Goal: Task Accomplishment & Management: Manage account settings

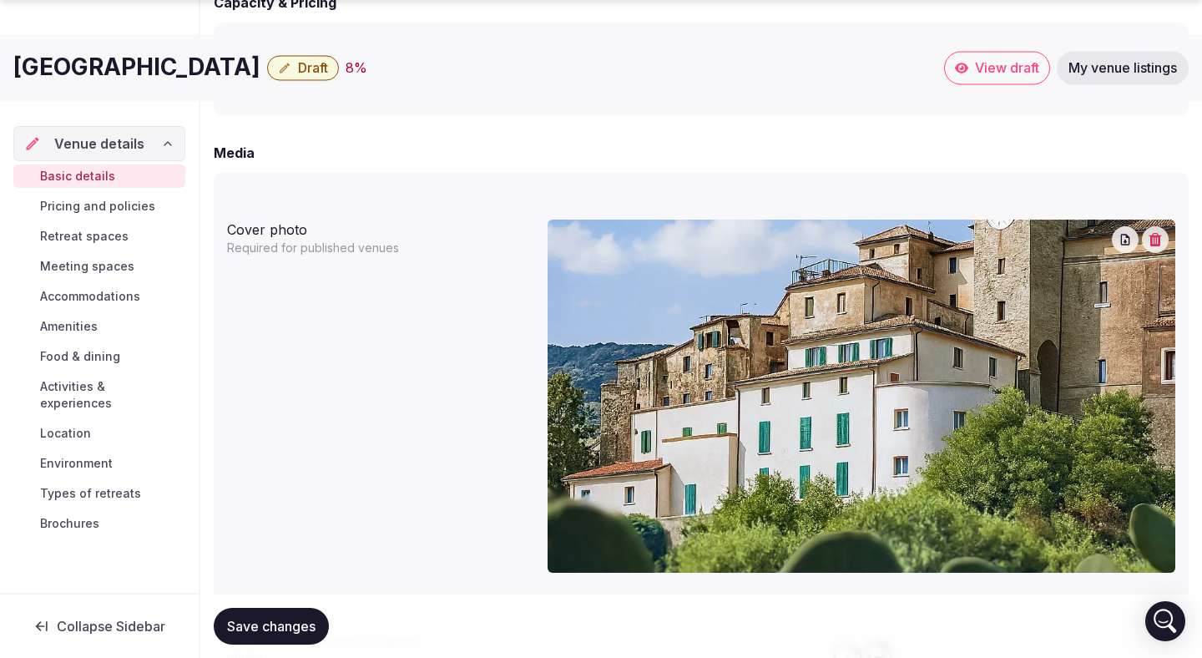
scroll to position [1443, 0]
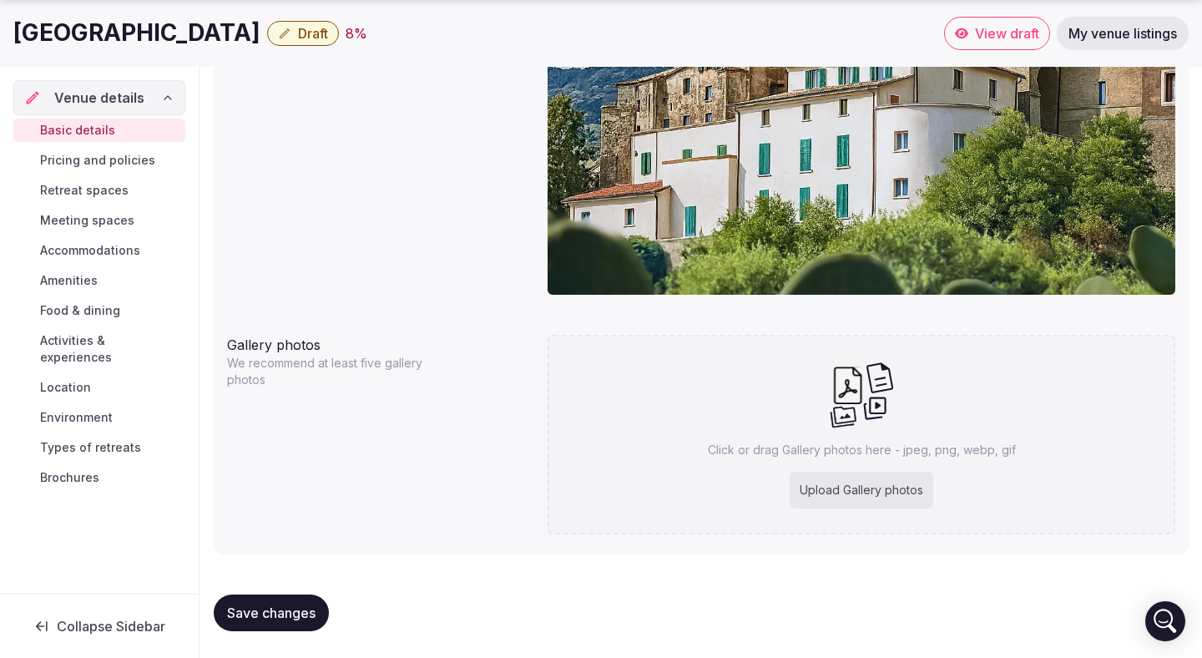
click at [875, 483] on div "Upload Gallery photos" at bounding box center [862, 490] width 144 height 37
click at [887, 493] on div "Upload Gallery photos" at bounding box center [862, 490] width 144 height 37
type input "**********"
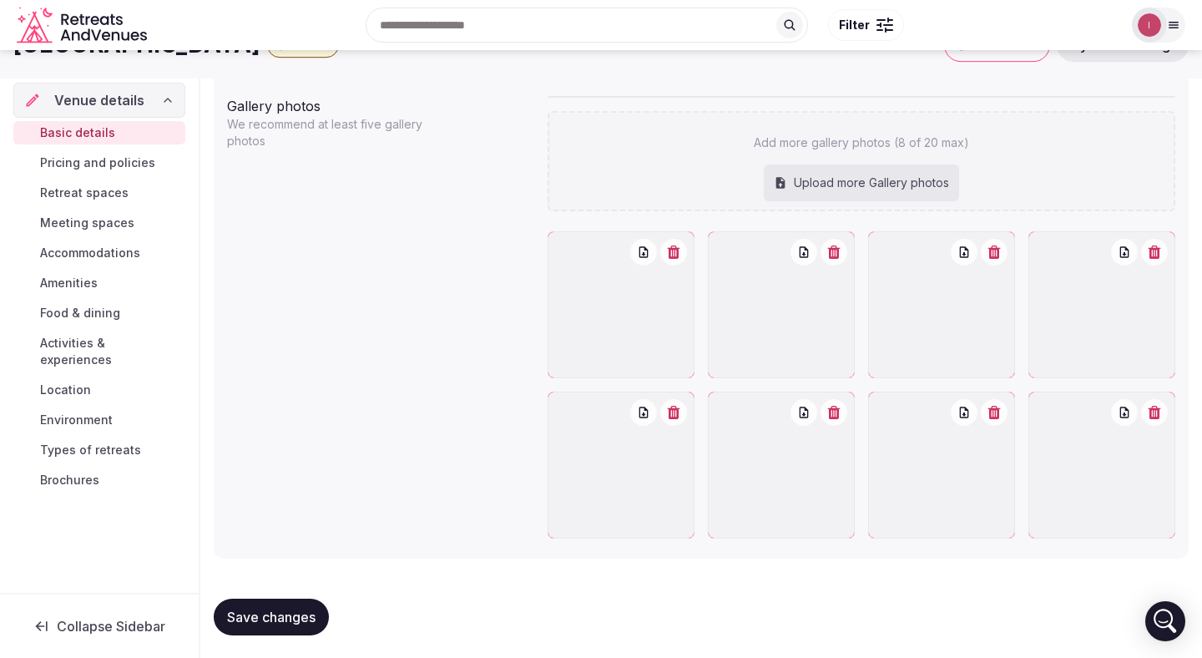
scroll to position [1501, 0]
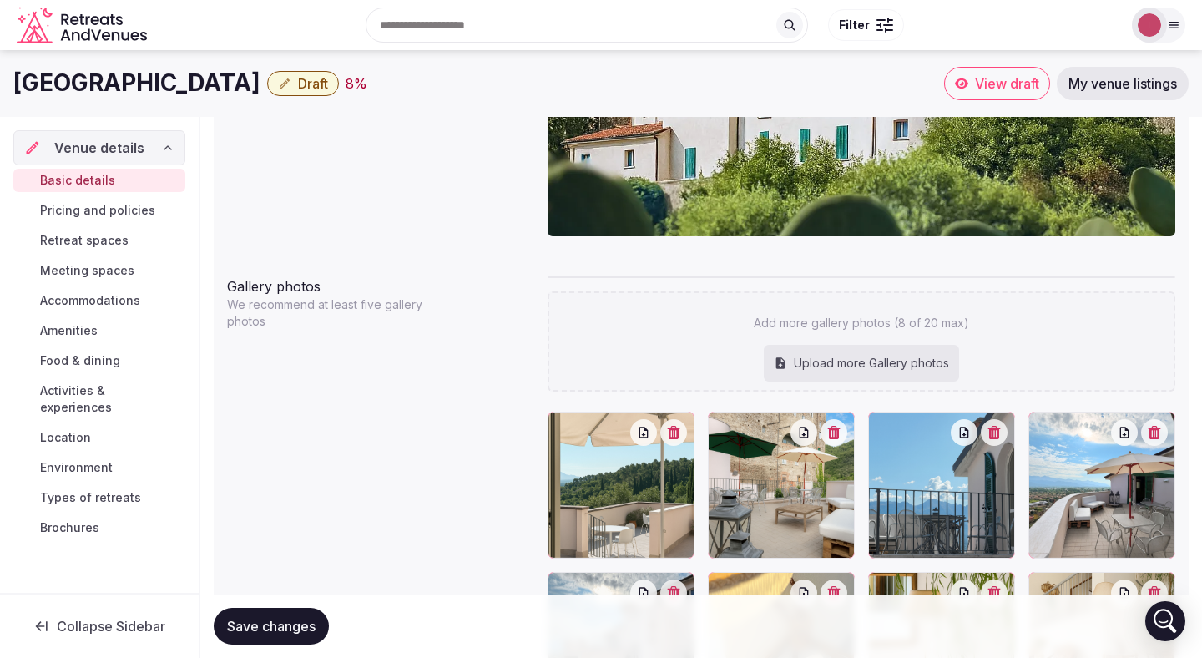
click at [871, 362] on div "Upload more Gallery photos" at bounding box center [861, 363] width 195 height 37
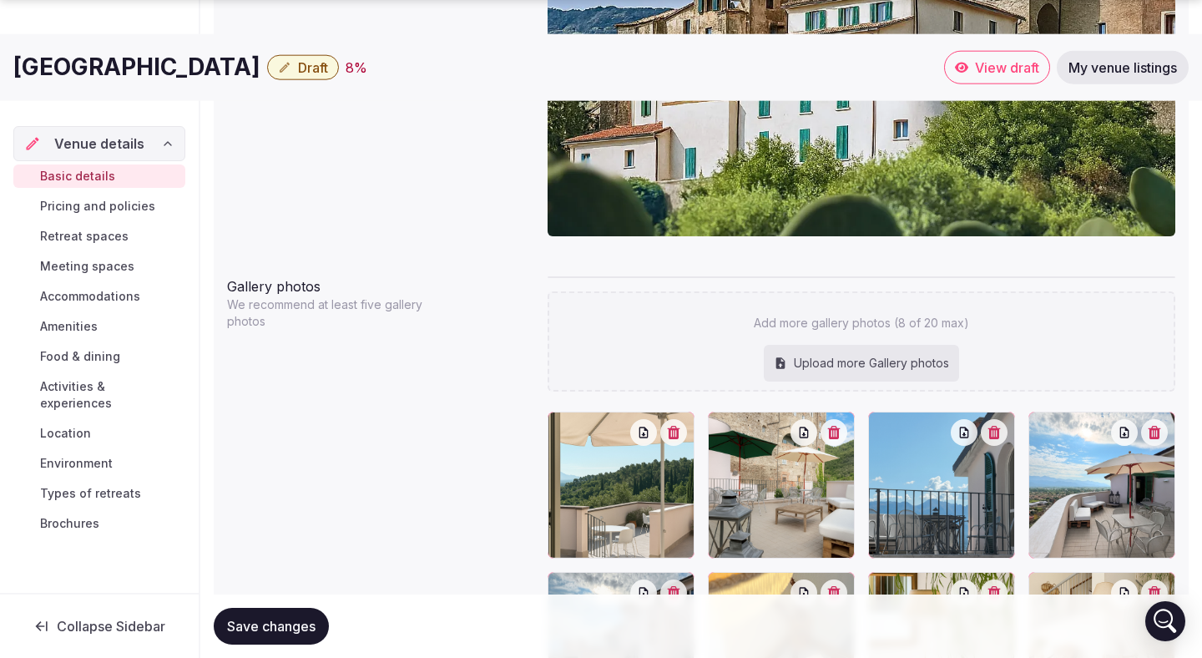
scroll to position [1682, 0]
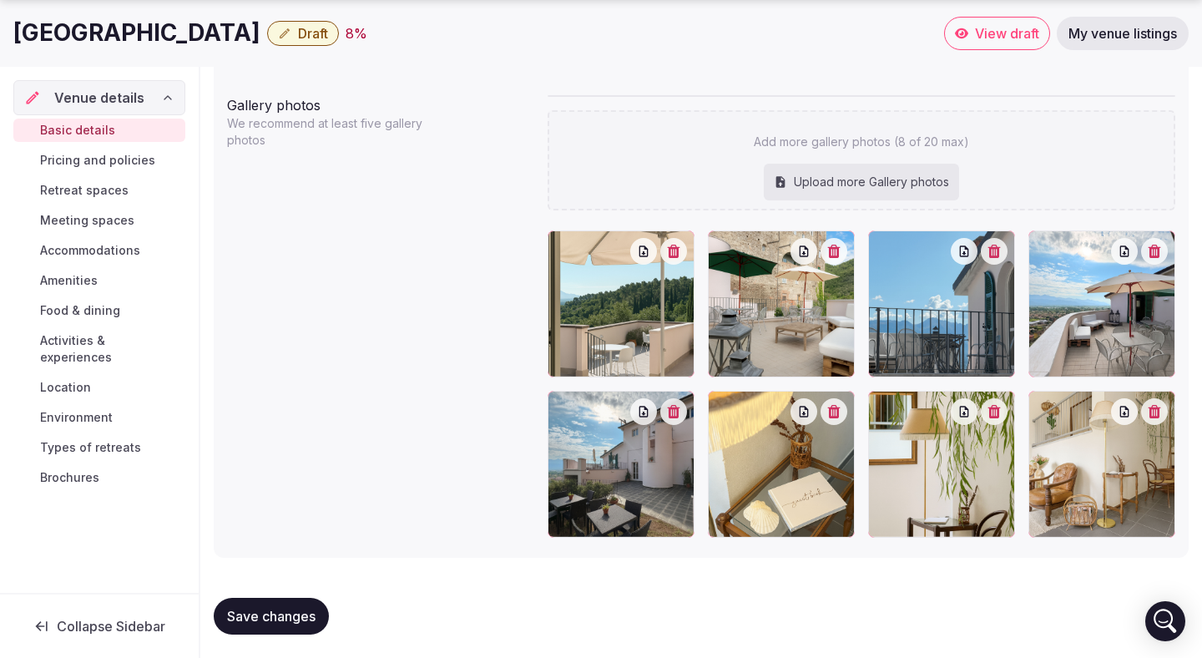
click at [882, 182] on div "Upload more Gallery photos" at bounding box center [861, 182] width 195 height 37
click at [854, 181] on div "Upload more Gallery photos" at bounding box center [861, 182] width 195 height 37
type input "**********"
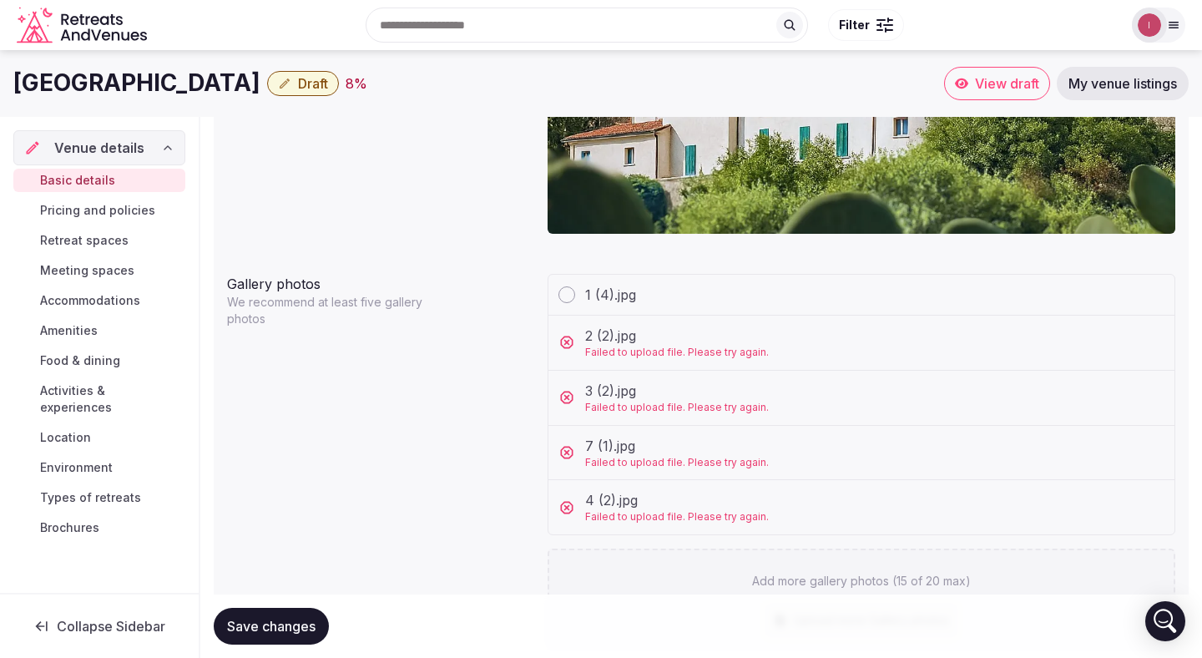
scroll to position [1485, 0]
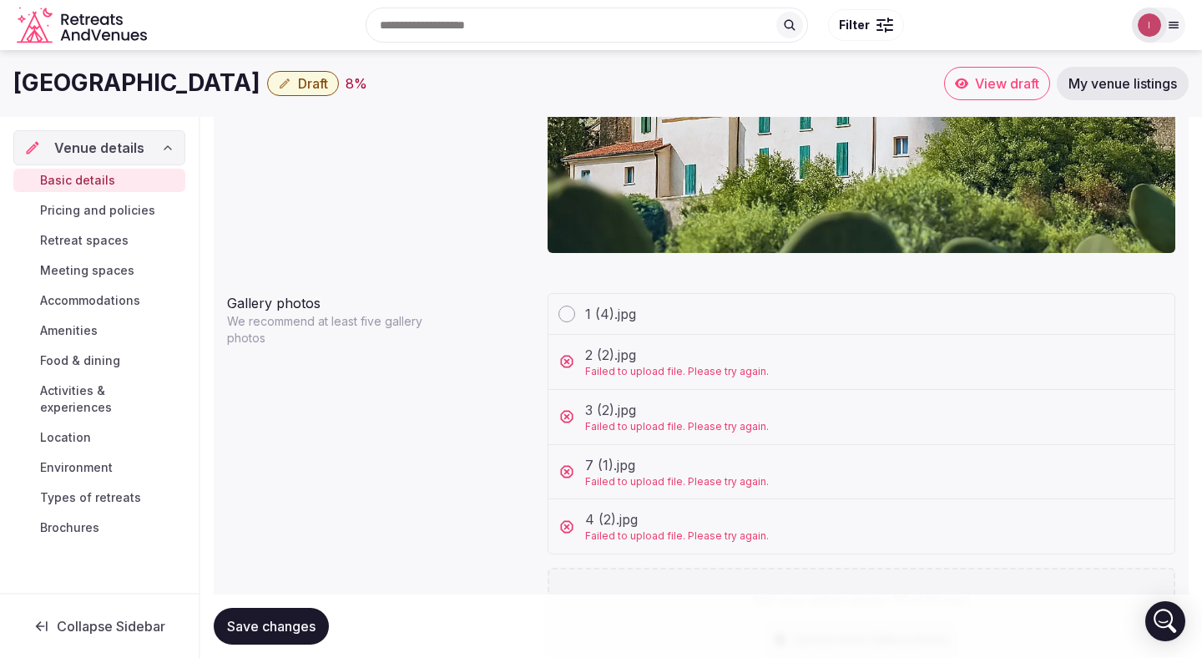
click at [629, 365] on span "Failed to upload file. Please try again." at bounding box center [677, 372] width 184 height 14
click at [567, 364] on icon at bounding box center [567, 361] width 17 height 17
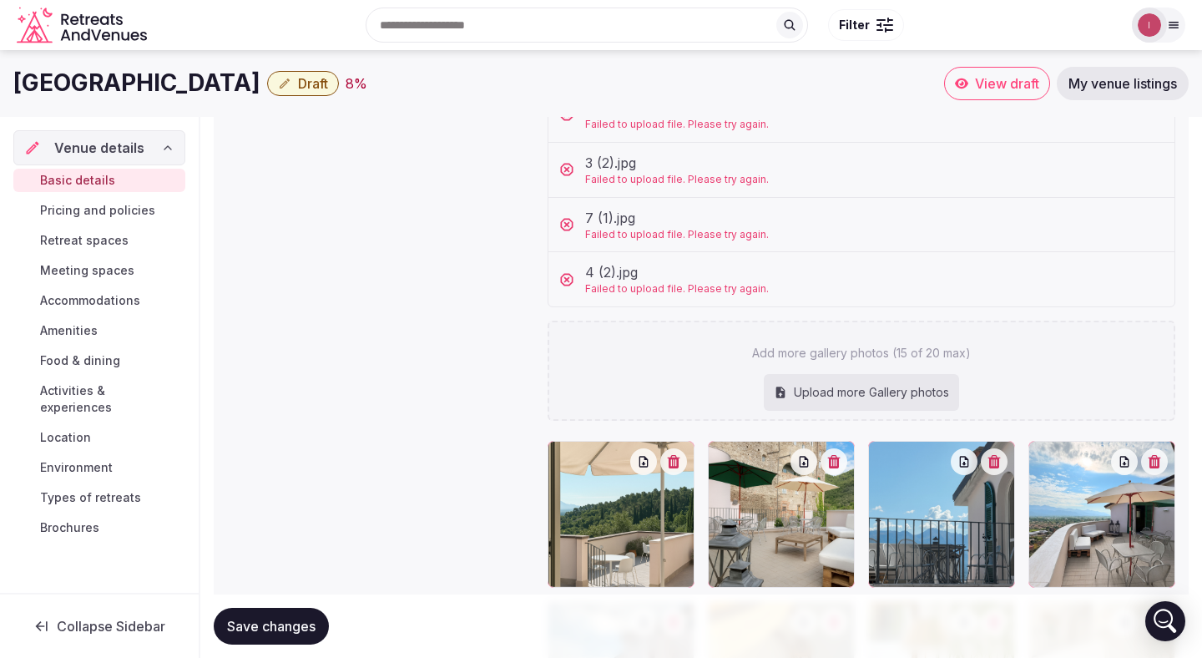
scroll to position [1725, 0]
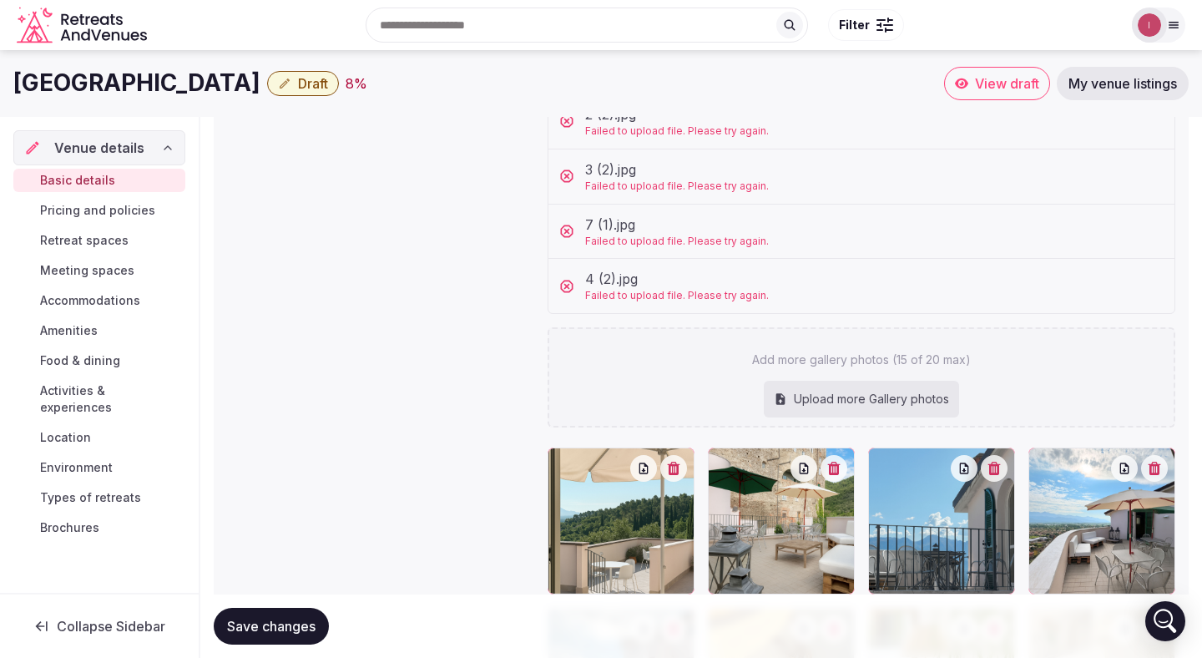
click at [826, 402] on div "Upload more Gallery photos" at bounding box center [861, 399] width 195 height 37
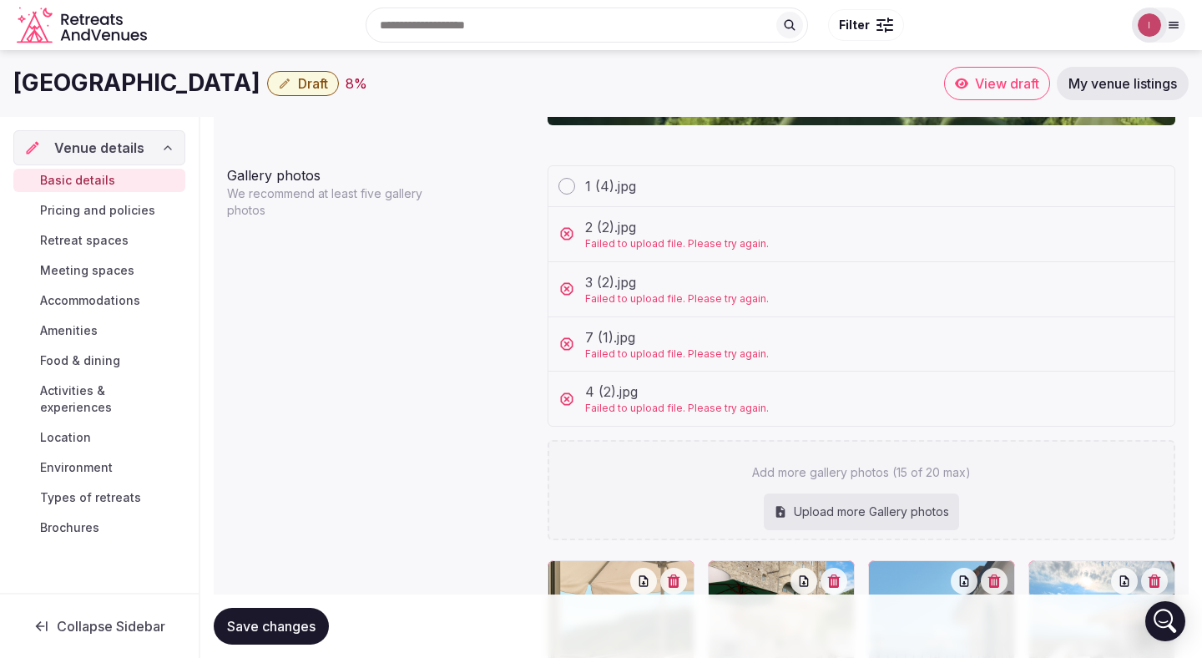
scroll to position [1601, 0]
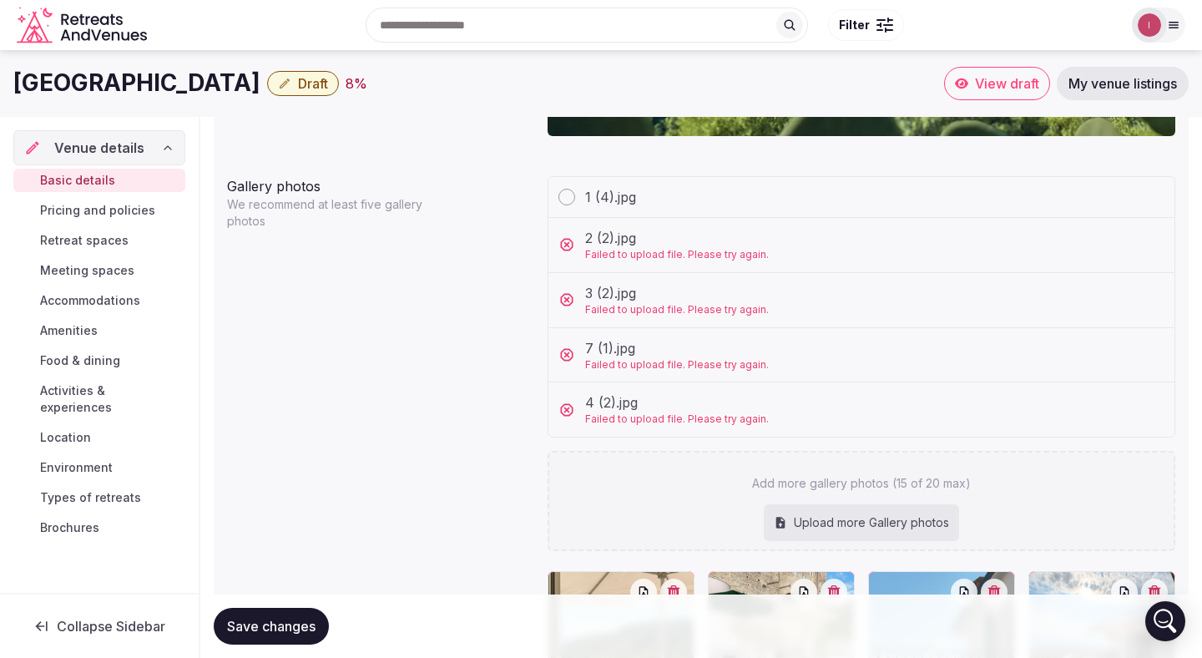
click at [853, 518] on div "Upload more Gallery photos" at bounding box center [861, 522] width 195 height 37
type input "**********"
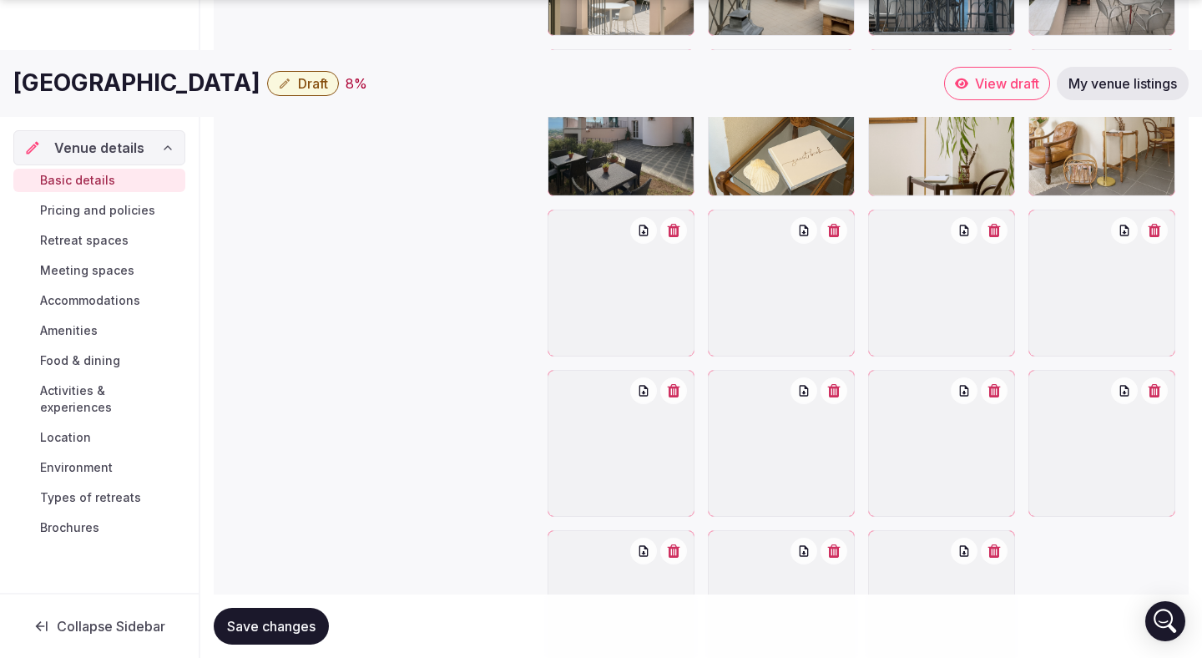
scroll to position [2248, 0]
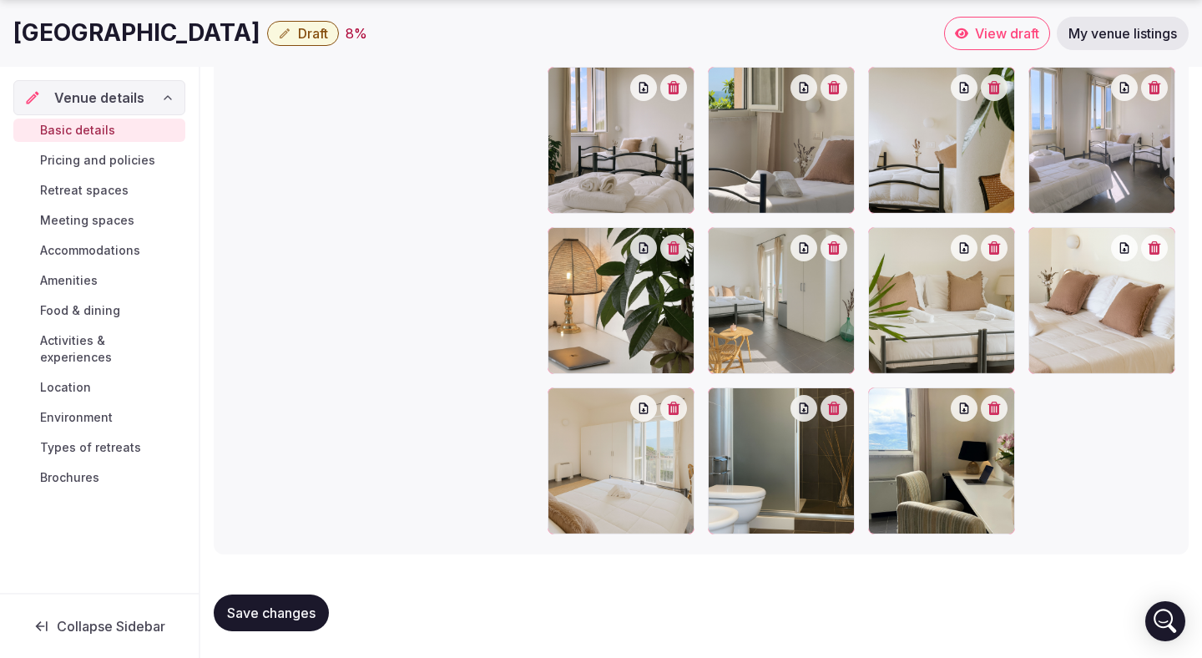
click at [275, 612] on span "Save changes" at bounding box center [271, 612] width 89 height 17
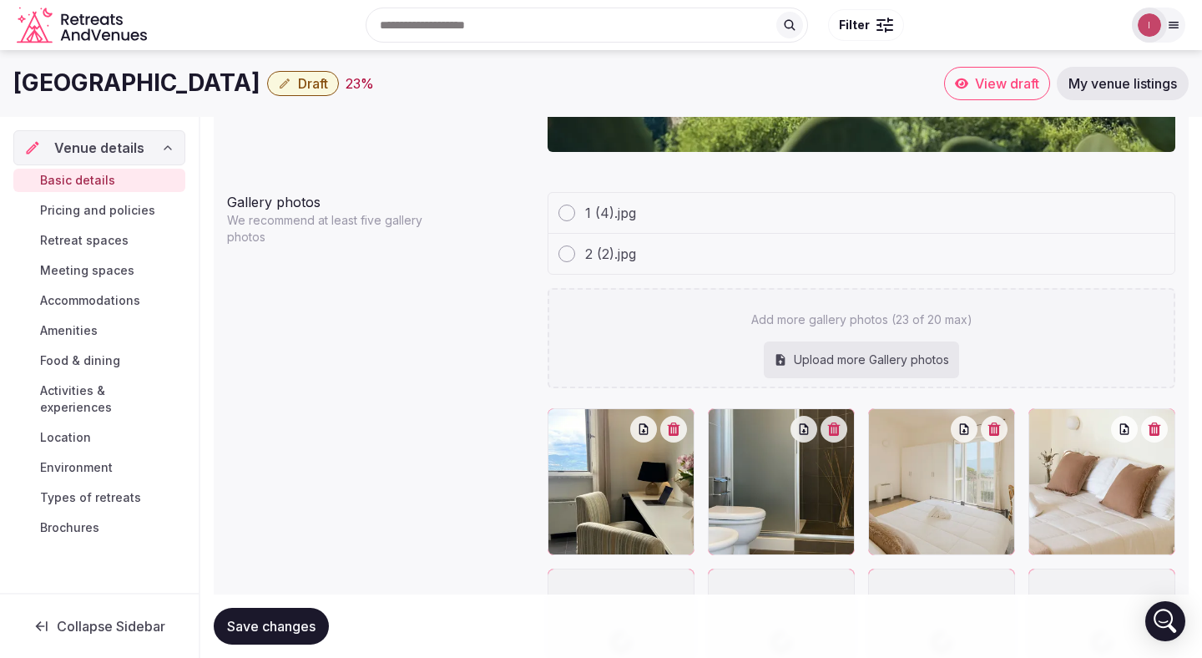
scroll to position [1545, 0]
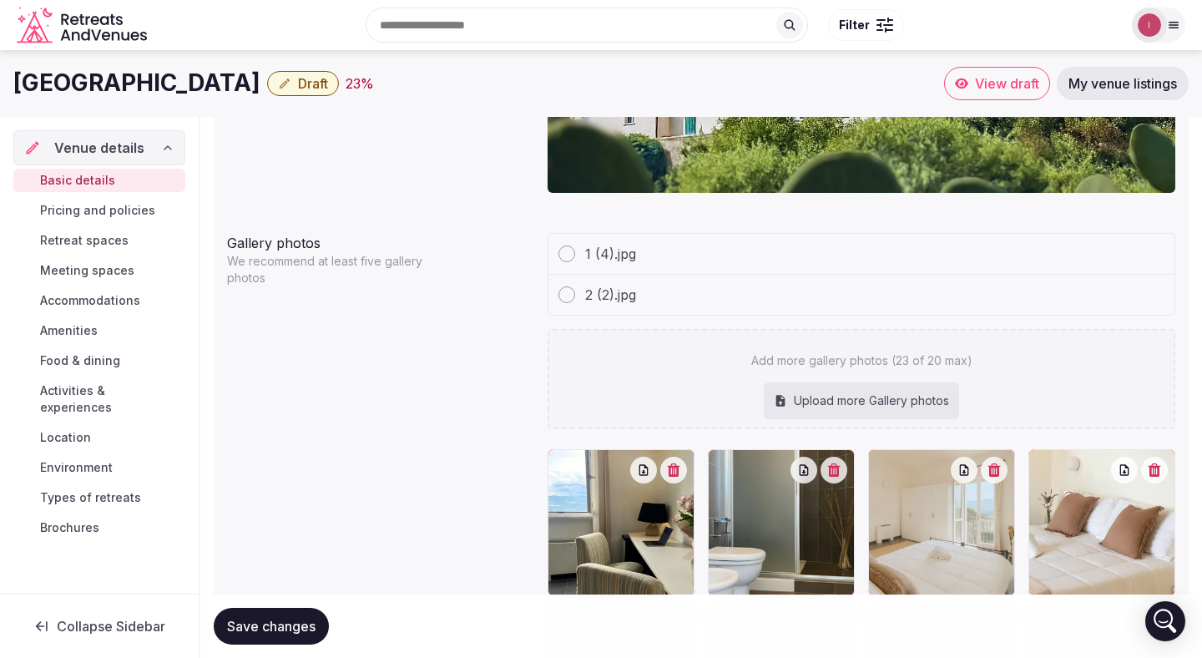
click at [564, 256] on div at bounding box center [567, 253] width 17 height 17
click at [620, 262] on span "1 (4).jpg" at bounding box center [610, 254] width 51 height 20
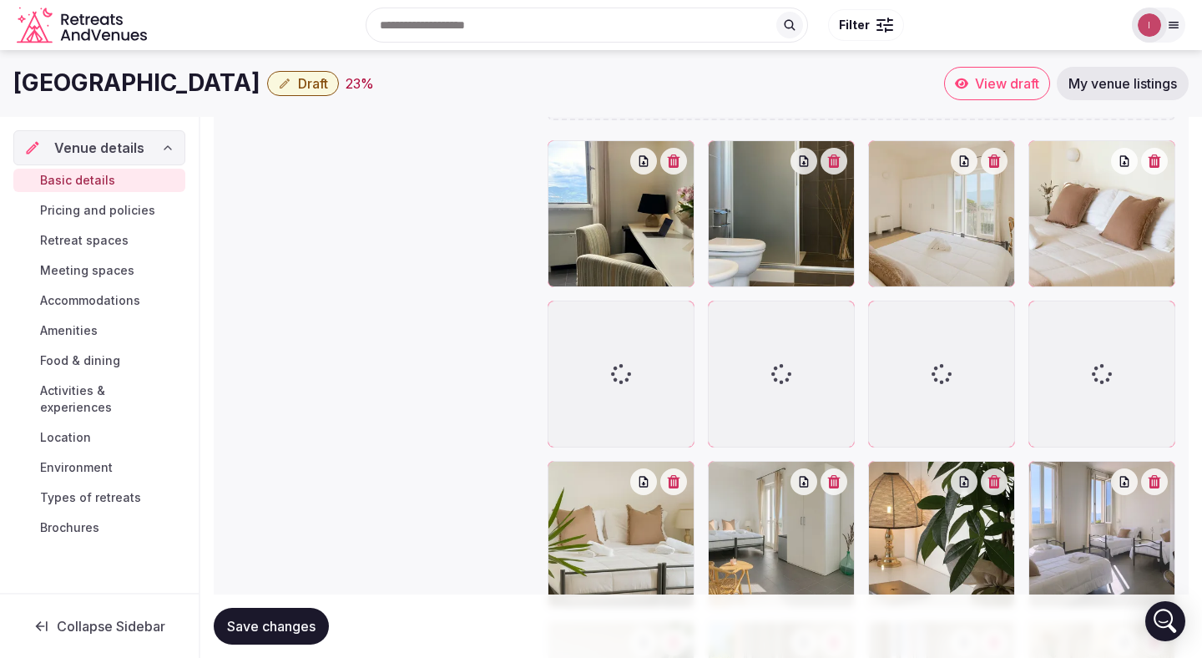
scroll to position [1742, 0]
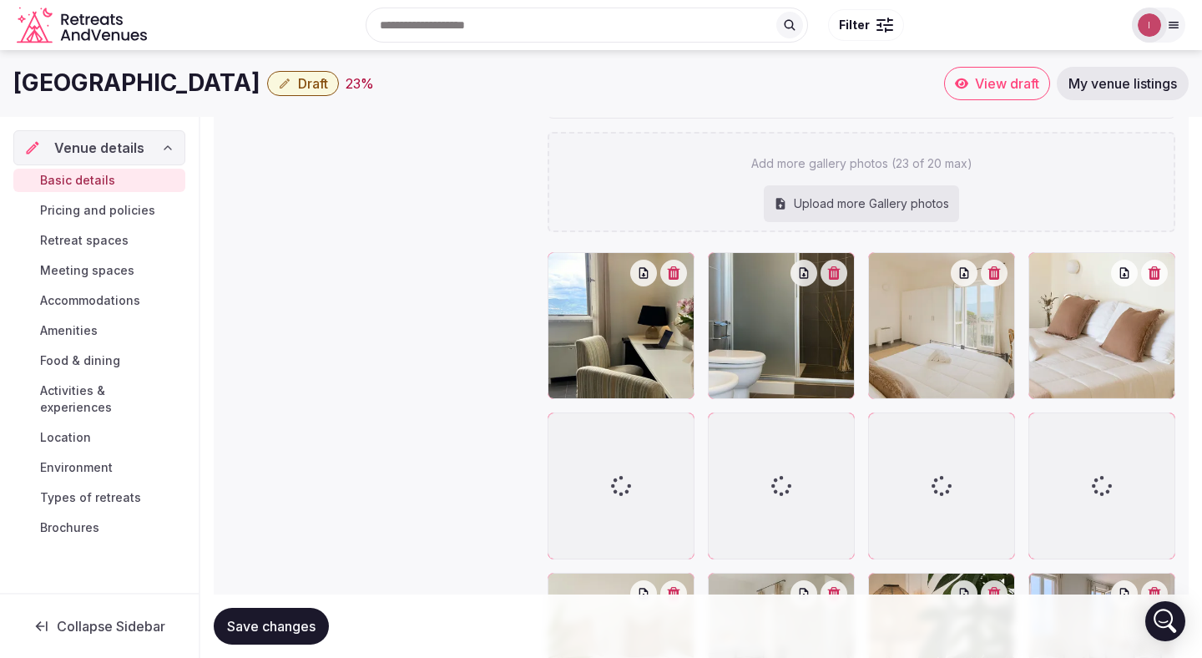
click at [94, 180] on span "Basic details" at bounding box center [77, 180] width 75 height 17
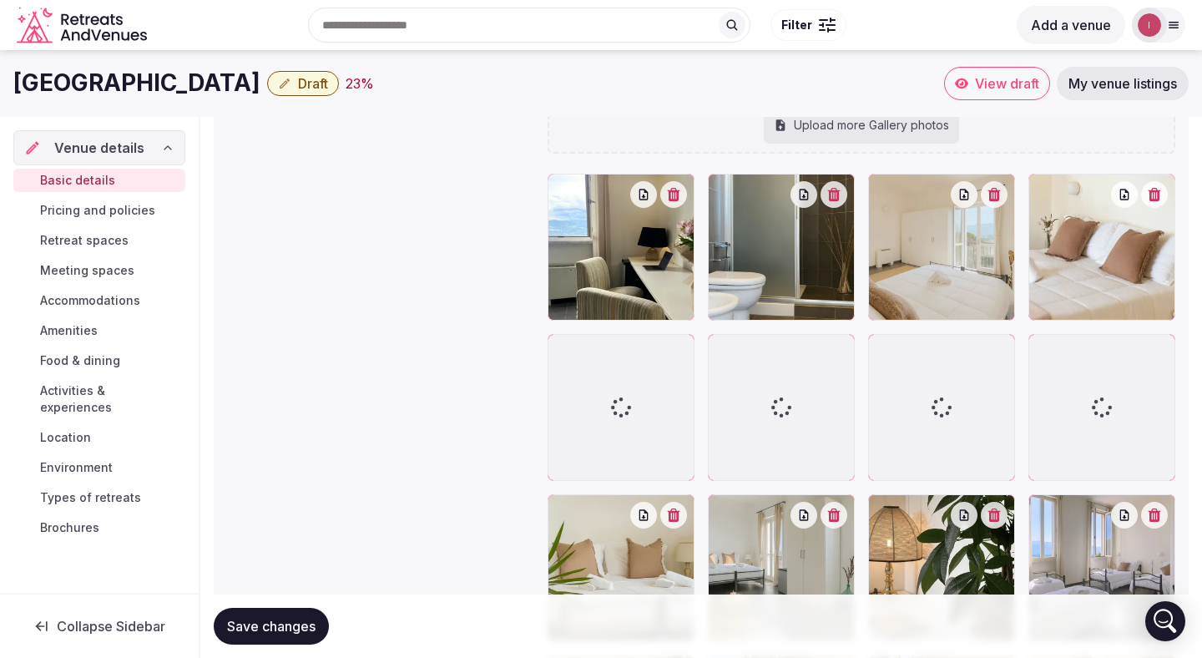
scroll to position [1717, 0]
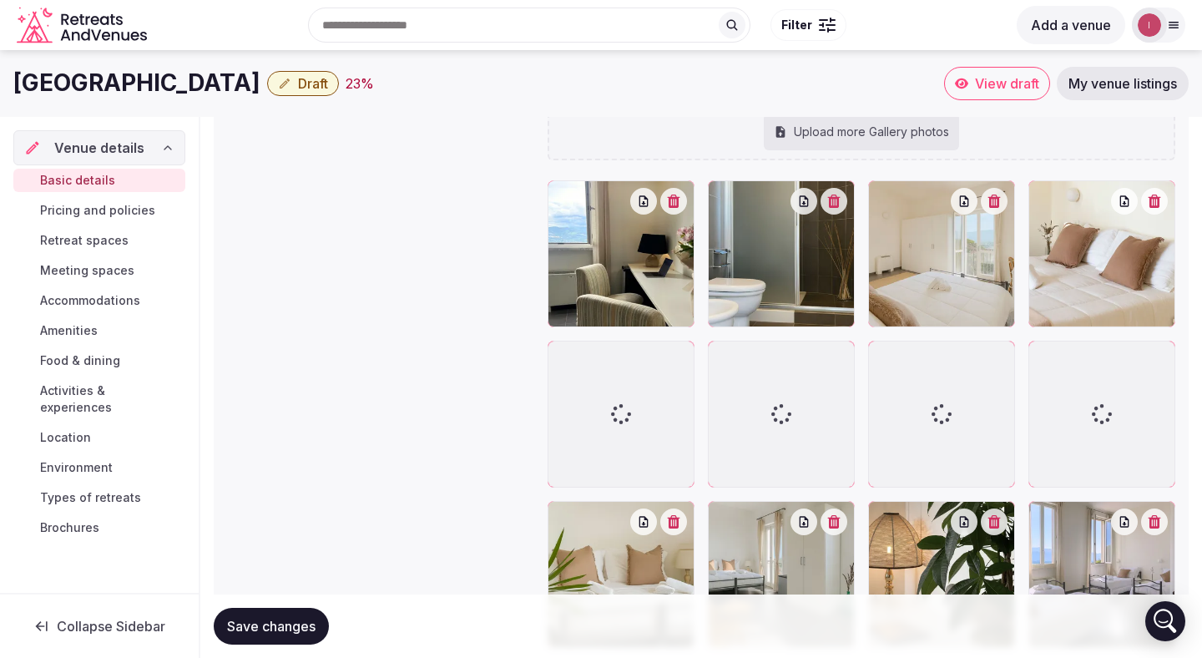
click at [614, 372] on div at bounding box center [621, 414] width 147 height 147
click at [551, 349] on icon at bounding box center [561, 354] width 20 height 20
drag, startPoint x: 555, startPoint y: 352, endPoint x: 570, endPoint y: 360, distance: 17.2
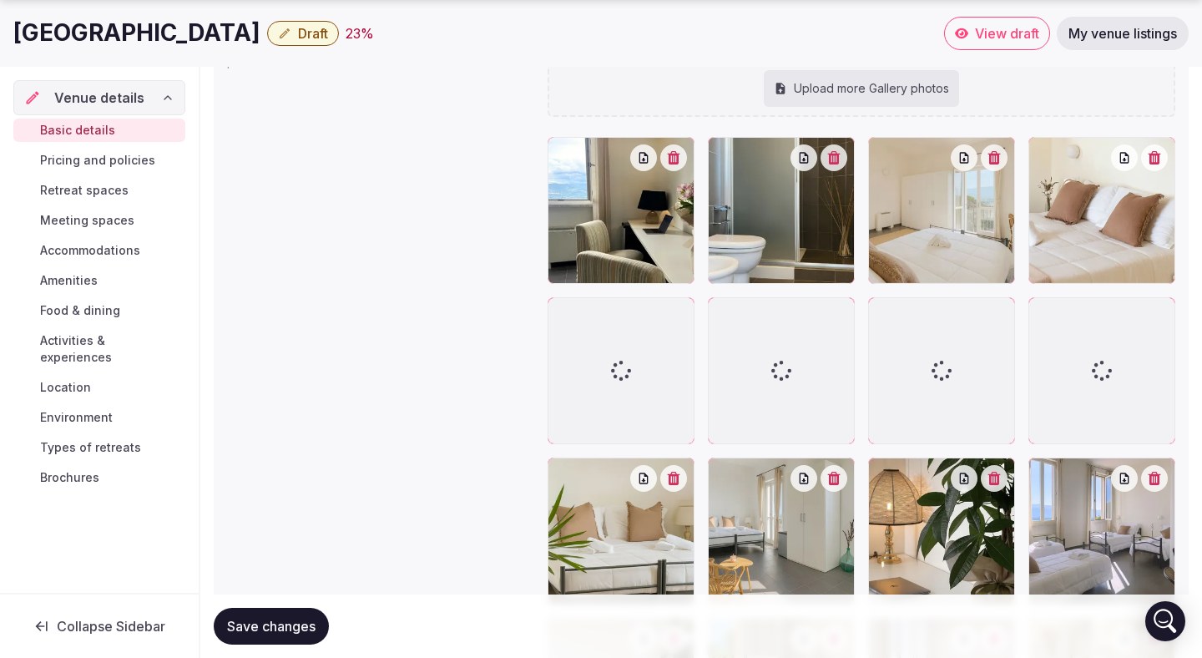
scroll to position [1784, 0]
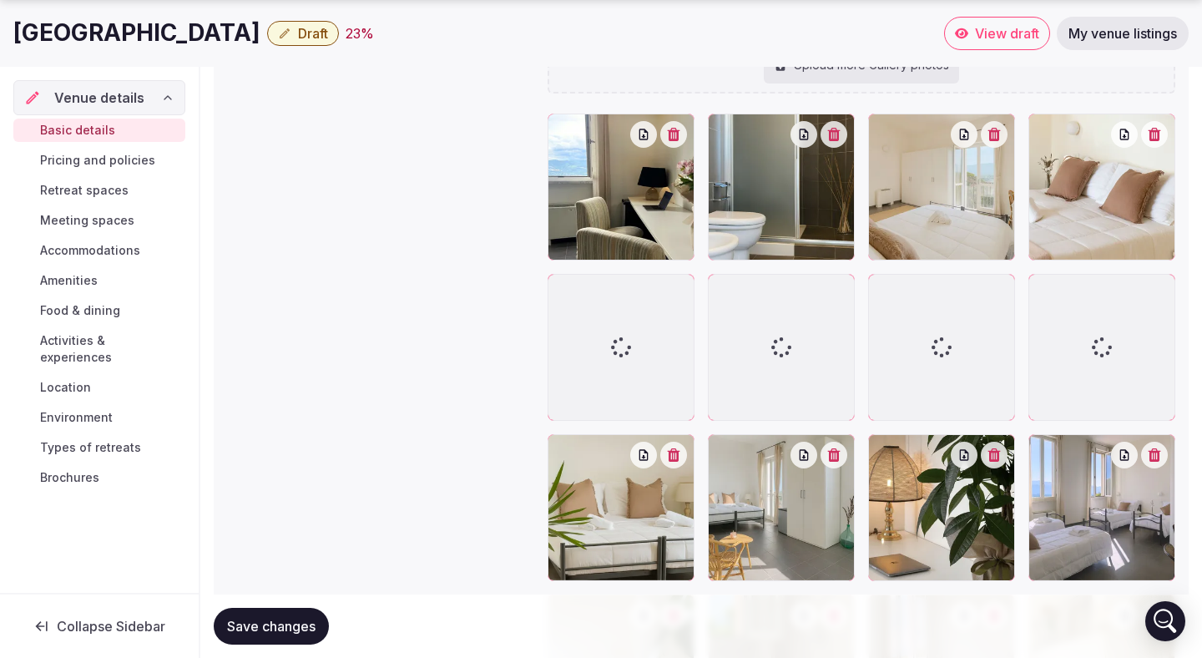
click at [664, 312] on div at bounding box center [621, 347] width 147 height 147
click at [674, 134] on icon "button" at bounding box center [673, 134] width 13 height 13
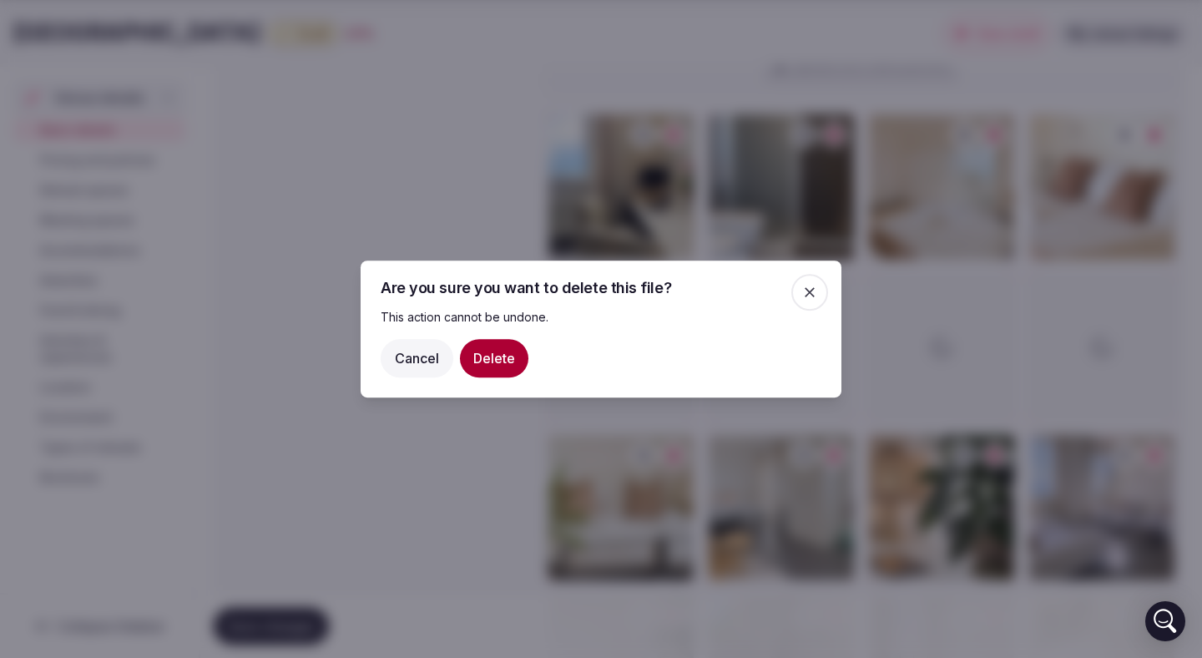
click at [494, 354] on button "Delete" at bounding box center [494, 358] width 68 height 38
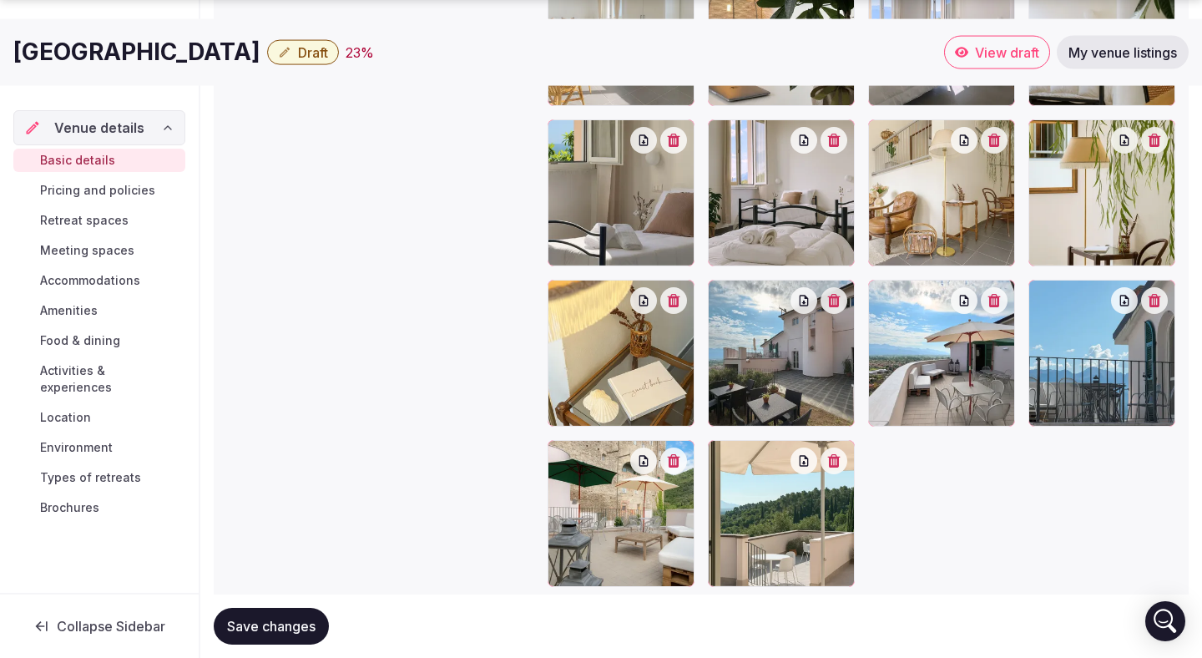
scroll to position [2312, 0]
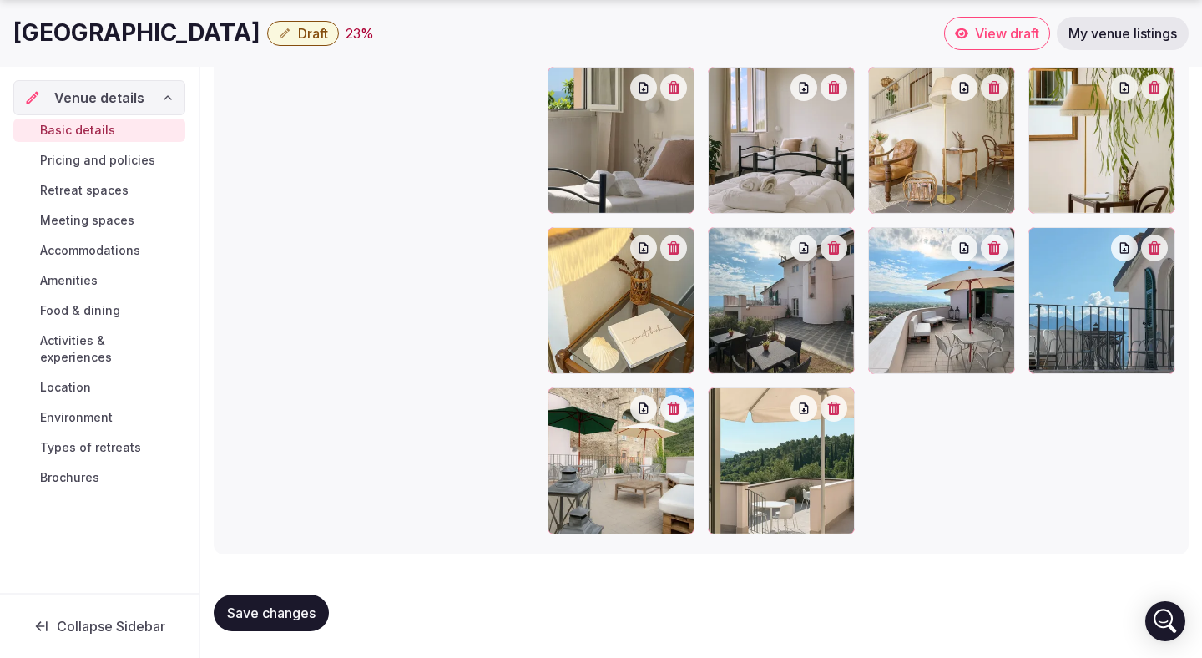
click at [123, 163] on span "Pricing and policies" at bounding box center [97, 160] width 115 height 17
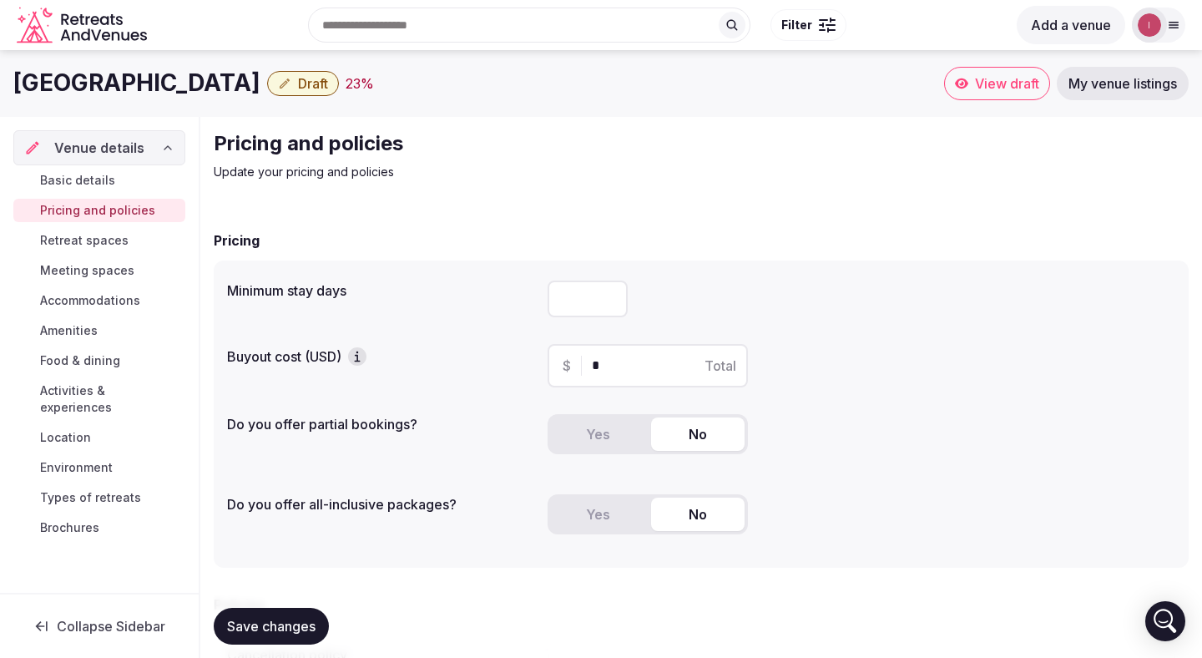
click at [599, 296] on input "number" at bounding box center [588, 299] width 80 height 37
click at [610, 296] on input "*" at bounding box center [588, 299] width 80 height 37
type input "*"
click at [610, 296] on input "*" at bounding box center [588, 299] width 80 height 37
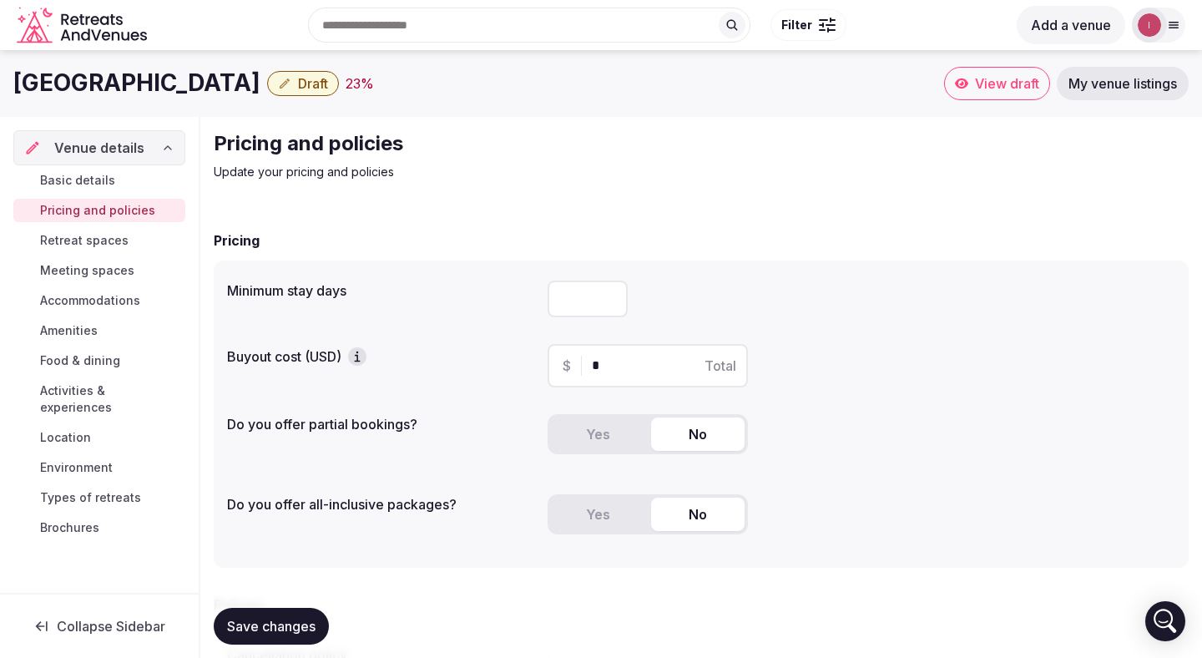
click at [503, 298] on div "Minimum stay days *" at bounding box center [701, 299] width 948 height 50
click at [362, 355] on icon "button" at bounding box center [357, 356] width 17 height 17
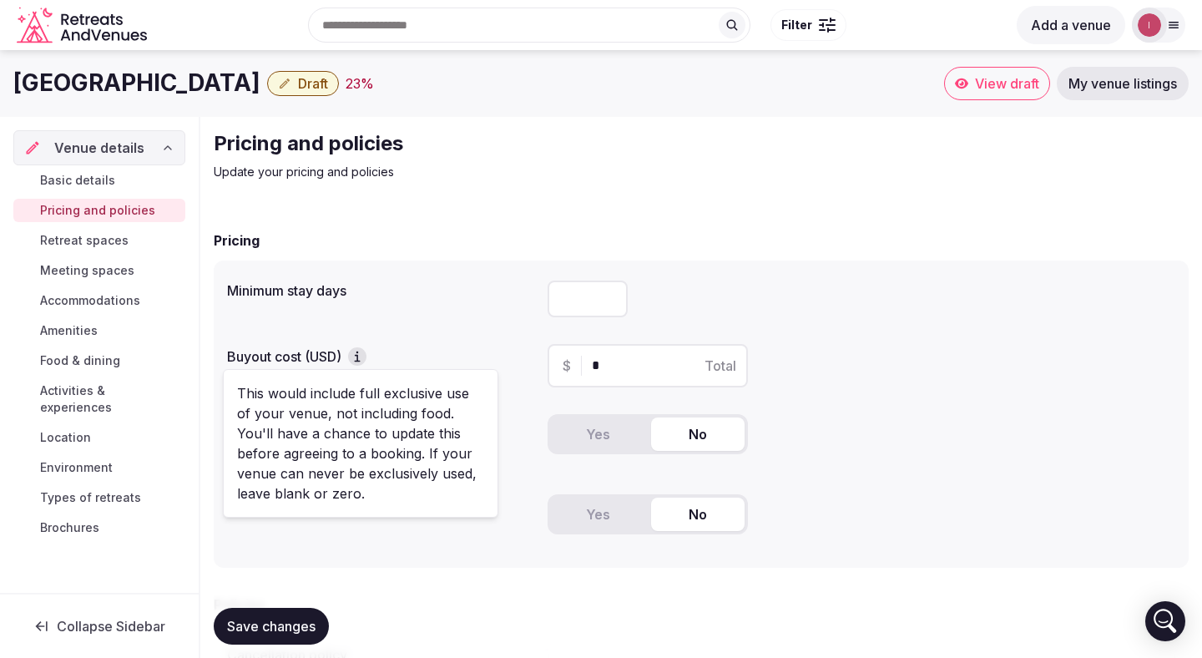
click at [460, 326] on div "Minimum stay days * Buyout cost (USD) $ * Total Do you offer partial bookings? …" at bounding box center [701, 414] width 975 height 307
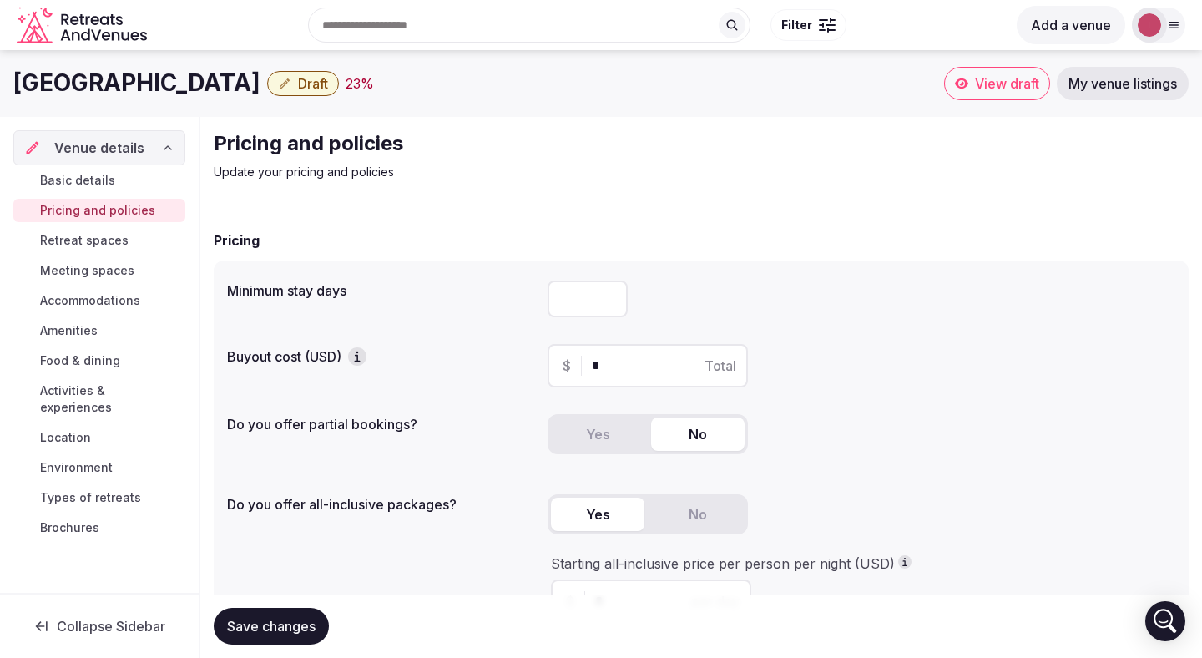
click at [623, 509] on button "Yes" at bounding box center [598, 514] width 94 height 33
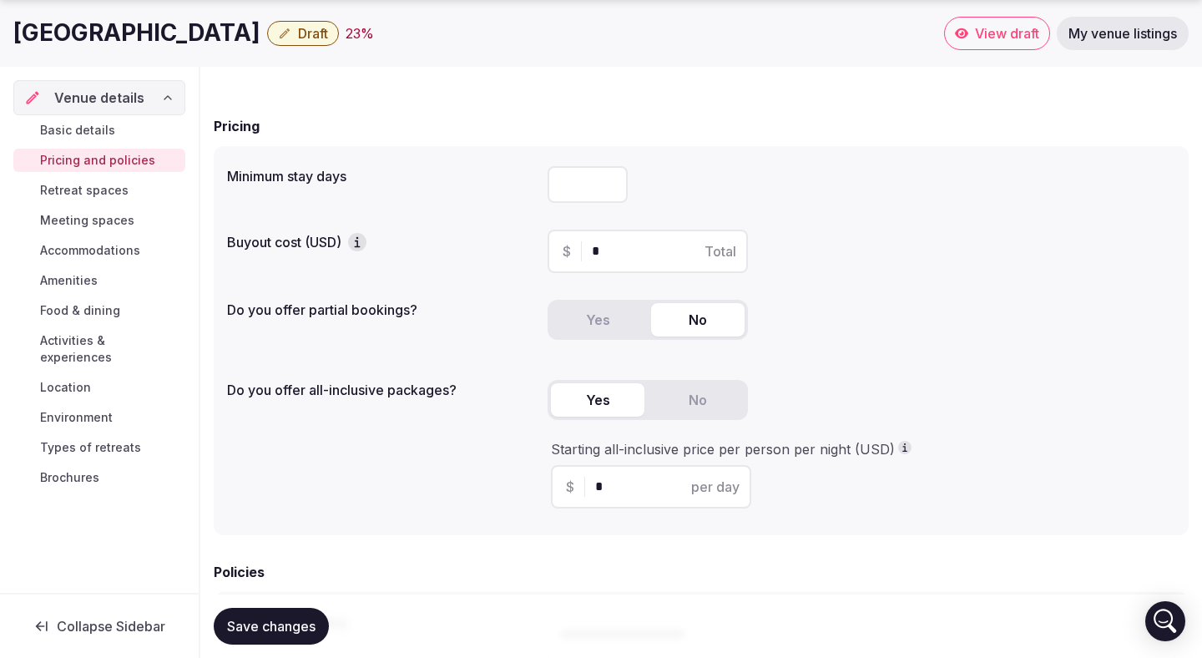
scroll to position [119, 0]
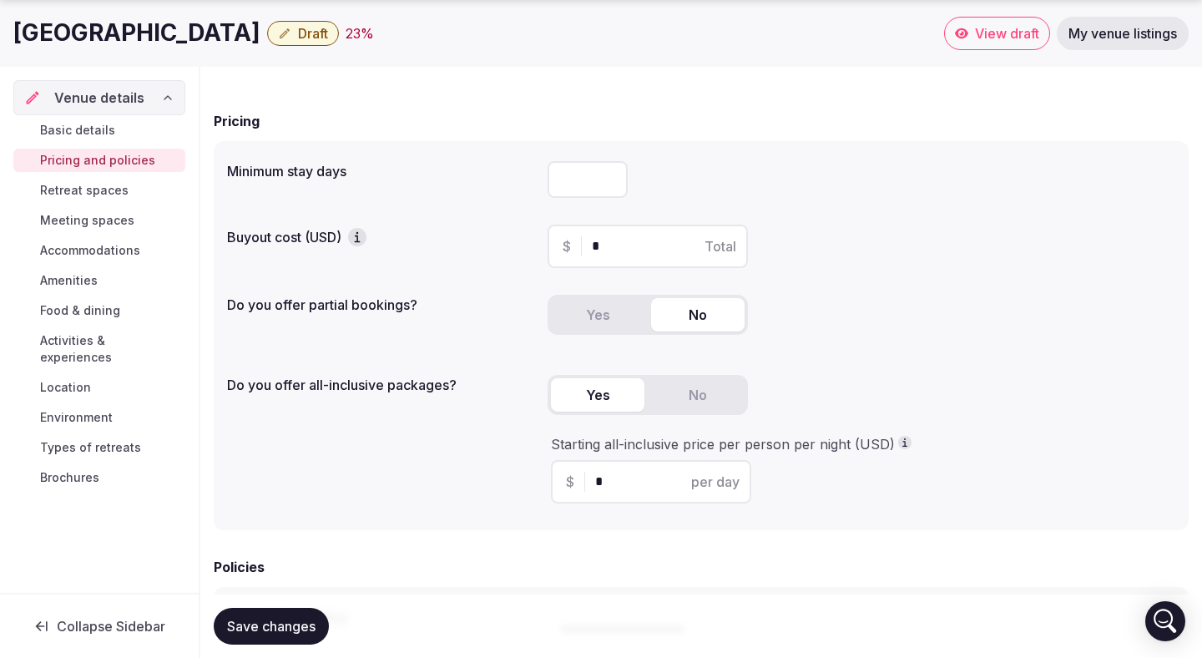
click at [710, 397] on button "No" at bounding box center [698, 394] width 94 height 33
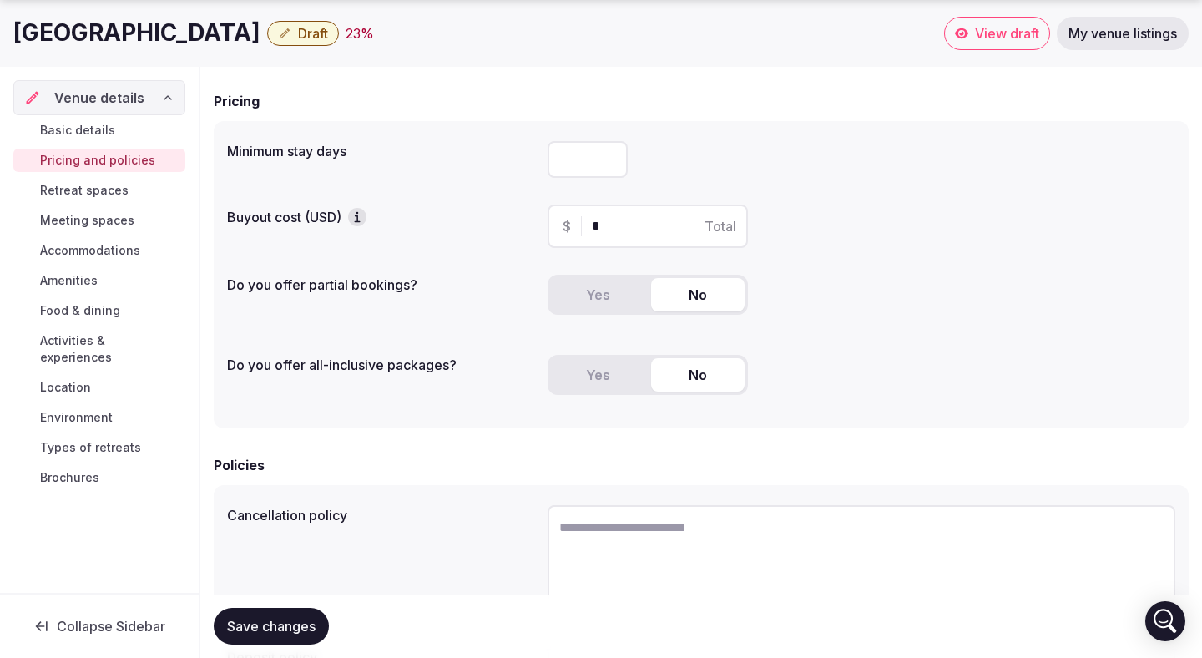
scroll to position [146, 0]
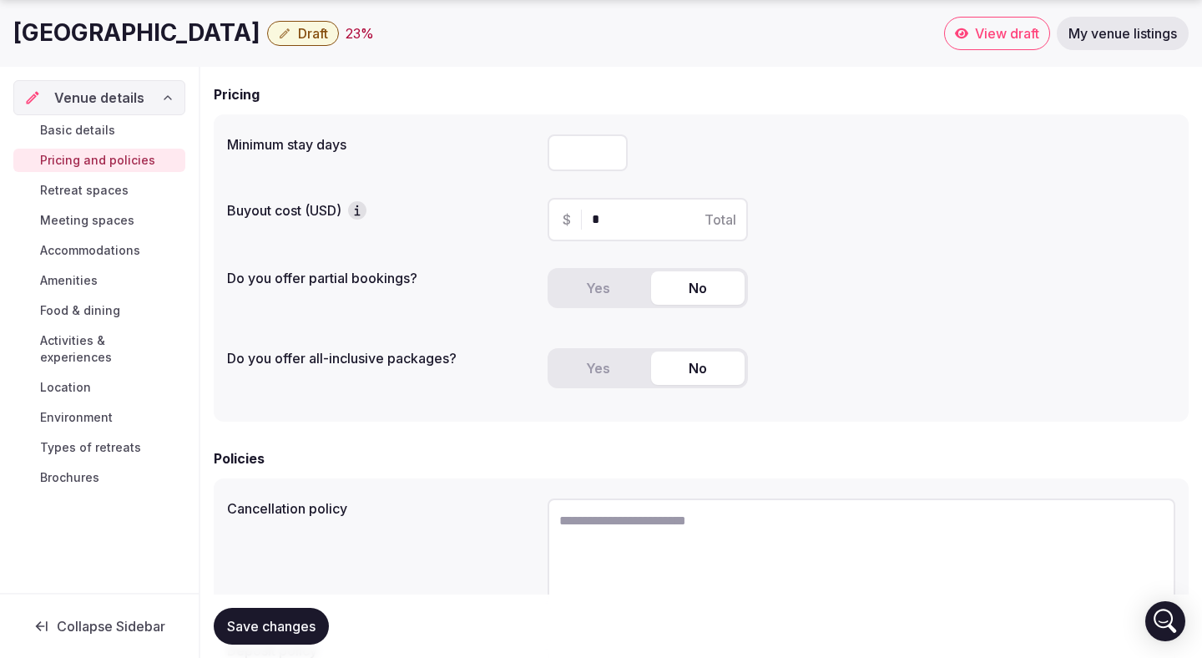
click at [358, 210] on icon "button" at bounding box center [357, 213] width 3 height 6
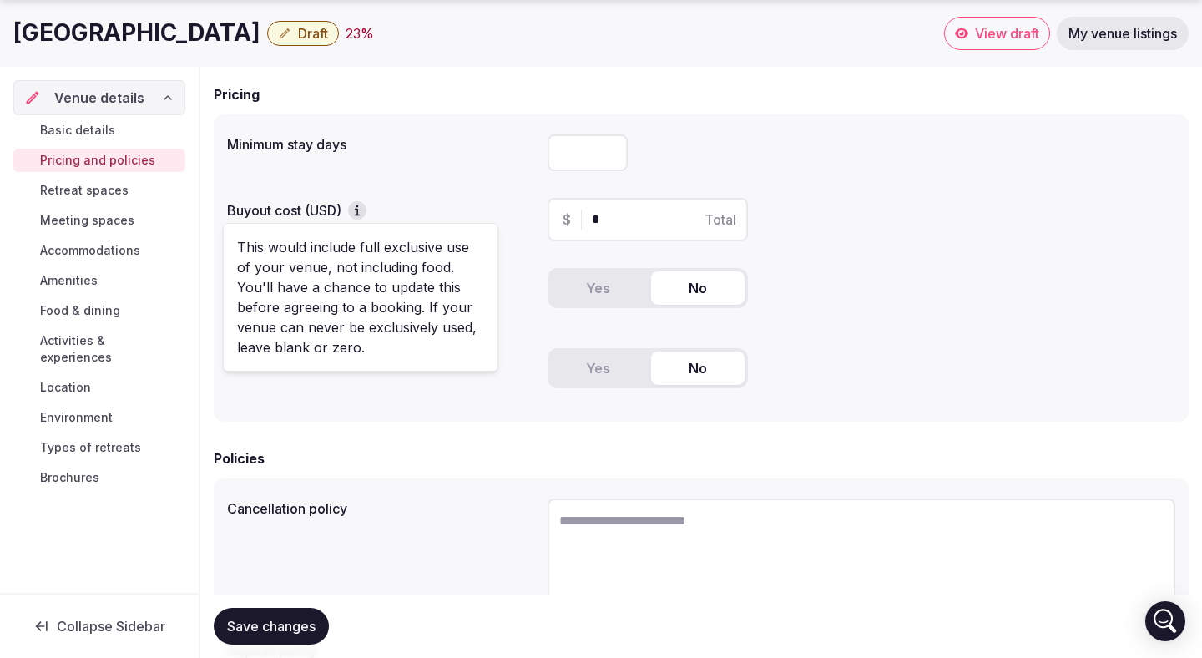
click at [409, 181] on div "Minimum stay days * Buyout cost (USD) $ * Total Do you offer partial bookings? …" at bounding box center [701, 267] width 975 height 307
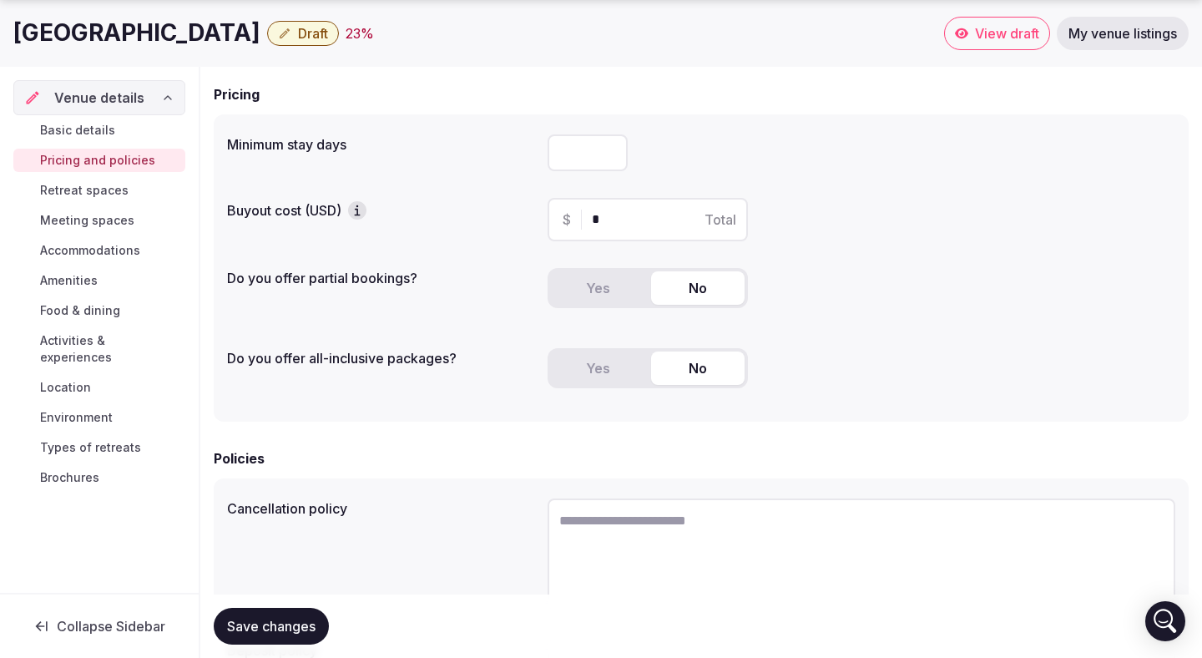
click at [610, 218] on input "*" at bounding box center [662, 220] width 141 height 20
type input "***"
click at [506, 227] on div "Buyout cost (USD) $ *** Total" at bounding box center [701, 219] width 948 height 57
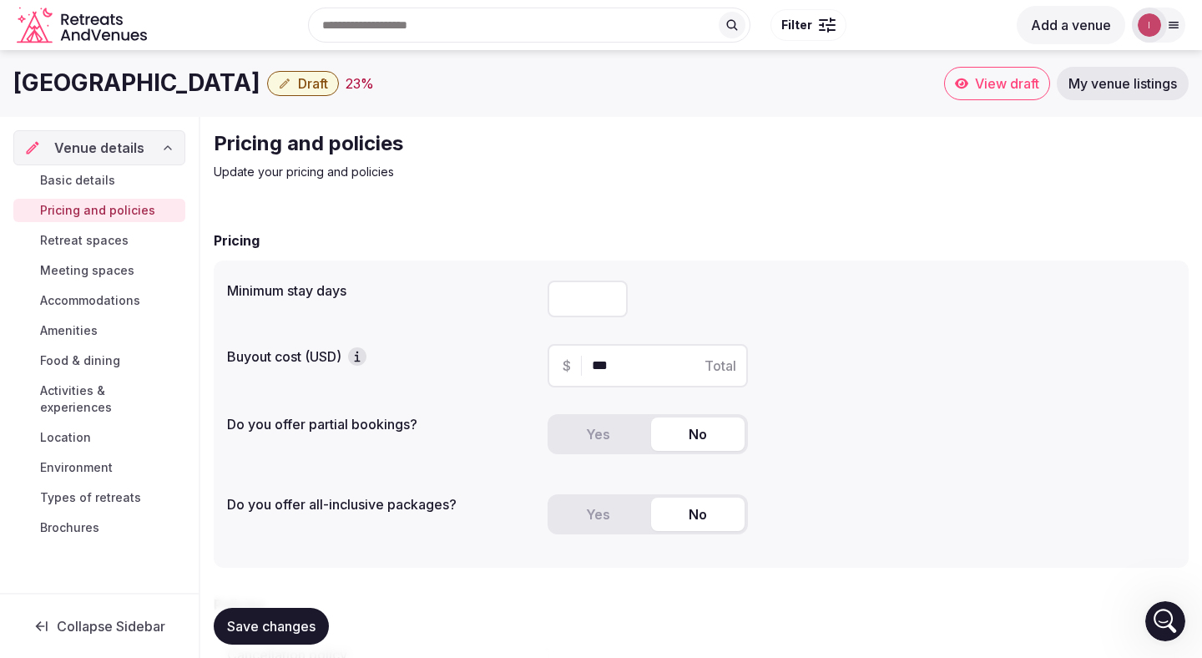
scroll to position [0, 0]
click at [632, 373] on input "***" at bounding box center [662, 366] width 141 height 20
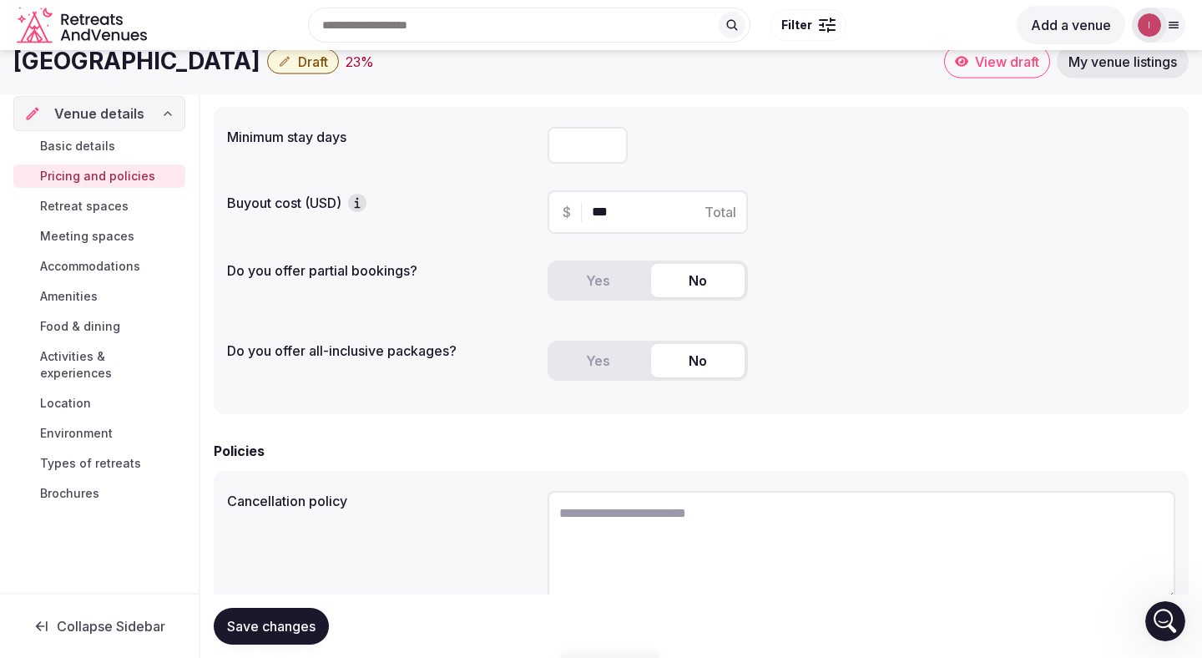
scroll to position [142, 0]
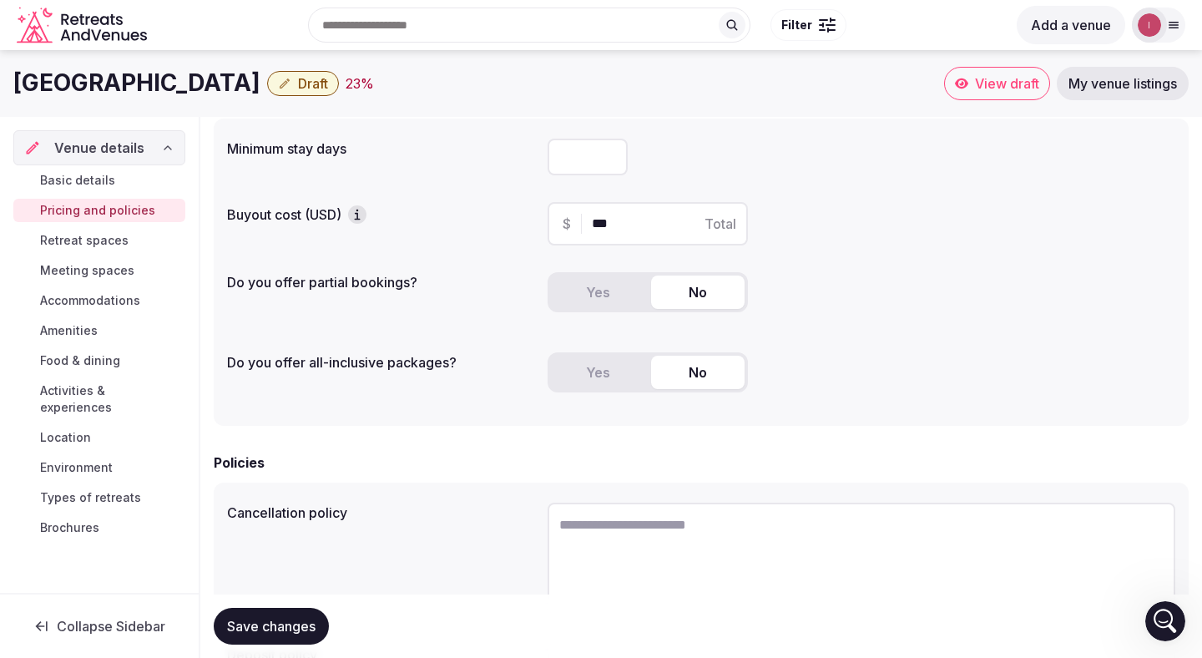
click at [610, 274] on div "Yes No" at bounding box center [648, 292] width 200 height 40
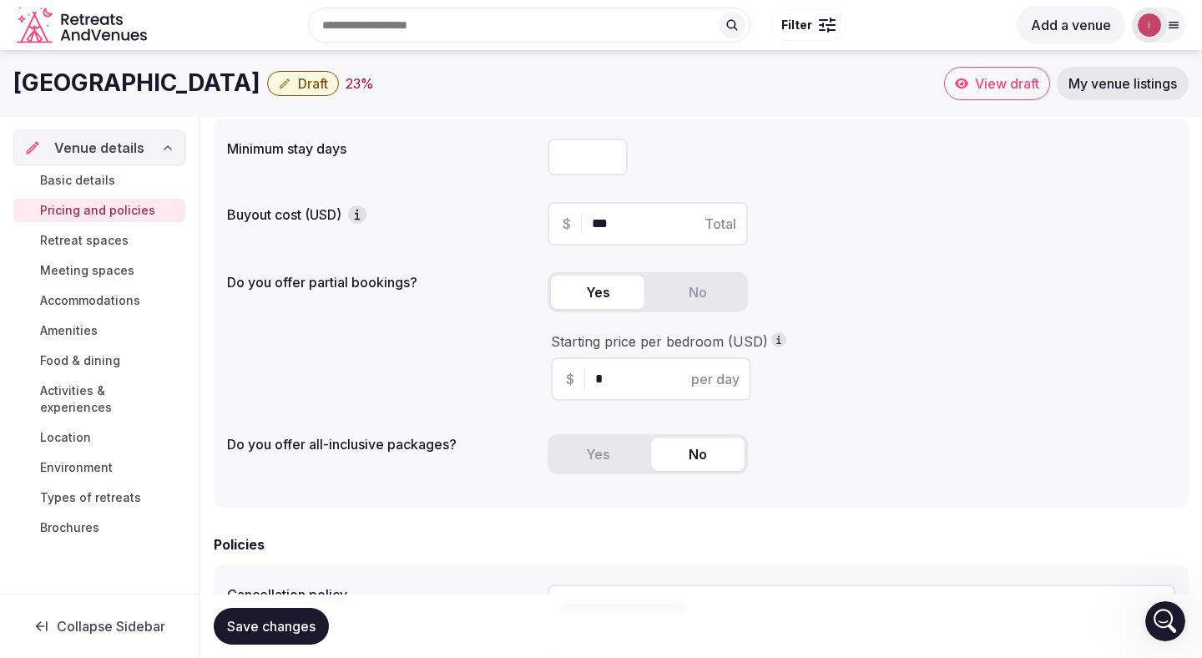
click at [610, 289] on button "Yes" at bounding box center [598, 292] width 94 height 33
click at [615, 378] on input "*" at bounding box center [665, 379] width 141 height 20
click at [874, 303] on div "Yes No" at bounding box center [862, 298] width 628 height 53
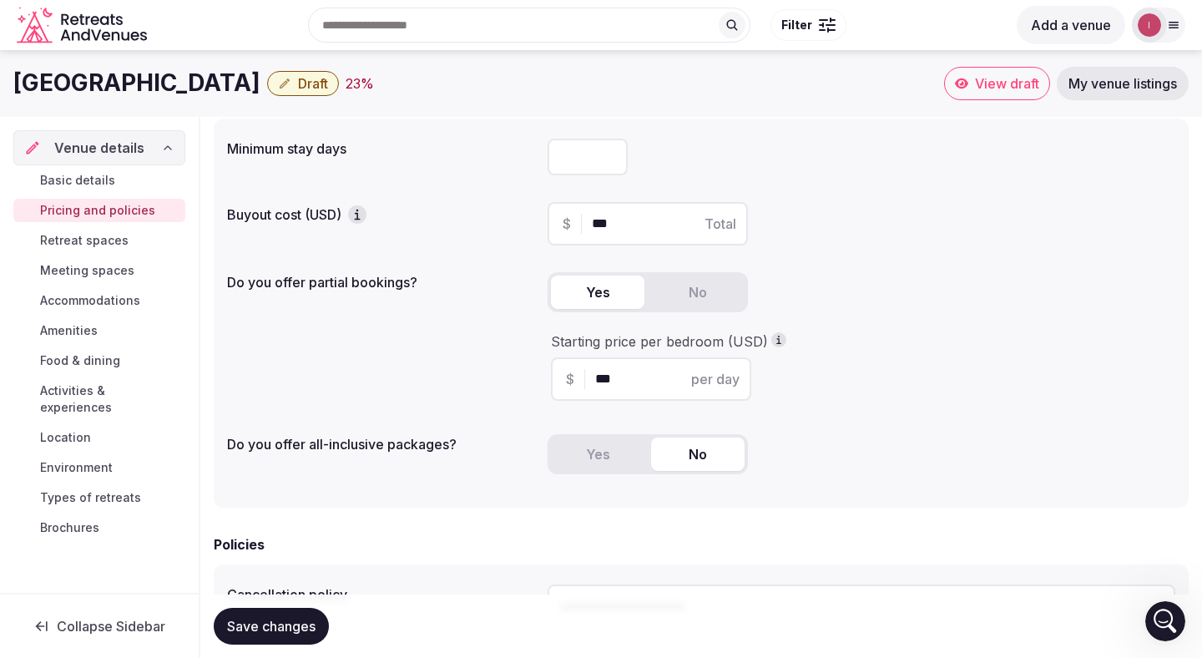
click at [776, 338] on icon "button" at bounding box center [778, 339] width 13 height 13
click at [807, 372] on div "Starting price per bedroom (USD) $ *** per day" at bounding box center [862, 366] width 628 height 68
click at [624, 372] on input "***" at bounding box center [665, 379] width 141 height 20
type input "***"
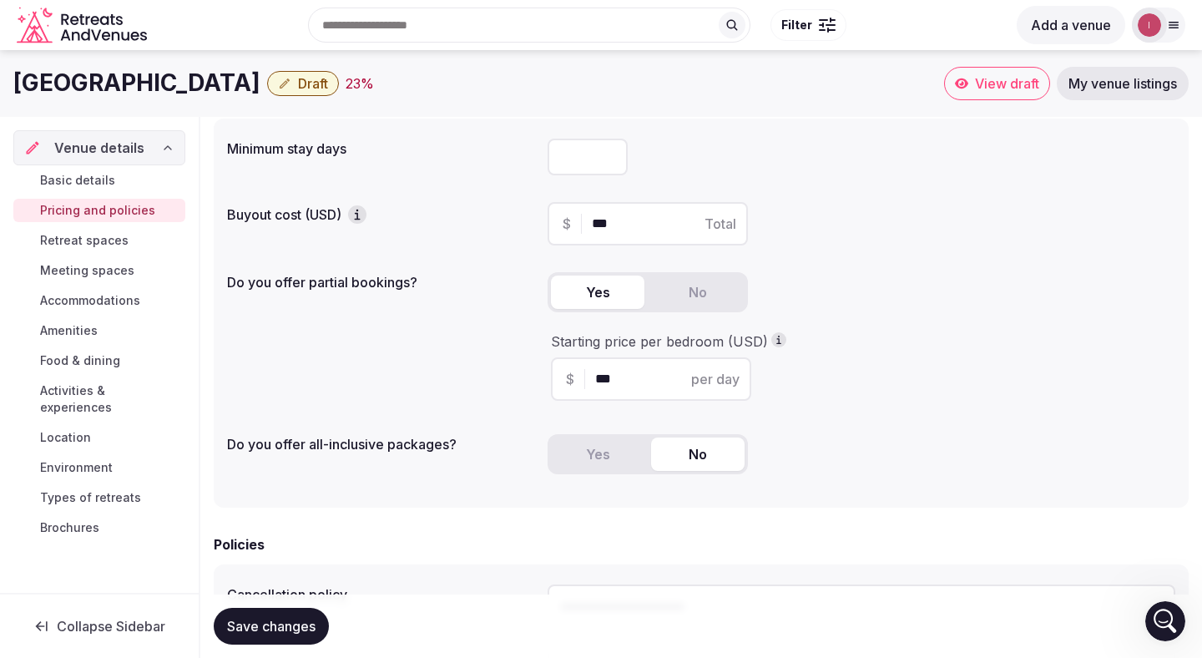
click at [878, 420] on div "Minimum stay days * Buyout cost (USD) $ *** Total Do you offer partial bookings…" at bounding box center [701, 313] width 975 height 389
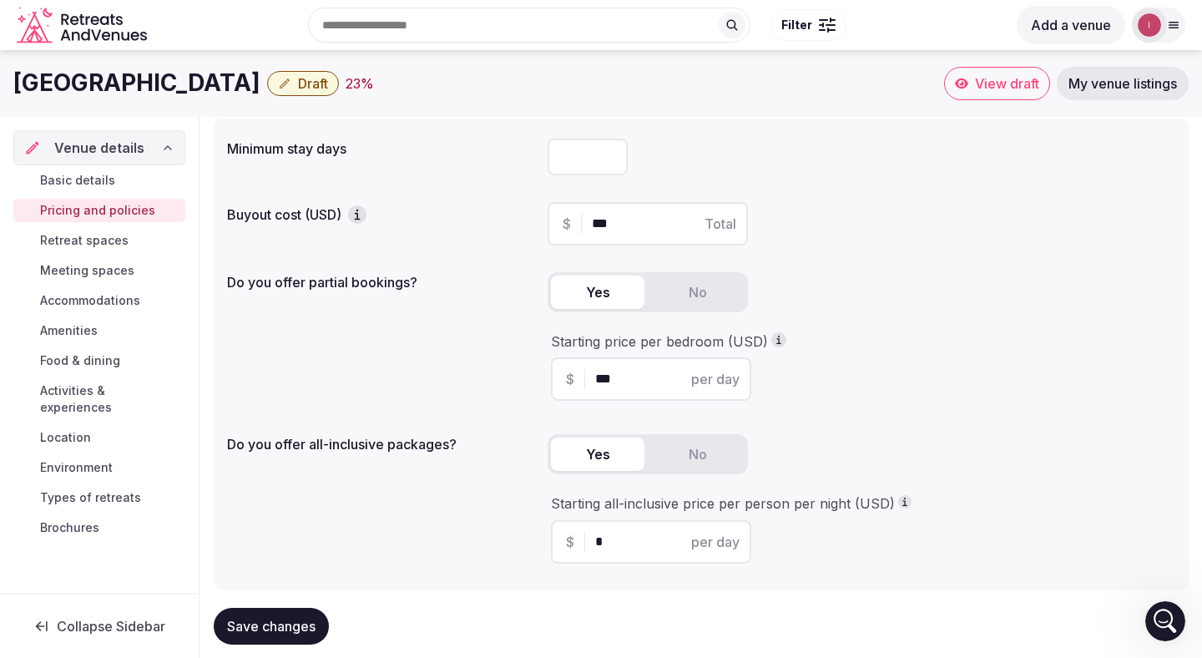
click at [603, 458] on button "Yes" at bounding box center [598, 454] width 94 height 33
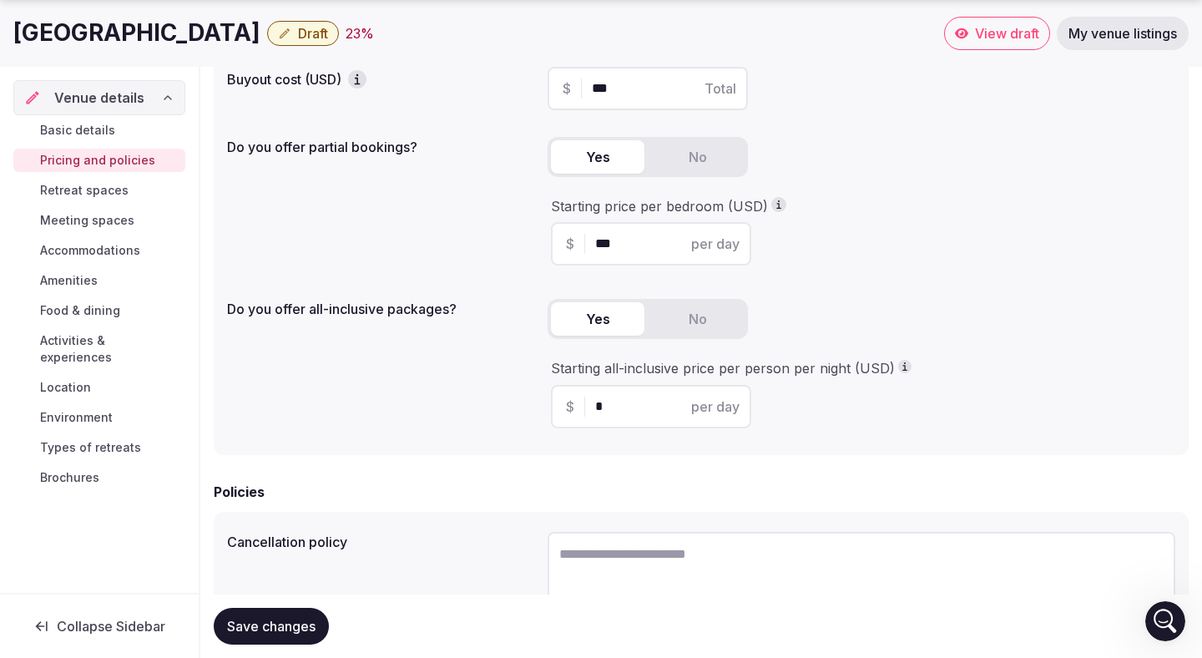
scroll to position [285, 0]
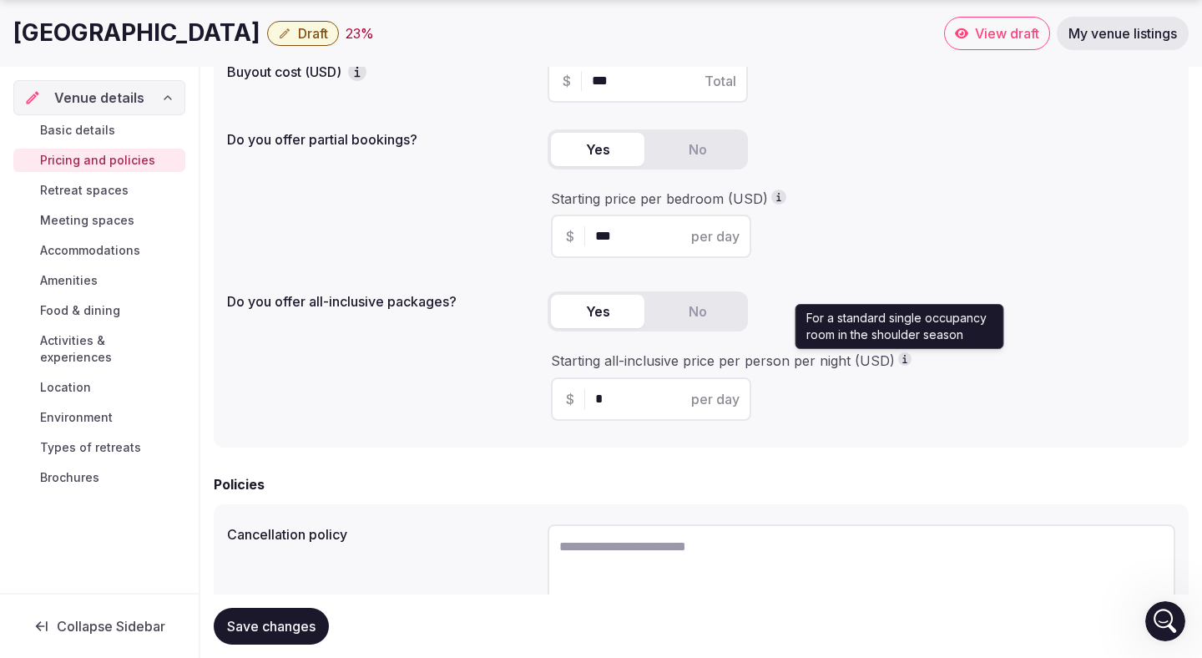
click at [821, 398] on div "Starting all-inclusive price per person per night (USD) $ * per day" at bounding box center [862, 386] width 628 height 68
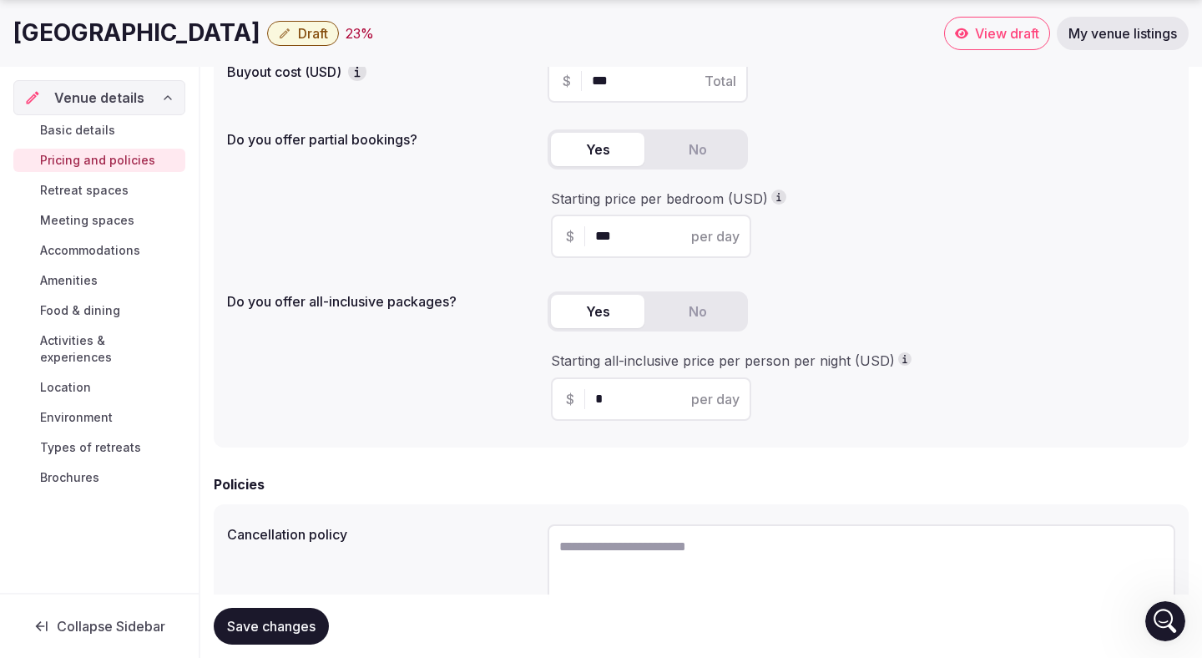
click at [852, 405] on div "Starting all-inclusive price per person per night (USD) $ * per day" at bounding box center [862, 386] width 628 height 68
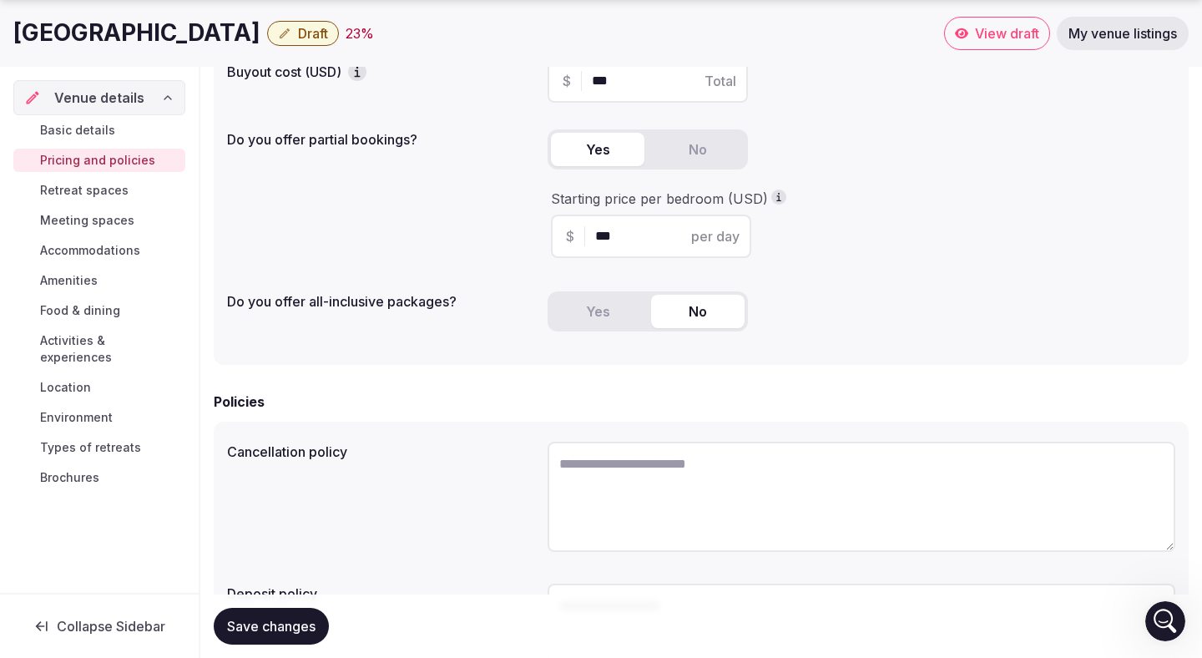
click at [720, 315] on button "No" at bounding box center [698, 311] width 94 height 33
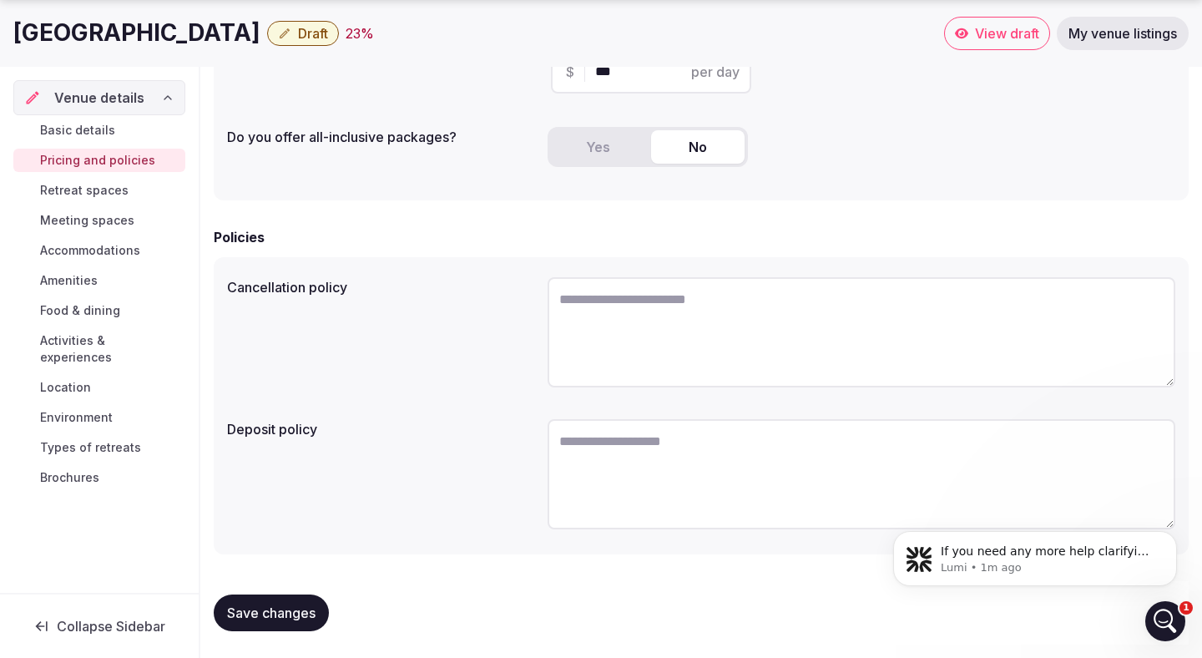
scroll to position [0, 0]
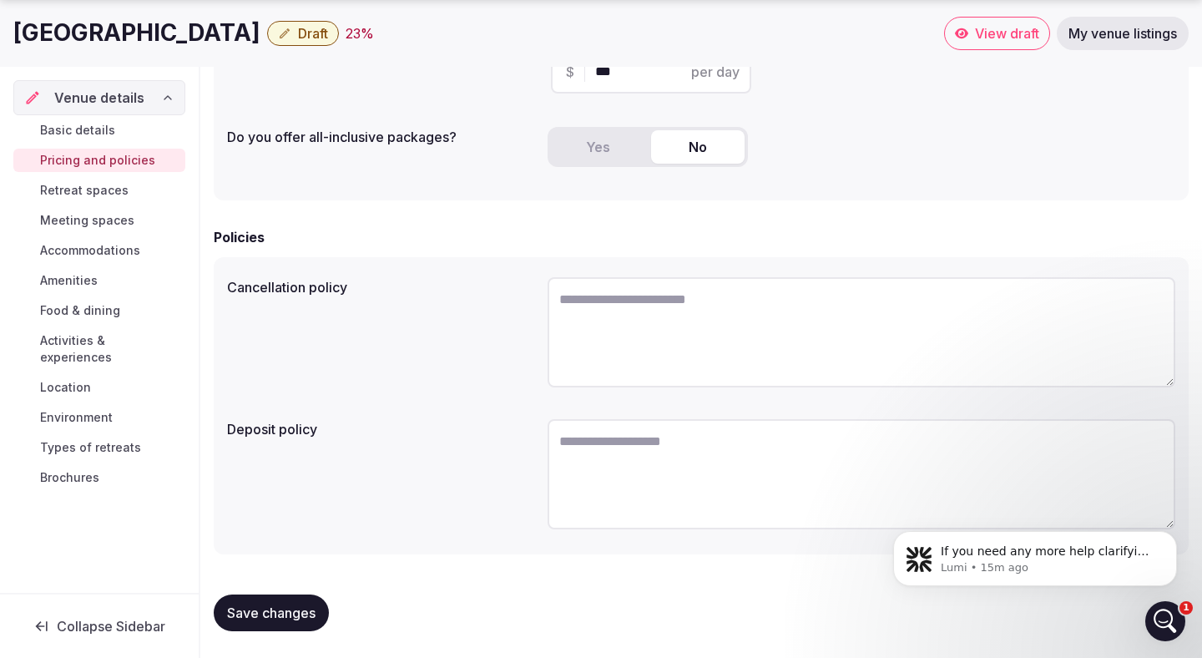
click at [692, 469] on textarea at bounding box center [862, 474] width 628 height 110
paste textarea "**********"
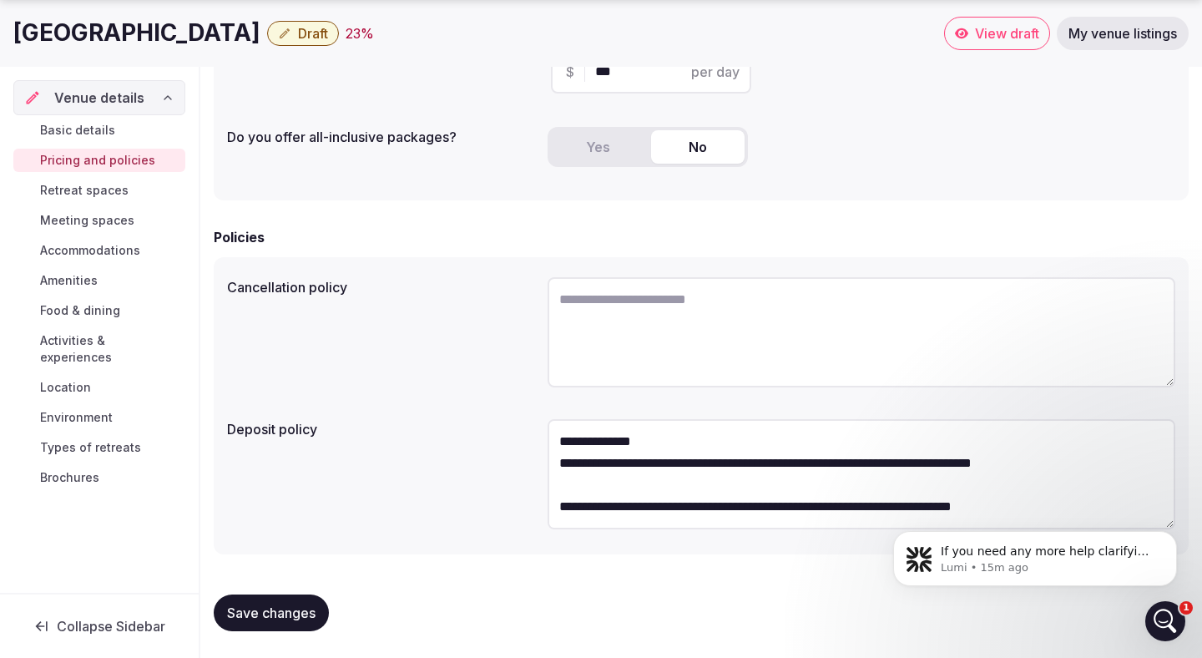
click at [653, 447] on textarea "**********" at bounding box center [862, 474] width 628 height 110
click at [560, 464] on textarea "**********" at bounding box center [862, 474] width 628 height 110
click at [564, 503] on textarea "**********" at bounding box center [862, 474] width 628 height 110
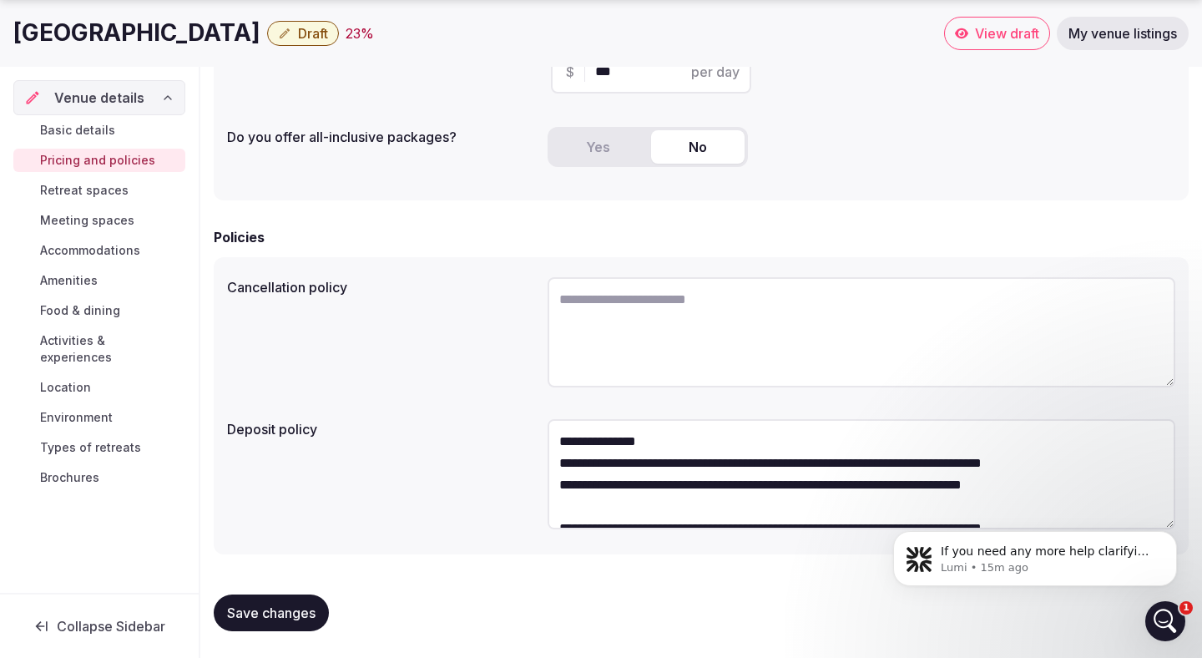
scroll to position [22, 0]
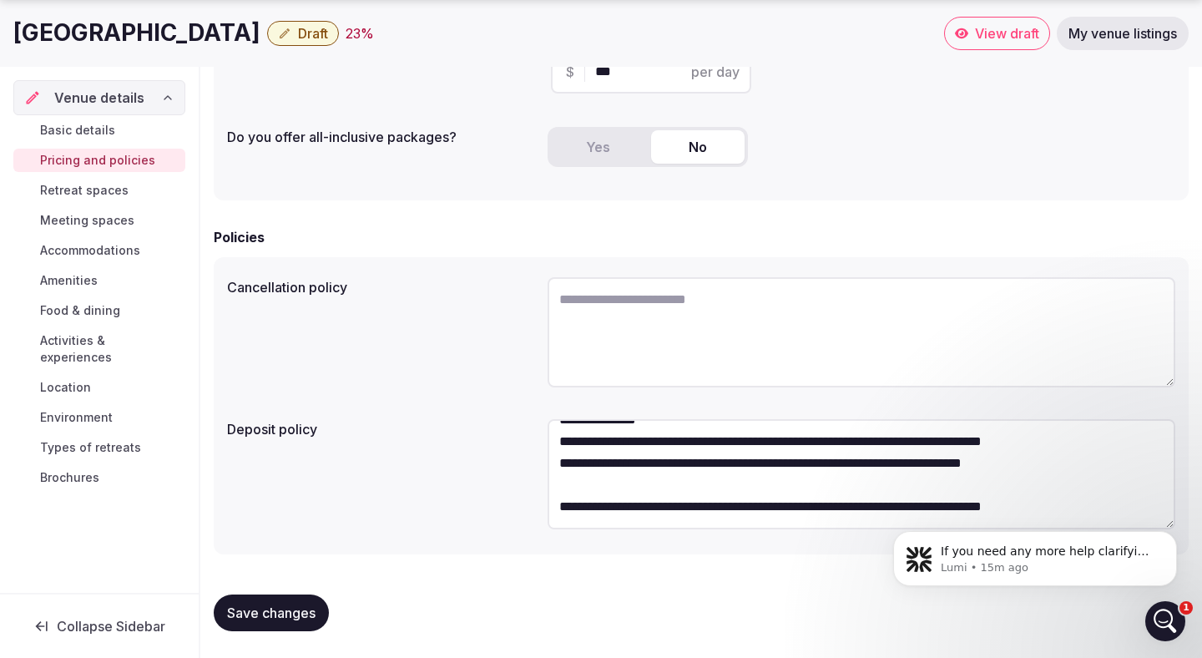
click at [560, 511] on textarea "**********" at bounding box center [862, 474] width 628 height 110
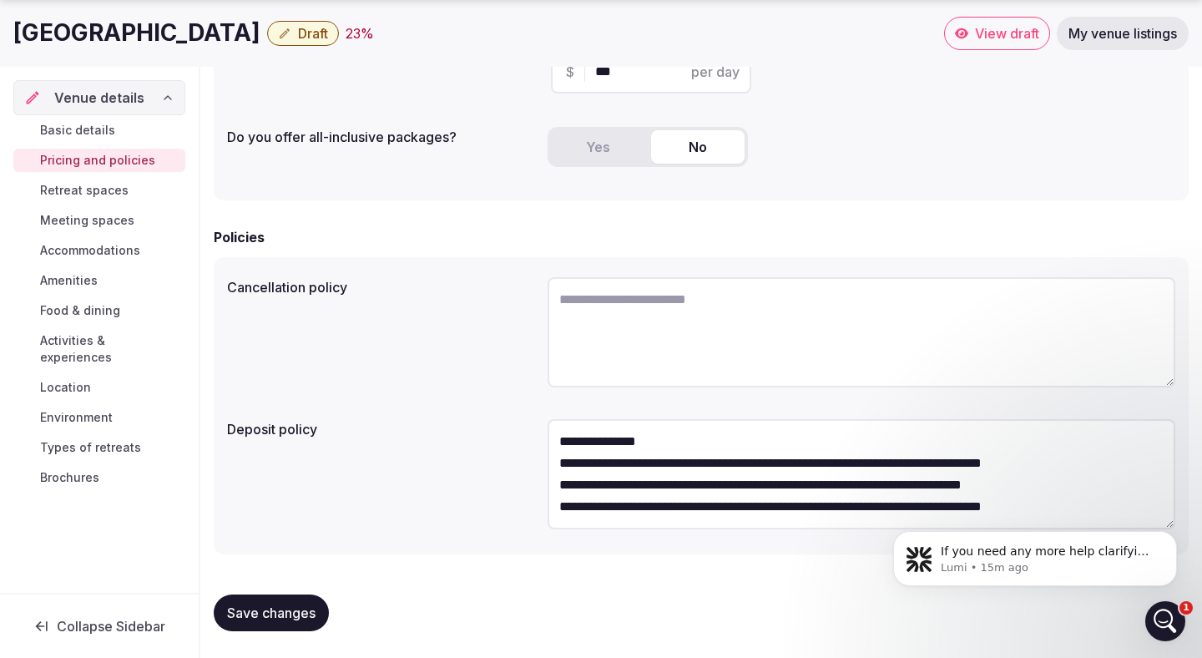
scroll to position [0, 0]
type textarea "**********"
click at [610, 351] on textarea at bounding box center [862, 332] width 628 height 110
paste textarea "**********"
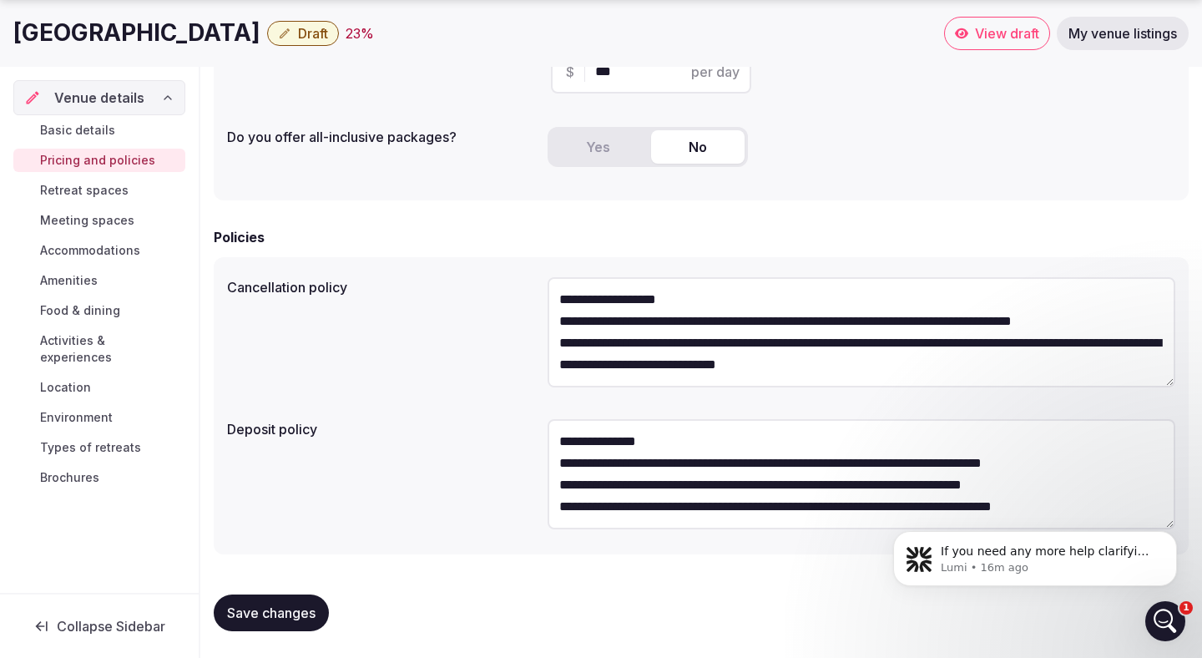
click at [680, 296] on textarea "**********" at bounding box center [862, 332] width 628 height 110
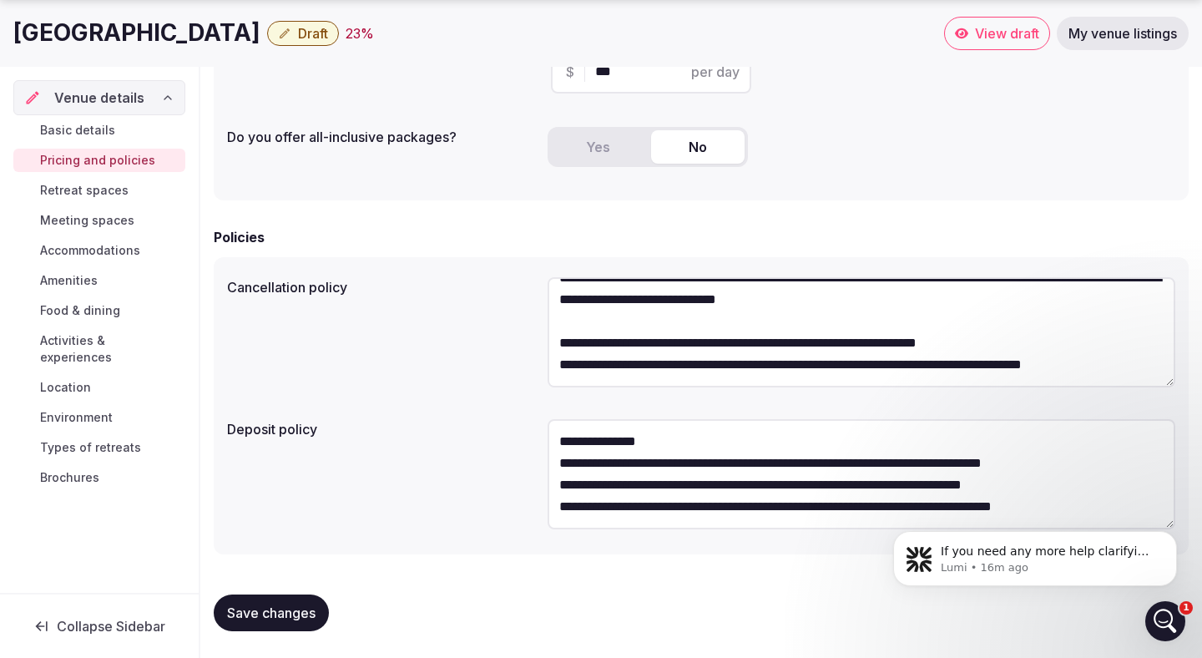
scroll to position [13, 0]
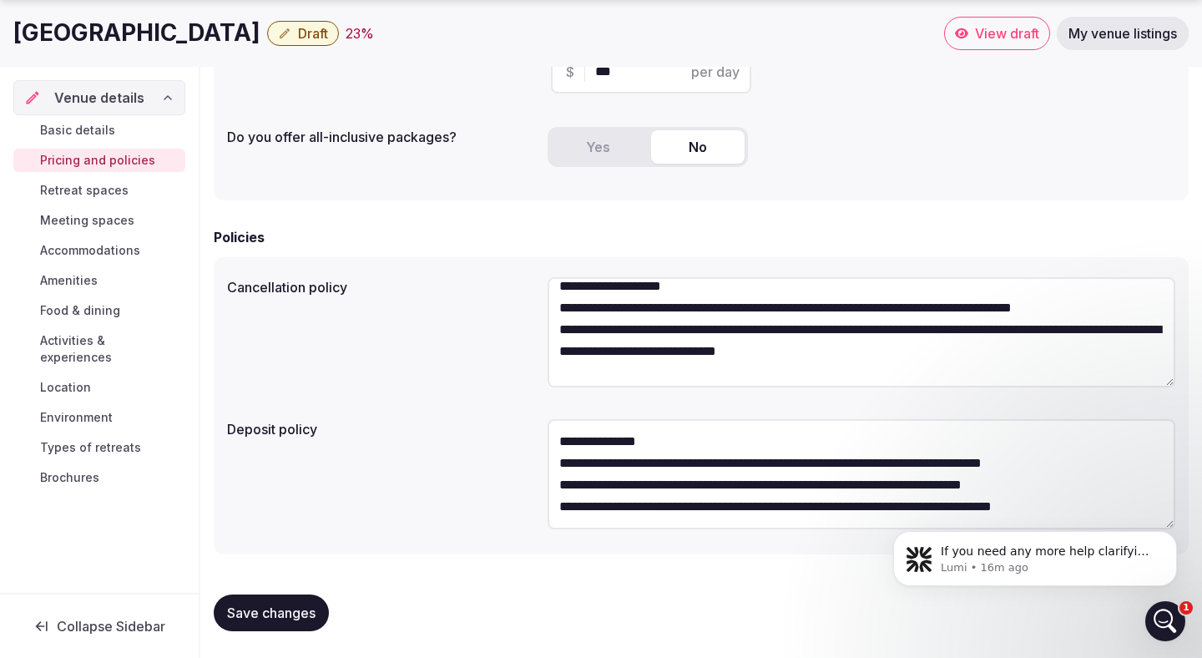
click at [561, 307] on textarea "**********" at bounding box center [862, 332] width 628 height 110
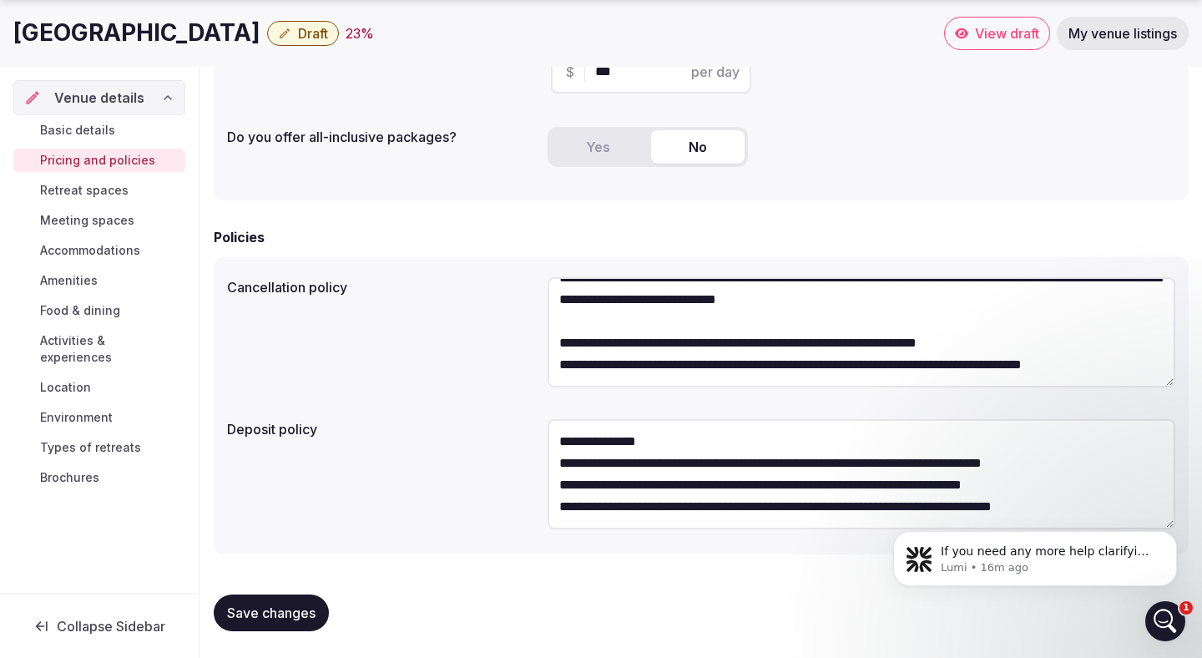
click at [560, 341] on textarea "**********" at bounding box center [862, 332] width 628 height 110
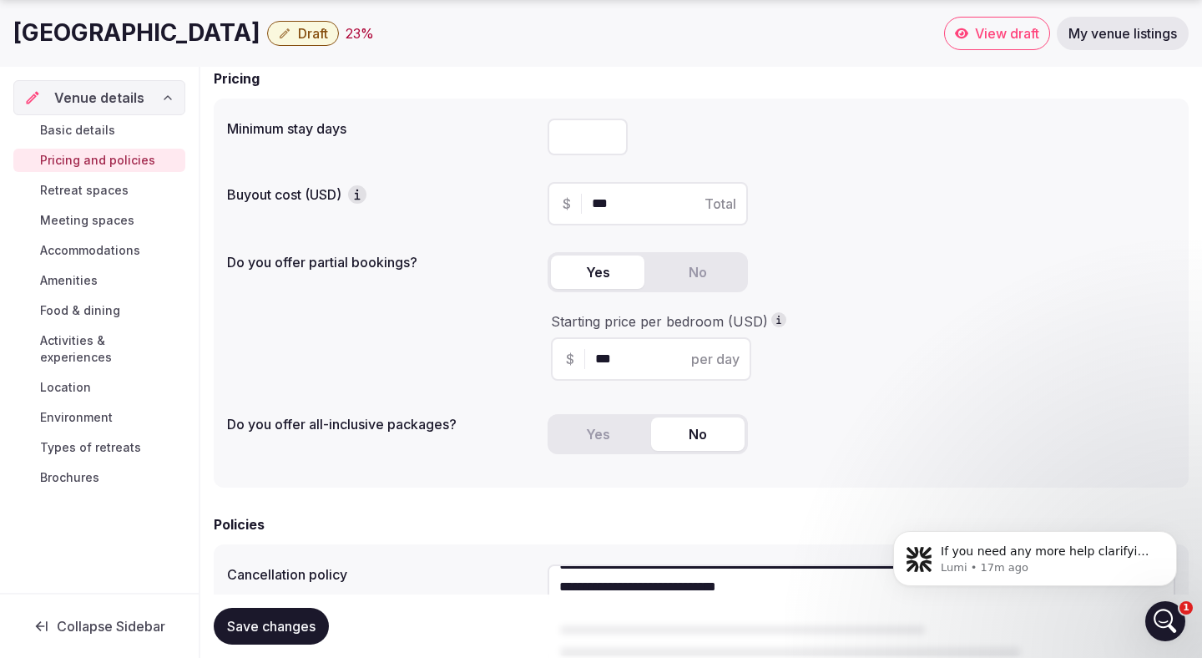
scroll to position [451, 0]
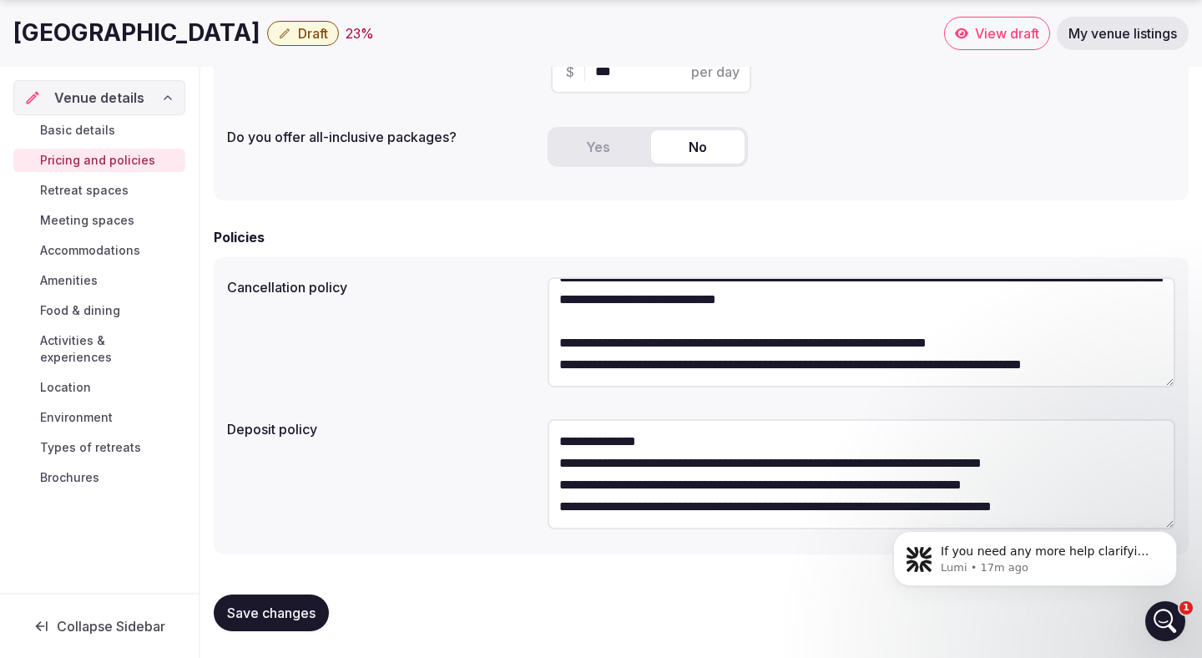
type textarea "**********"
click at [301, 610] on span "Save changes" at bounding box center [271, 612] width 89 height 17
click at [104, 192] on span "Retreat spaces" at bounding box center [84, 190] width 89 height 17
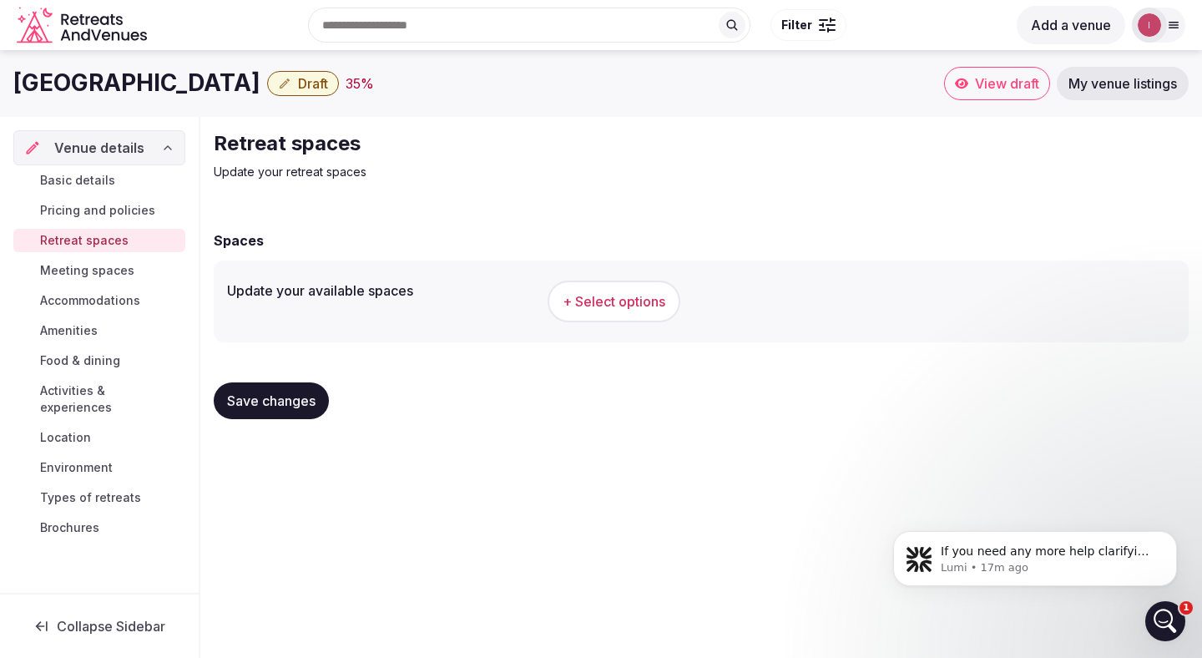
click at [628, 302] on span "+ Select options" at bounding box center [614, 301] width 103 height 18
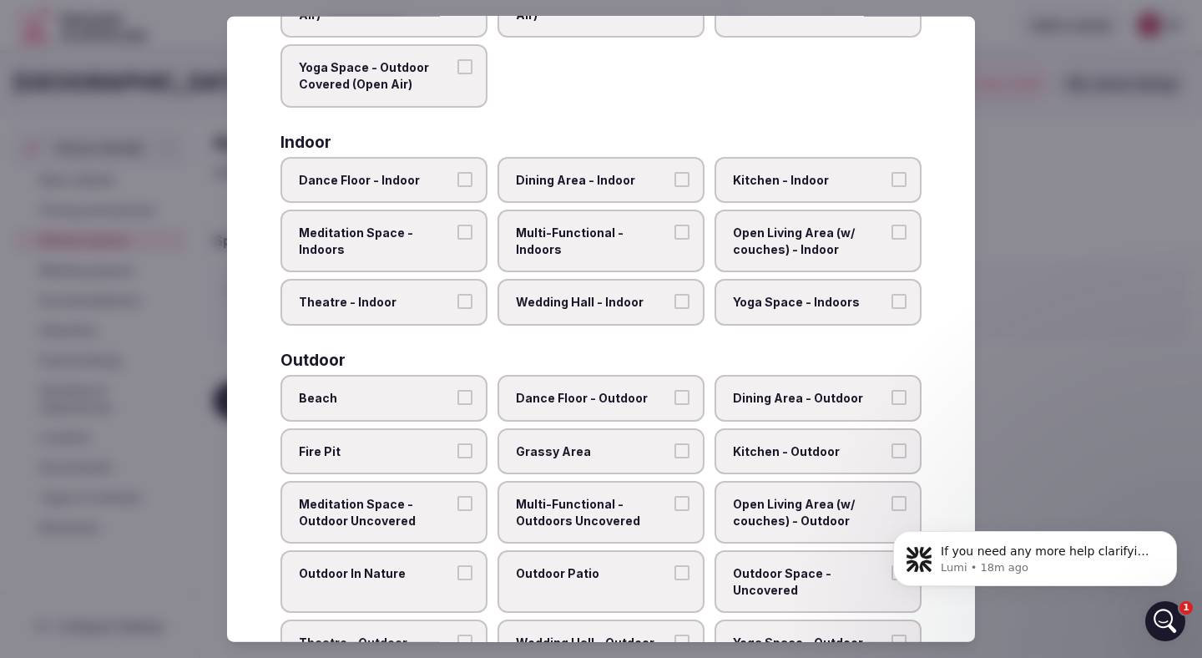
scroll to position [216, 0]
click at [466, 180] on button "Dance Floor - Indoor" at bounding box center [465, 179] width 15 height 15
click at [685, 177] on button "Dining Area - Indoor" at bounding box center [682, 179] width 15 height 15
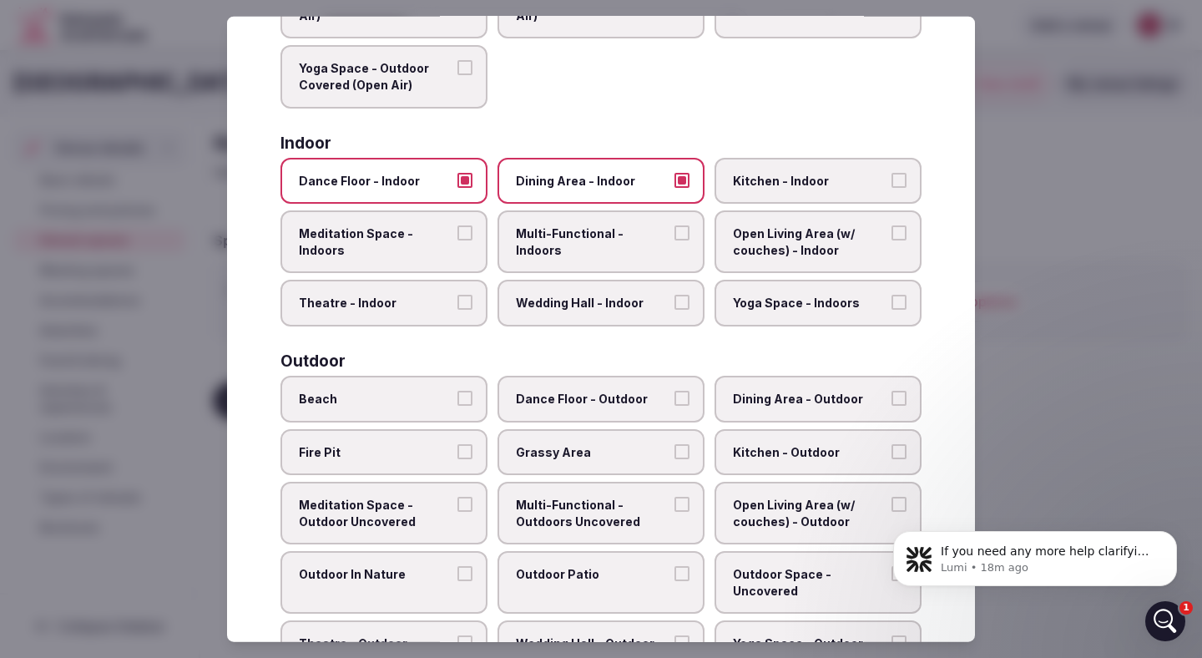
click at [467, 234] on button "Meditation Space - Indoors" at bounding box center [465, 232] width 15 height 15
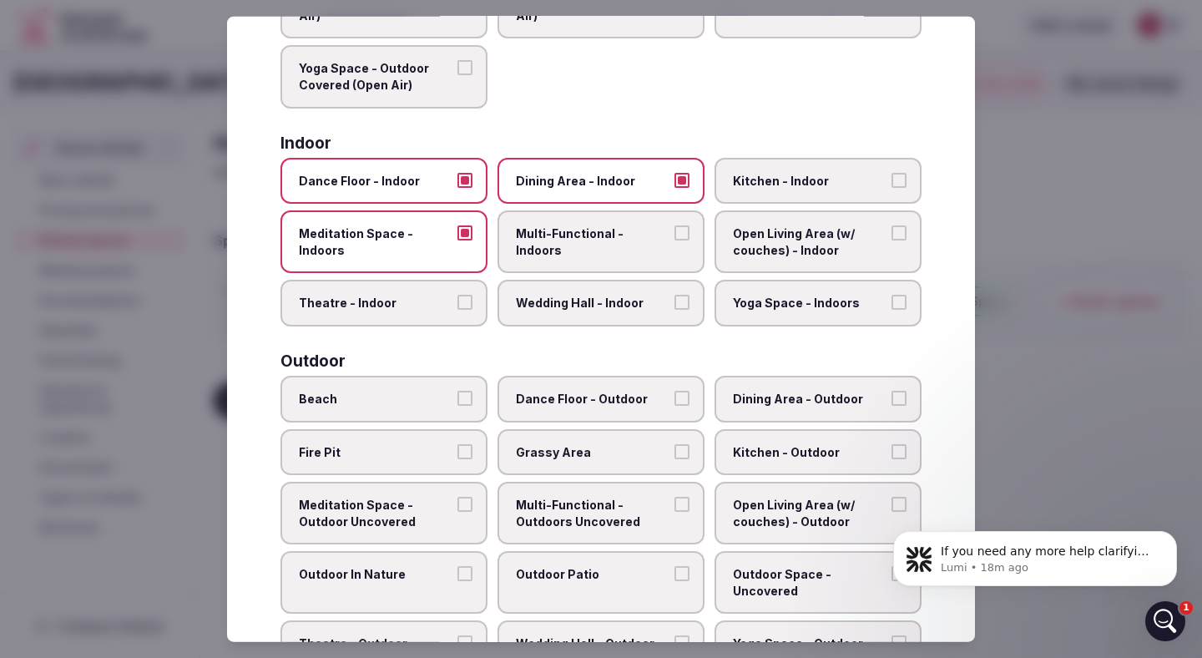
click at [681, 230] on button "Multi-Functional - Indoors" at bounding box center [682, 232] width 15 height 15
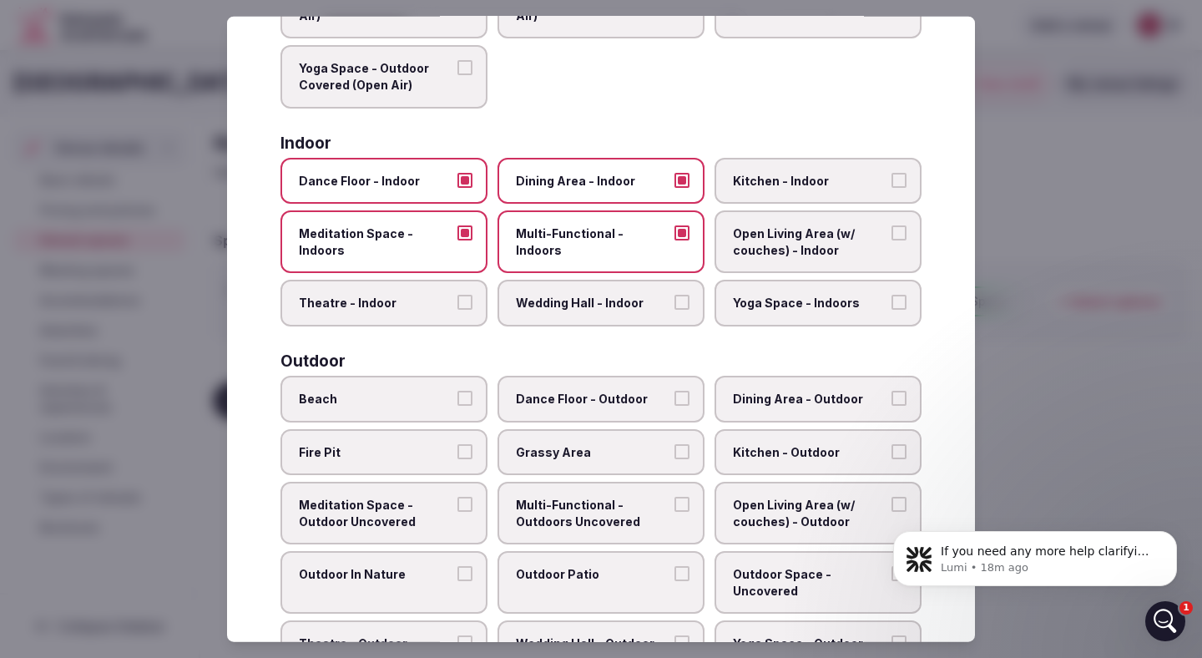
click at [901, 302] on button "Yoga Space - Indoors" at bounding box center [899, 302] width 15 height 15
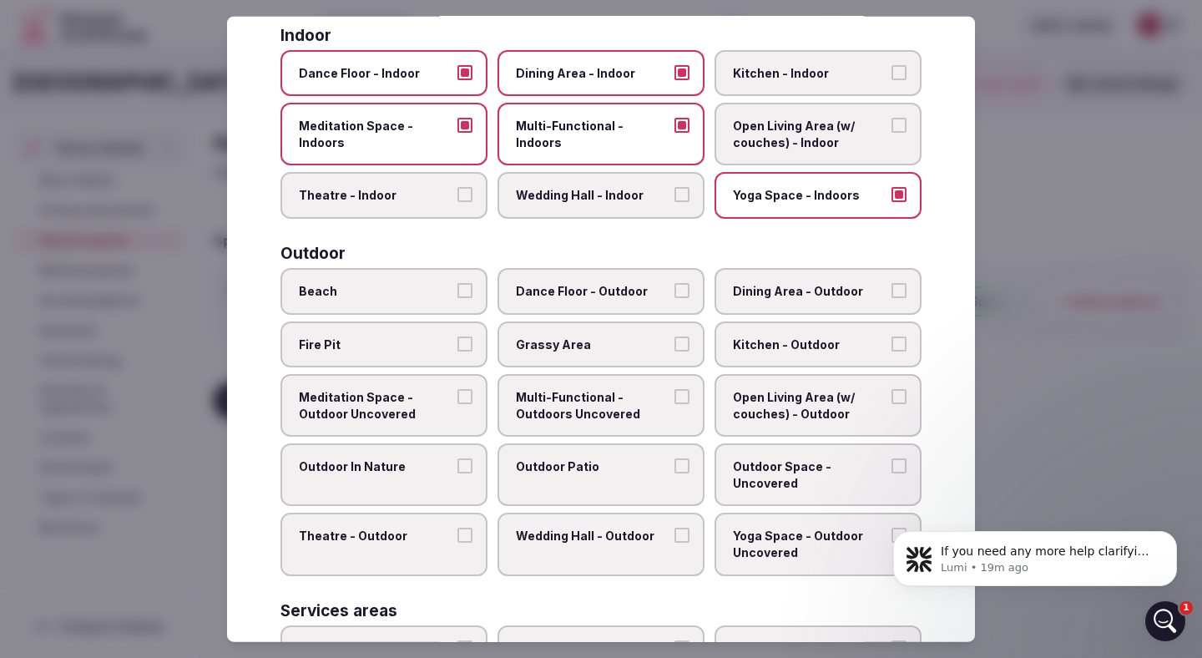
scroll to position [369, 0]
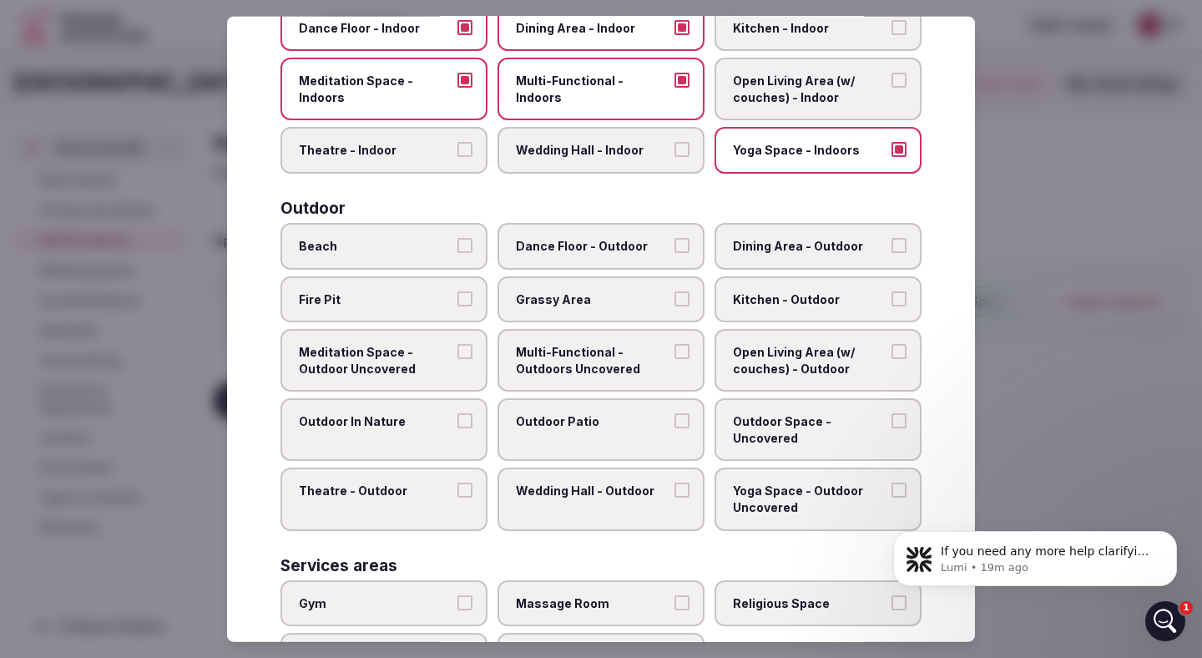
click at [684, 245] on button "Dance Floor - Outdoor" at bounding box center [682, 245] width 15 height 15
click at [895, 244] on button "Dining Area - Outdoor" at bounding box center [899, 245] width 15 height 15
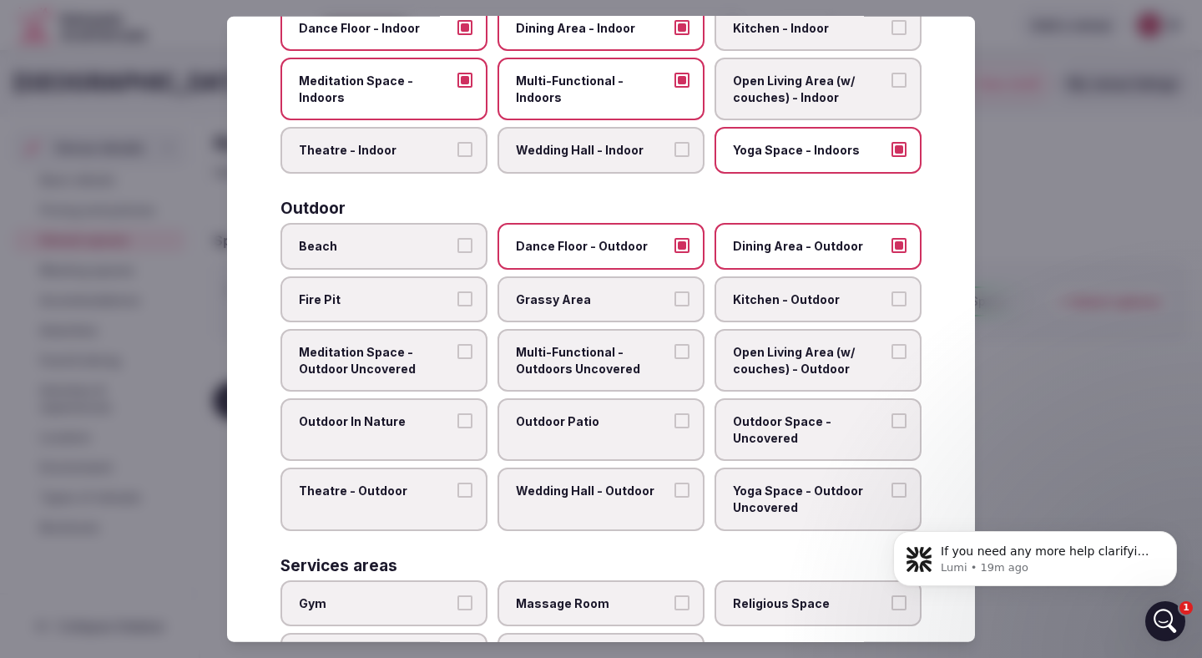
click at [682, 299] on button "Grassy Area" at bounding box center [682, 298] width 15 height 15
click at [461, 351] on button "Meditation Space - Outdoor Uncovered" at bounding box center [465, 351] width 15 height 15
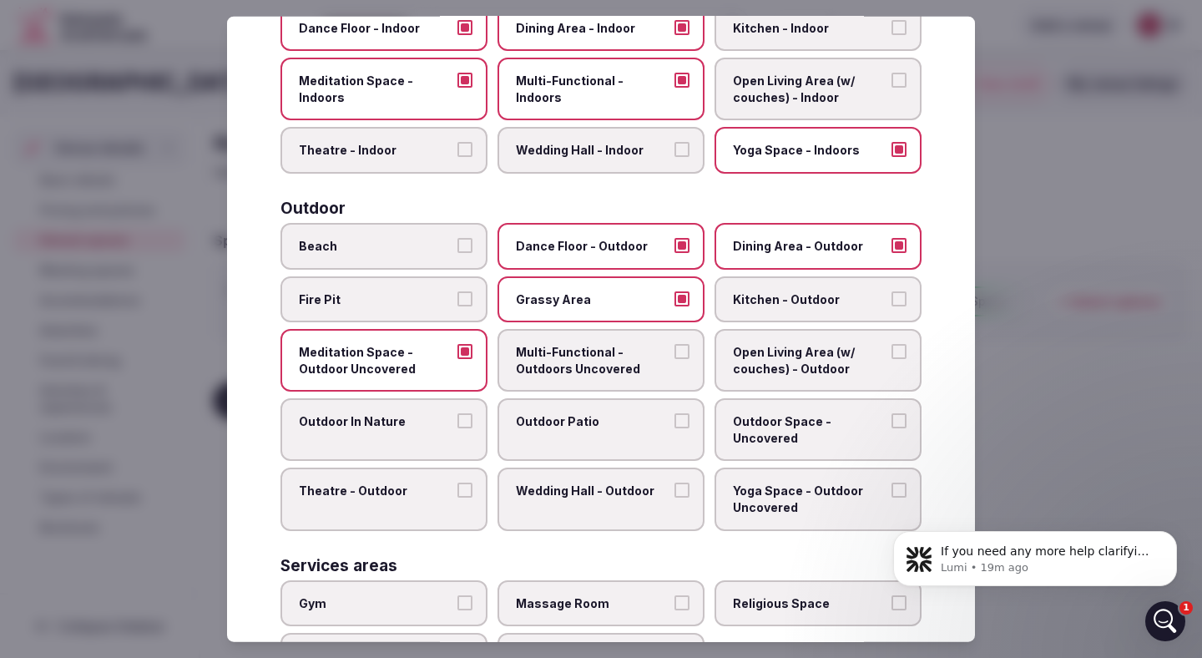
click at [685, 347] on button "Multi-Functional - Outdoors Uncovered" at bounding box center [682, 351] width 15 height 15
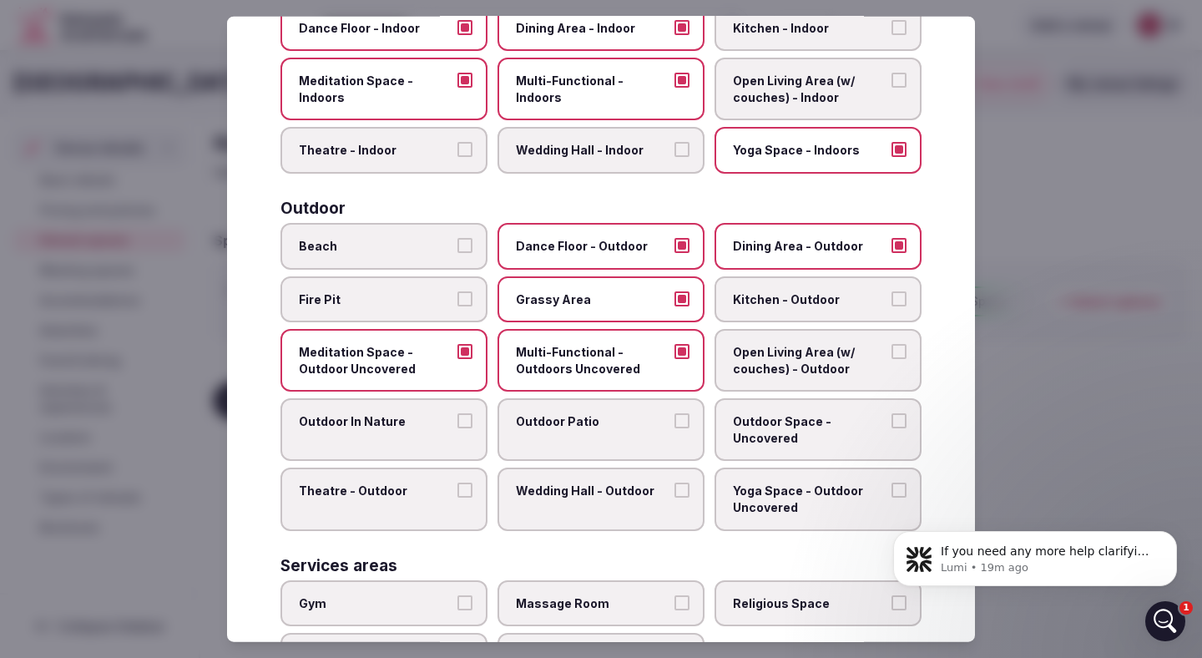
click at [681, 421] on button "Outdoor Patio" at bounding box center [682, 420] width 15 height 15
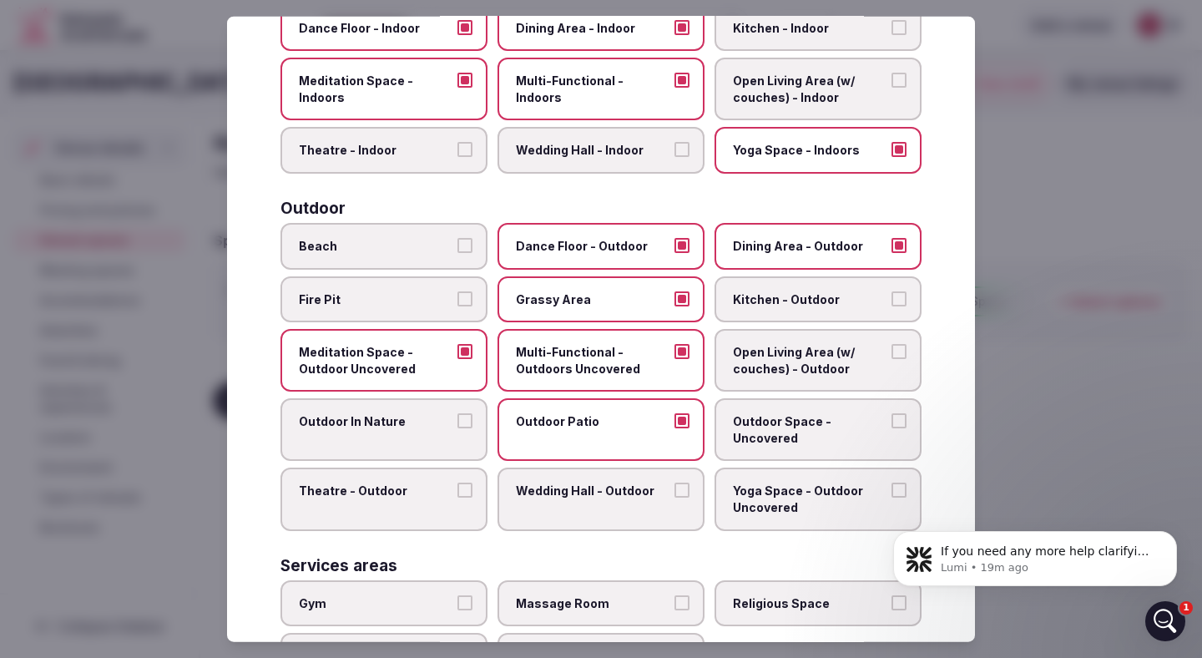
click at [898, 420] on button "Outdoor Space - Uncovered" at bounding box center [899, 420] width 15 height 15
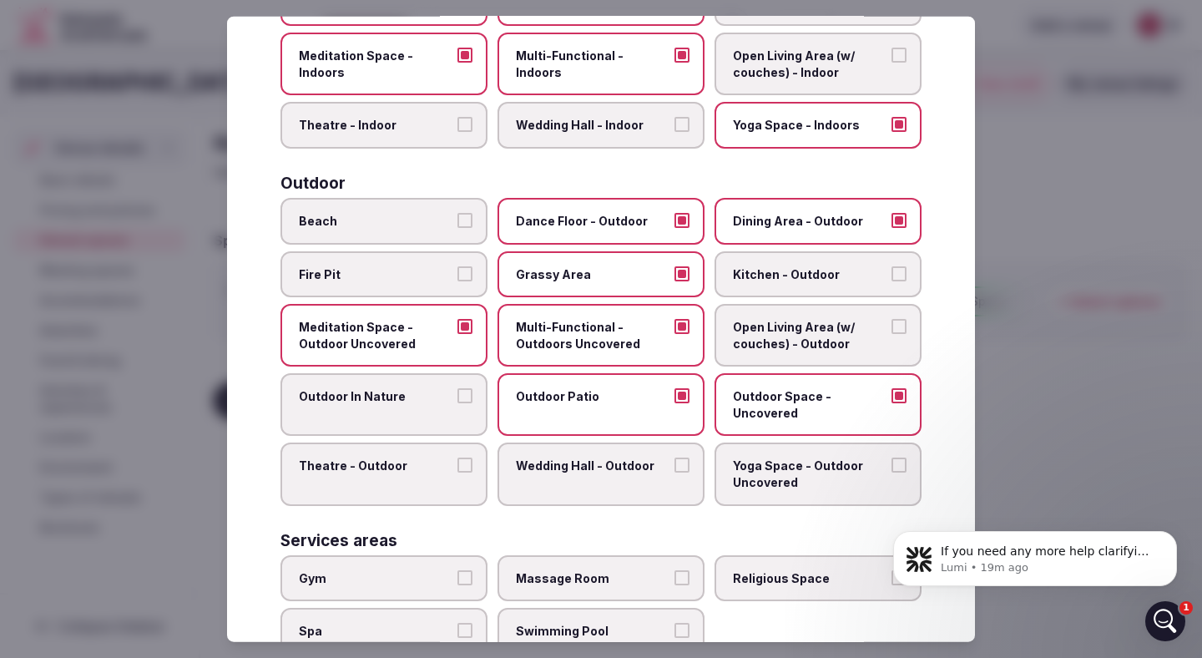
scroll to position [397, 0]
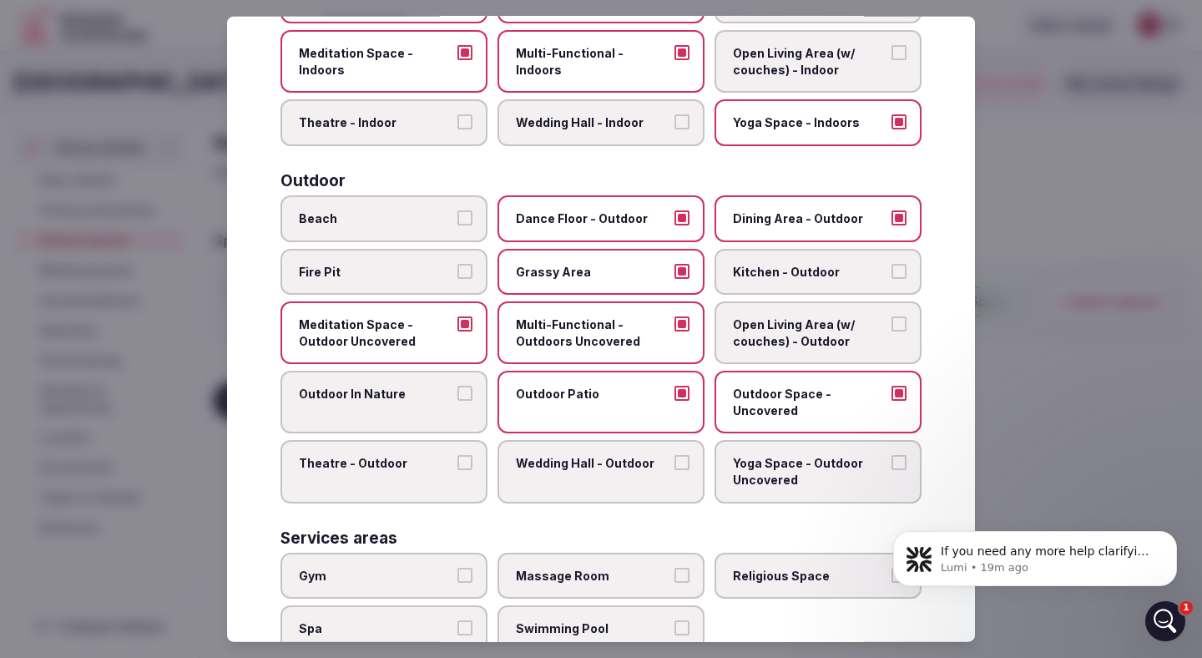
click at [902, 461] on button "Yoga Space - Outdoor Uncovered" at bounding box center [899, 462] width 15 height 15
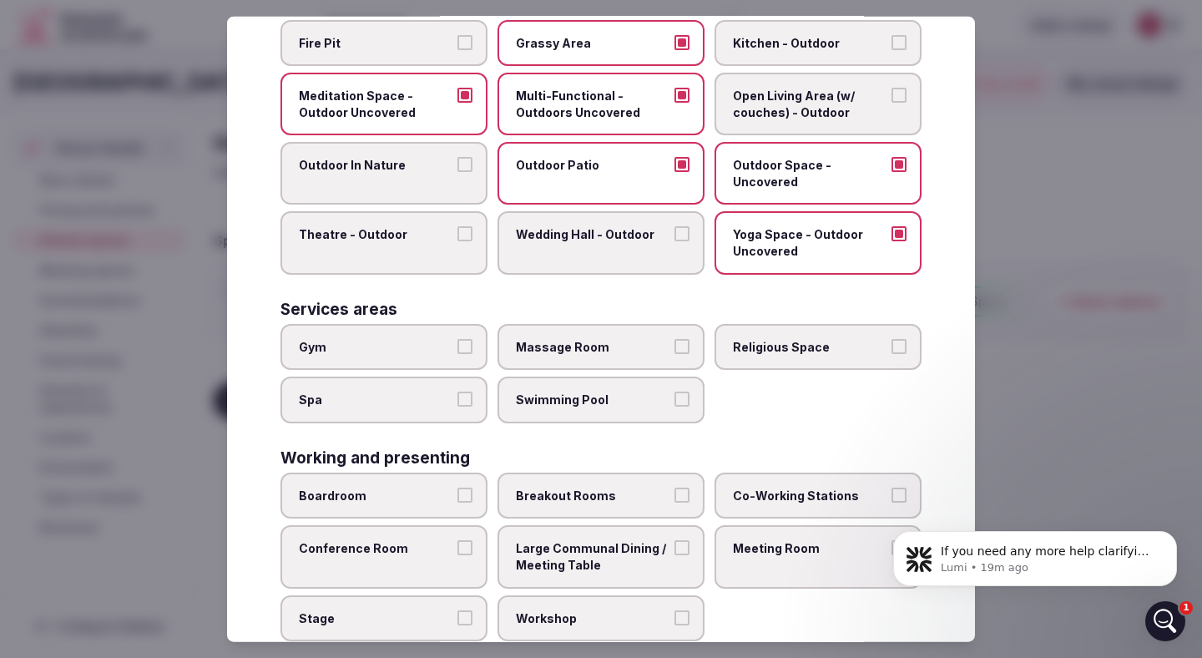
scroll to position [665, 0]
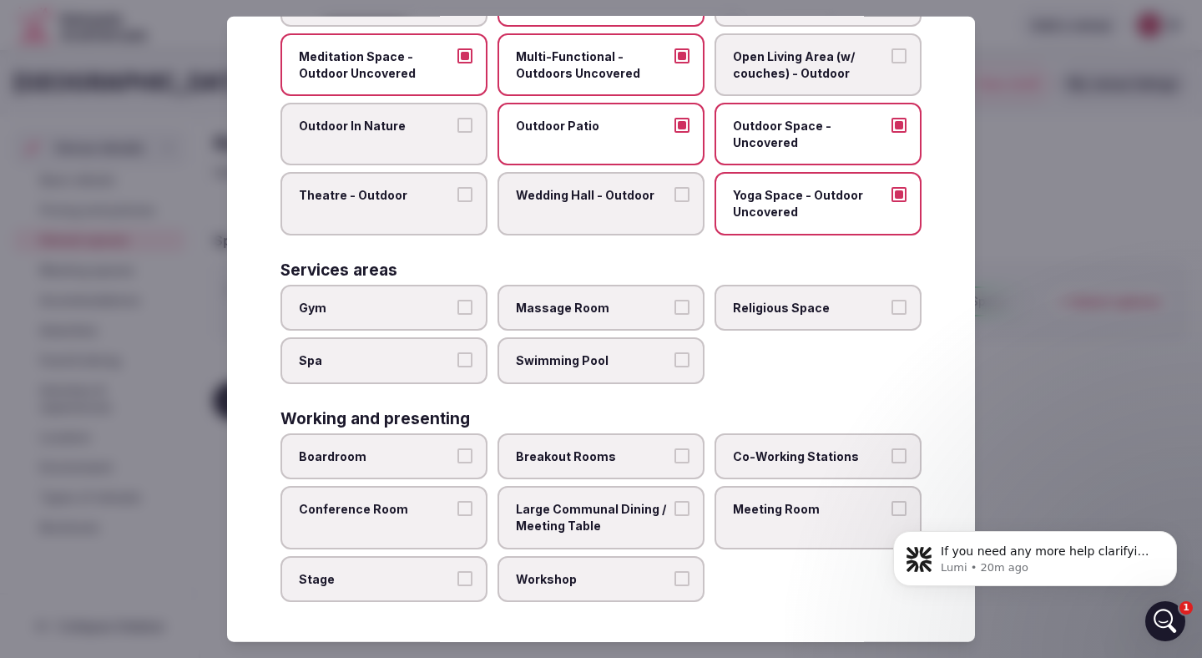
click at [469, 508] on button "Conference Room" at bounding box center [465, 508] width 15 height 15
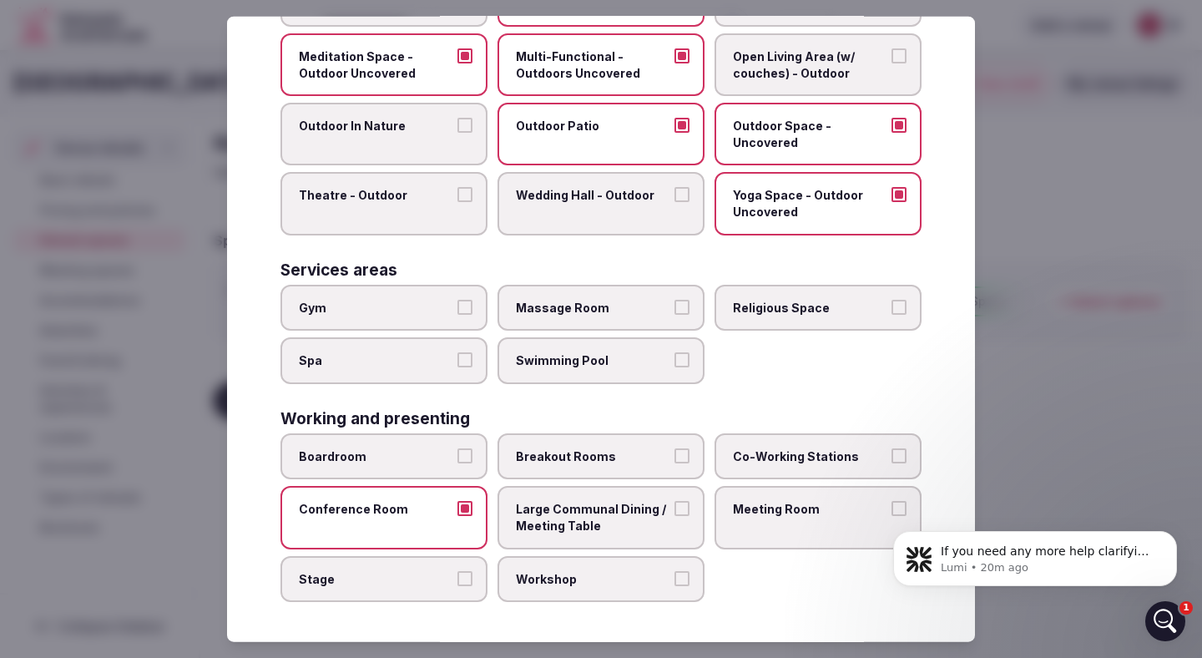
click at [681, 507] on button "Large Communal Dining / Meeting Table" at bounding box center [682, 508] width 15 height 15
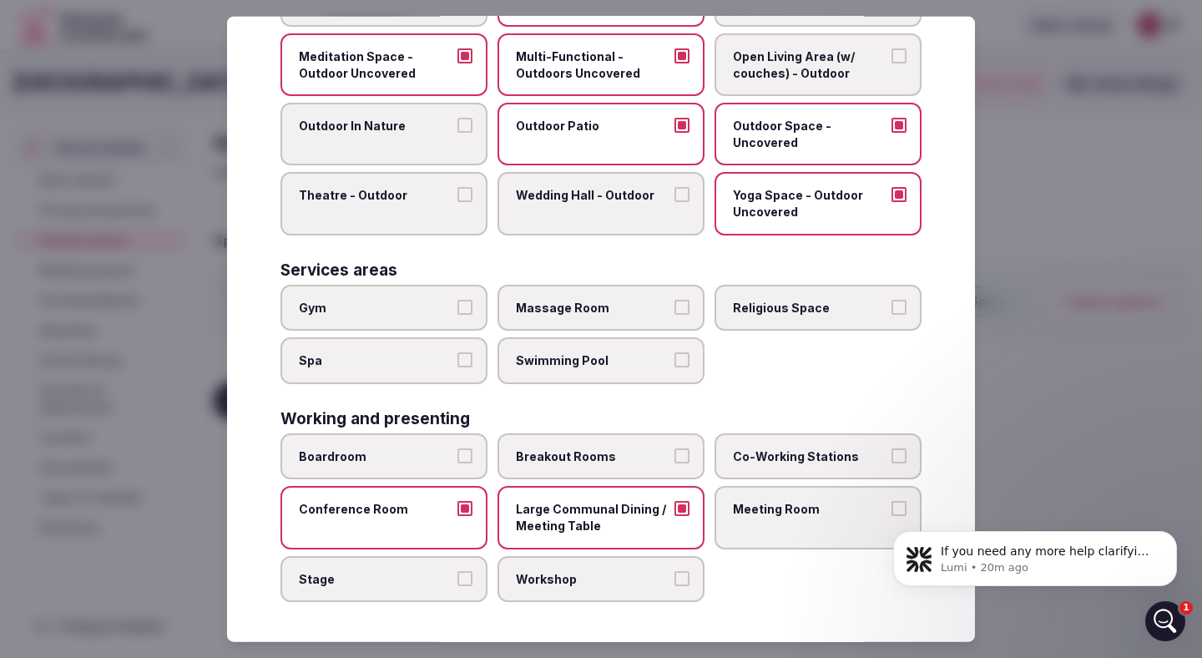
click at [893, 503] on body "If you need any more help clarifying your all-inclusive package or anything els…" at bounding box center [1035, 555] width 321 height 104
click html "If you need any more help clarifying your all-inclusive package or anything els…"
click at [895, 503] on body "If you need any more help clarifying your all-inclusive package or anything els…" at bounding box center [1035, 555] width 321 height 104
click at [890, 503] on body "If you need any more help clarifying your all-inclusive package or anything els…" at bounding box center [1035, 555] width 321 height 104
click at [686, 579] on button "Workshop" at bounding box center [682, 577] width 15 height 15
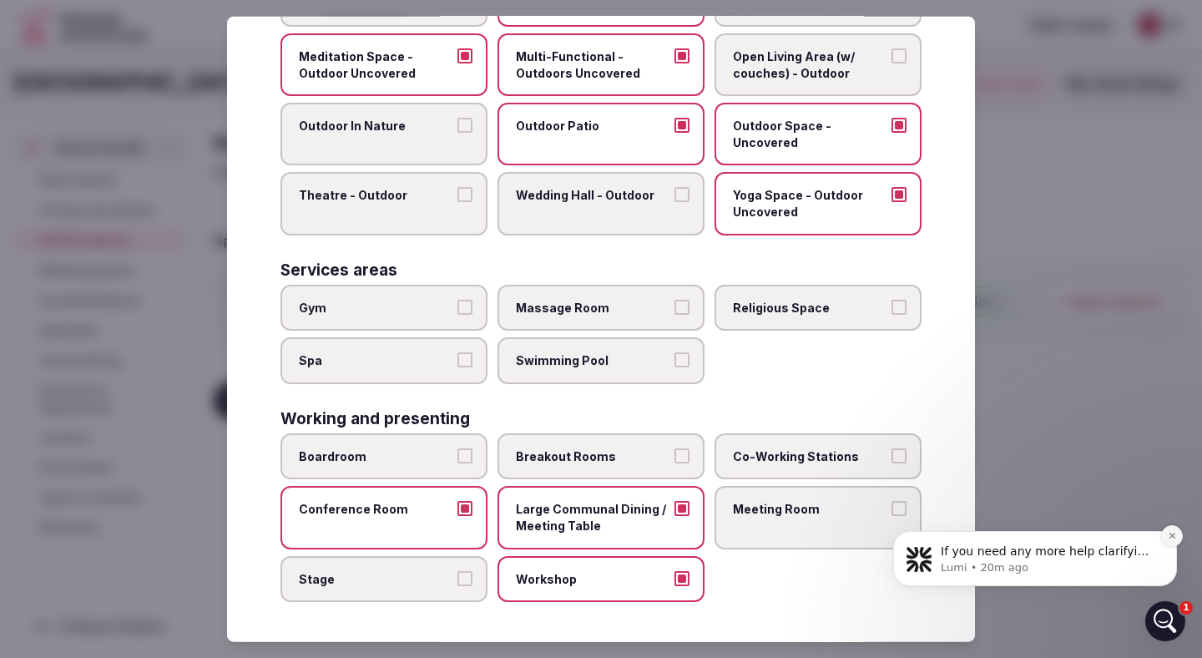
click at [1171, 534] on icon "Dismiss notification" at bounding box center [1172, 536] width 6 height 6
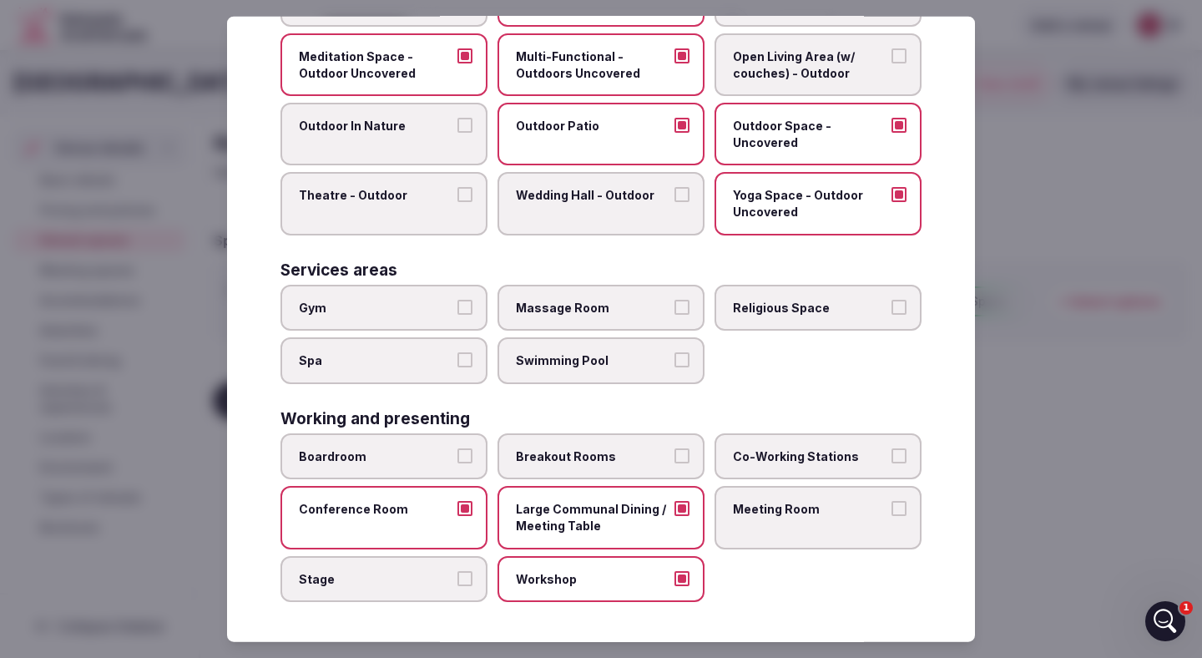
click at [904, 505] on button "Meeting Room" at bounding box center [899, 508] width 15 height 15
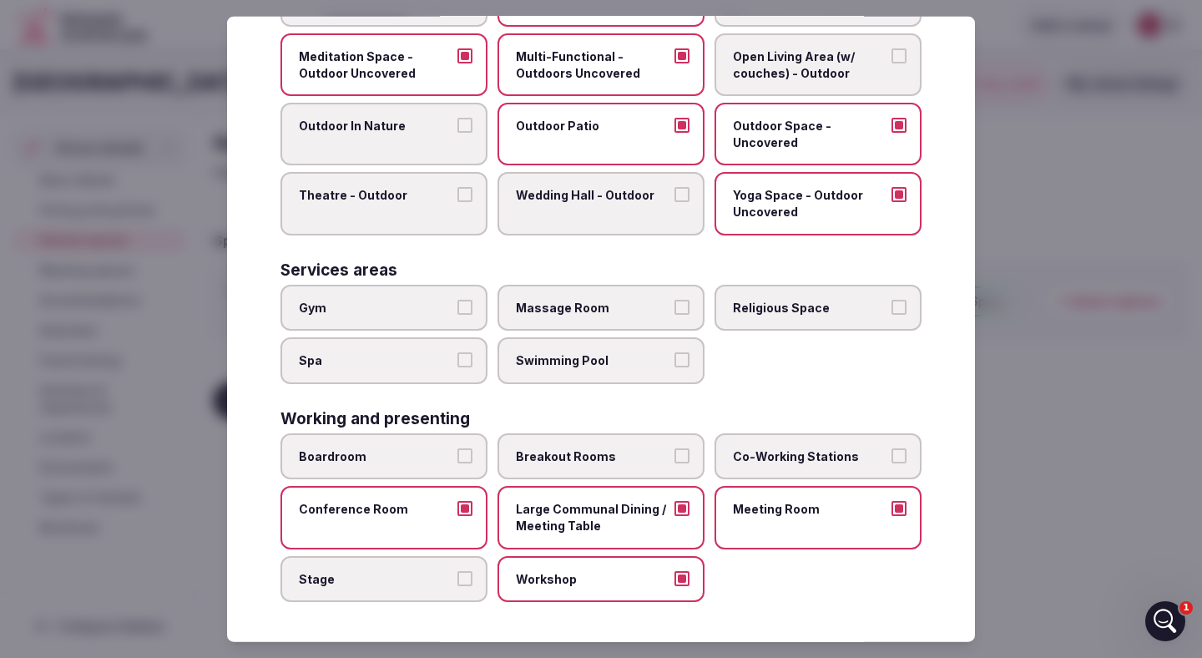
click at [685, 577] on button "Workshop" at bounding box center [682, 577] width 15 height 15
click at [684, 576] on button "Workshop" at bounding box center [682, 577] width 15 height 15
click at [685, 451] on button "Breakout Rooms" at bounding box center [682, 455] width 15 height 15
click at [468, 452] on button "Boardroom" at bounding box center [465, 455] width 15 height 15
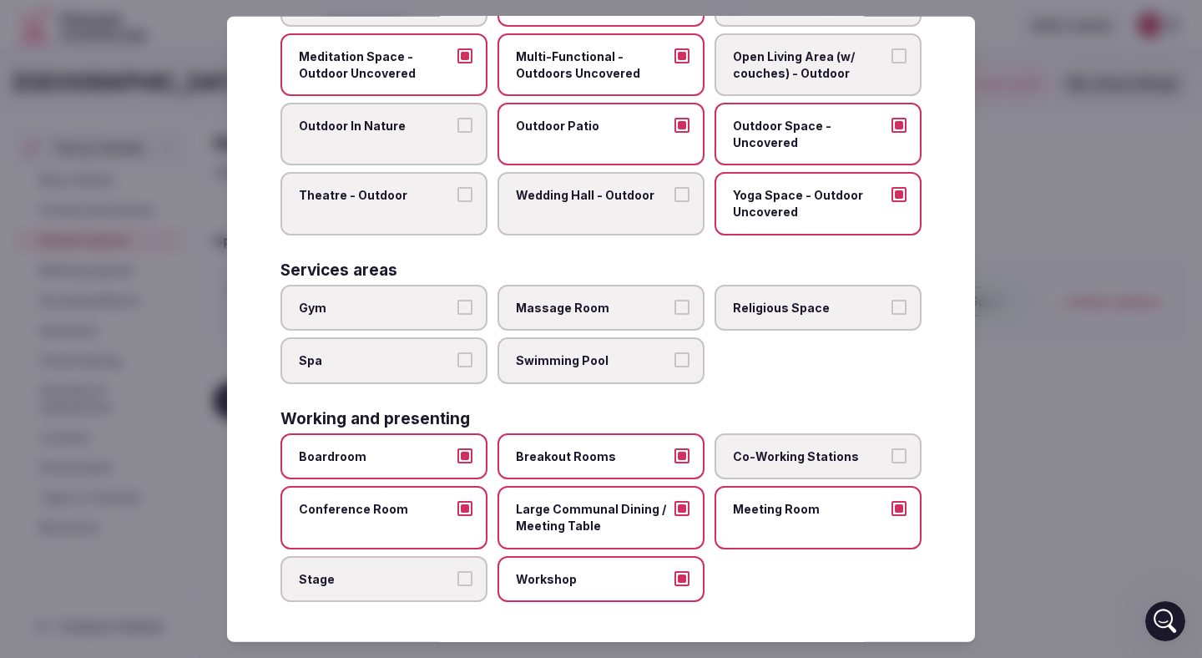
click at [904, 453] on button "Co-Working Stations" at bounding box center [899, 455] width 15 height 15
click at [1034, 444] on div at bounding box center [601, 329] width 1202 height 658
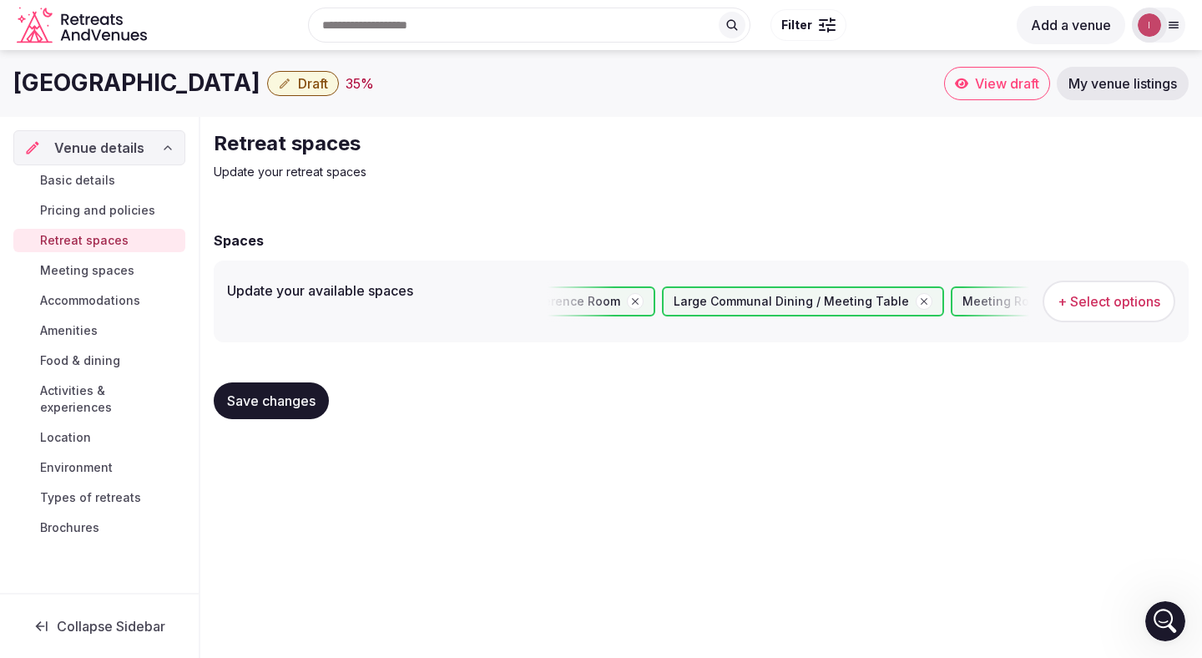
scroll to position [0, 2675]
click at [264, 403] on span "Save changes" at bounding box center [271, 400] width 89 height 17
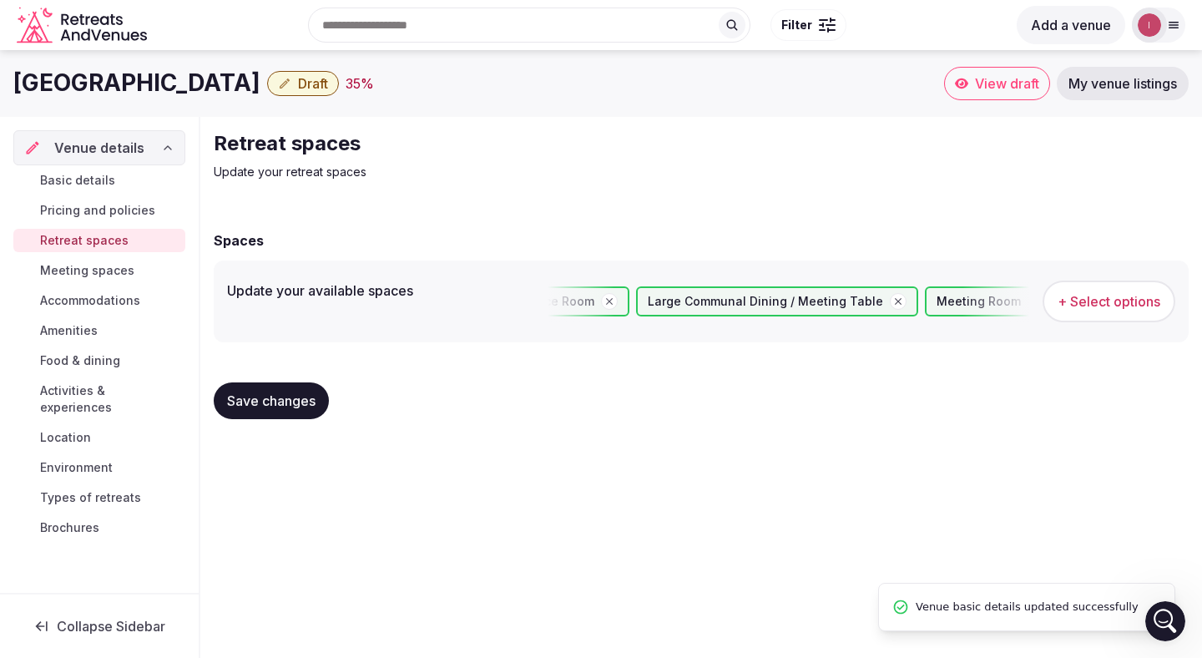
click at [103, 268] on span "Meeting spaces" at bounding box center [87, 270] width 94 height 17
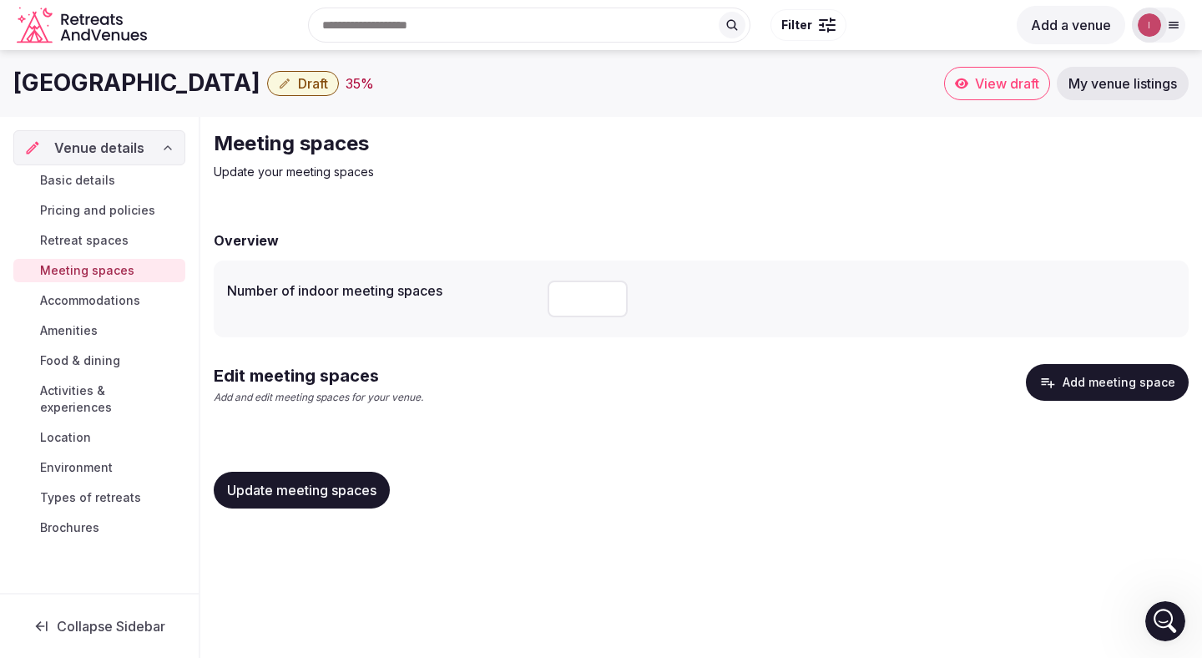
click at [564, 291] on input "number" at bounding box center [588, 299] width 80 height 37
click at [610, 296] on input "*" at bounding box center [588, 299] width 80 height 37
type input "*"
click at [610, 296] on input "*" at bounding box center [588, 299] width 80 height 37
click at [587, 382] on div "Edit meeting spaces Add and edit meeting spaces for your venue. Add meeting spa…" at bounding box center [701, 391] width 975 height 54
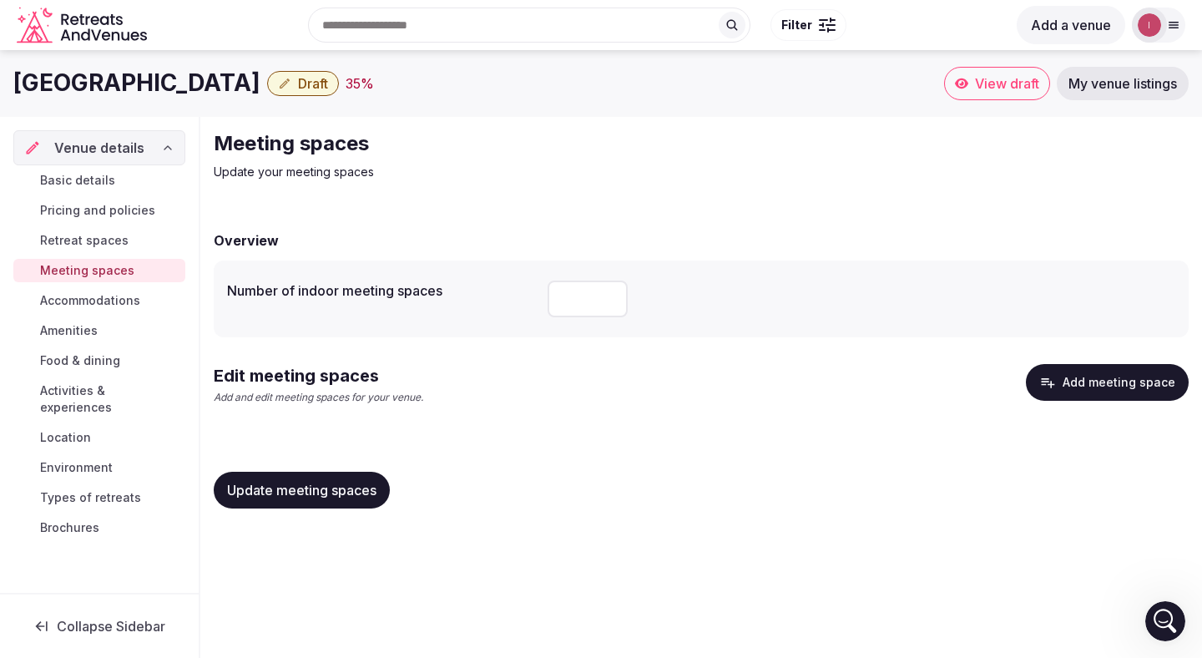
click at [1082, 384] on button "Add meeting space" at bounding box center [1107, 382] width 163 height 37
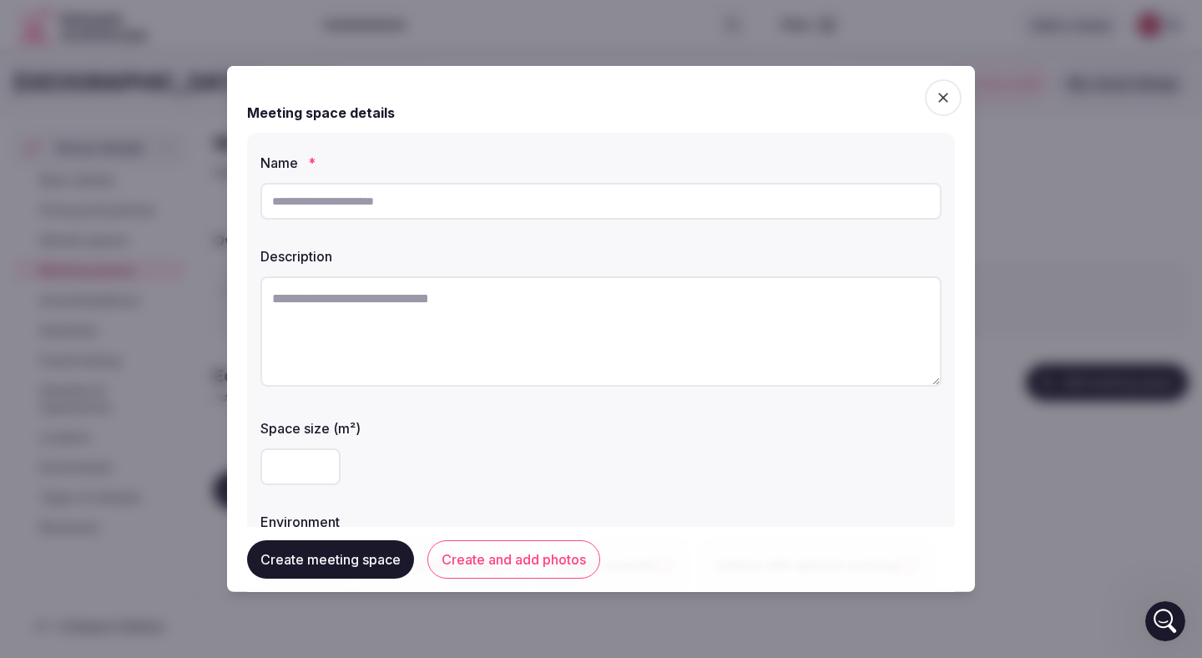
click at [482, 205] on input "text" at bounding box center [601, 201] width 681 height 37
click at [548, 251] on label "Description" at bounding box center [601, 256] width 681 height 13
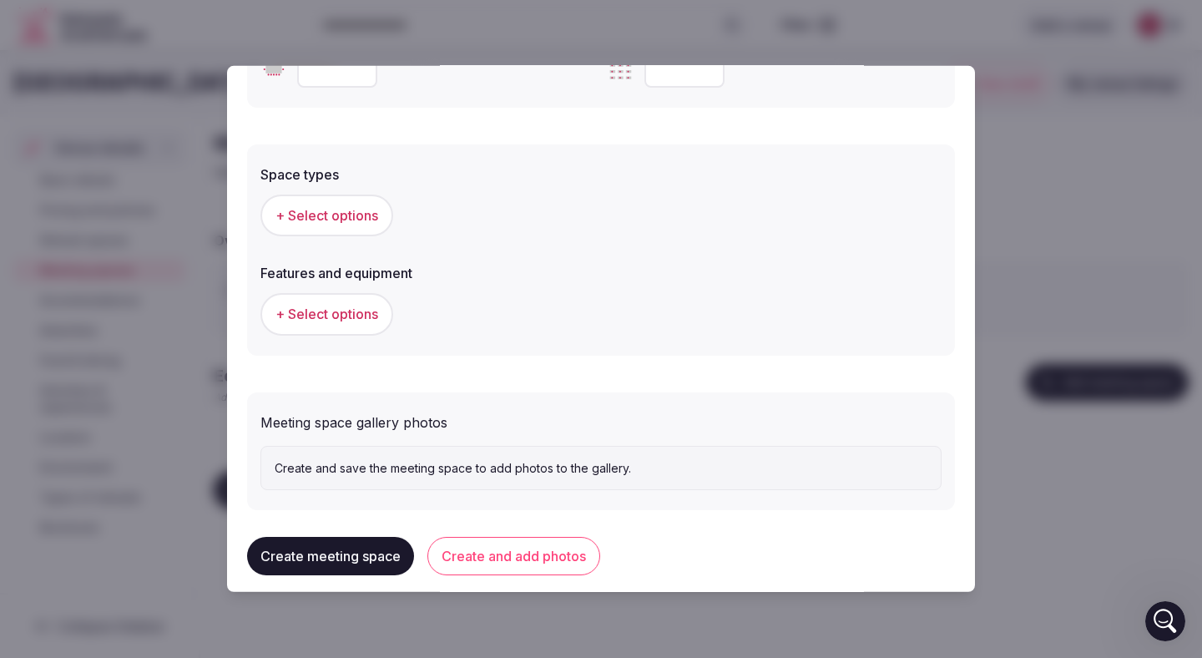
scroll to position [898, 0]
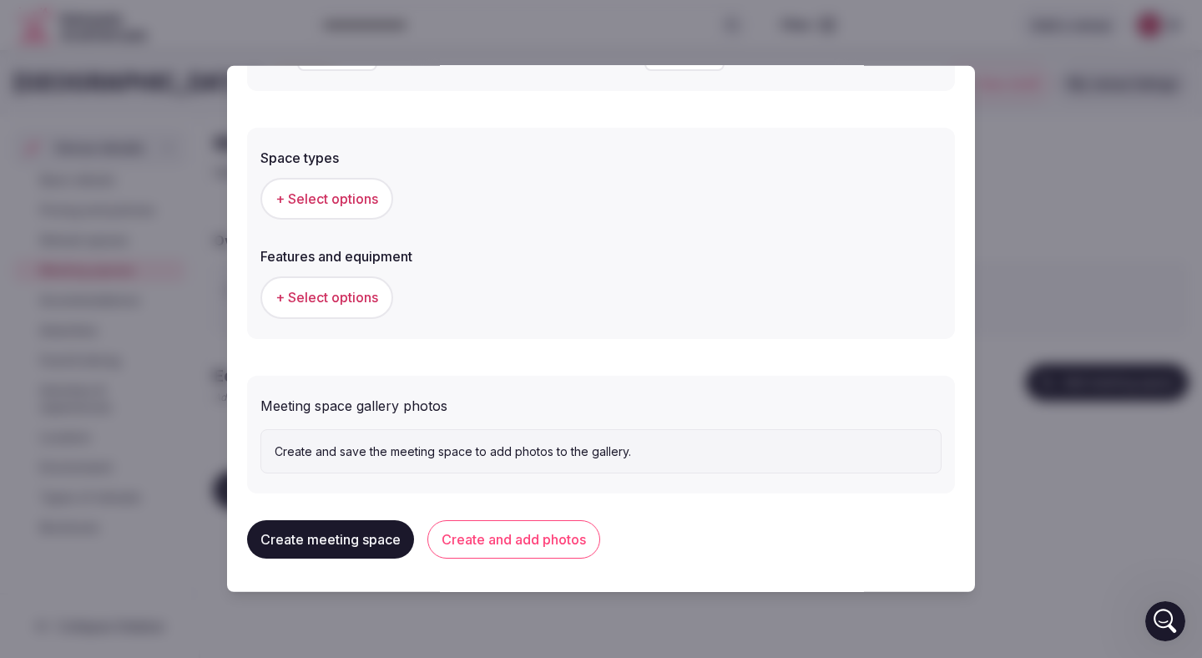
click at [1077, 242] on div at bounding box center [601, 329] width 1202 height 658
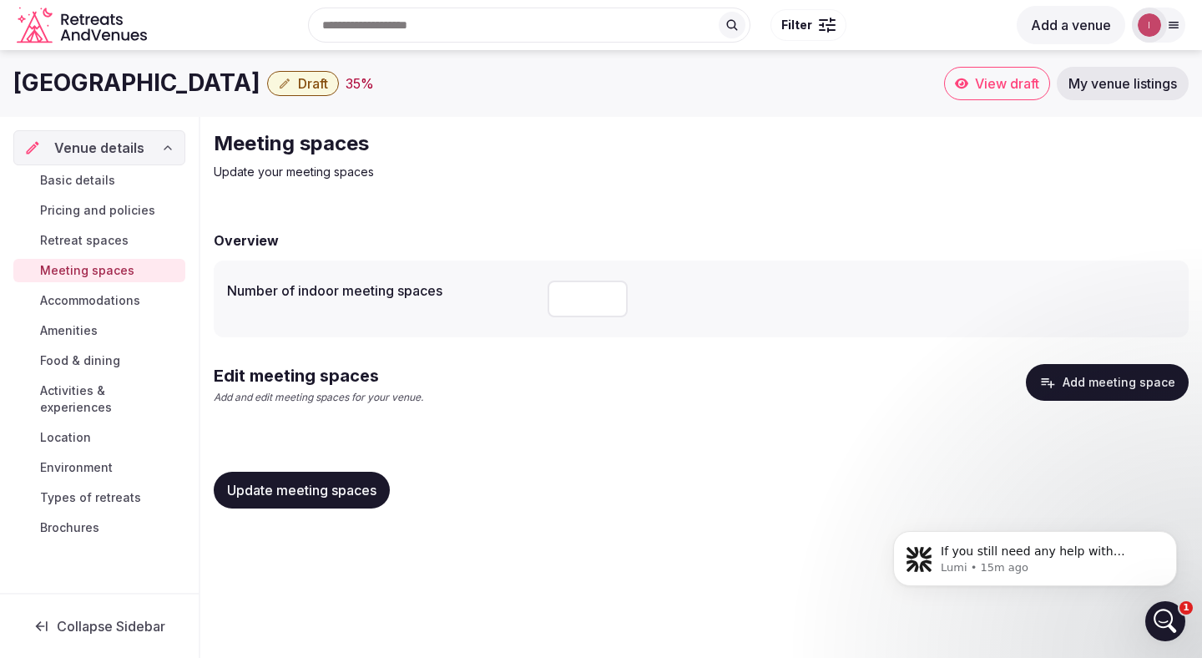
scroll to position [0, 0]
click at [1093, 375] on button "Add meeting space" at bounding box center [1107, 382] width 163 height 37
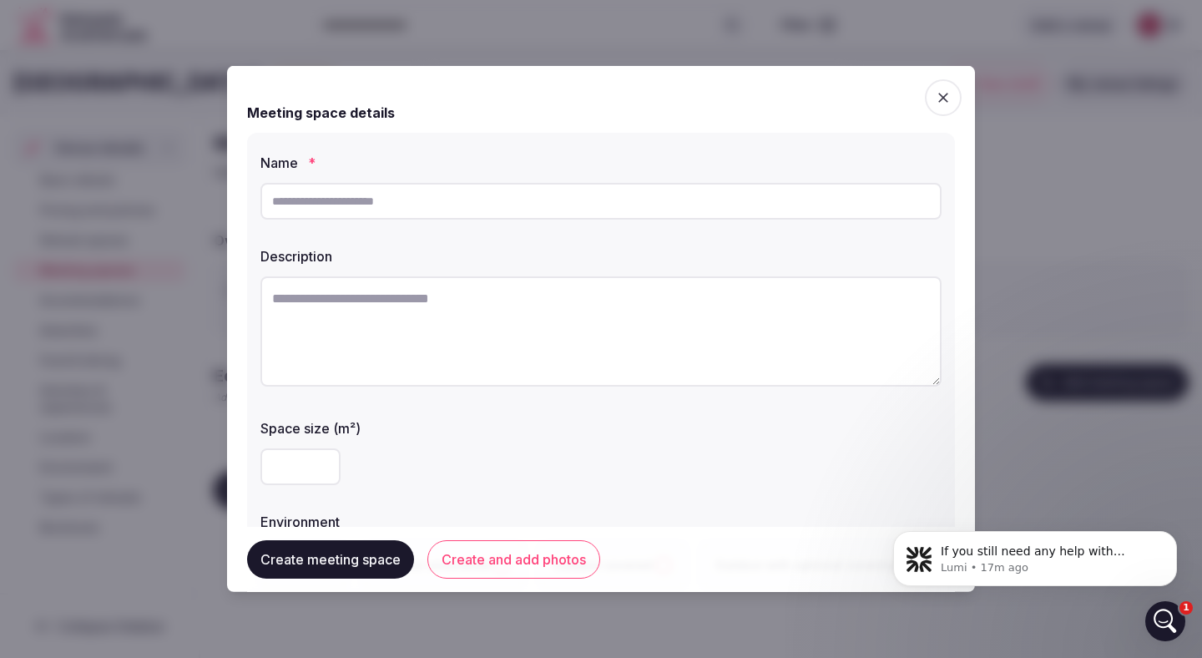
click at [466, 205] on input "text" at bounding box center [601, 201] width 681 height 37
type input "**********"
click at [393, 306] on textarea at bounding box center [601, 331] width 681 height 110
type textarea "*"
click at [411, 300] on textarea "**********" at bounding box center [601, 331] width 681 height 110
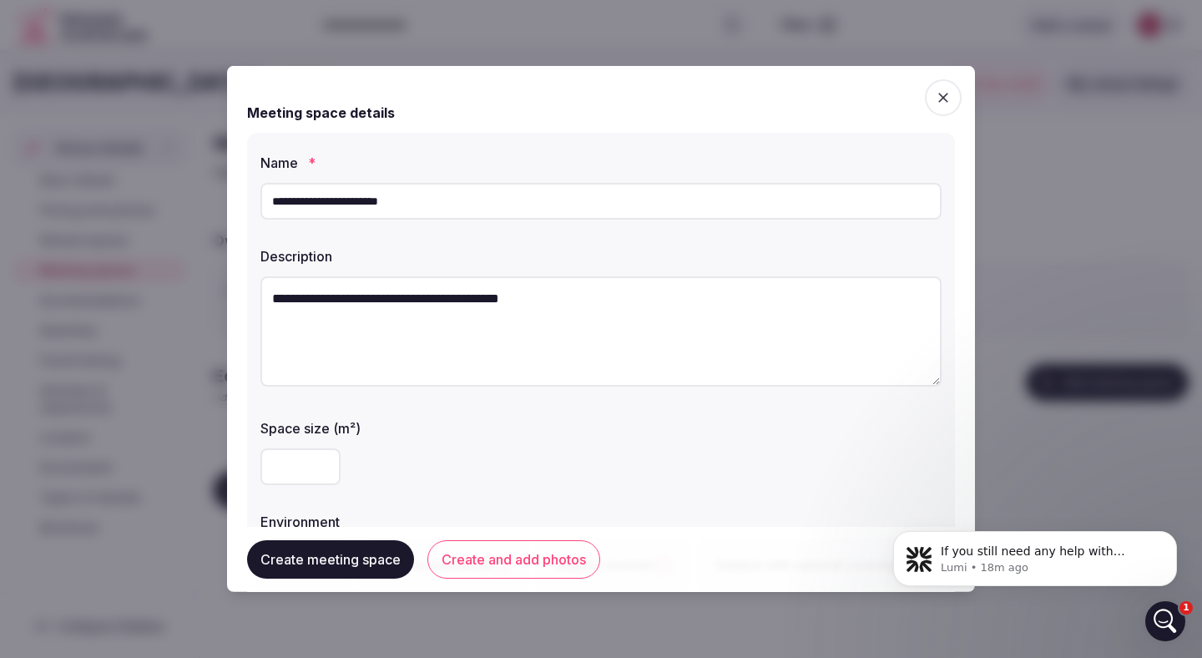
click at [556, 302] on textarea "**********" at bounding box center [601, 331] width 681 height 110
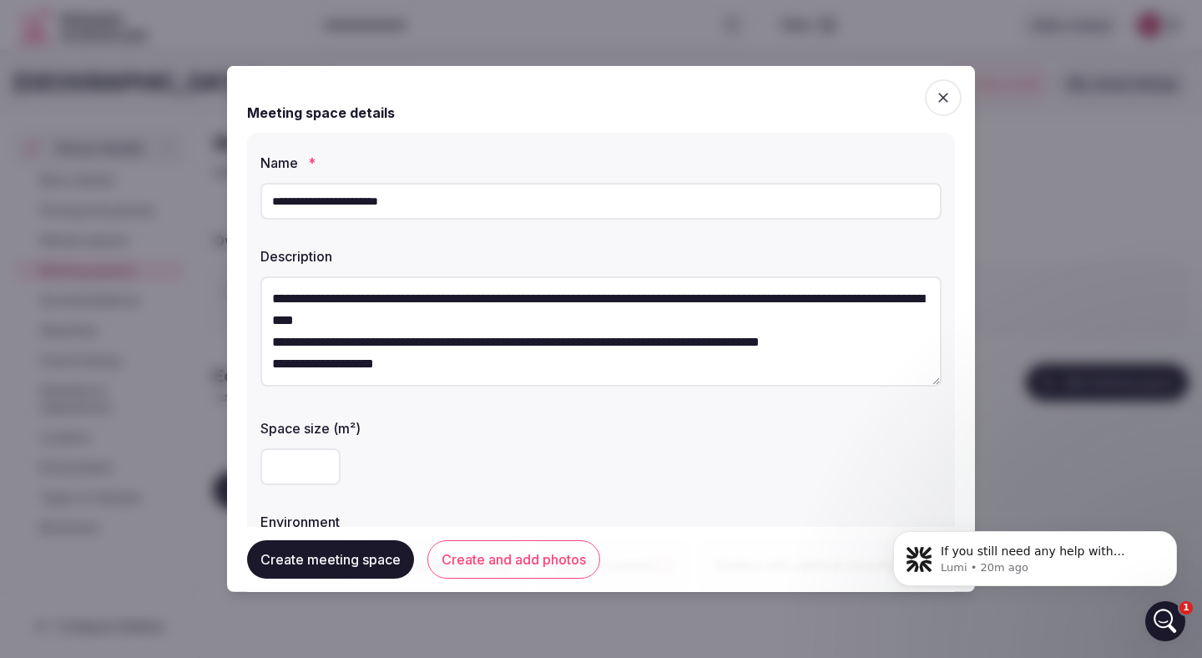
type textarea "**********"
click at [295, 472] on input "number" at bounding box center [301, 466] width 80 height 37
type input "**"
click at [402, 434] on label "Space size (m²)" at bounding box center [601, 428] width 681 height 13
click at [409, 370] on textarea "**********" at bounding box center [601, 331] width 681 height 110
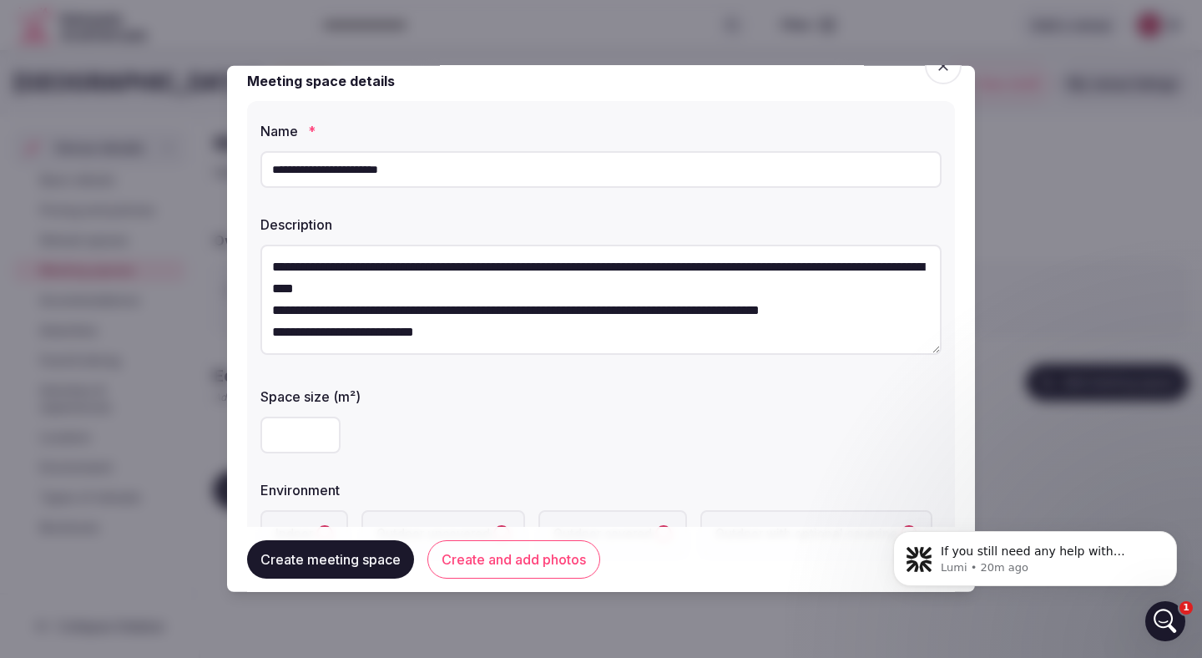
scroll to position [43, 0]
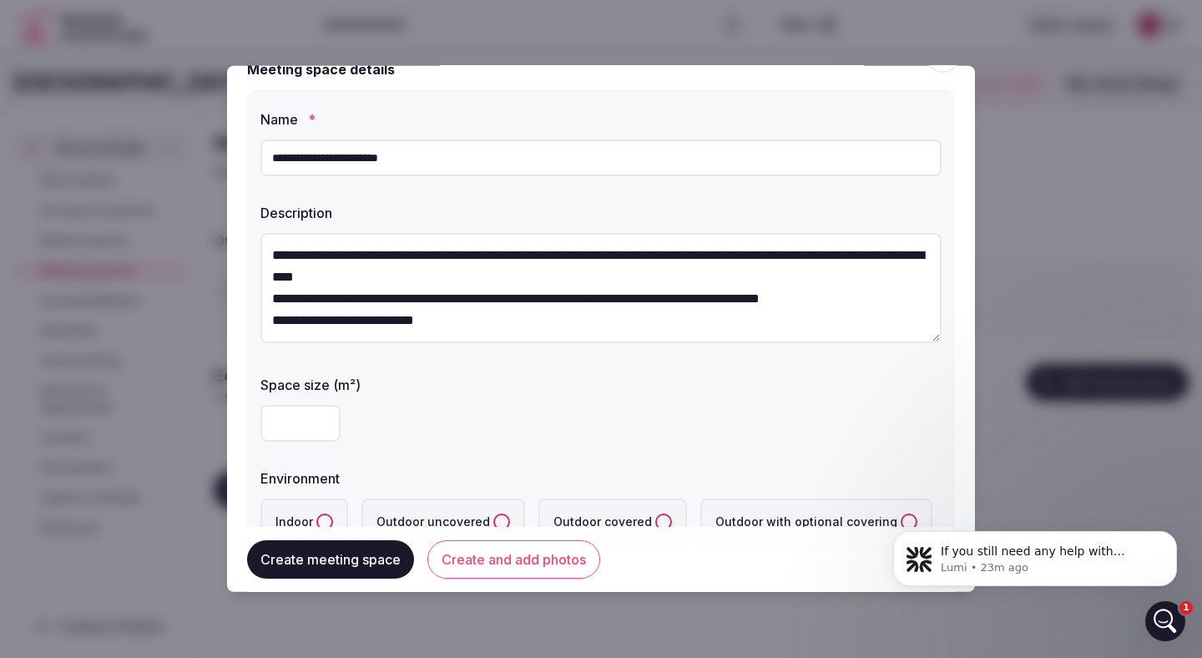
drag, startPoint x: 376, startPoint y: 255, endPoint x: 329, endPoint y: 255, distance: 46.8
click at [329, 255] on textarea "**********" at bounding box center [601, 288] width 681 height 110
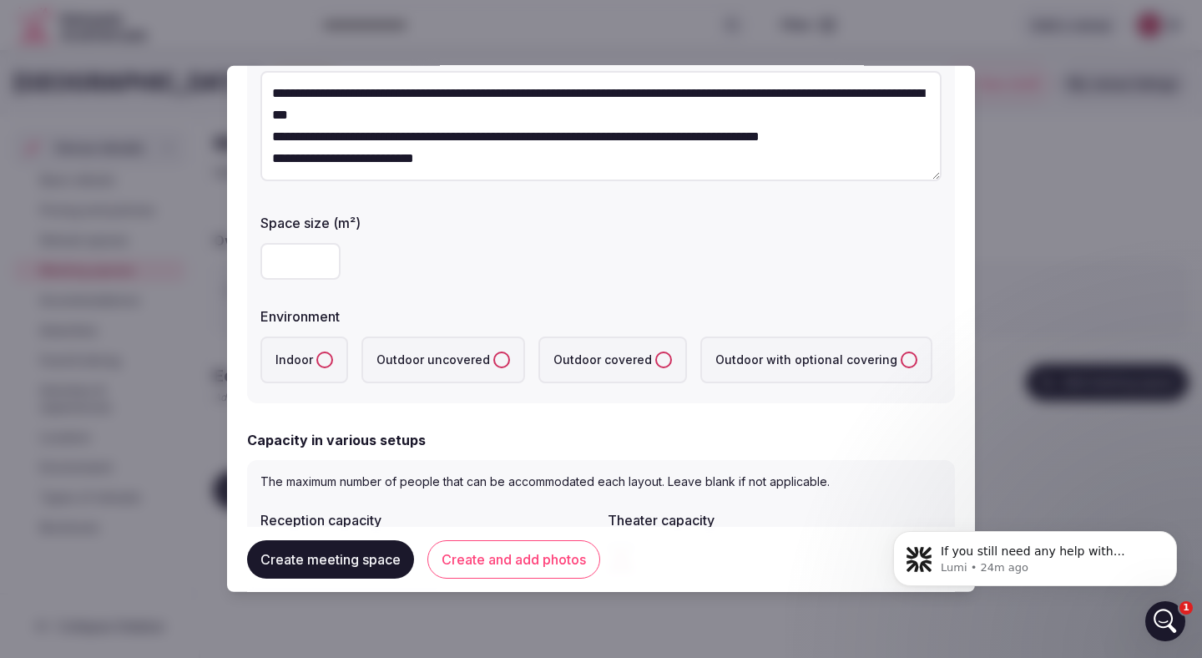
scroll to position [206, 0]
type textarea "**********"
click at [324, 362] on button "Indoor" at bounding box center [324, 359] width 17 height 17
click at [496, 358] on uncovered "Outdoor uncovered" at bounding box center [501, 359] width 17 height 17
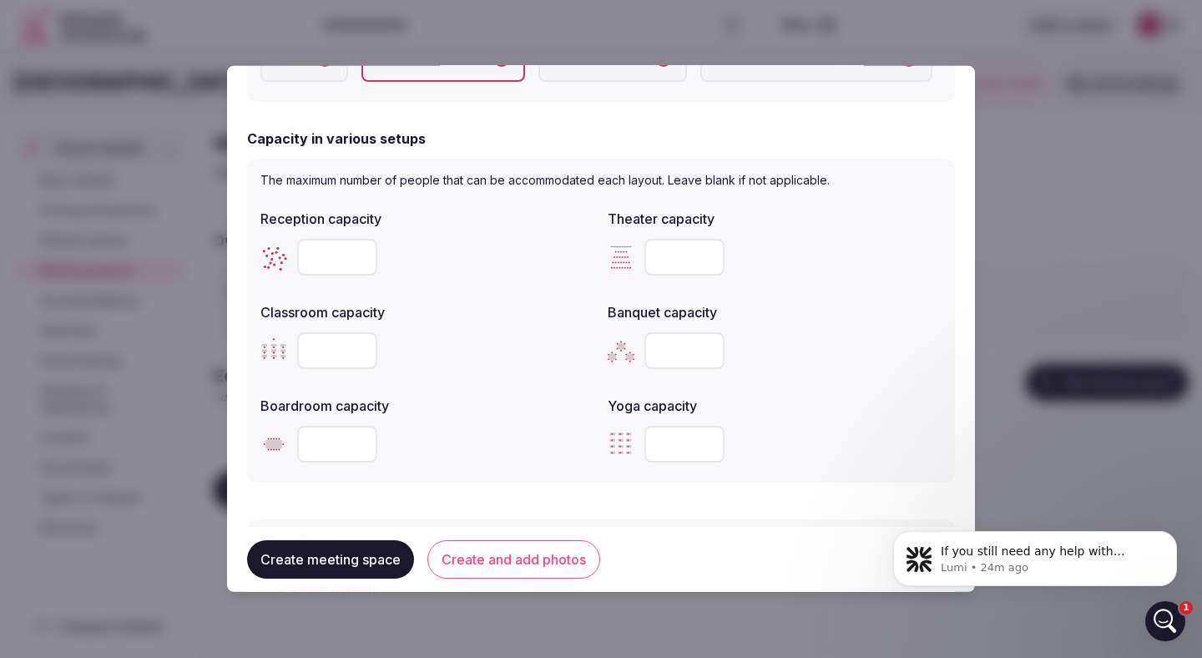
scroll to position [510, 0]
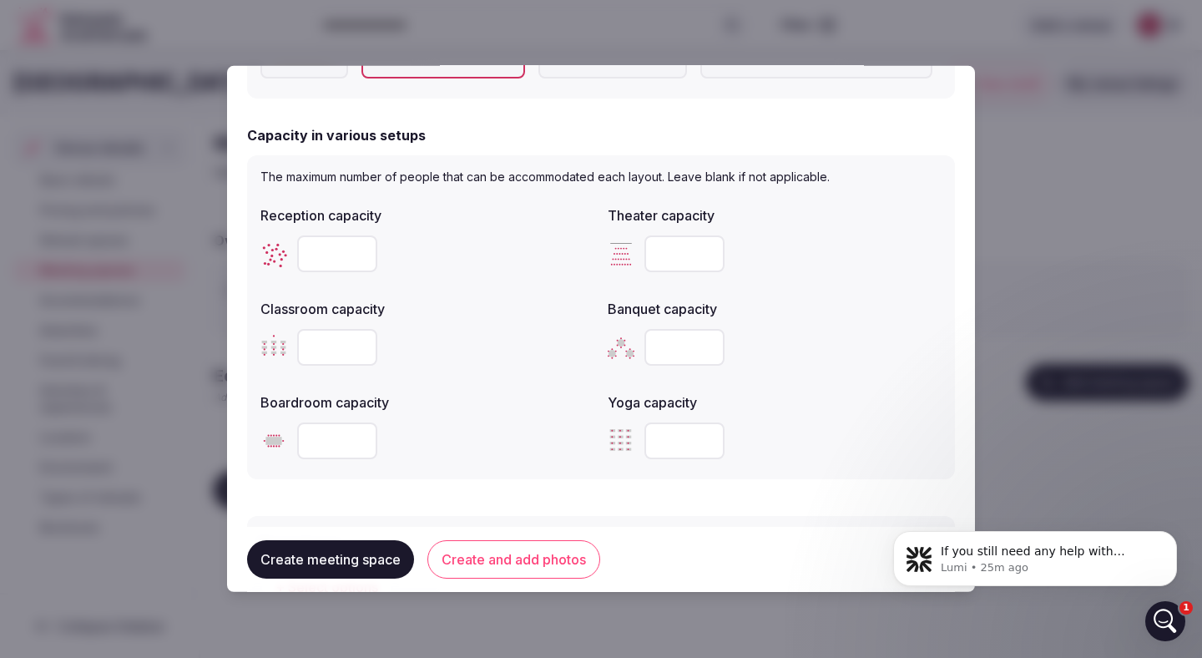
click at [323, 250] on input "number" at bounding box center [337, 253] width 80 height 37
type input "**"
click at [675, 264] on input "number" at bounding box center [685, 253] width 80 height 37
click at [645, 245] on input "number" at bounding box center [685, 253] width 80 height 37
type input "**"
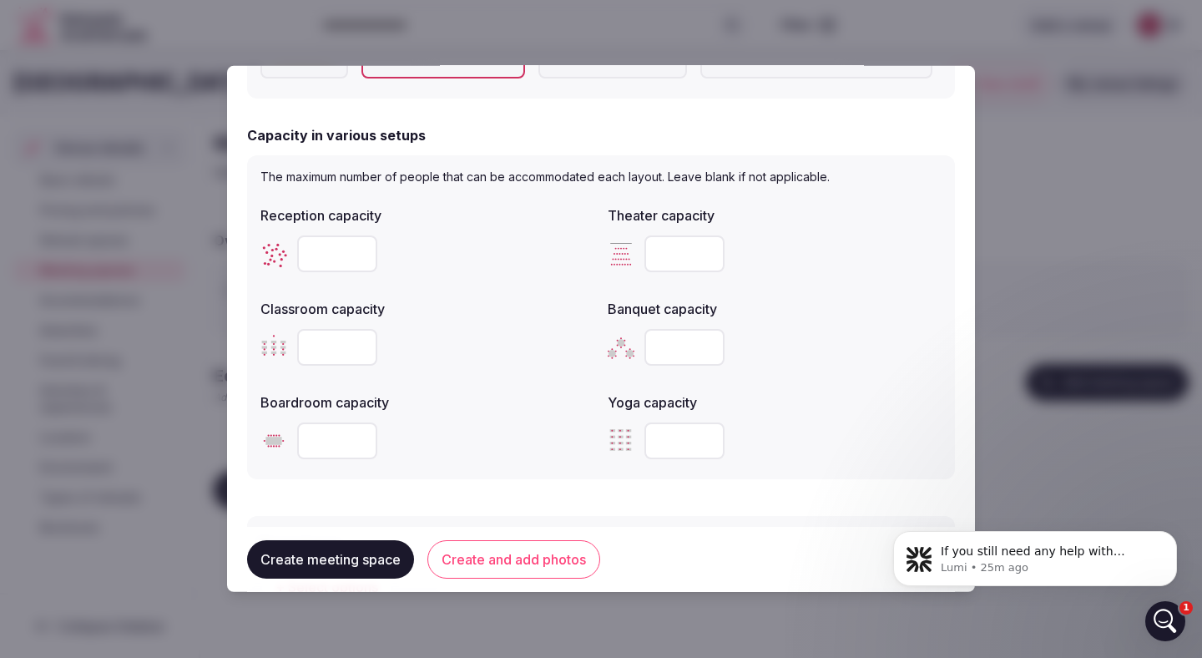
click at [352, 350] on input "number" at bounding box center [337, 347] width 80 height 37
click at [331, 351] on input "number" at bounding box center [337, 347] width 80 height 37
type input "**"
click at [690, 342] on input "number" at bounding box center [685, 347] width 80 height 37
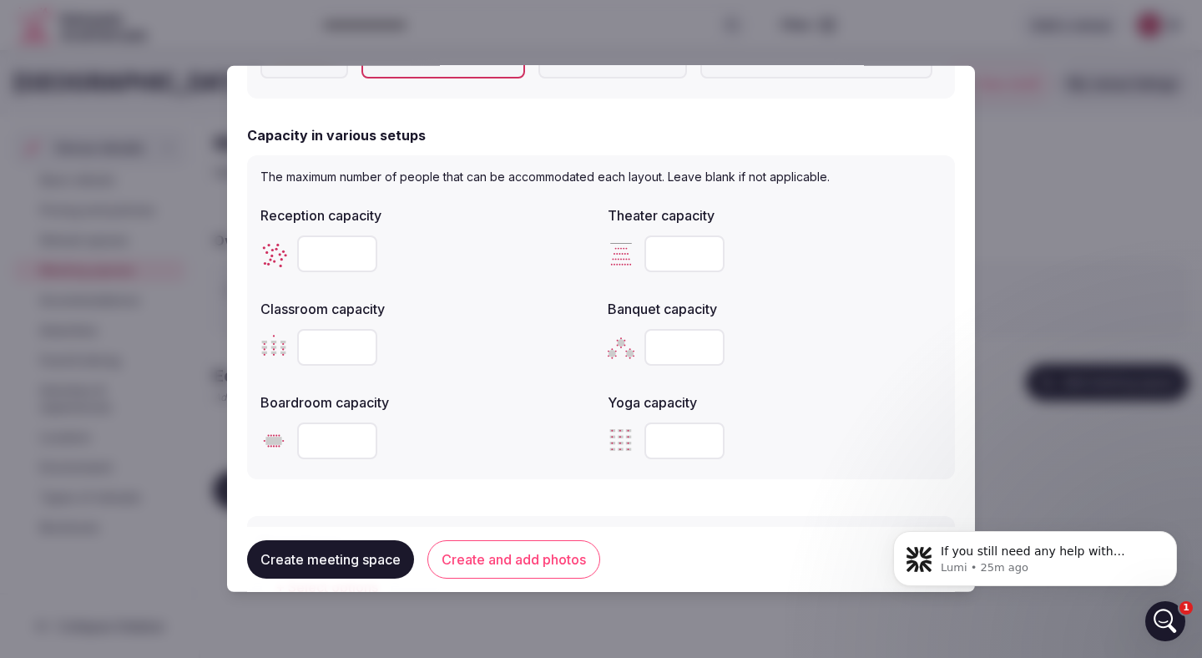
type input "**"
click at [336, 443] on input "number" at bounding box center [337, 440] width 80 height 37
type input "**"
click at [671, 443] on input "number" at bounding box center [685, 440] width 80 height 37
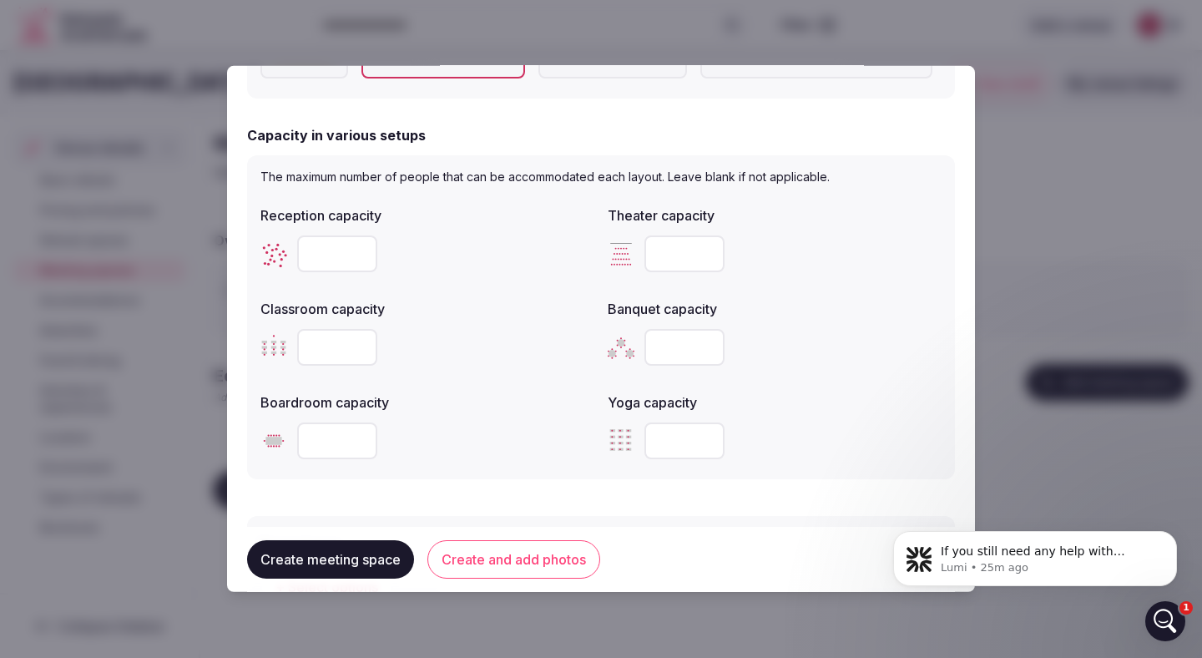
click at [671, 443] on input "number" at bounding box center [685, 440] width 80 height 37
type input "**"
click at [326, 256] on input "**" at bounding box center [337, 253] width 80 height 37
drag, startPoint x: 323, startPoint y: 255, endPoint x: 308, endPoint y: 255, distance: 15.0
click at [308, 255] on input "**" at bounding box center [337, 253] width 80 height 37
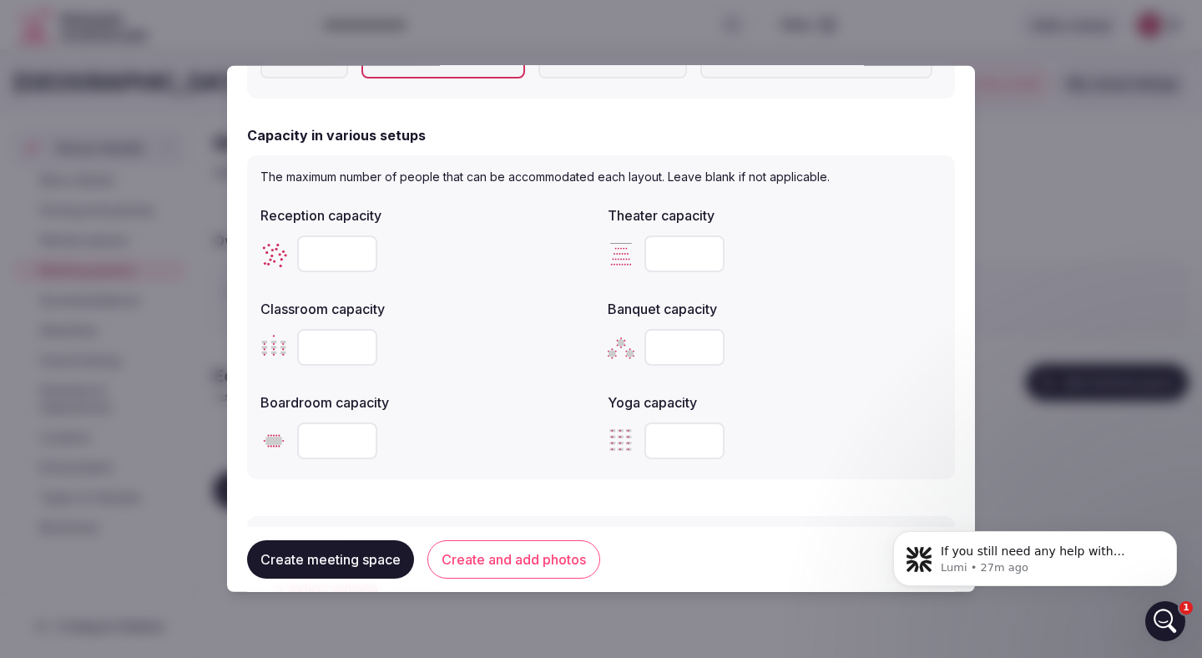
type input "**"
click at [488, 309] on label "Classroom capacity" at bounding box center [428, 308] width 334 height 13
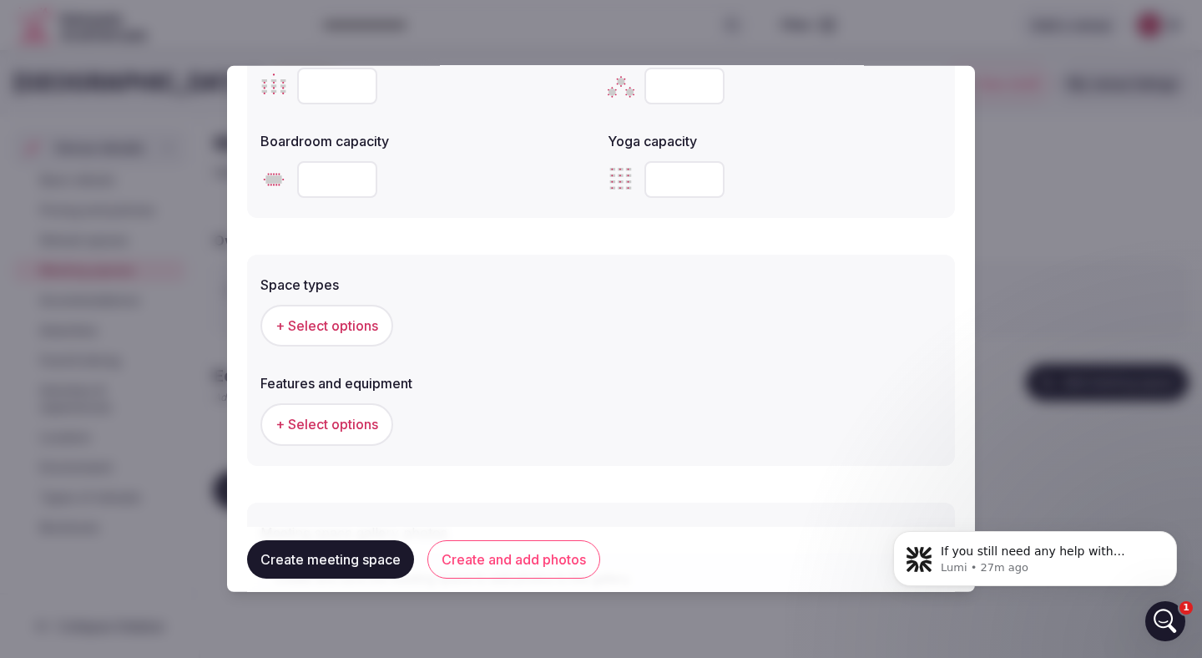
scroll to position [772, 0]
click at [362, 333] on span "+ Select options" at bounding box center [327, 325] width 103 height 18
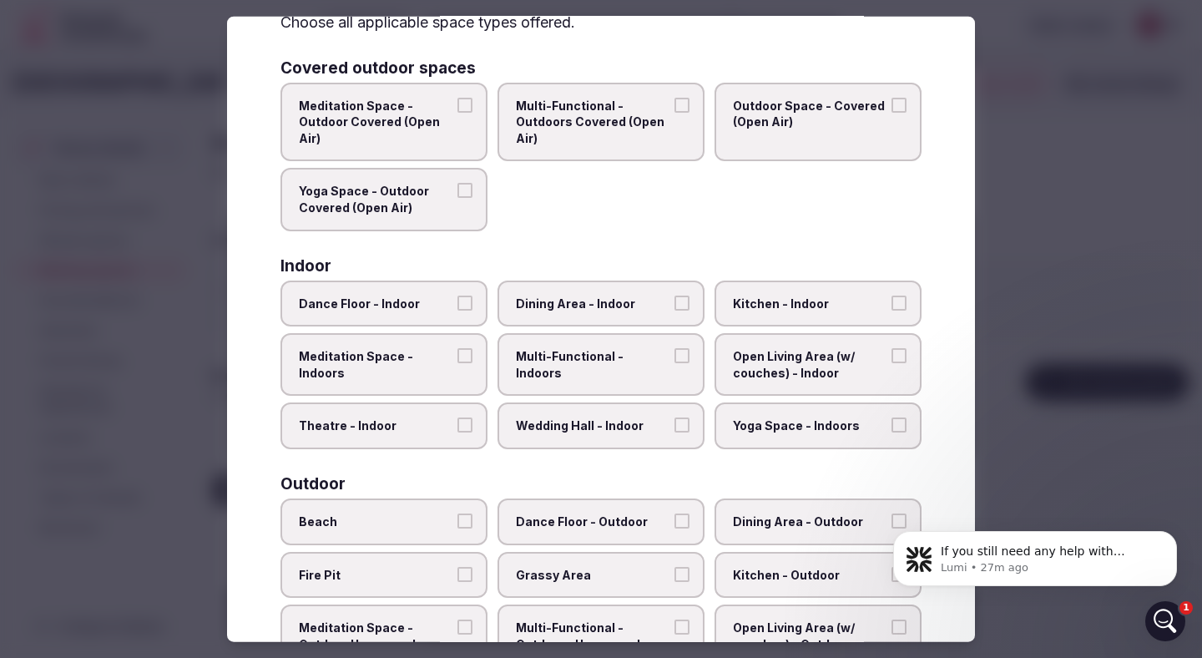
scroll to position [109, 0]
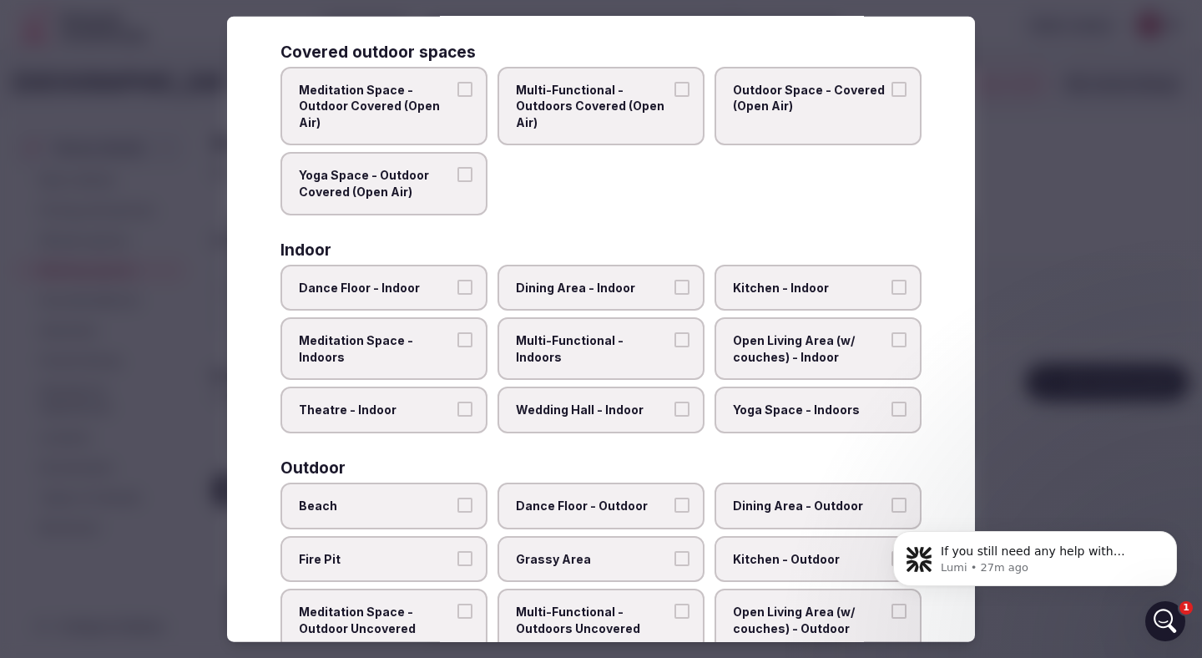
click at [467, 290] on button "Dance Floor - Indoor" at bounding box center [465, 286] width 15 height 15
click at [683, 291] on button "Dining Area - Indoor" at bounding box center [682, 286] width 15 height 15
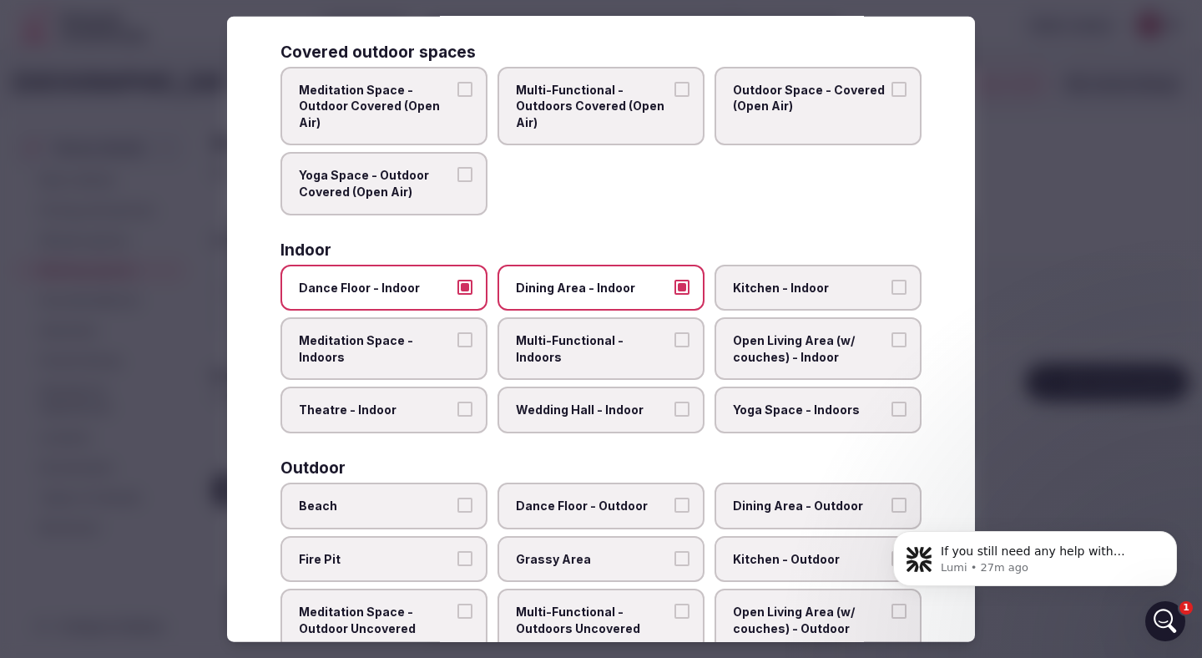
click at [467, 340] on button "Meditation Space - Indoors" at bounding box center [465, 339] width 15 height 15
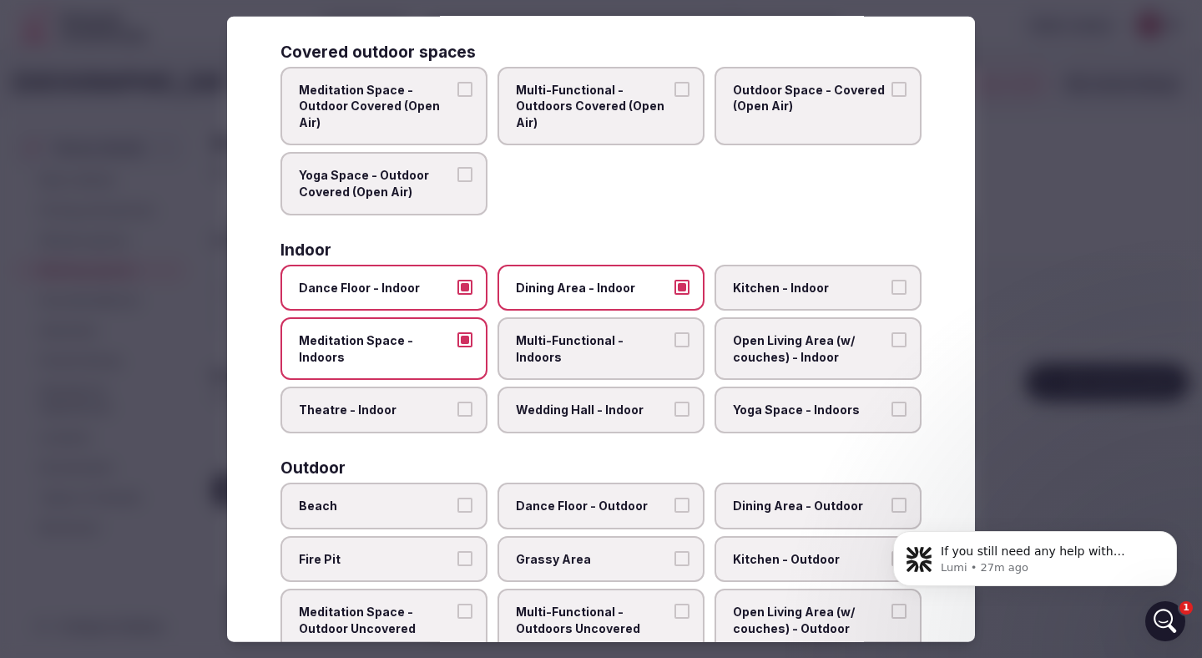
click at [684, 338] on button "Multi-Functional - Indoors" at bounding box center [682, 339] width 15 height 15
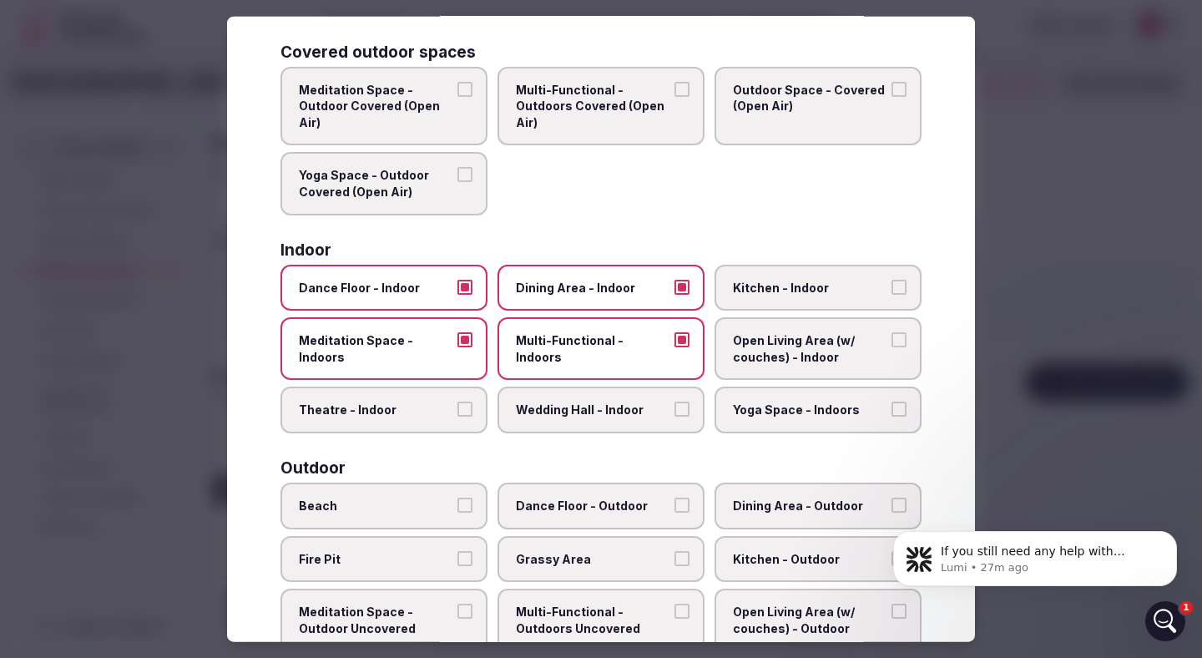
click at [896, 406] on button "Yoga Space - Indoors" at bounding box center [899, 409] width 15 height 15
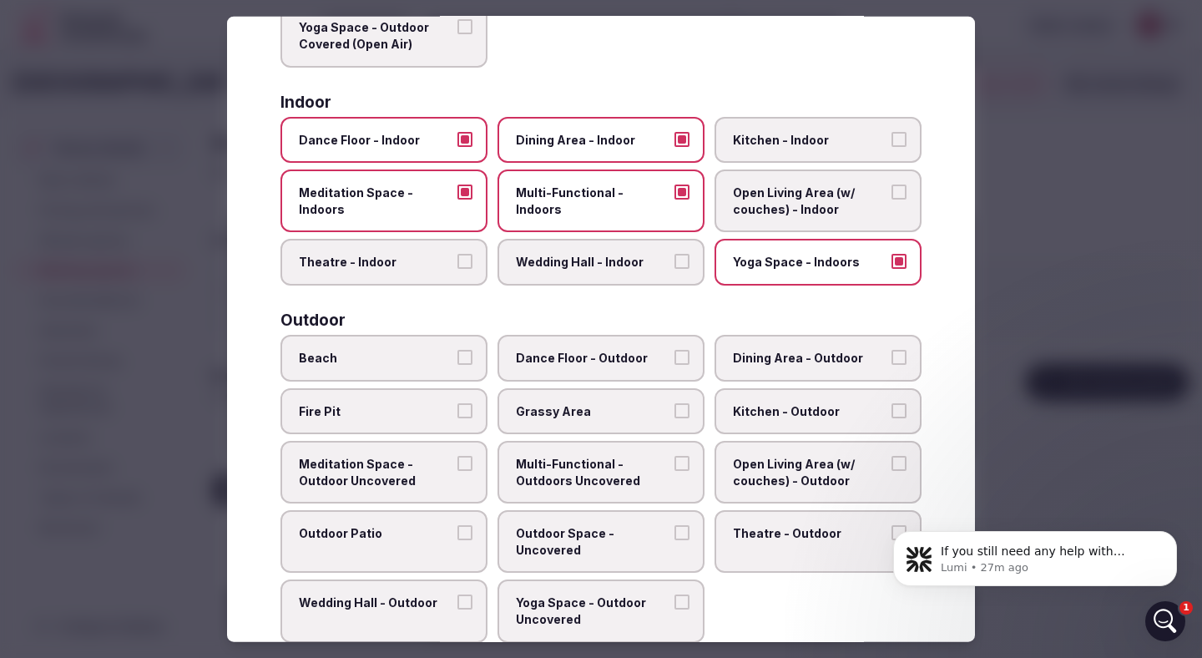
scroll to position [324, 0]
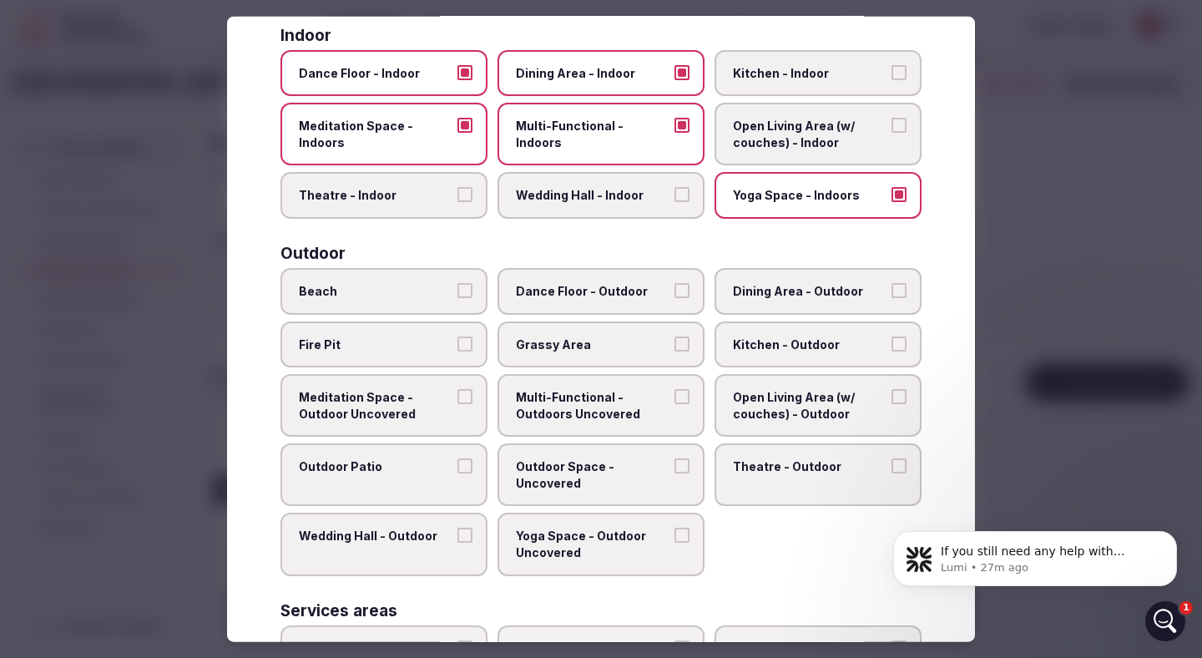
click at [682, 293] on button "Dance Floor - Outdoor" at bounding box center [682, 290] width 15 height 15
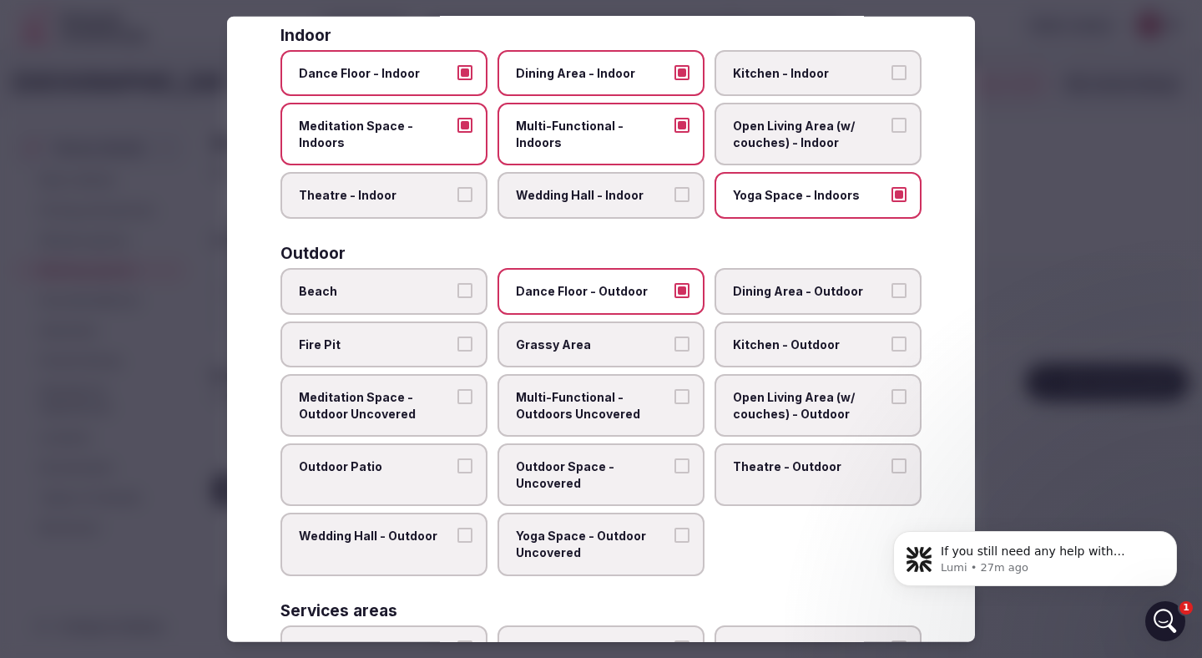
click at [896, 284] on button "Dining Area - Outdoor" at bounding box center [899, 290] width 15 height 15
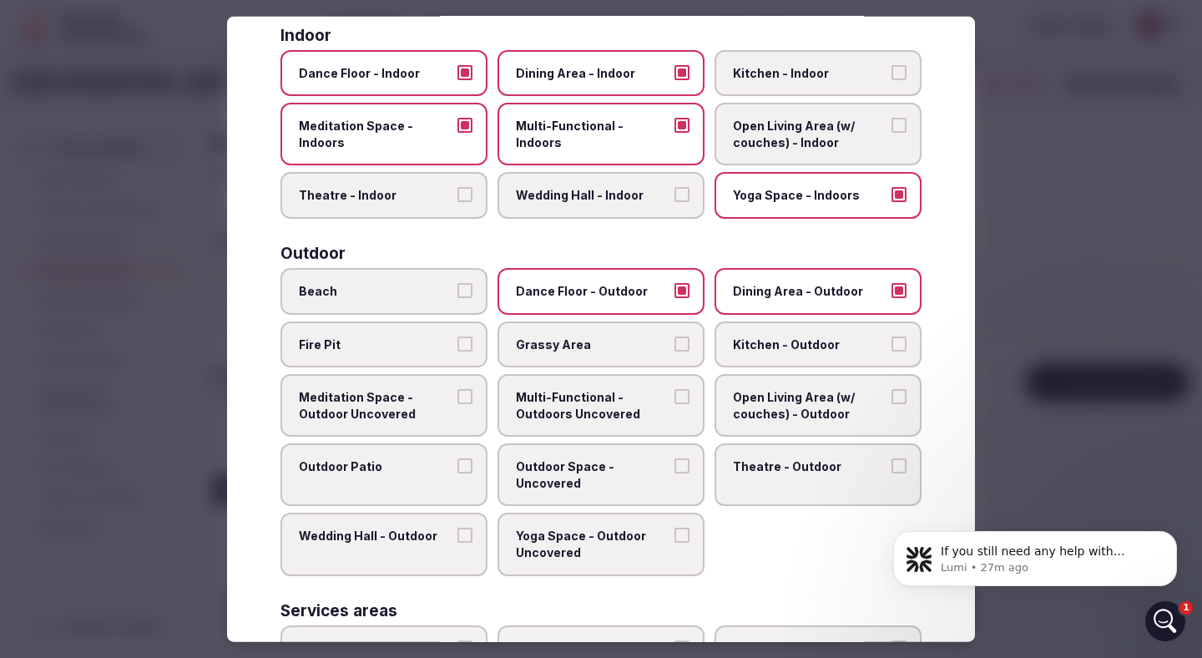
click at [689, 399] on button "Multi-Functional - Outdoors Uncovered" at bounding box center [682, 396] width 15 height 15
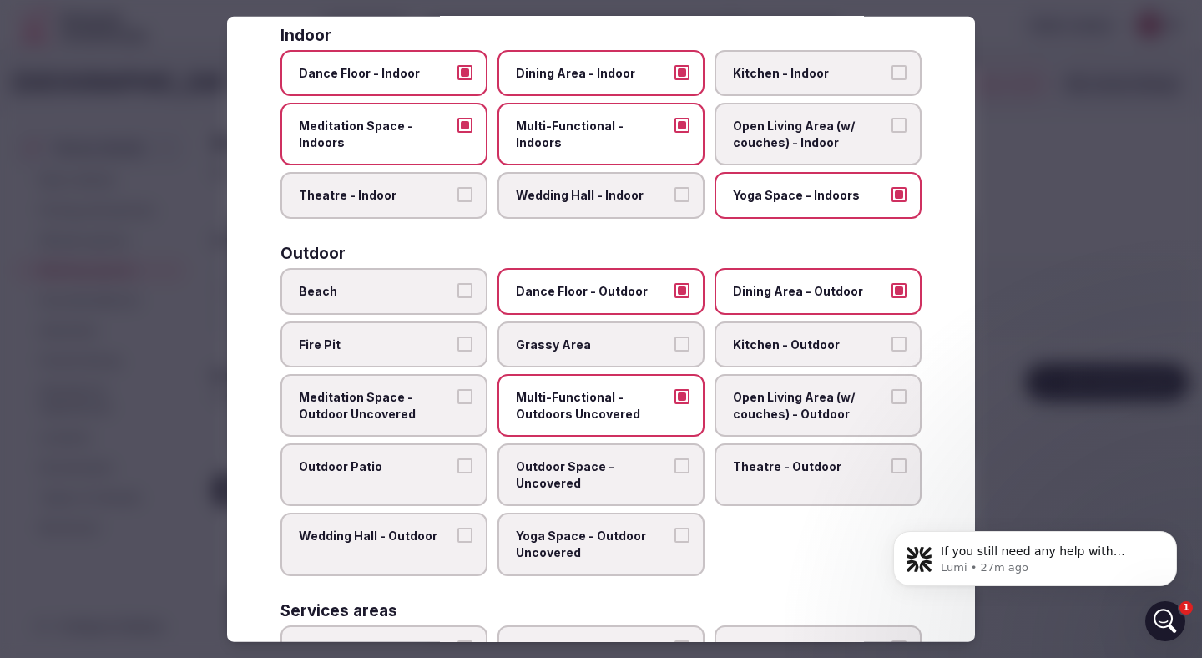
click at [466, 393] on button "Meditation Space - Outdoor Uncovered" at bounding box center [465, 396] width 15 height 15
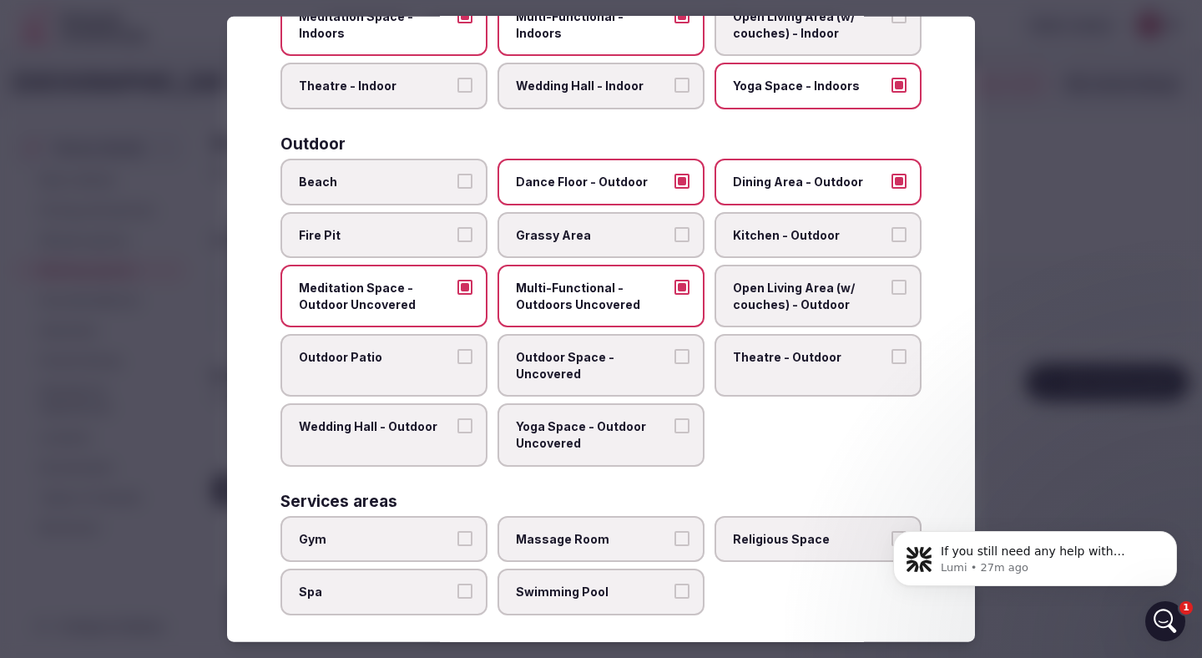
scroll to position [442, 0]
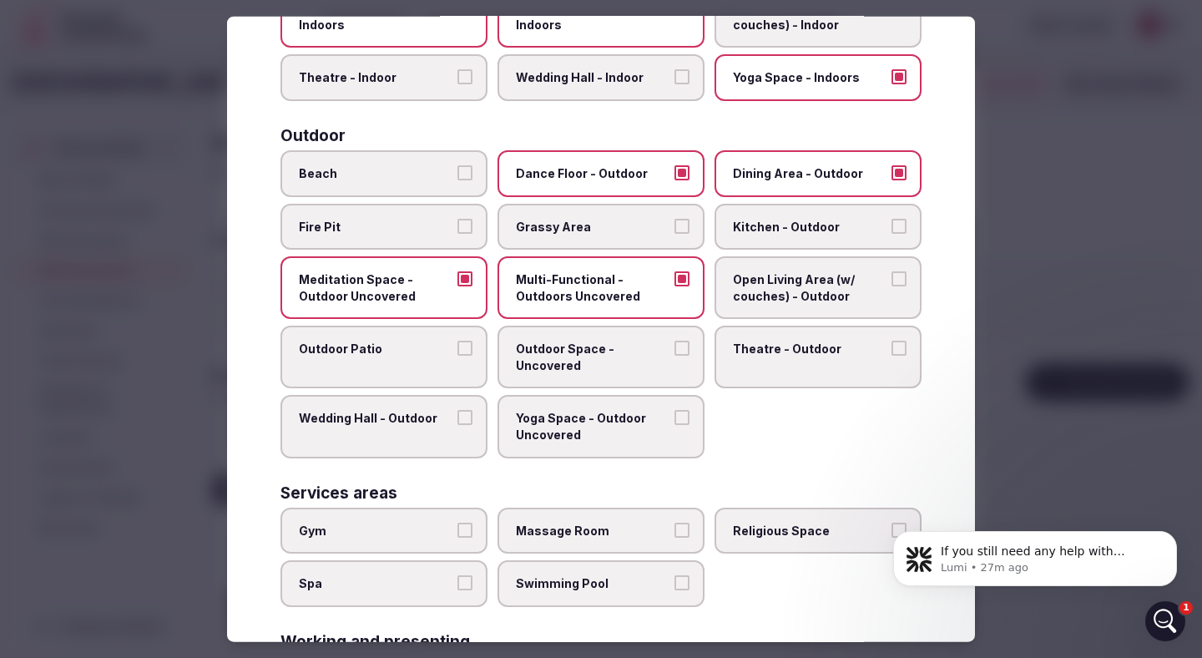
click at [464, 348] on button "Outdoor Patio" at bounding box center [465, 348] width 15 height 15
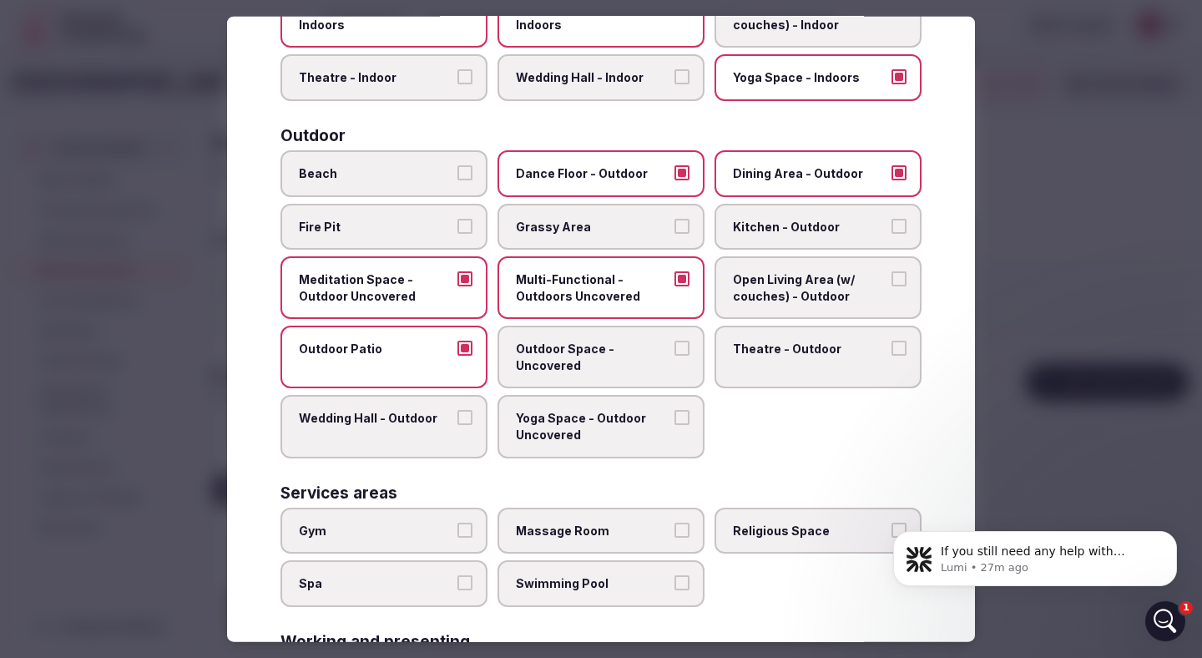
click at [684, 347] on button "Outdoor Space - Uncovered" at bounding box center [682, 348] width 15 height 15
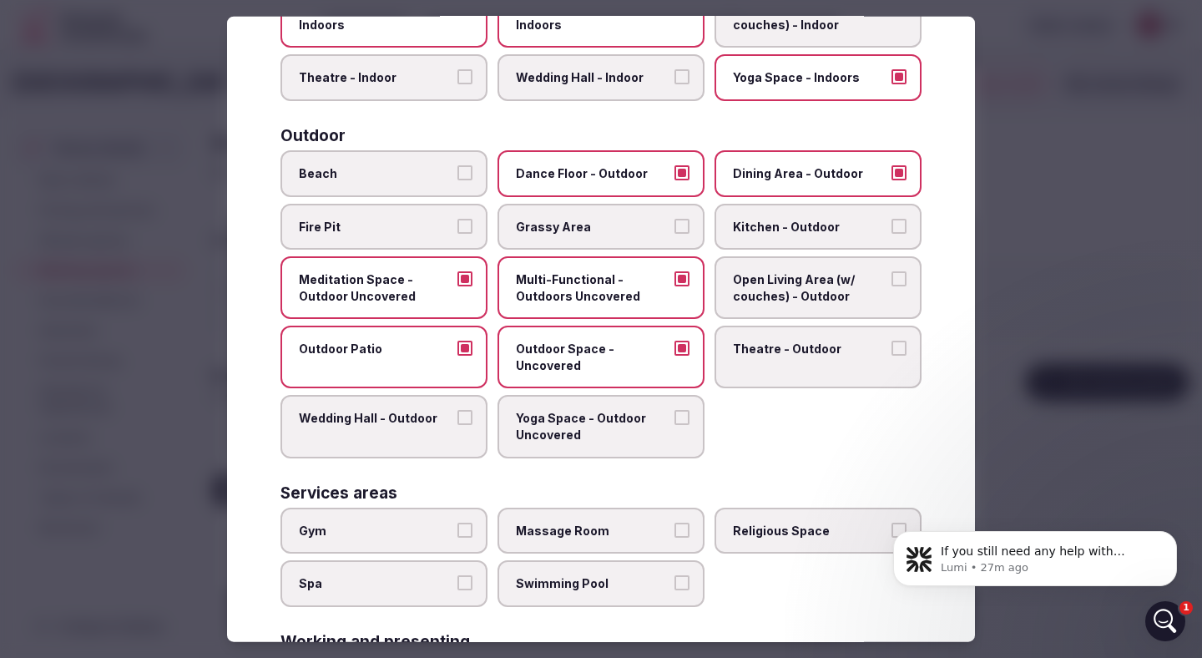
click at [681, 418] on button "Yoga Space - Outdoor Uncovered" at bounding box center [682, 417] width 15 height 15
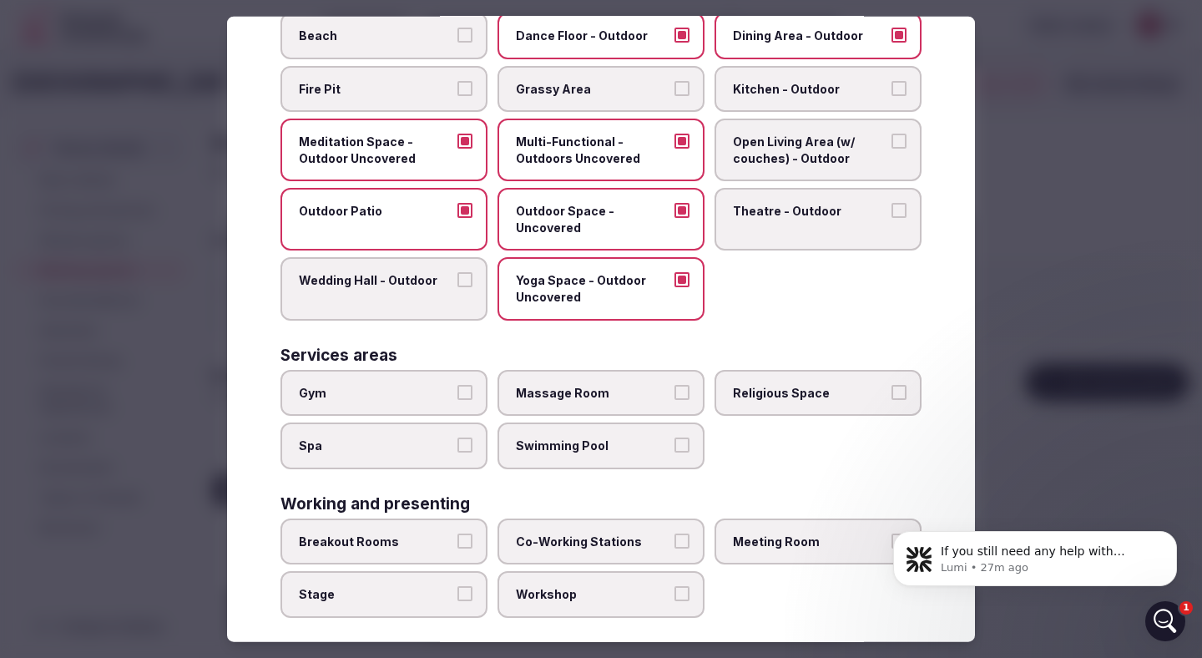
scroll to position [595, 0]
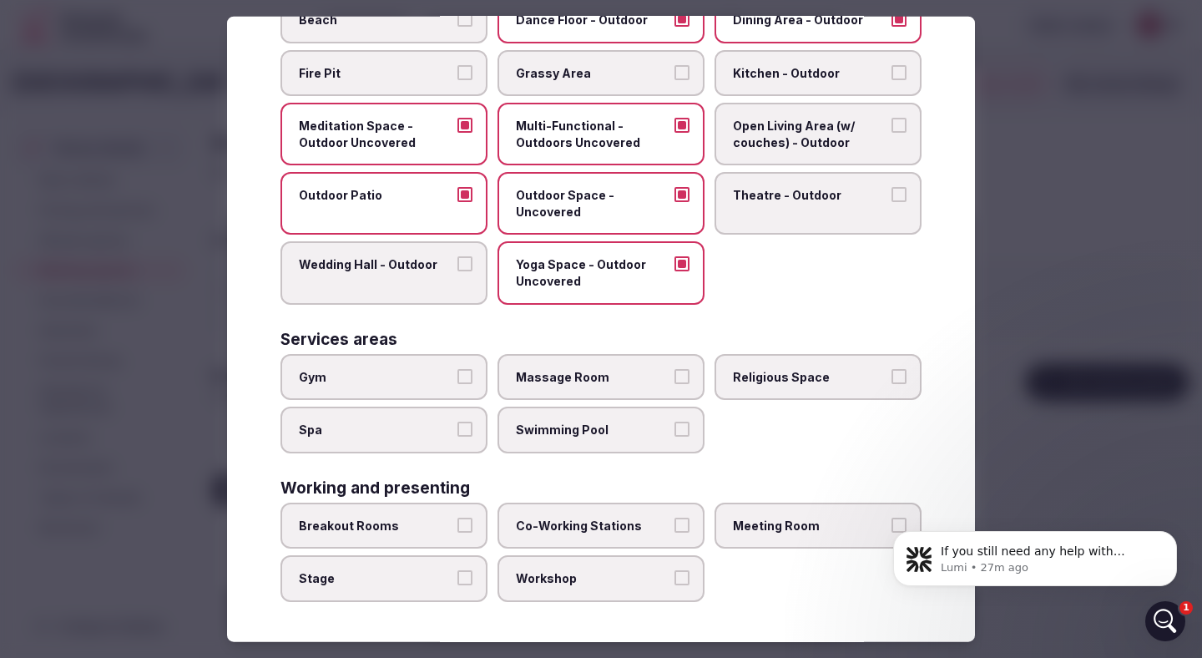
click at [468, 522] on button "Breakout Rooms" at bounding box center [465, 525] width 15 height 15
click at [680, 520] on button "Co-Working Stations" at bounding box center [682, 525] width 15 height 15
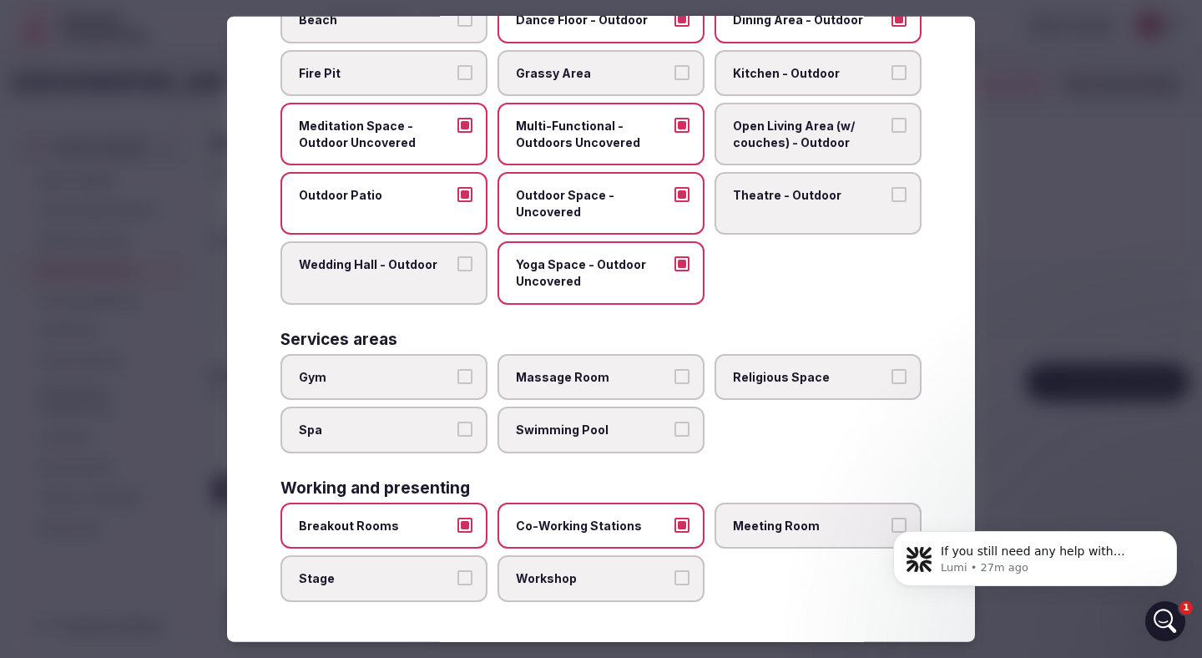
click at [888, 522] on body "If you still need any help with setting up your venue or have more questions, I…" at bounding box center [1035, 555] width 321 height 104
click at [1173, 534] on icon "Dismiss notification" at bounding box center [1172, 535] width 9 height 9
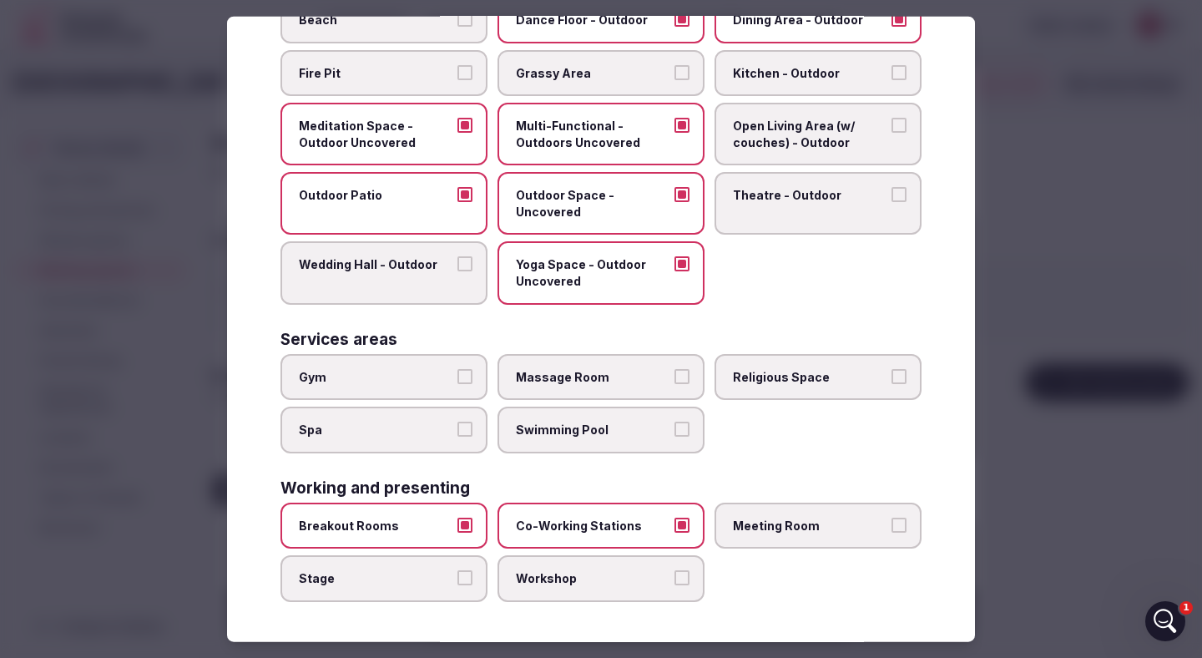
click at [899, 524] on button "Meeting Room" at bounding box center [899, 525] width 15 height 15
click at [680, 576] on button "Workshop" at bounding box center [682, 577] width 15 height 15
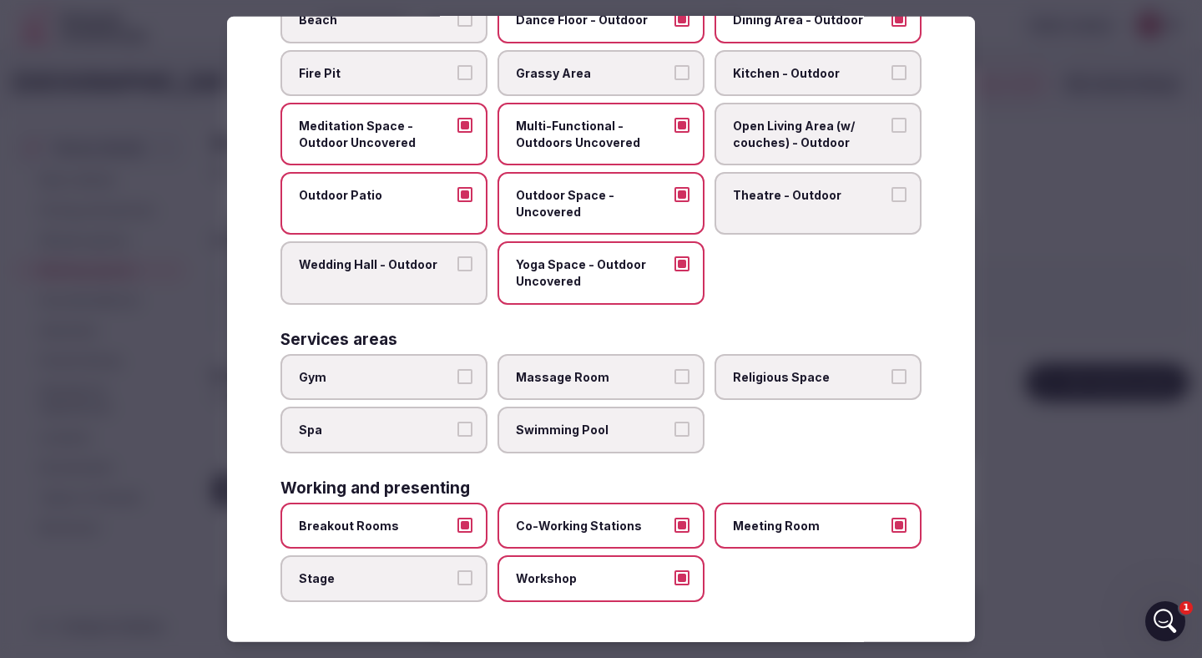
scroll to position [13, 0]
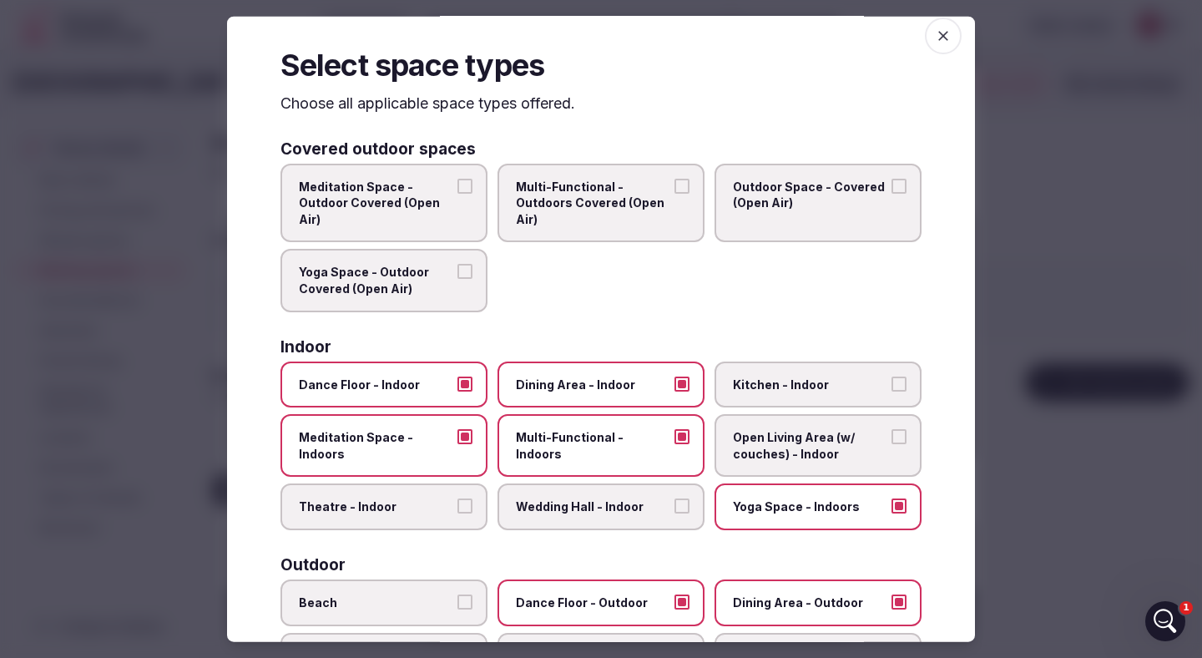
click at [1057, 352] on div at bounding box center [601, 329] width 1202 height 658
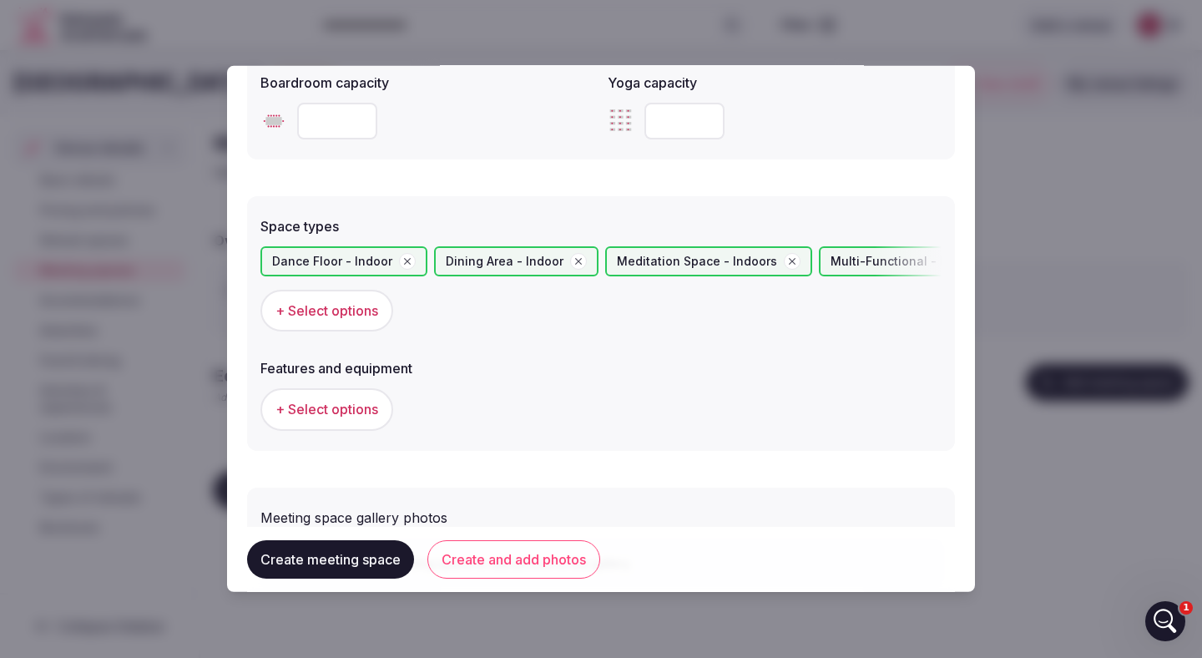
scroll to position [839, 0]
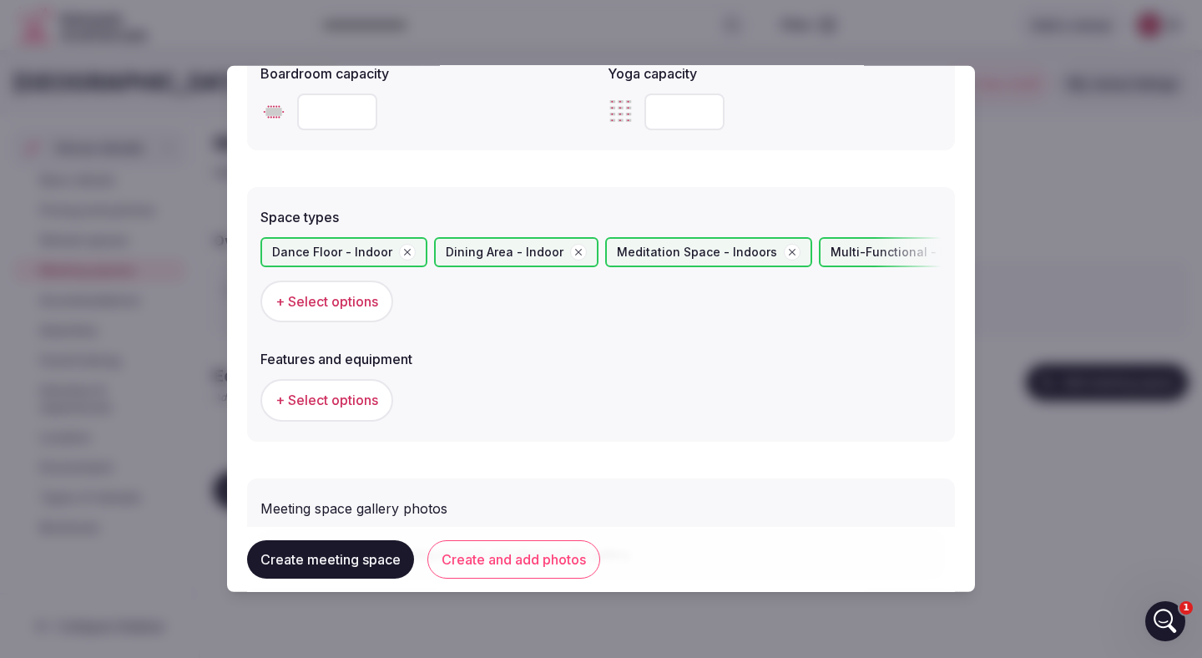
click at [343, 401] on span "+ Select options" at bounding box center [327, 400] width 103 height 18
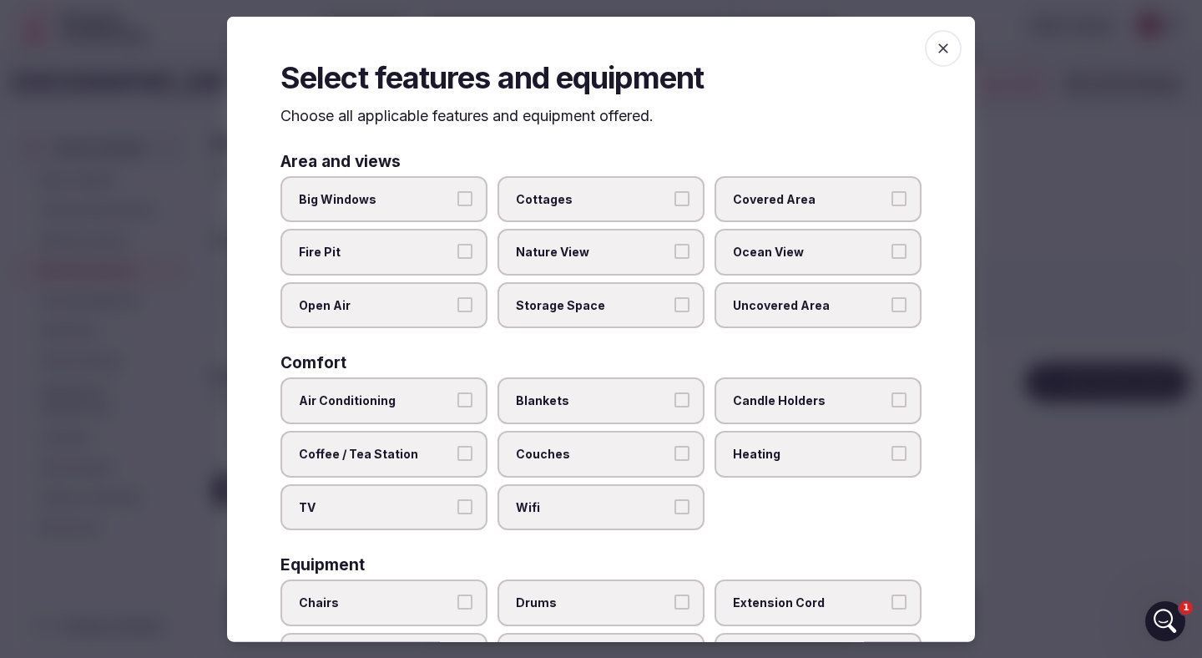
click at [466, 196] on button "Big Windows" at bounding box center [465, 197] width 15 height 15
click at [893, 193] on button "Covered Area" at bounding box center [899, 197] width 15 height 15
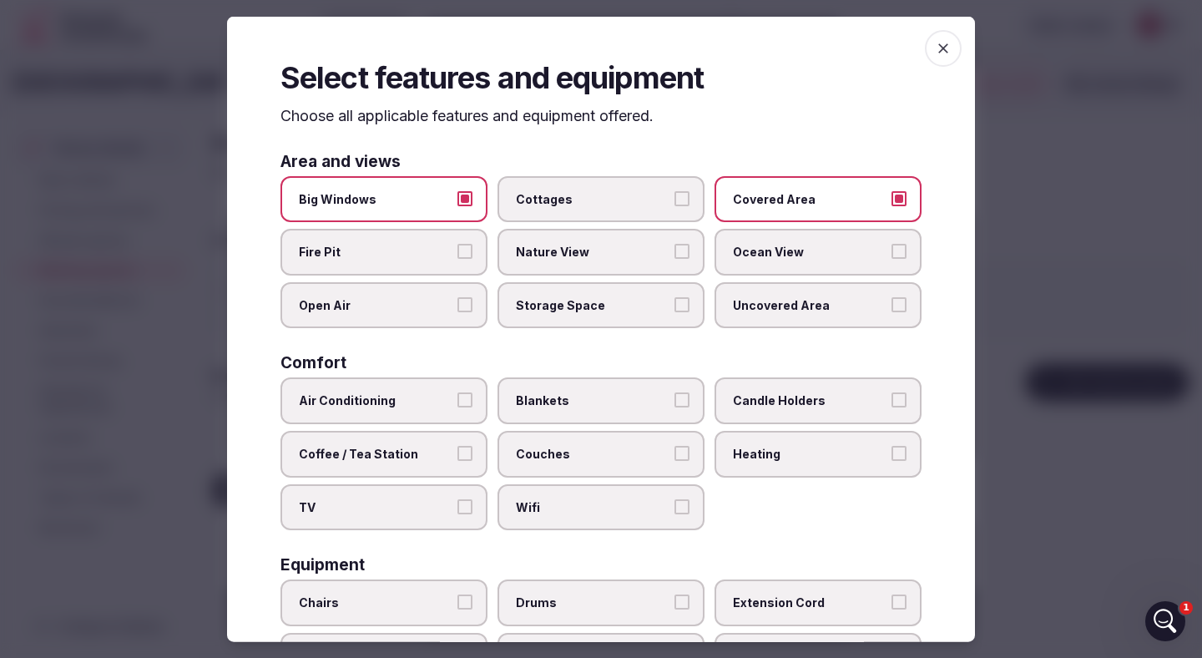
click at [688, 250] on button "Nature View" at bounding box center [682, 251] width 15 height 15
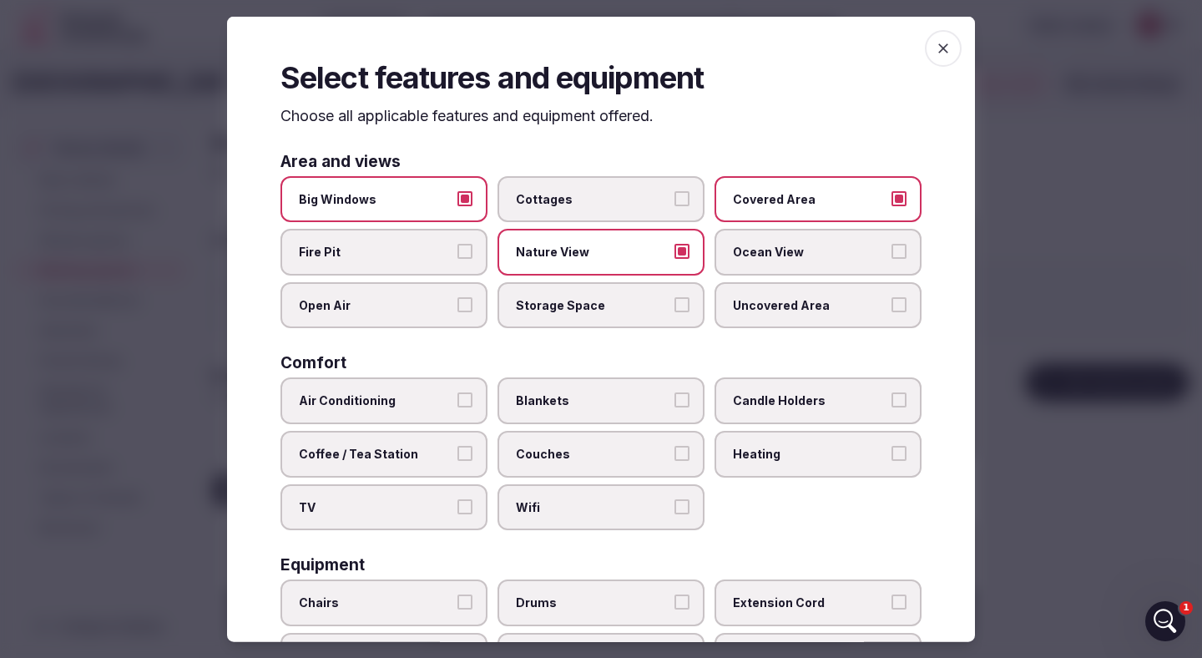
click at [468, 308] on button "Open Air" at bounding box center [465, 303] width 15 height 15
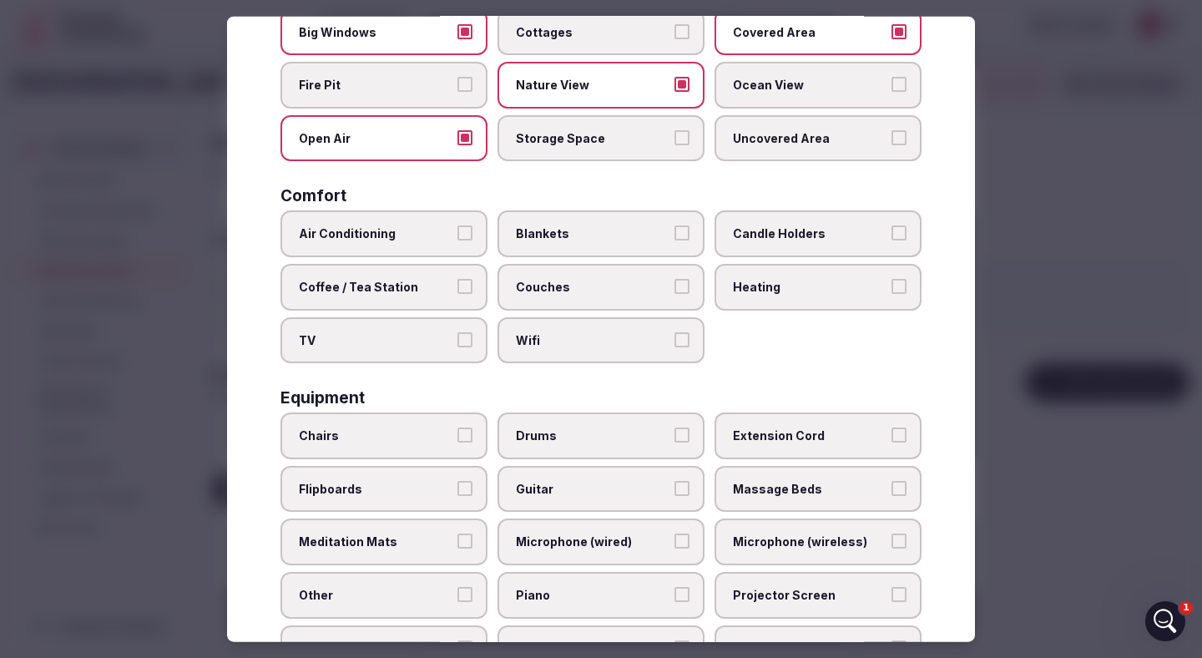
scroll to position [175, 0]
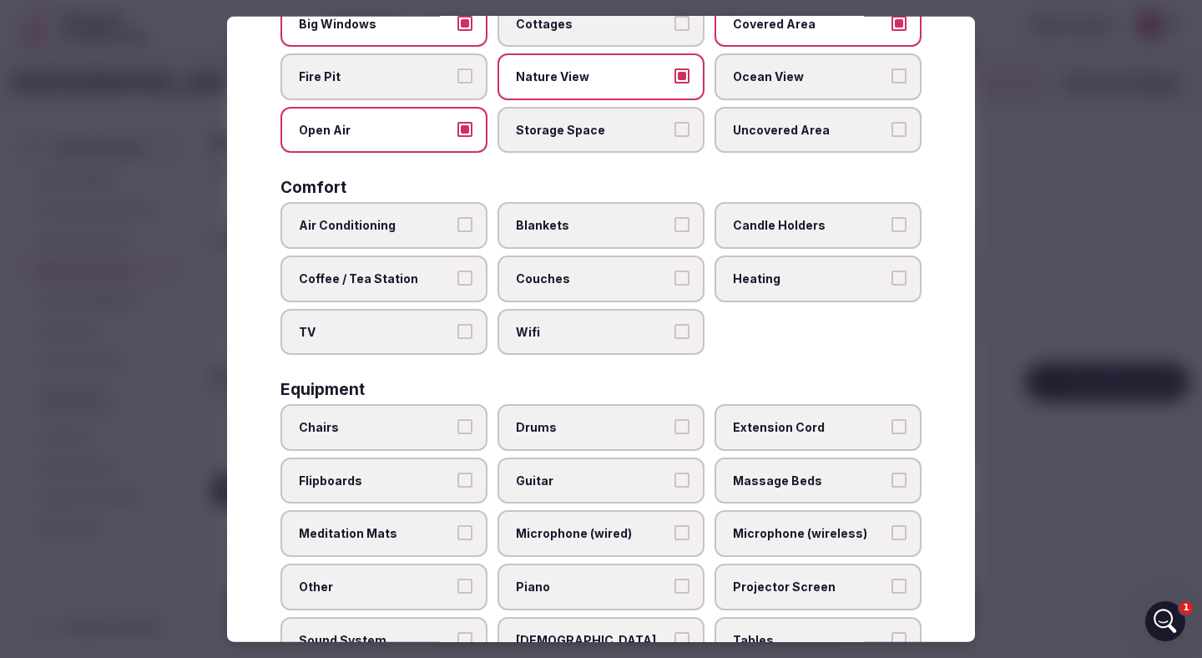
click at [466, 276] on button "Coffee / Tea Station" at bounding box center [465, 278] width 15 height 15
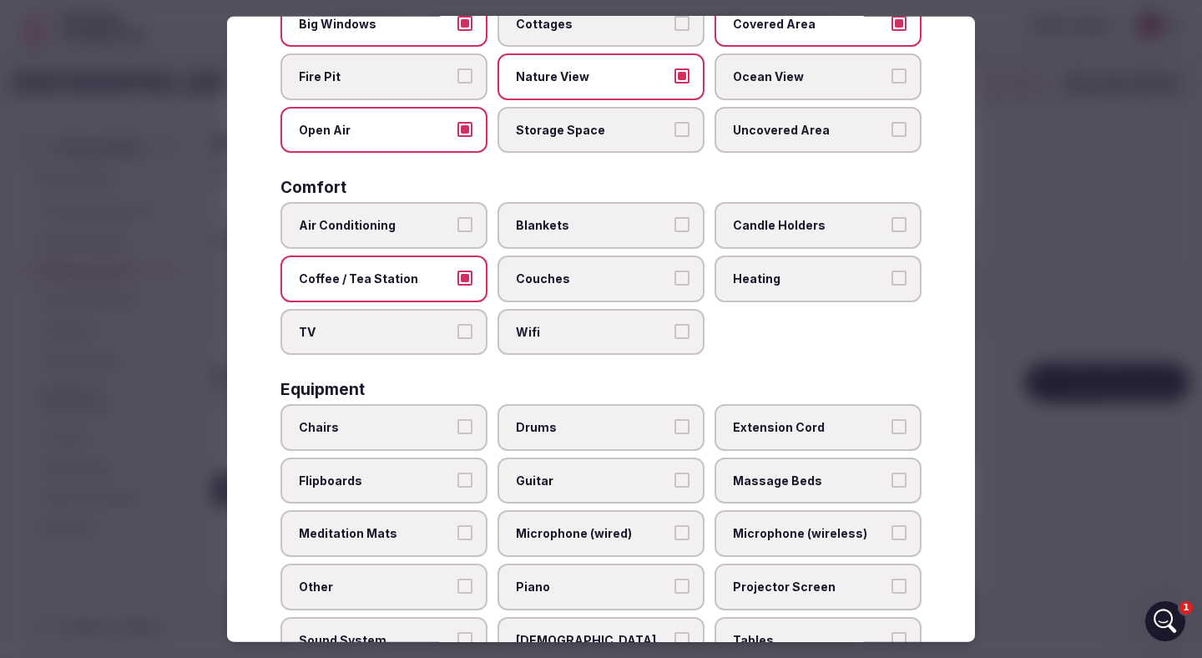
click at [678, 329] on button "Wifi" at bounding box center [682, 330] width 15 height 15
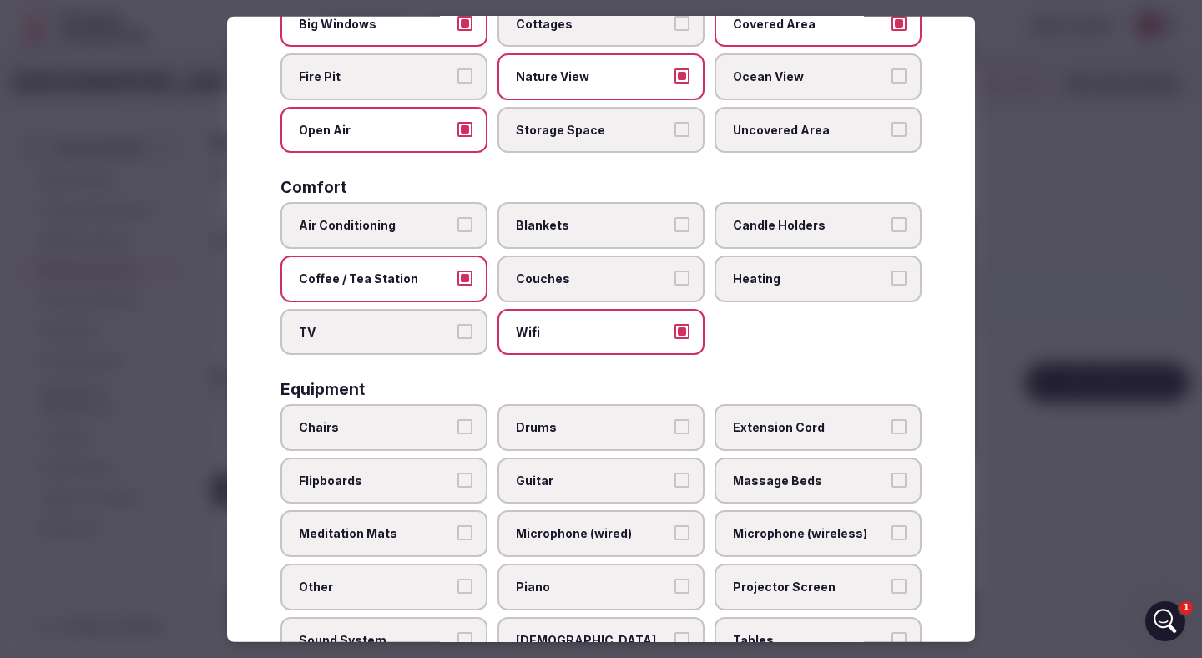
click at [905, 281] on button "Heating" at bounding box center [899, 278] width 15 height 15
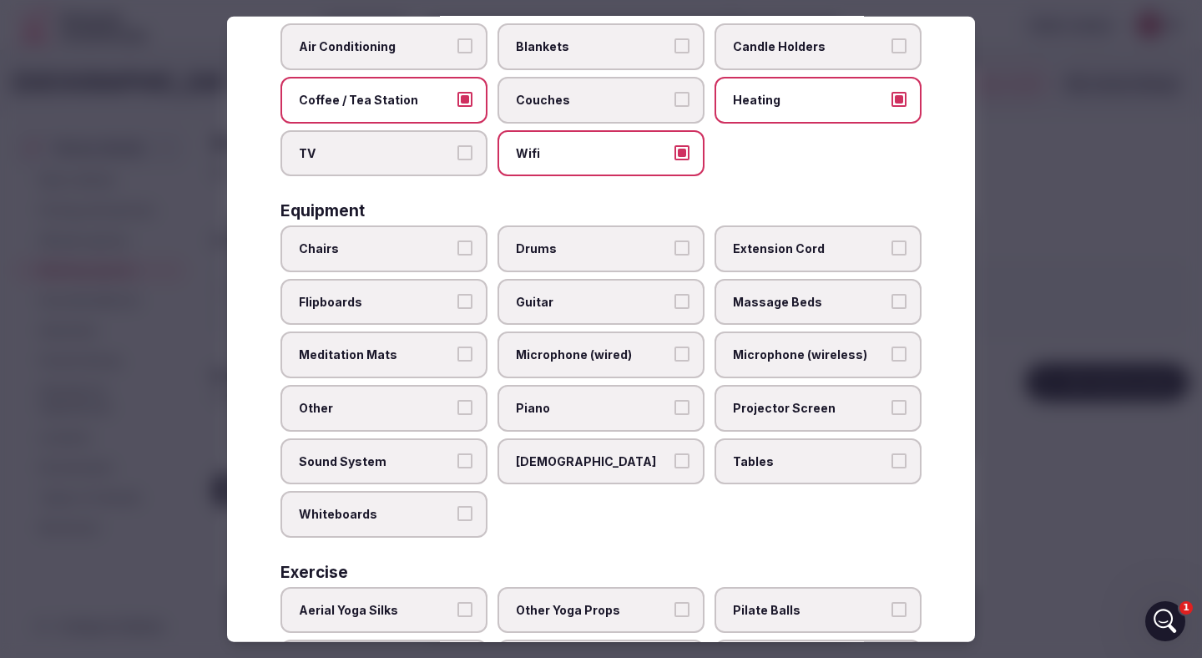
scroll to position [367, 0]
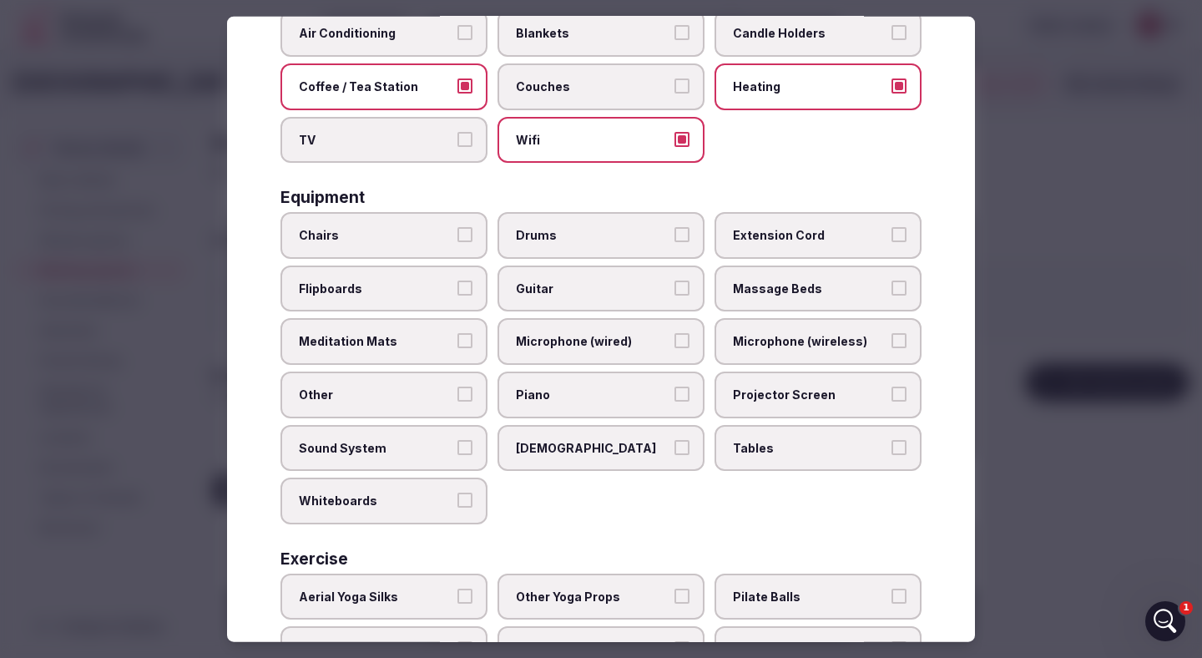
click at [466, 235] on button "Chairs" at bounding box center [465, 234] width 15 height 15
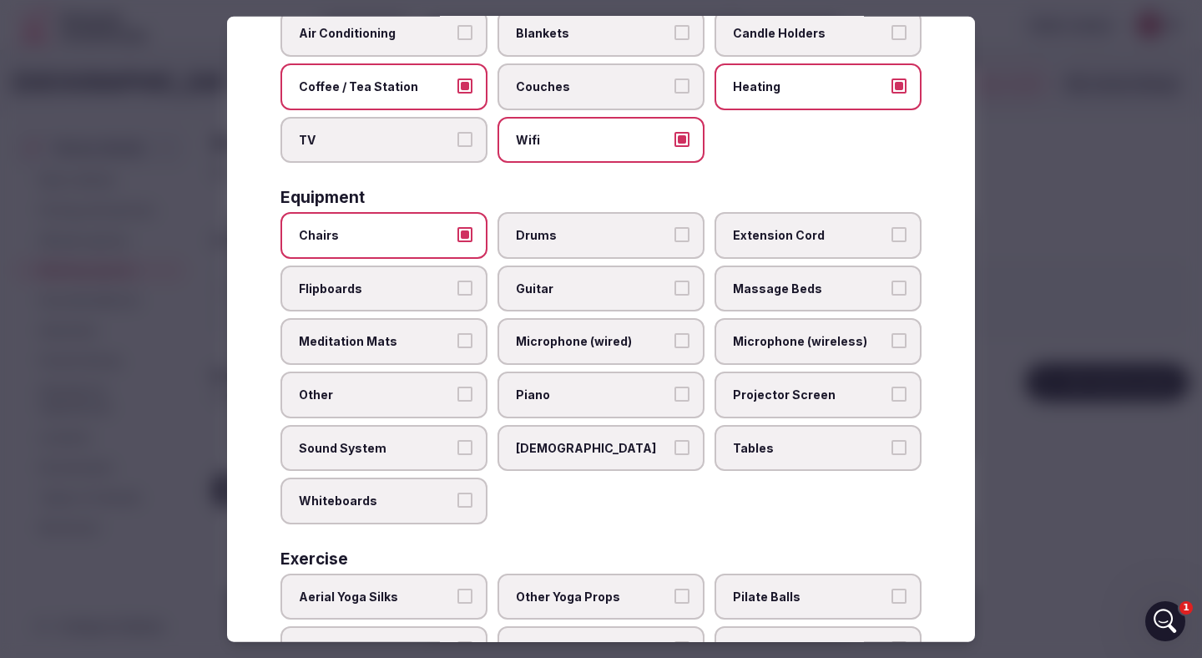
click at [468, 501] on button "Whiteboards" at bounding box center [465, 500] width 15 height 15
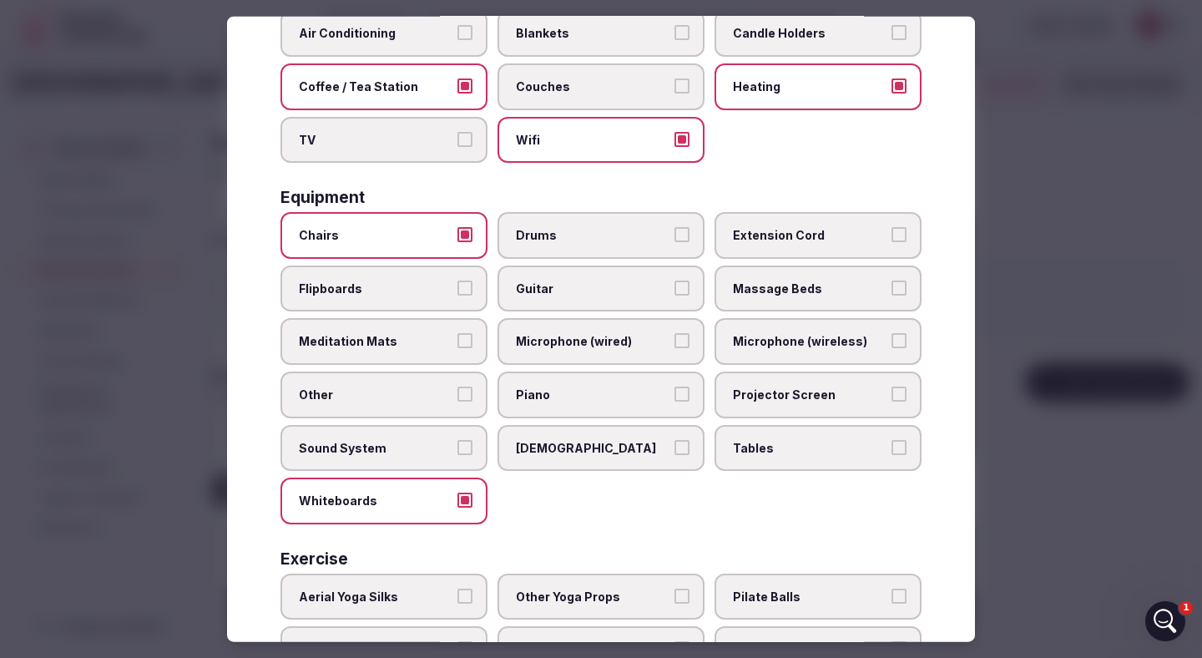
click at [902, 443] on button "Tables" at bounding box center [899, 446] width 15 height 15
click at [467, 448] on button "Sound System" at bounding box center [465, 446] width 15 height 15
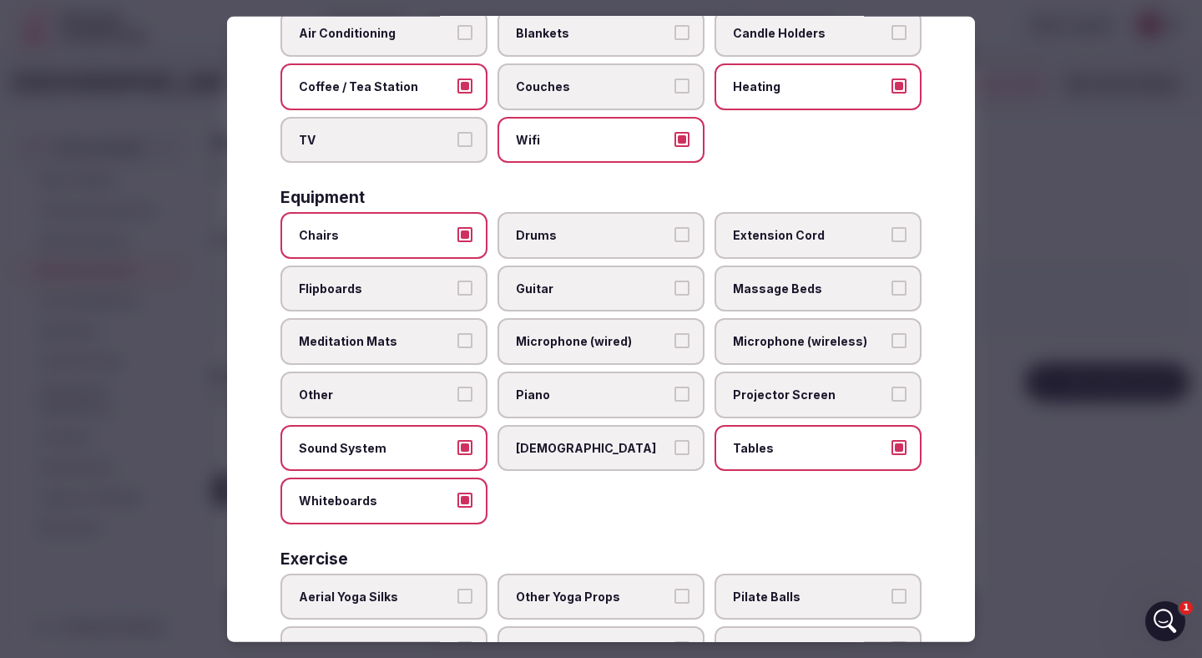
click at [468, 395] on button "Other" at bounding box center [465, 394] width 15 height 15
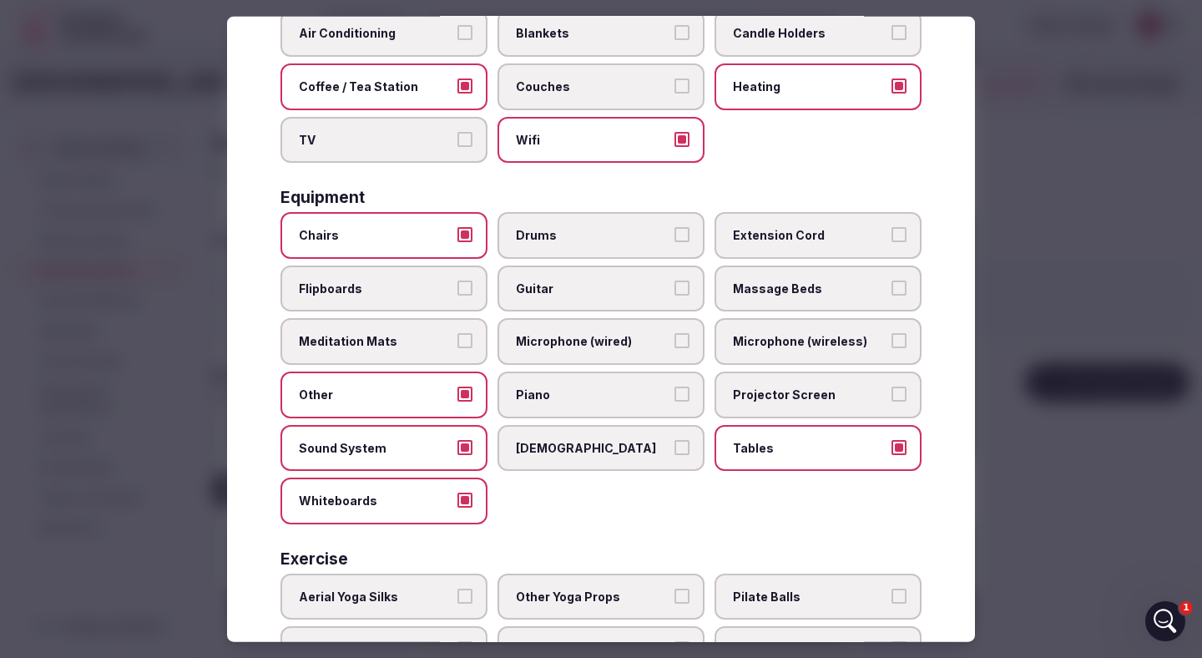
click at [898, 392] on button "Projector Screen" at bounding box center [899, 394] width 15 height 15
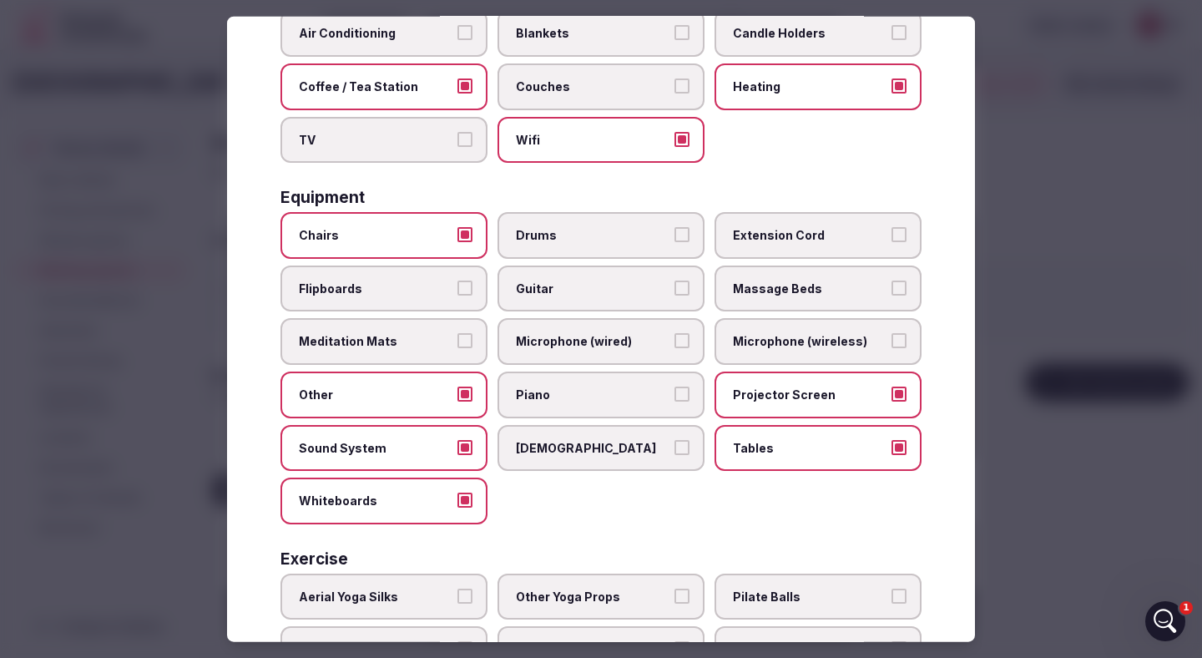
click at [900, 343] on button "Microphone (wireless)" at bounding box center [899, 340] width 15 height 15
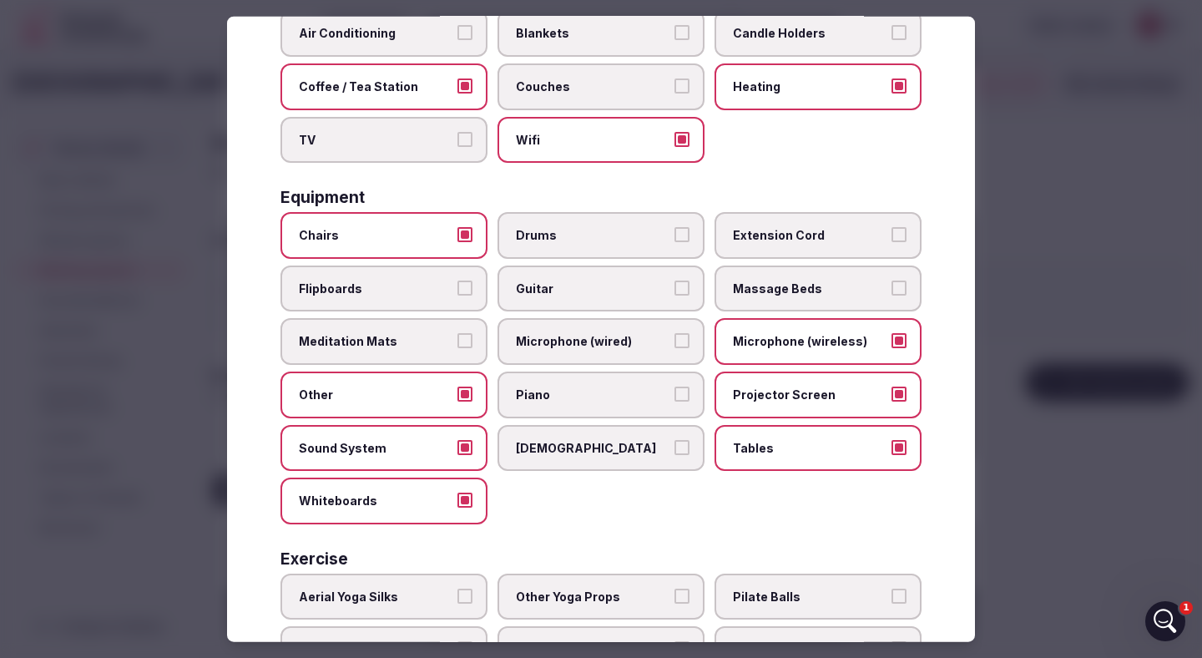
click at [676, 346] on button "Microphone (wired)" at bounding box center [682, 340] width 15 height 15
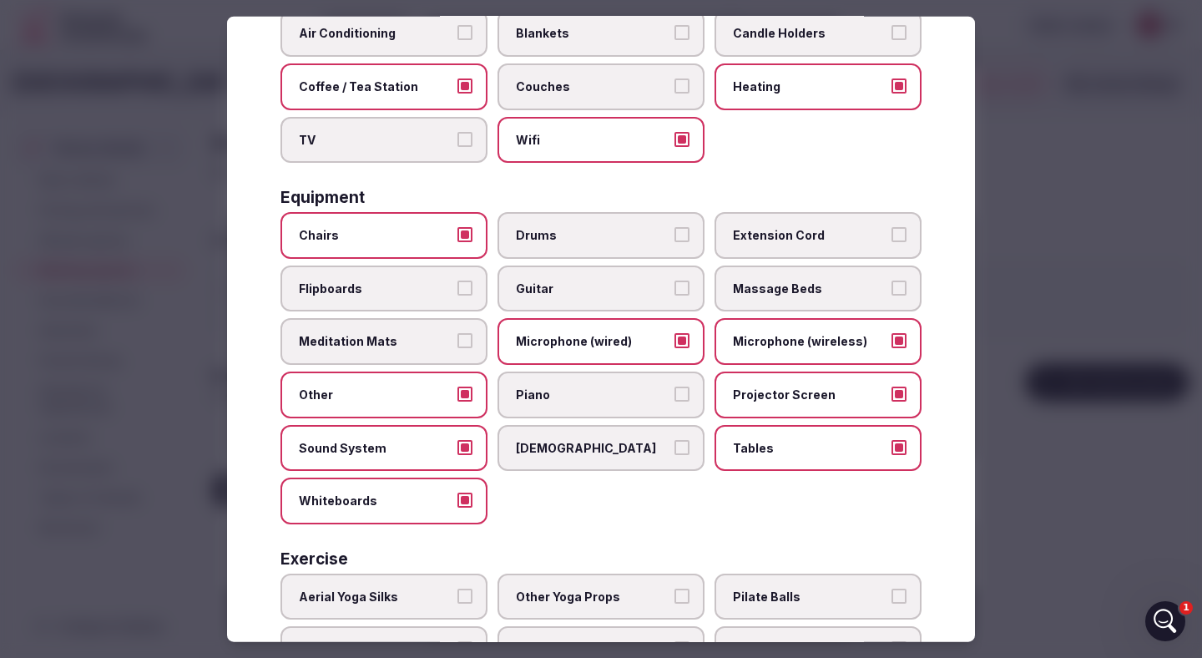
scroll to position [492, 0]
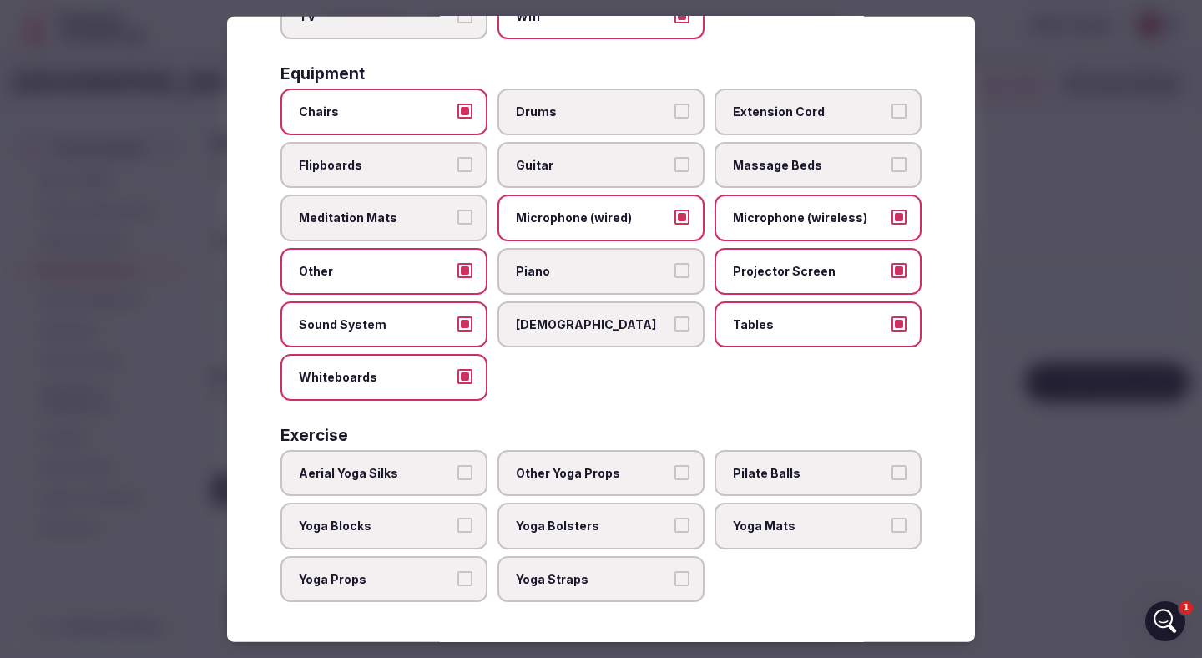
click at [470, 526] on button "Yoga Blocks" at bounding box center [465, 525] width 15 height 15
click at [905, 524] on button "Yoga Mats" at bounding box center [899, 525] width 15 height 15
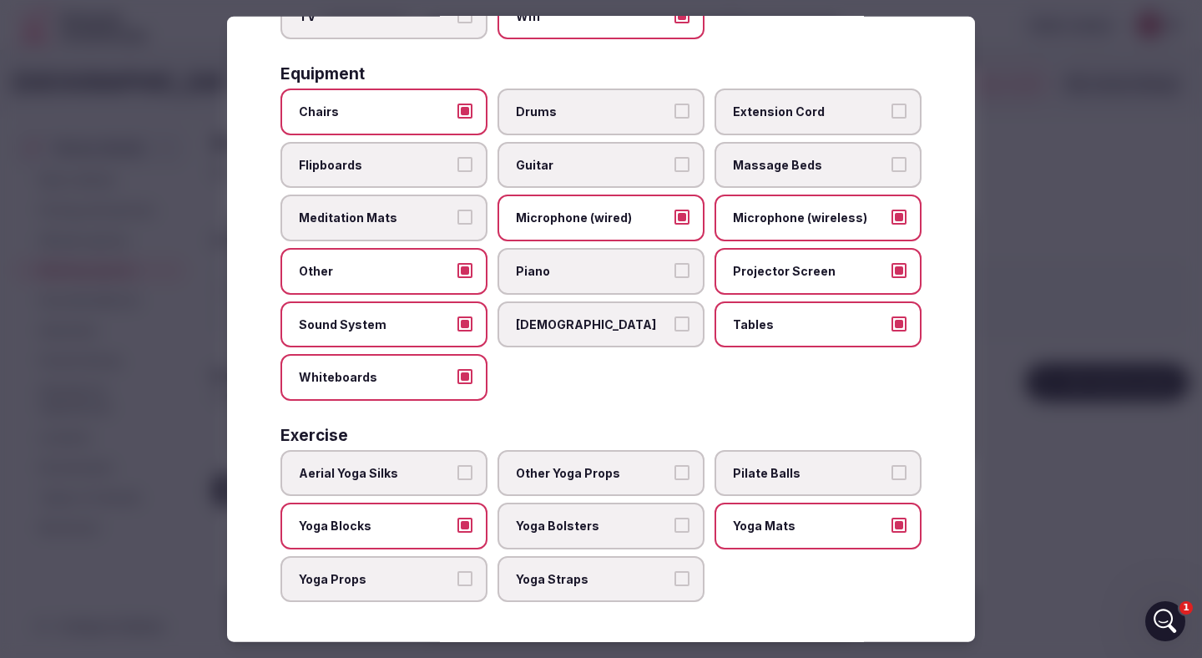
click at [1096, 554] on div at bounding box center [601, 329] width 1202 height 658
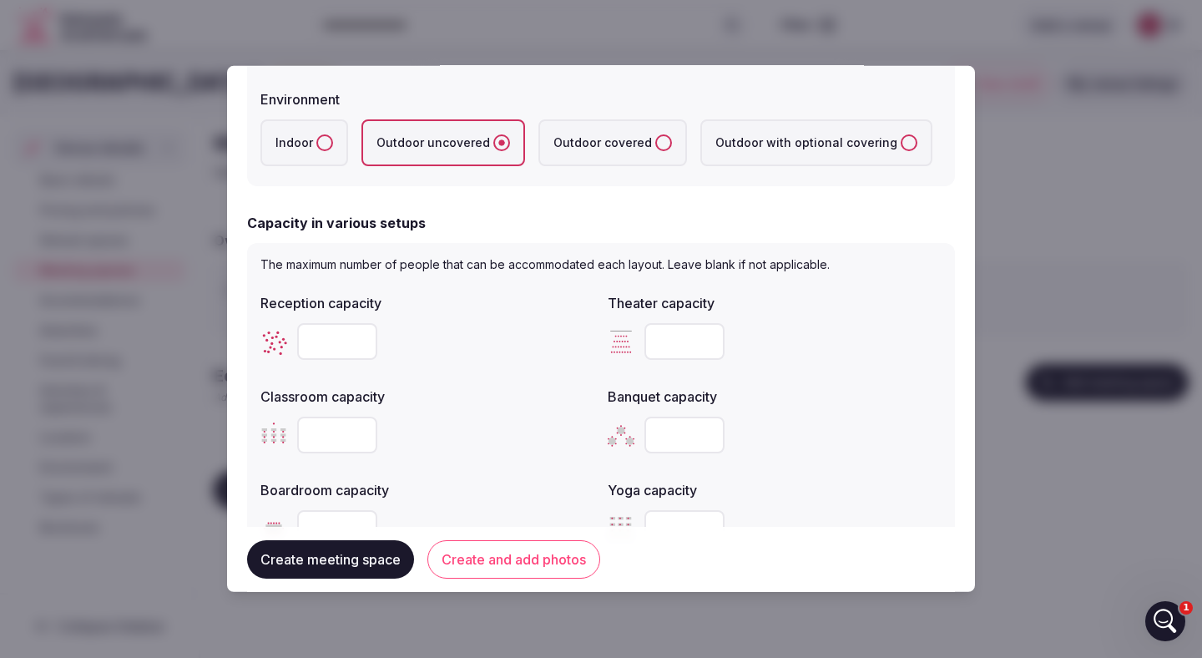
scroll to position [0, 0]
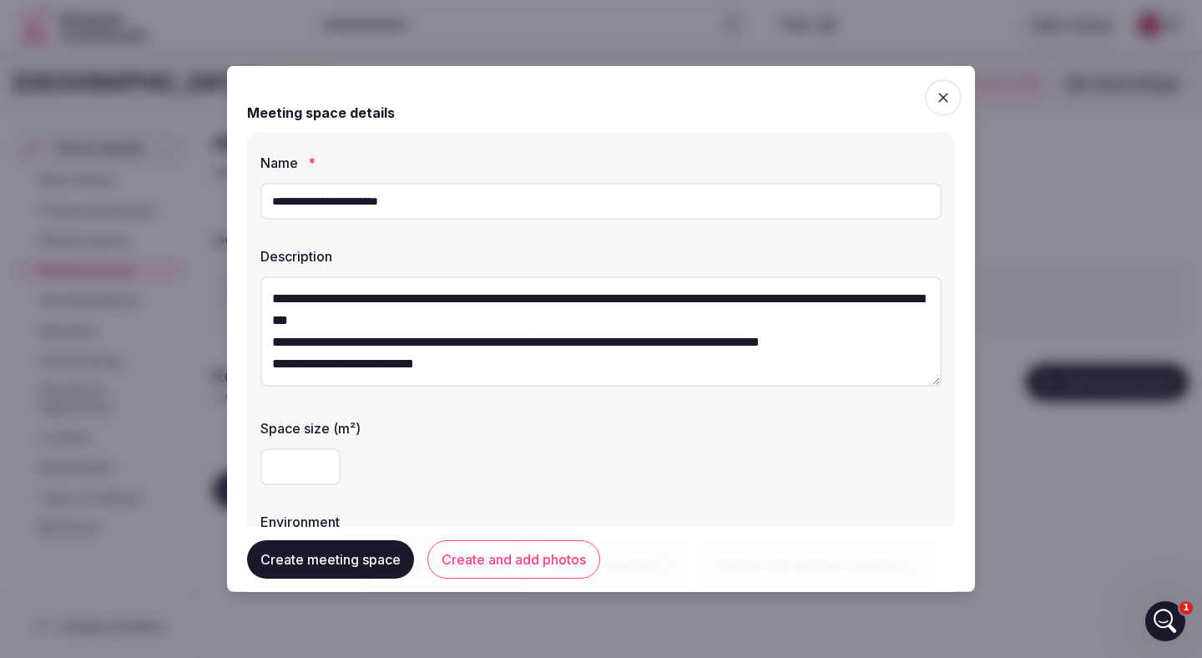
click at [1082, 233] on div at bounding box center [601, 329] width 1202 height 658
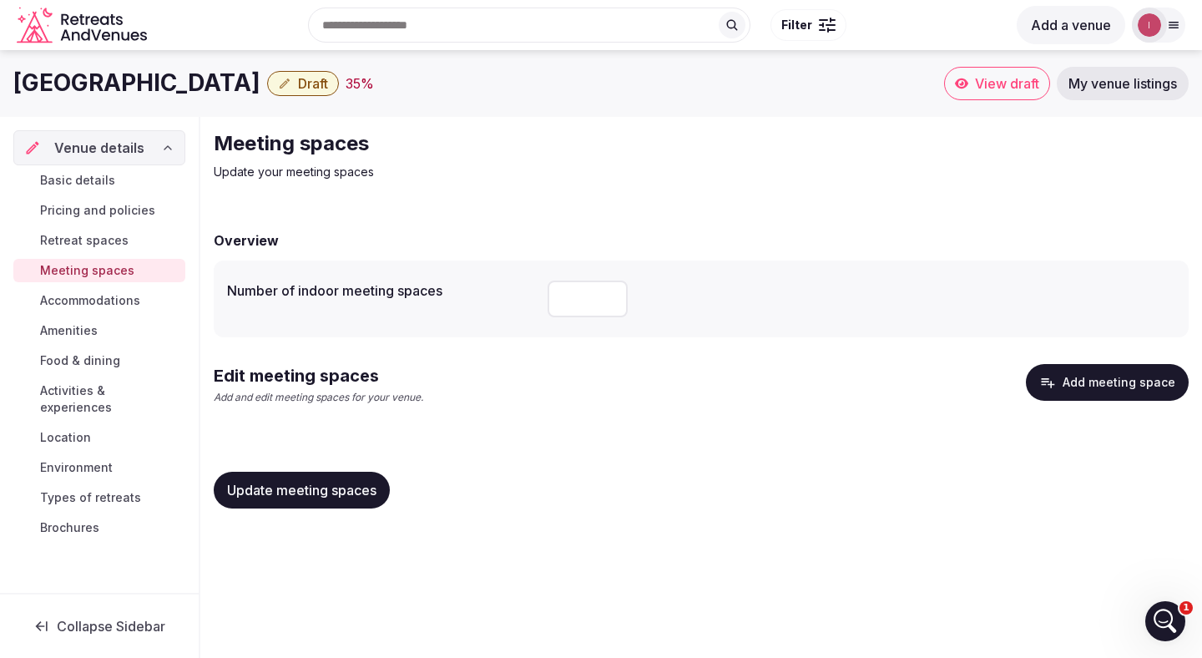
click at [267, 373] on h2 "Edit meeting spaces" at bounding box center [319, 375] width 210 height 23
click at [1096, 383] on button "Add meeting space" at bounding box center [1107, 382] width 163 height 37
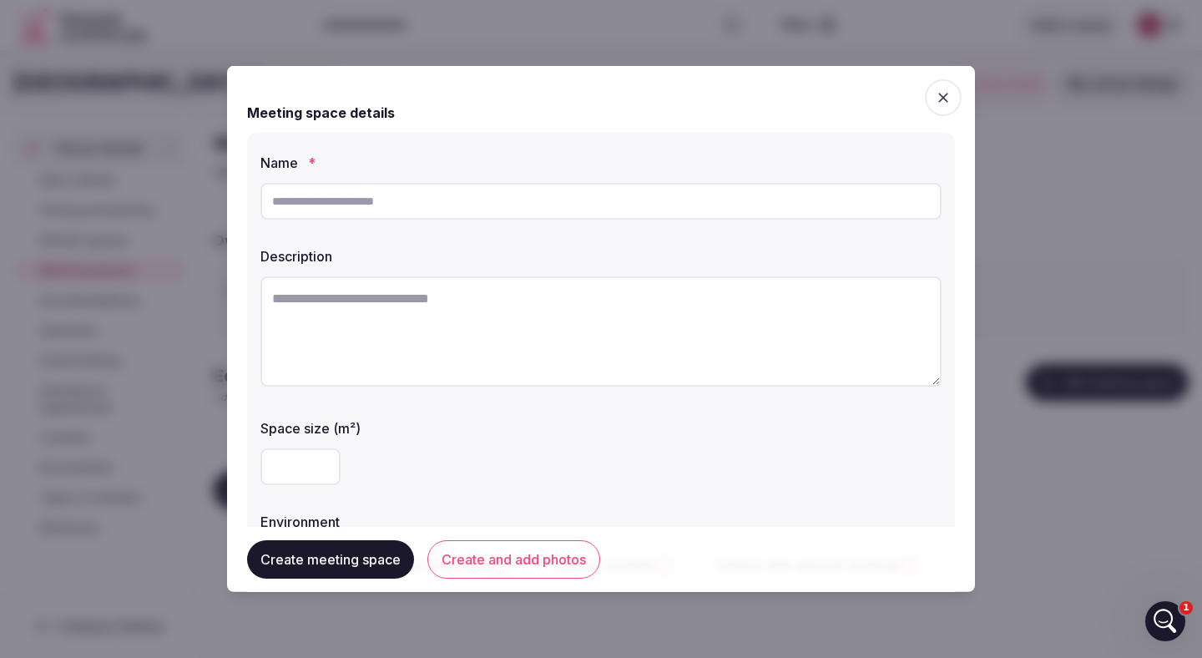
click at [1087, 487] on div at bounding box center [601, 329] width 1202 height 658
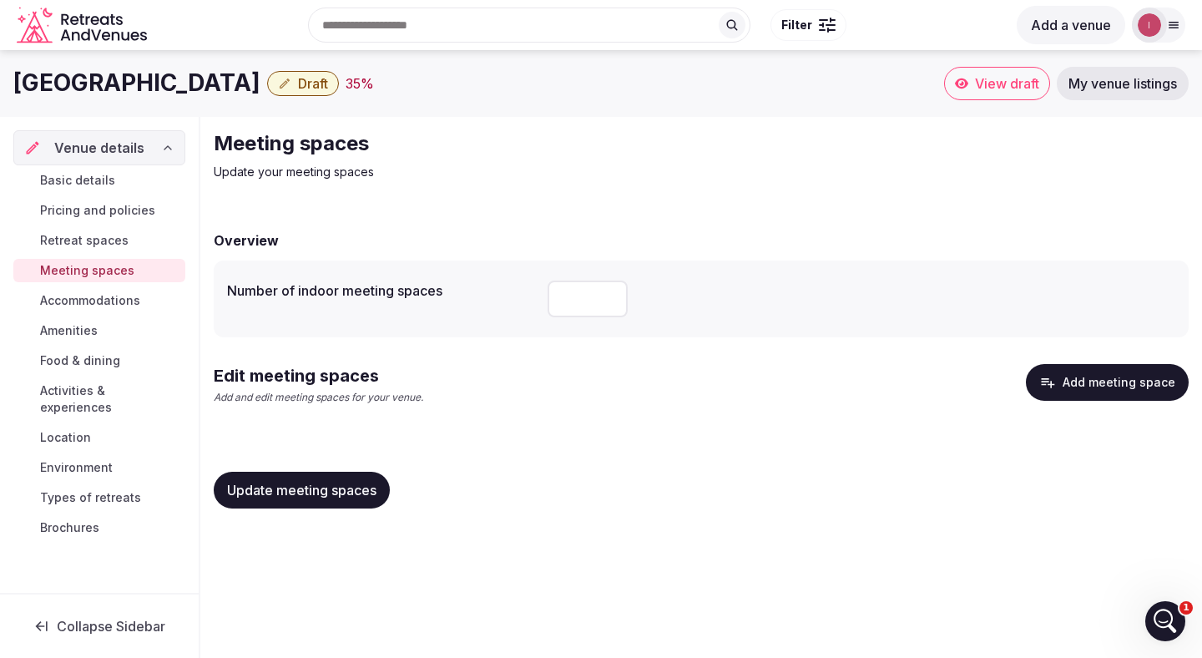
click at [1082, 379] on button "Add meeting space" at bounding box center [1107, 382] width 163 height 37
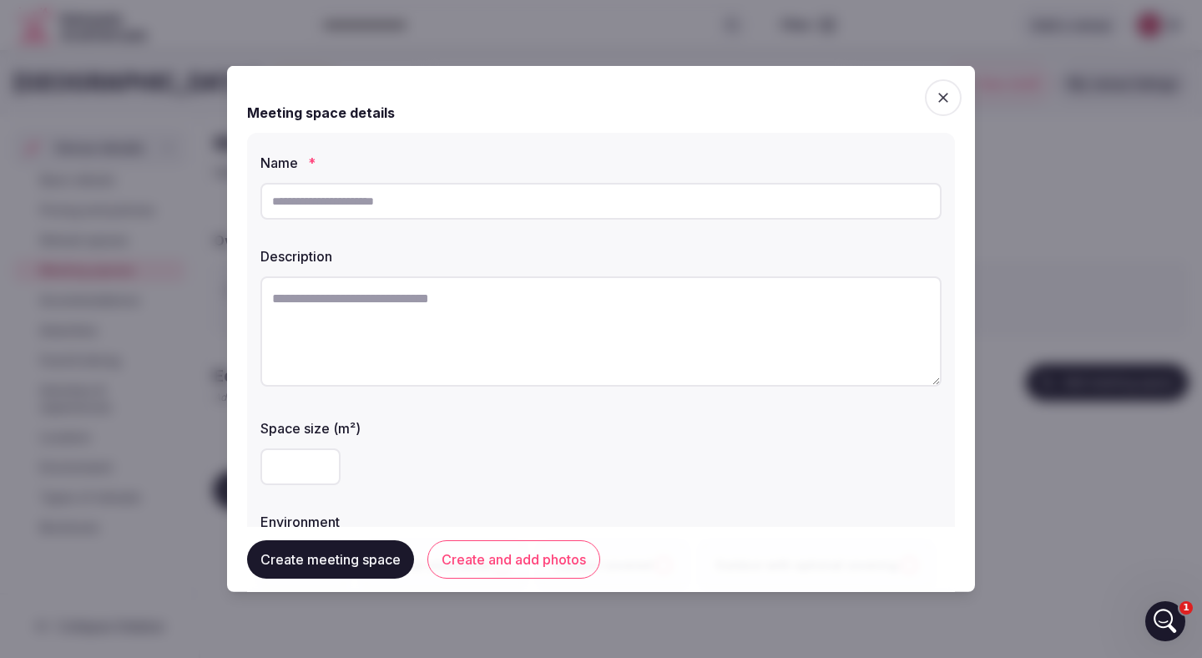
click at [316, 202] on input "text" at bounding box center [601, 201] width 681 height 37
click at [279, 259] on label "Description" at bounding box center [601, 256] width 681 height 13
click at [1065, 467] on div at bounding box center [601, 329] width 1202 height 658
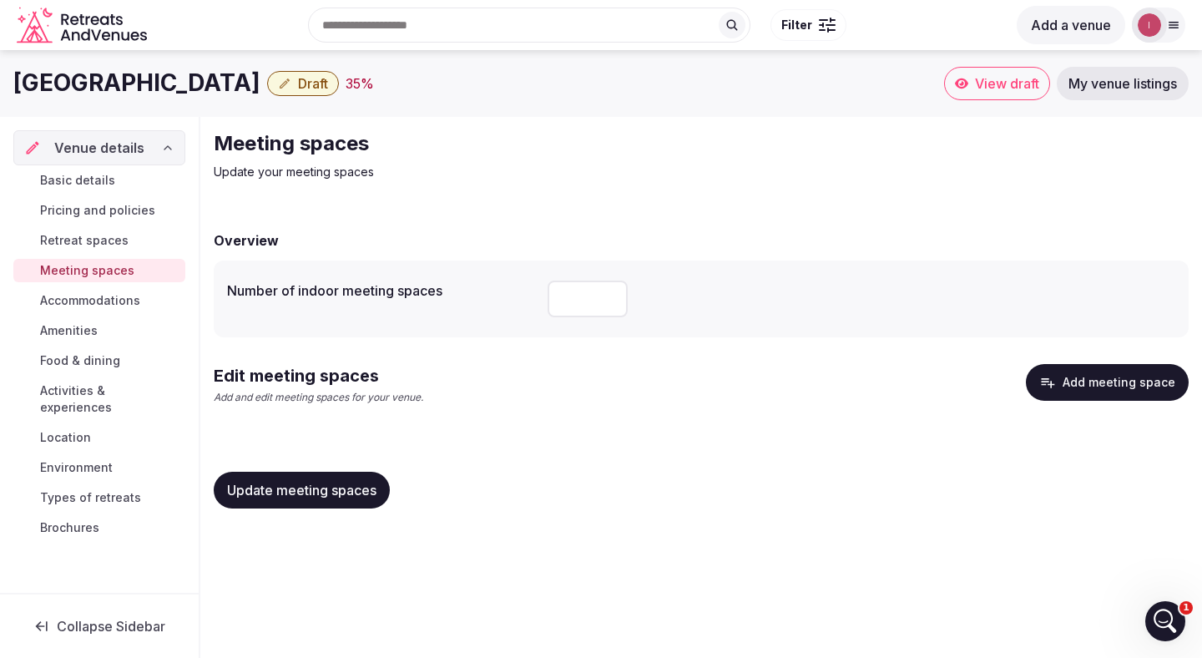
click at [1085, 386] on button "Add meeting space" at bounding box center [1107, 382] width 163 height 37
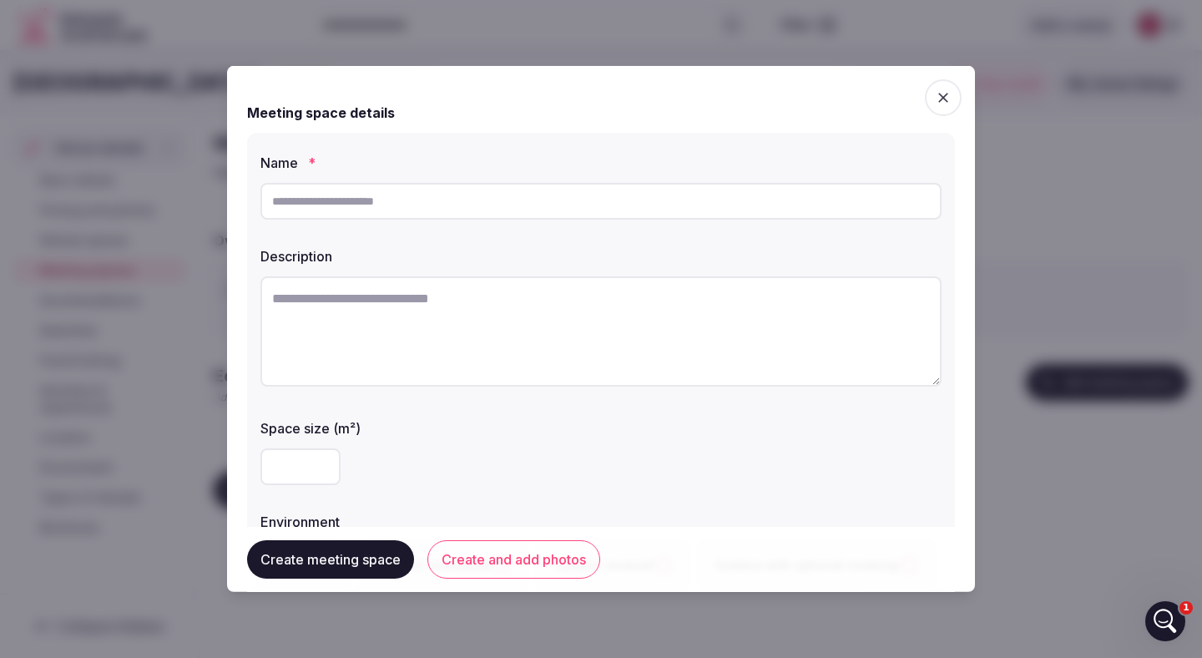
click at [336, 324] on textarea at bounding box center [601, 331] width 681 height 110
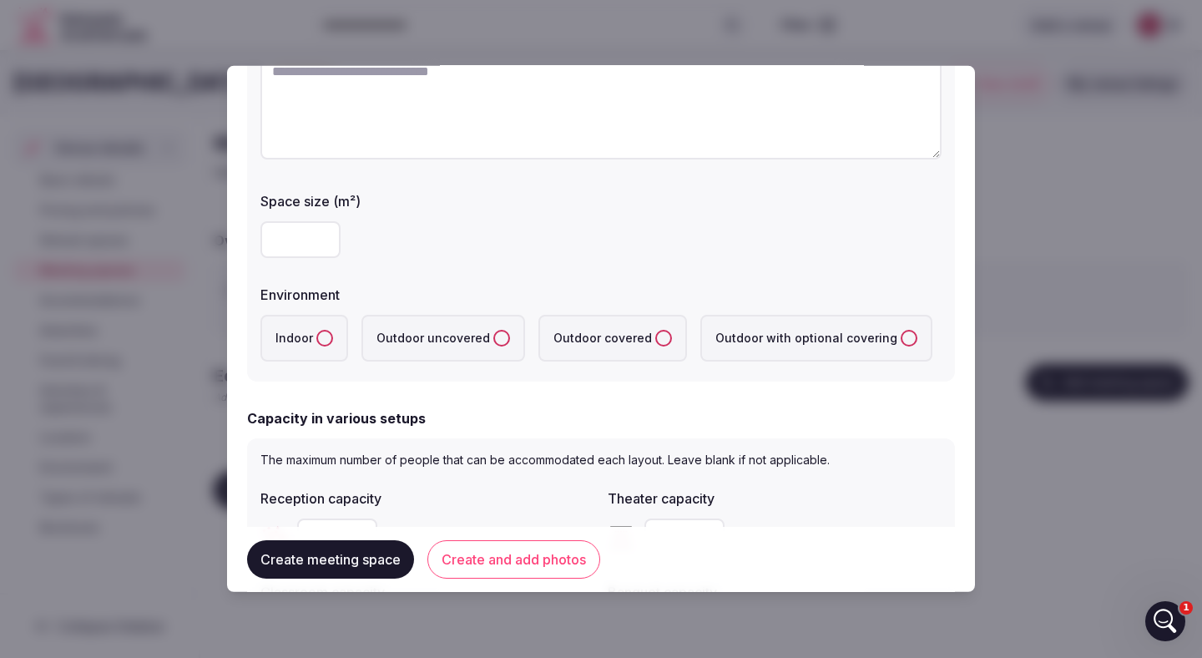
scroll to position [317, 0]
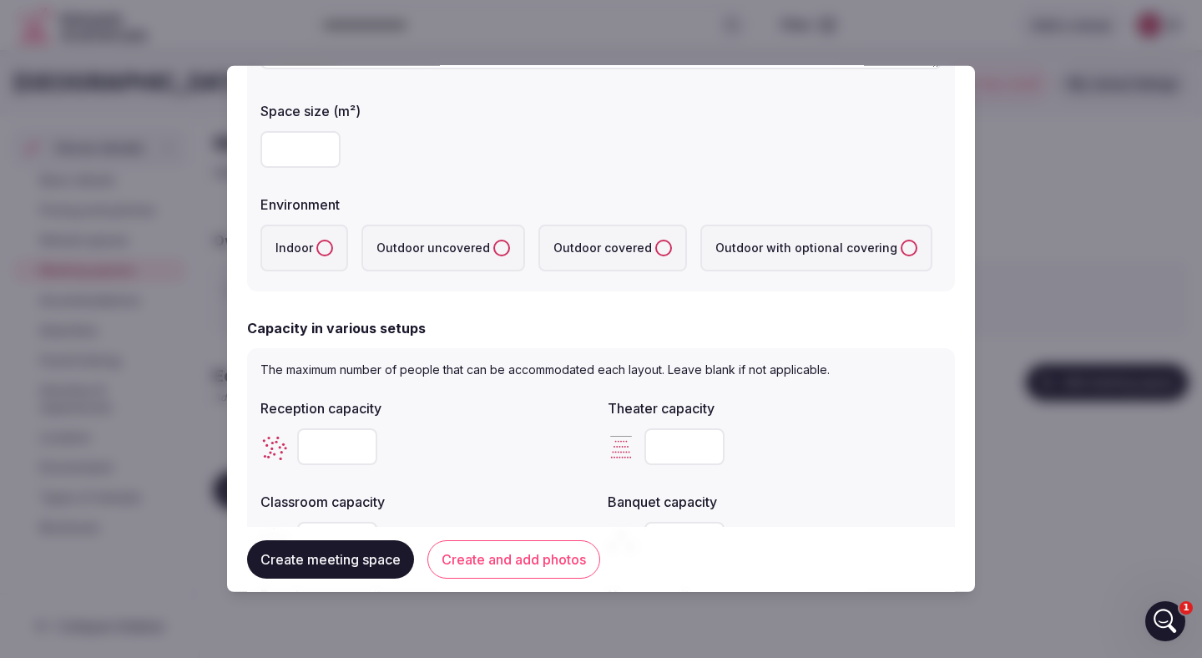
click at [287, 139] on input "number" at bounding box center [301, 149] width 80 height 37
type input "**"
click at [328, 250] on button "Indoor" at bounding box center [324, 248] width 17 height 17
click at [498, 249] on uncovered "Outdoor uncovered" at bounding box center [501, 248] width 17 height 17
click at [326, 442] on input "number" at bounding box center [337, 446] width 80 height 37
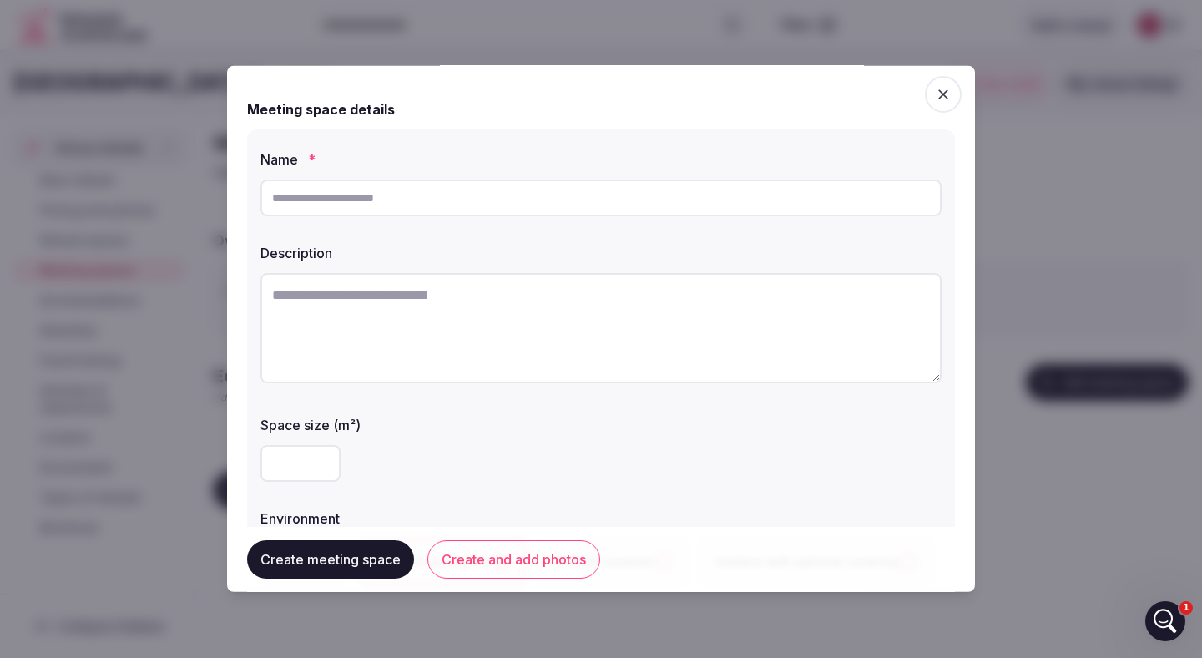
scroll to position [0, 0]
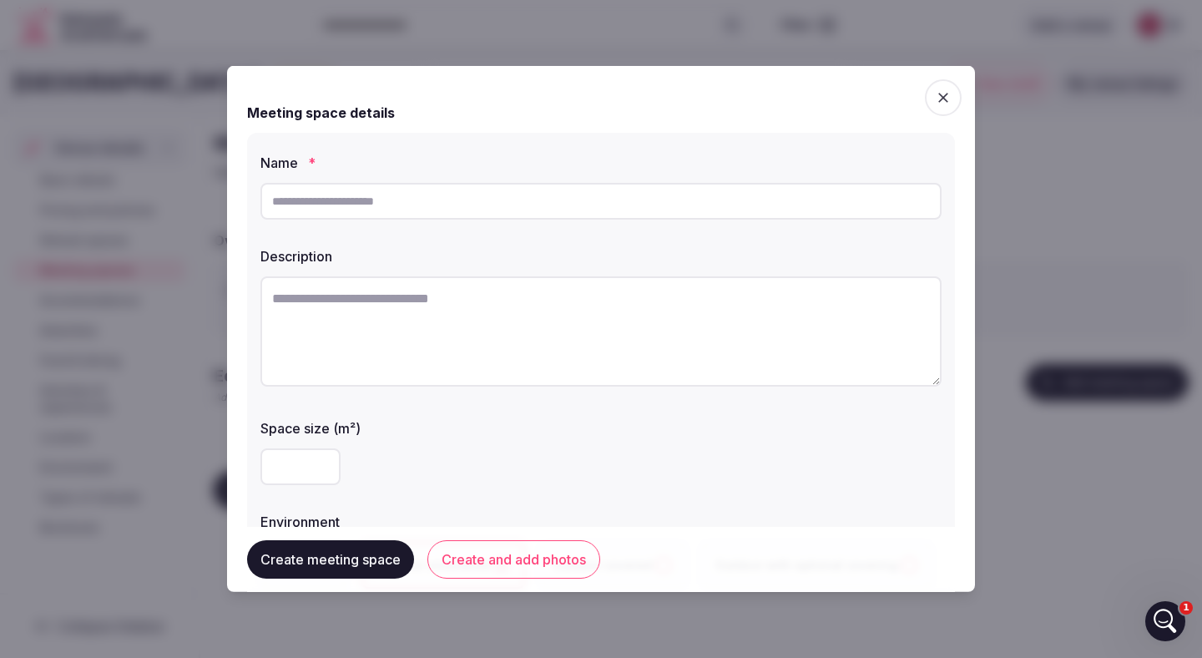
type input "**"
click at [360, 300] on textarea at bounding box center [601, 331] width 681 height 110
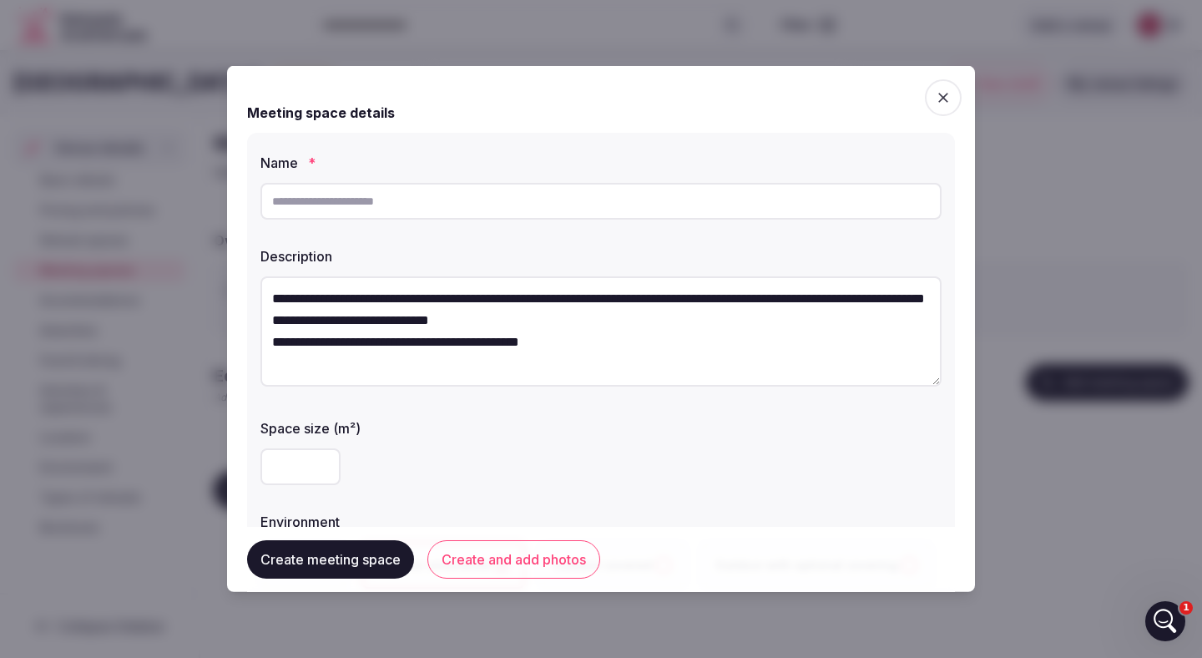
scroll to position [8, 0]
type textarea "**********"
click at [418, 205] on input "text" at bounding box center [601, 201] width 681 height 37
type input "**********"
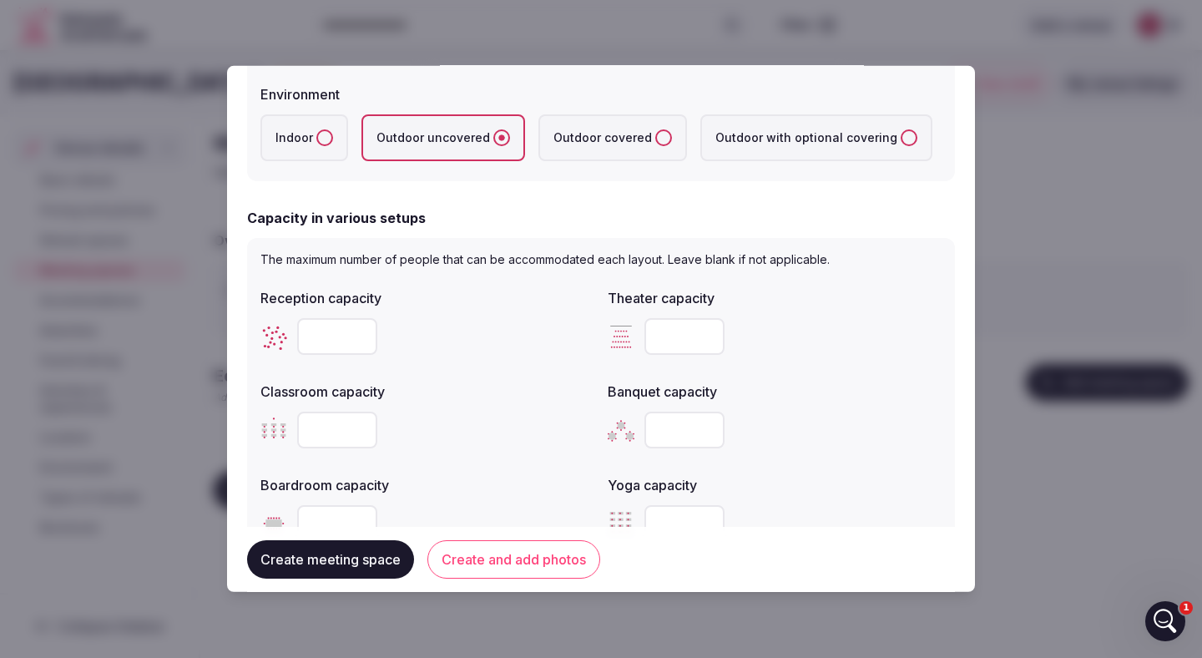
scroll to position [440, 0]
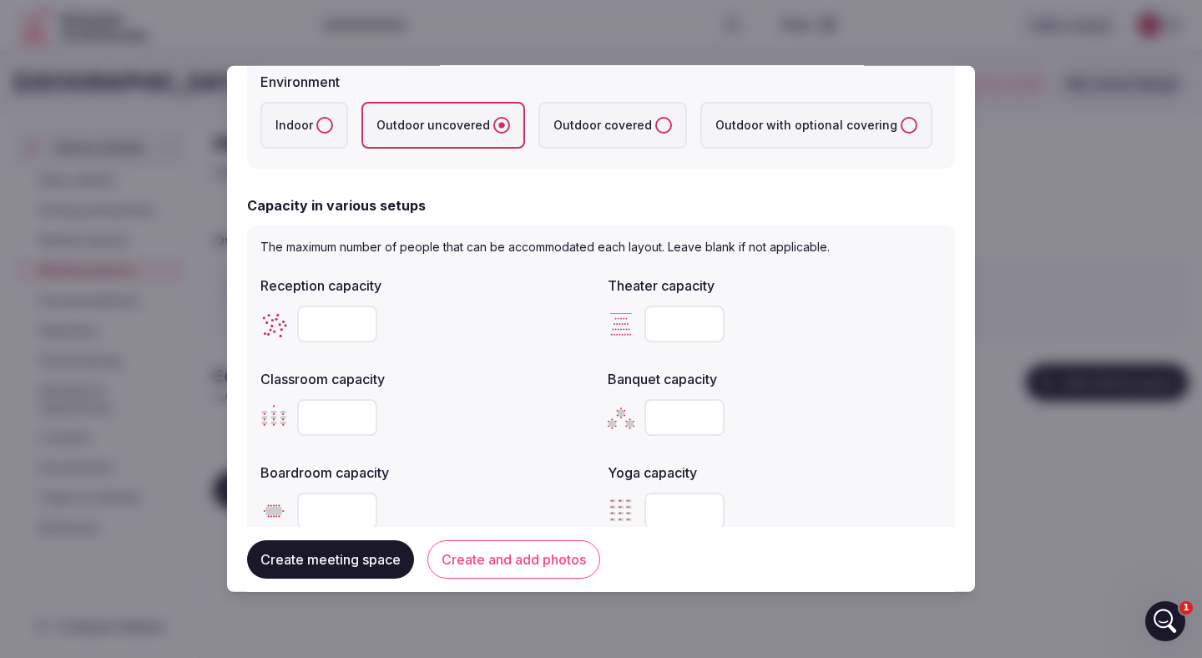
click at [678, 324] on input "number" at bounding box center [685, 324] width 80 height 37
click at [668, 323] on input "**" at bounding box center [685, 324] width 80 height 37
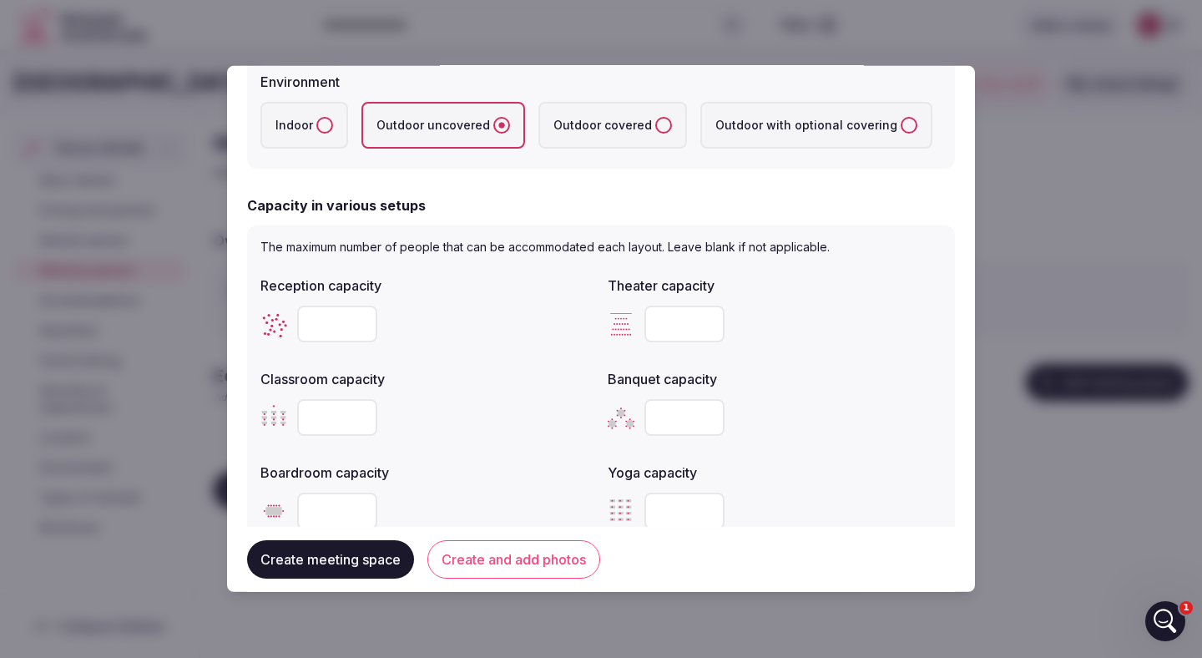
click at [668, 323] on input "**" at bounding box center [685, 324] width 80 height 37
type input "**"
click at [325, 422] on input "number" at bounding box center [337, 417] width 80 height 37
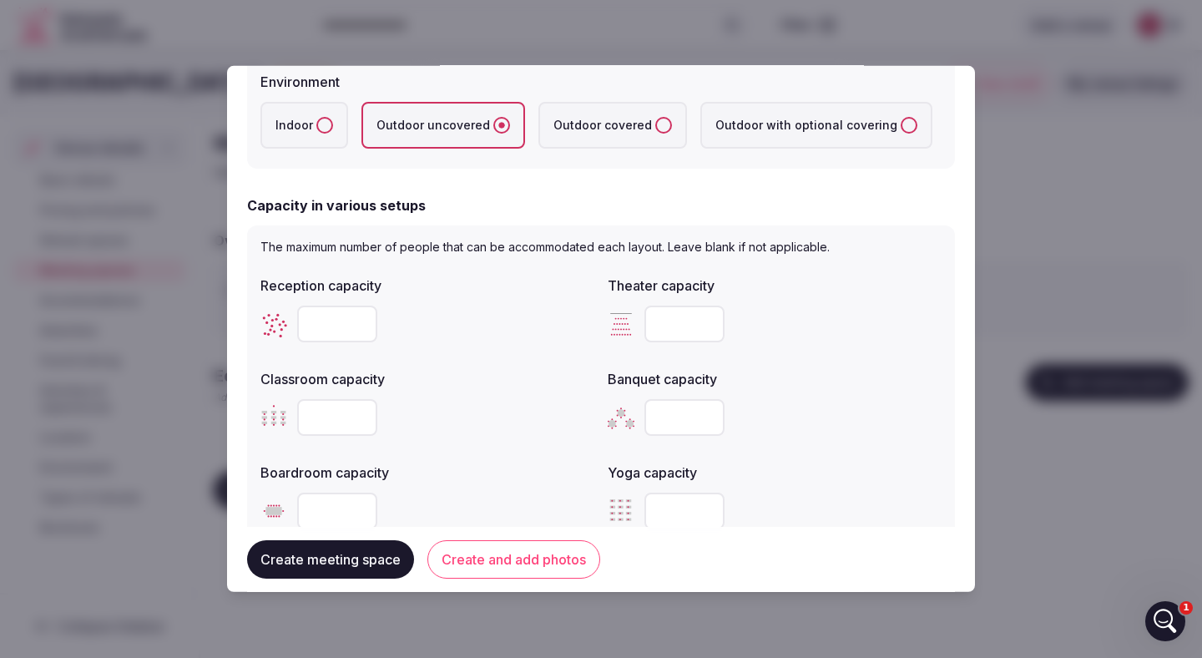
paste input "**"
type input "**"
click at [327, 509] on input "number" at bounding box center [337, 511] width 80 height 37
paste input "**"
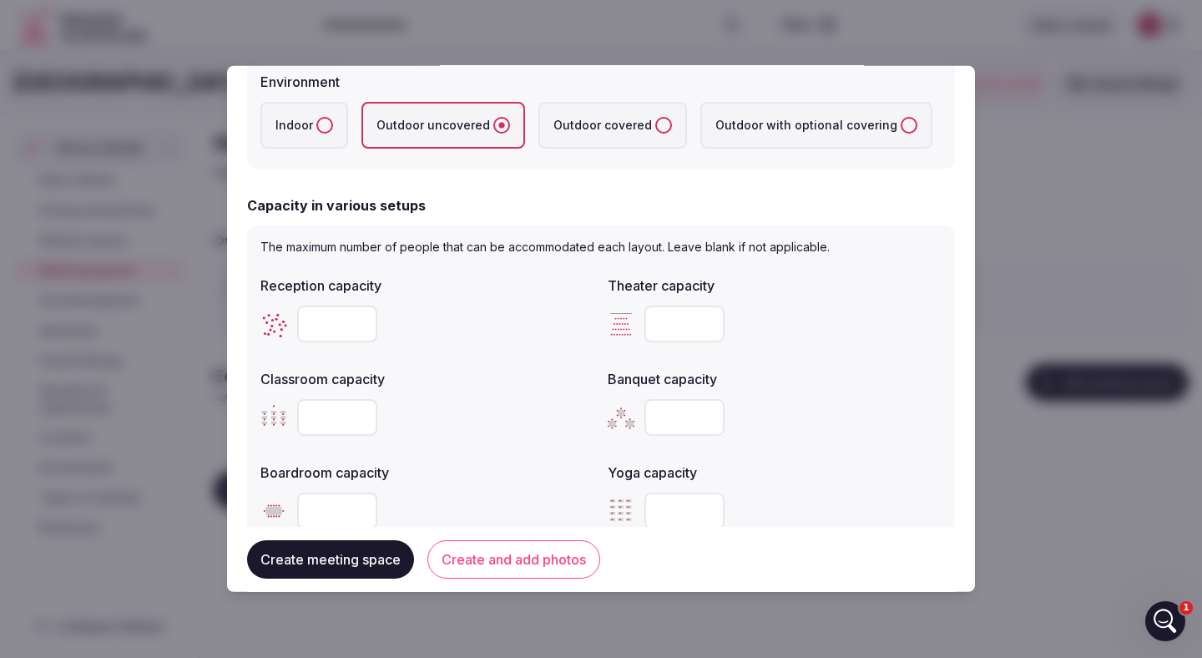
type input "**"
click at [672, 413] on input "number" at bounding box center [685, 417] width 80 height 37
paste input "**"
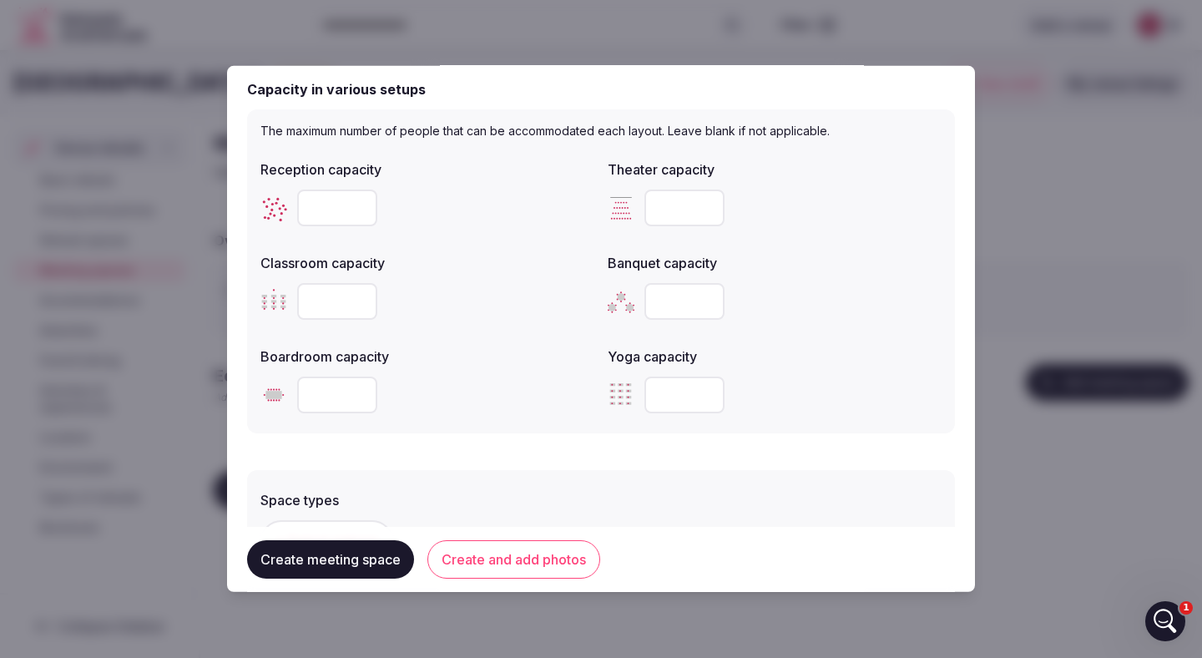
scroll to position [562, 0]
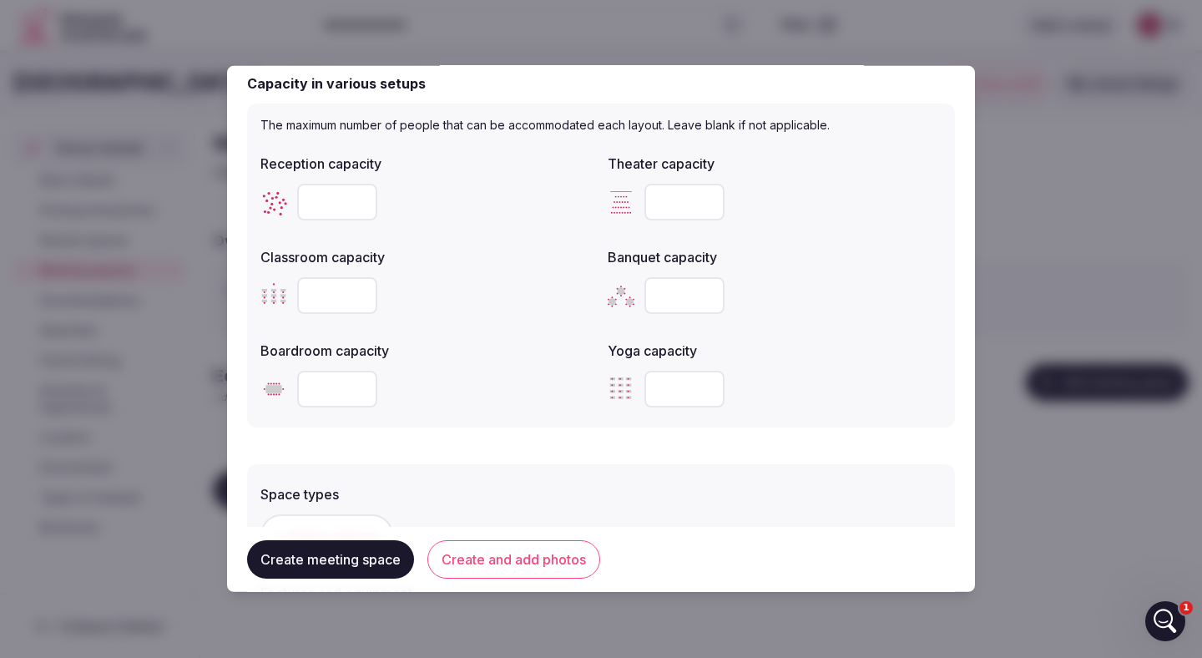
type input "**"
click at [660, 397] on input "number" at bounding box center [685, 389] width 80 height 37
paste input "**"
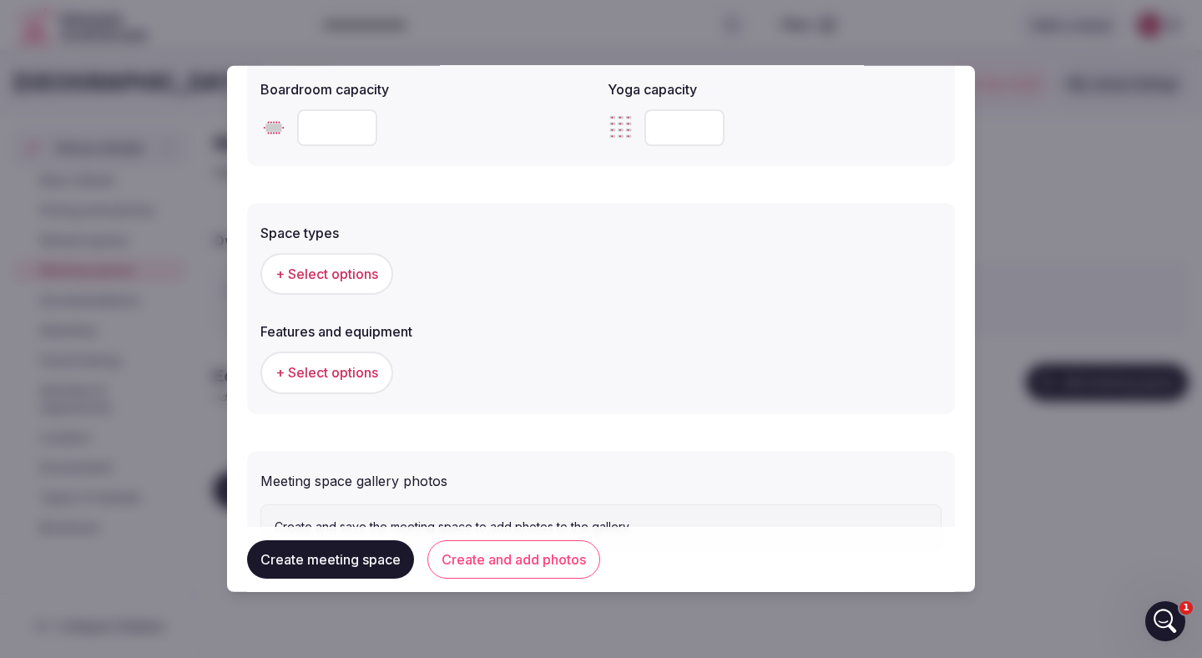
scroll to position [849, 0]
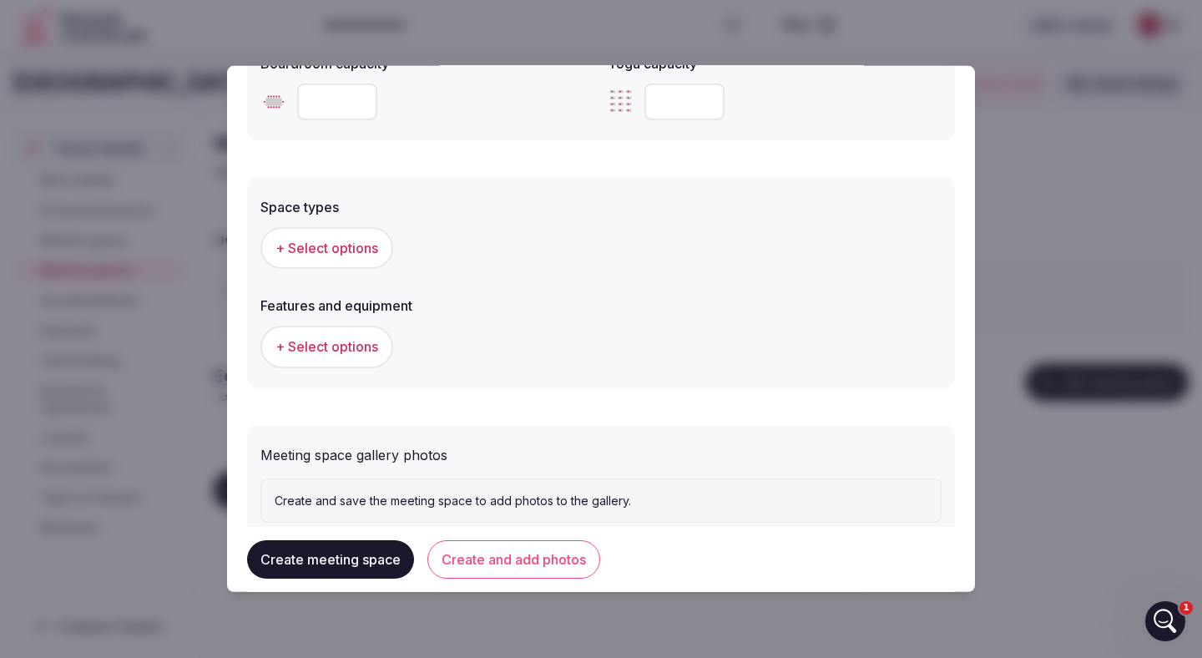
type input "*"
click at [347, 246] on span "+ Select options" at bounding box center [327, 248] width 103 height 18
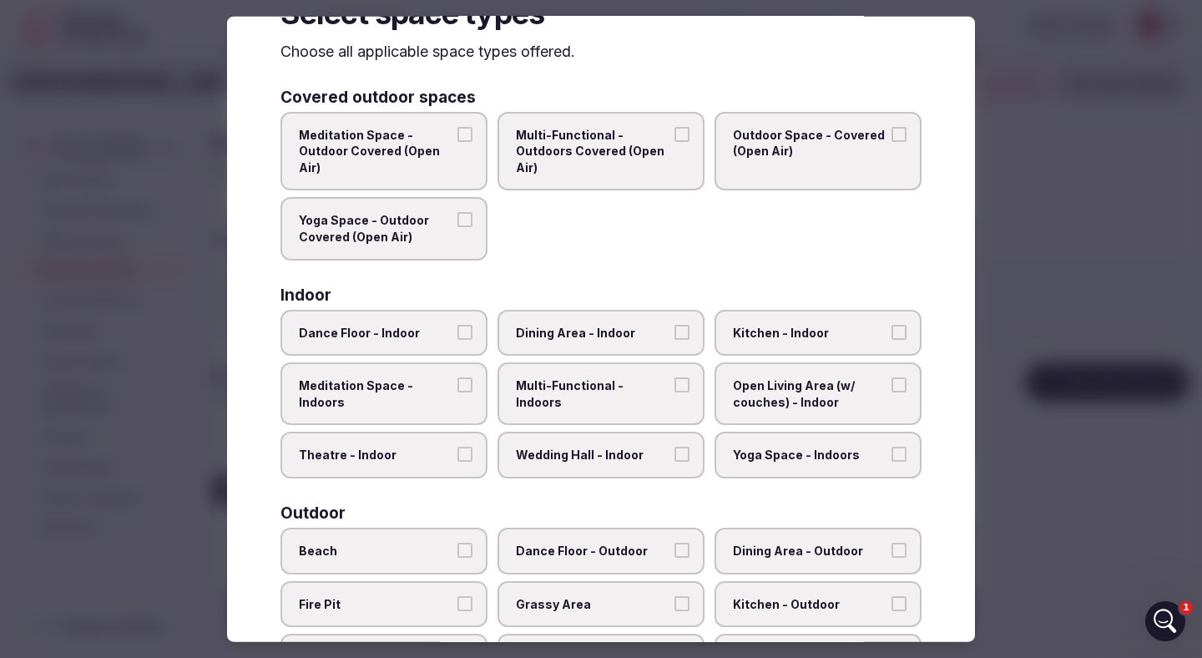
scroll to position [79, 0]
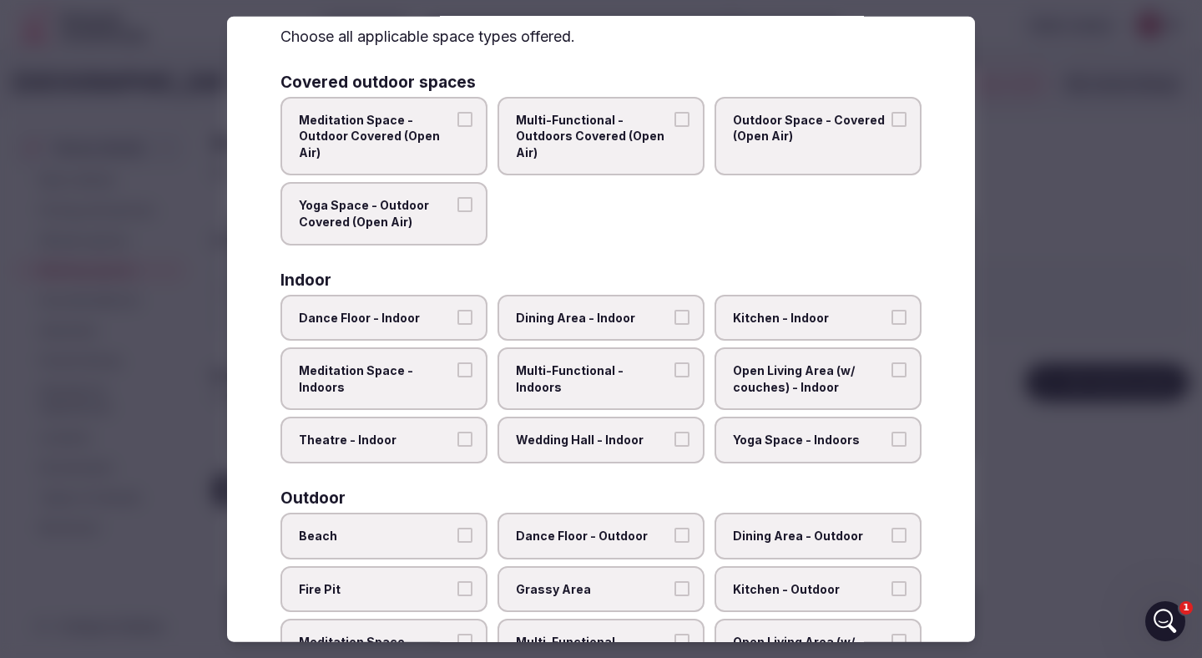
click at [469, 315] on button "Dance Floor - Indoor" at bounding box center [465, 316] width 15 height 15
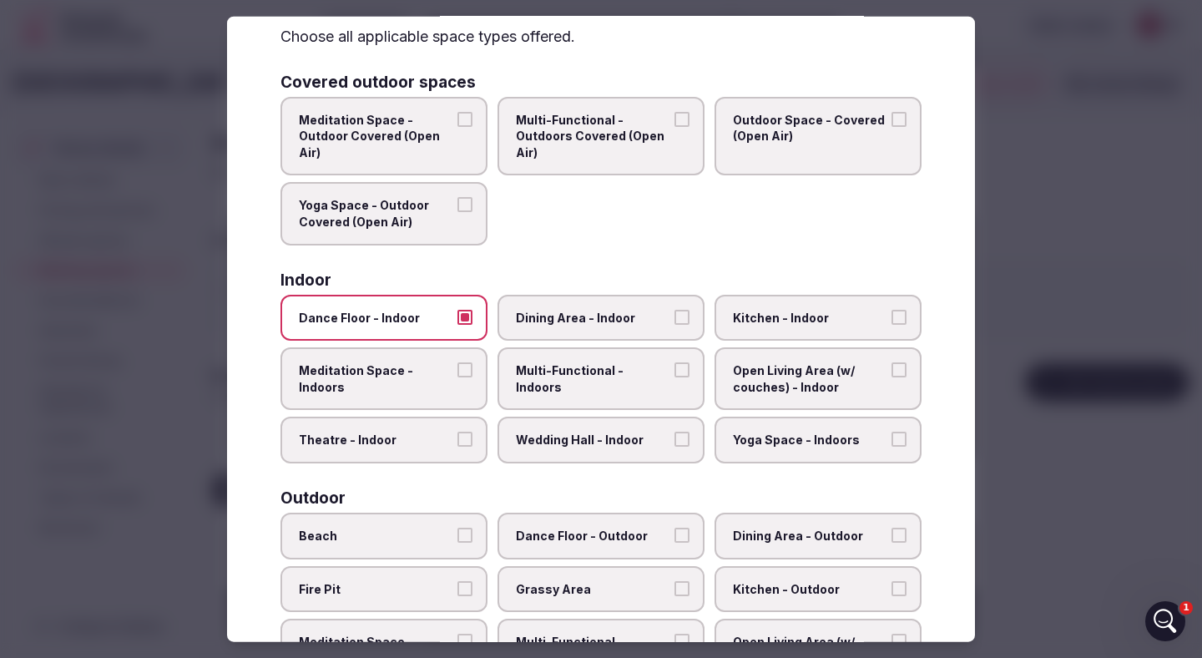
click at [681, 312] on button "Dining Area - Indoor" at bounding box center [682, 316] width 15 height 15
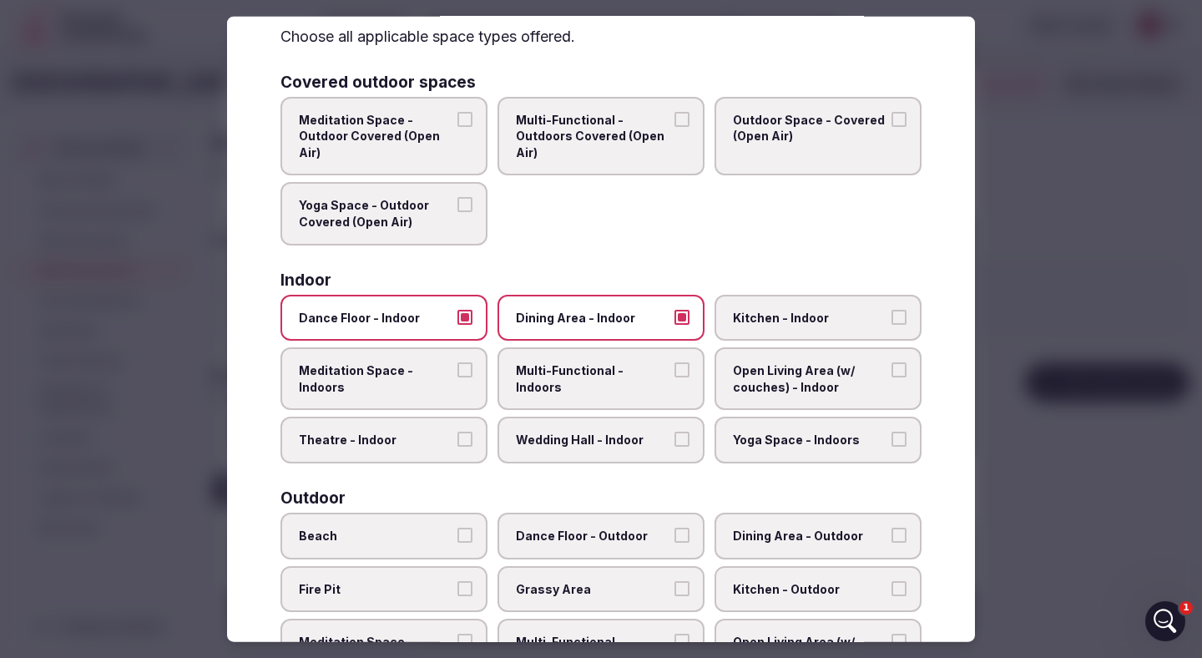
click at [685, 370] on button "Multi-Functional - Indoors" at bounding box center [682, 369] width 15 height 15
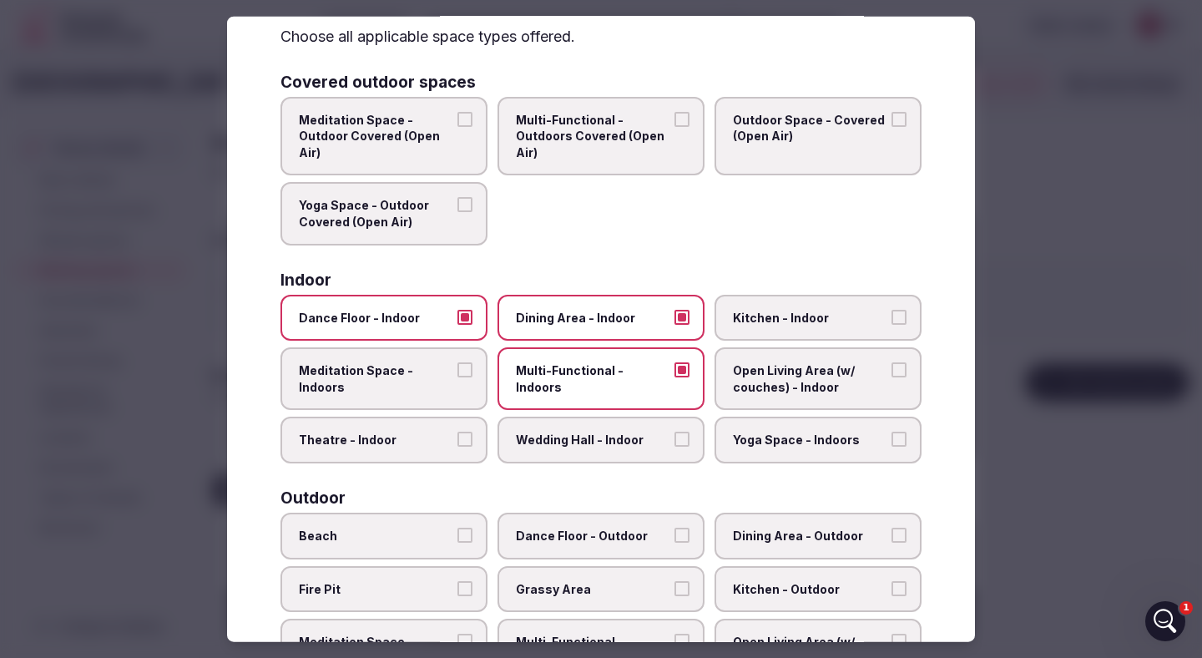
click at [472, 371] on button "Meditation Space - Indoors" at bounding box center [465, 369] width 15 height 15
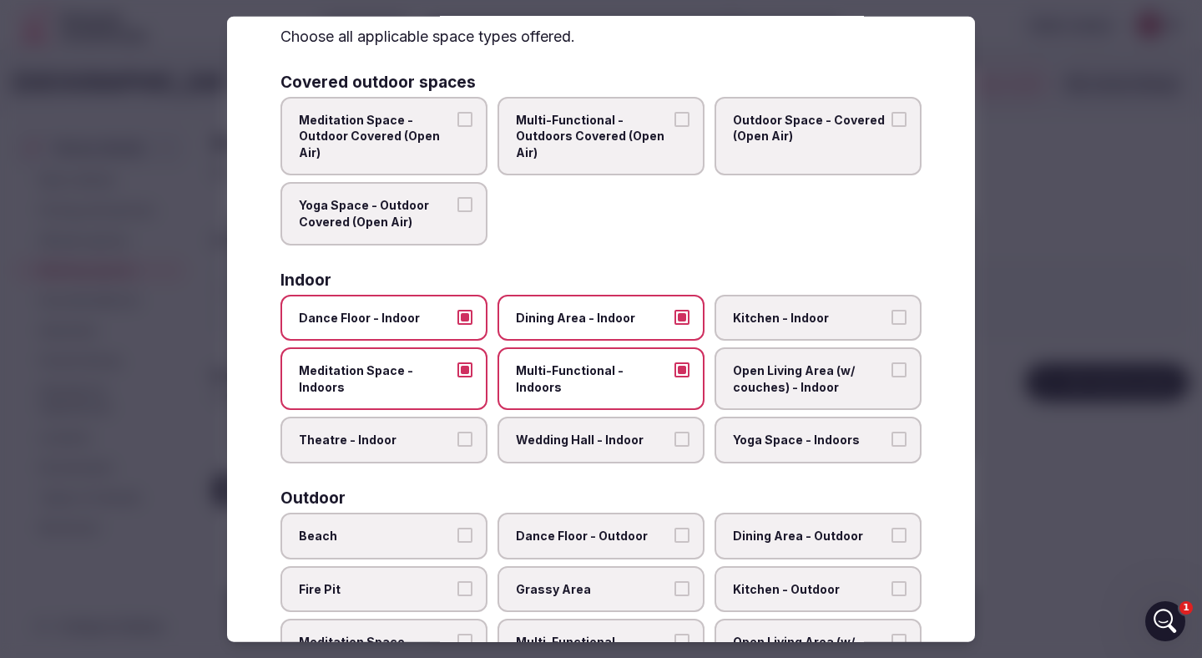
click at [898, 438] on button "Yoga Space - Indoors" at bounding box center [899, 439] width 15 height 15
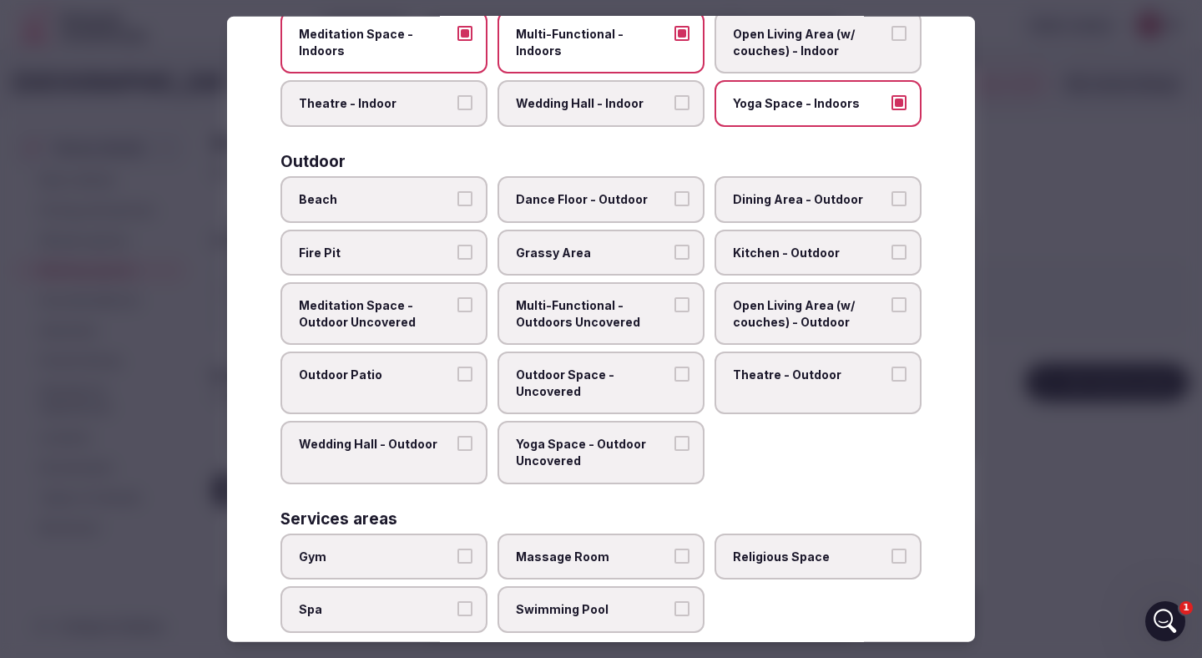
scroll to position [418, 0]
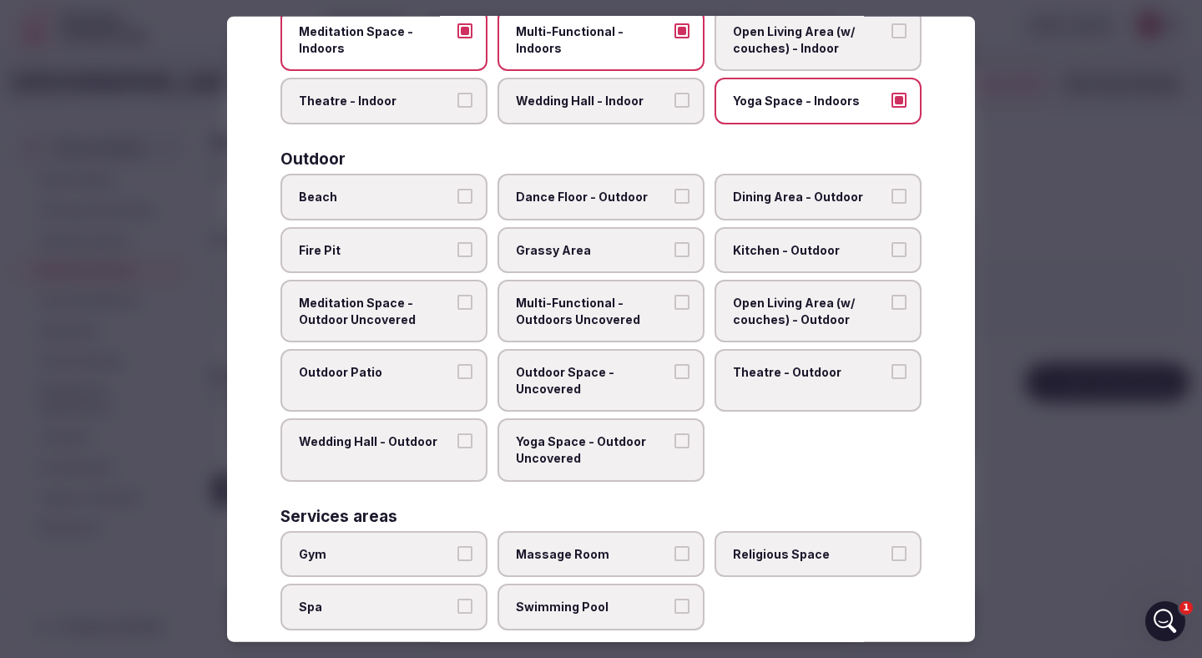
click at [679, 200] on button "Dance Floor - Outdoor" at bounding box center [682, 196] width 15 height 15
click at [903, 193] on button "Dining Area - Outdoor" at bounding box center [899, 196] width 15 height 15
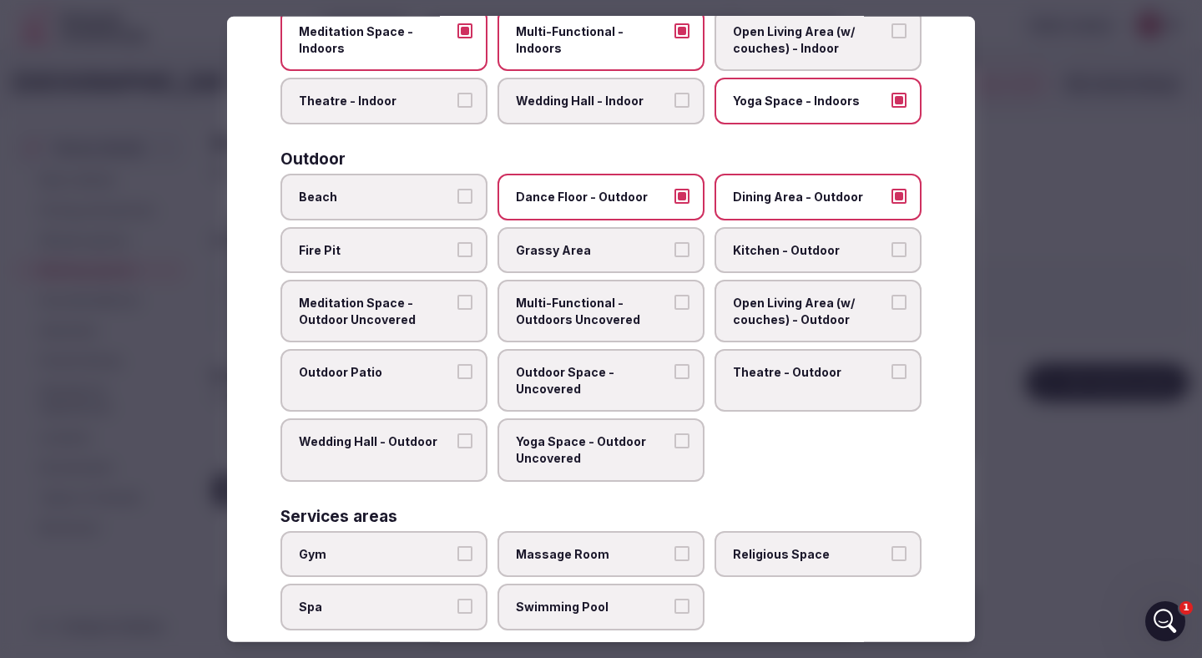
click at [681, 303] on button "Multi-Functional - Outdoors Uncovered" at bounding box center [682, 302] width 15 height 15
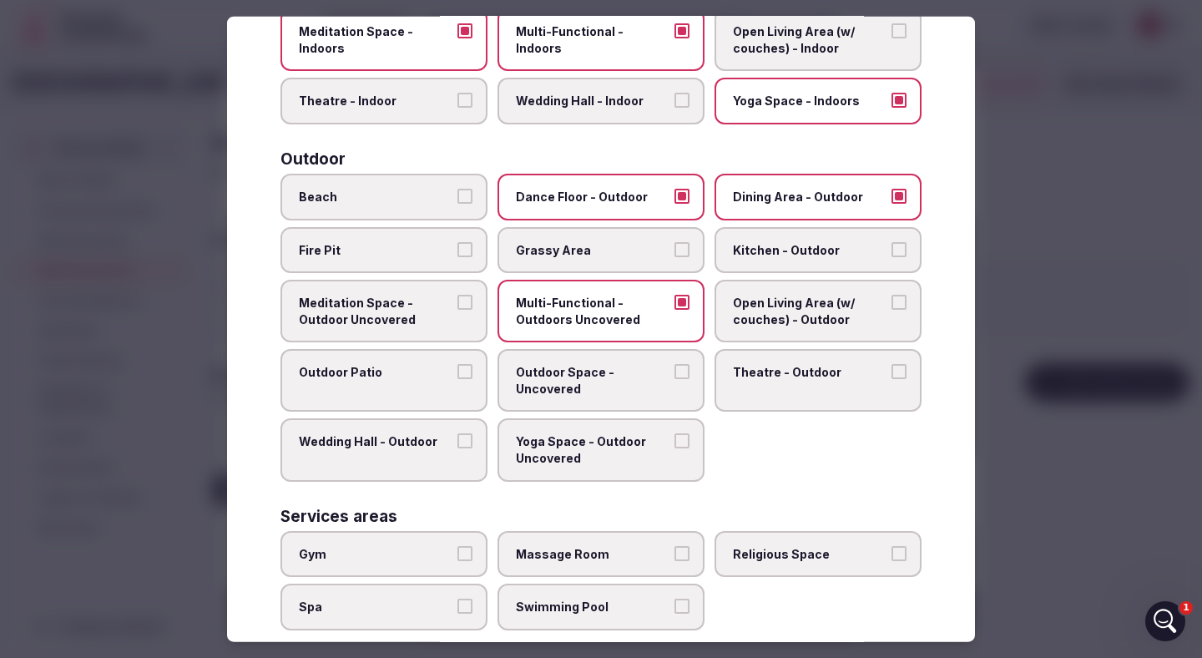
click at [463, 301] on button "Meditation Space - Outdoor Uncovered" at bounding box center [465, 302] width 15 height 15
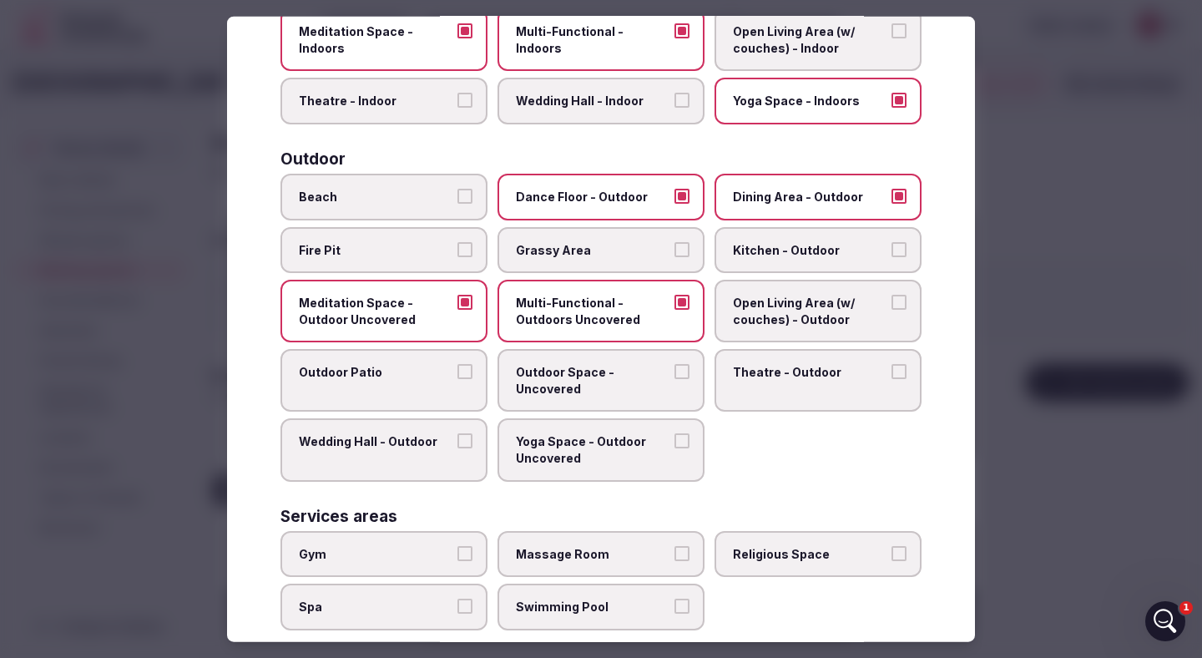
click at [467, 371] on button "Outdoor Patio" at bounding box center [465, 371] width 15 height 15
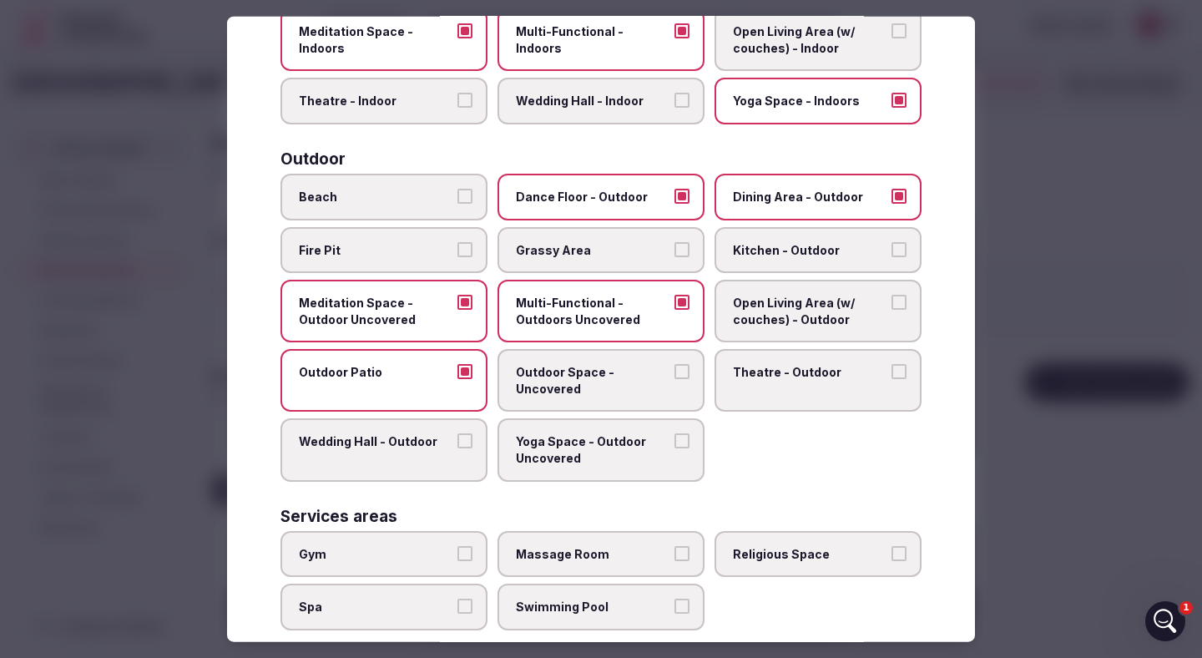
click at [682, 371] on button "Outdoor Space - Uncovered" at bounding box center [682, 371] width 15 height 15
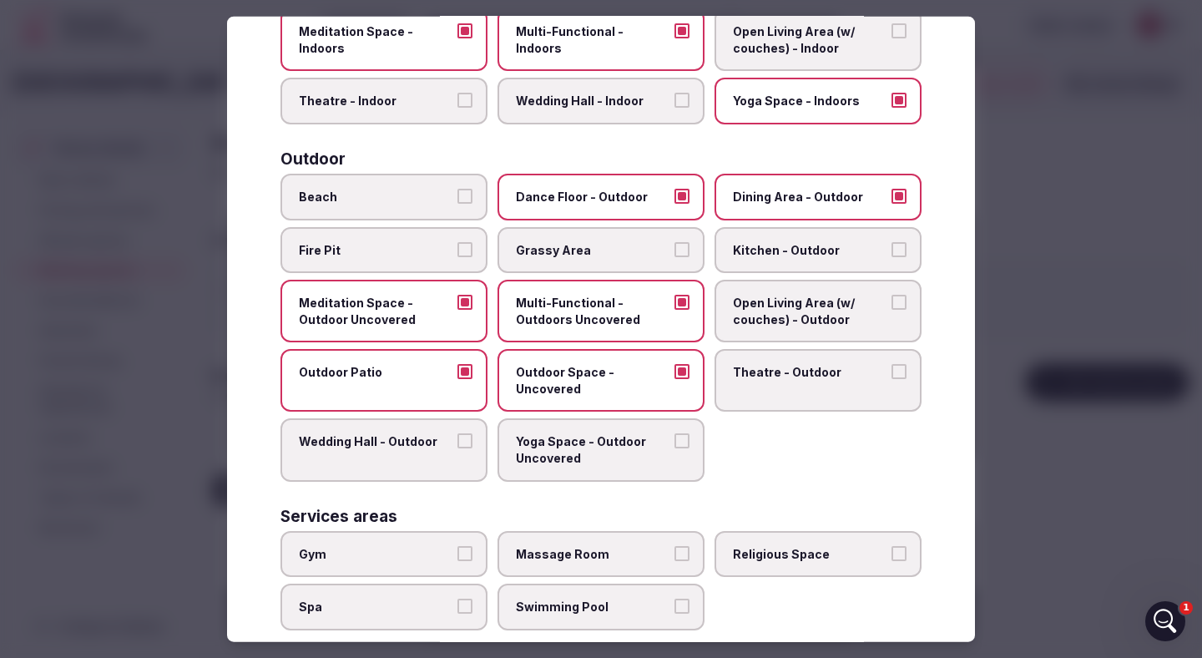
click at [683, 440] on button "Yoga Space - Outdoor Uncovered" at bounding box center [682, 440] width 15 height 15
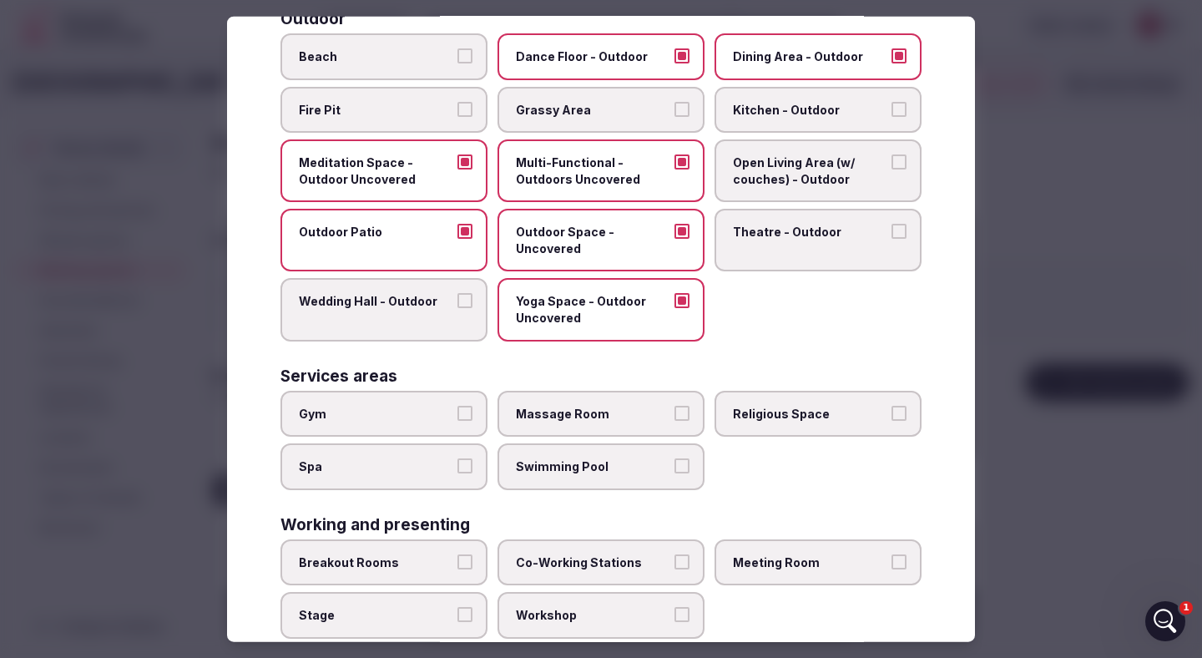
scroll to position [595, 0]
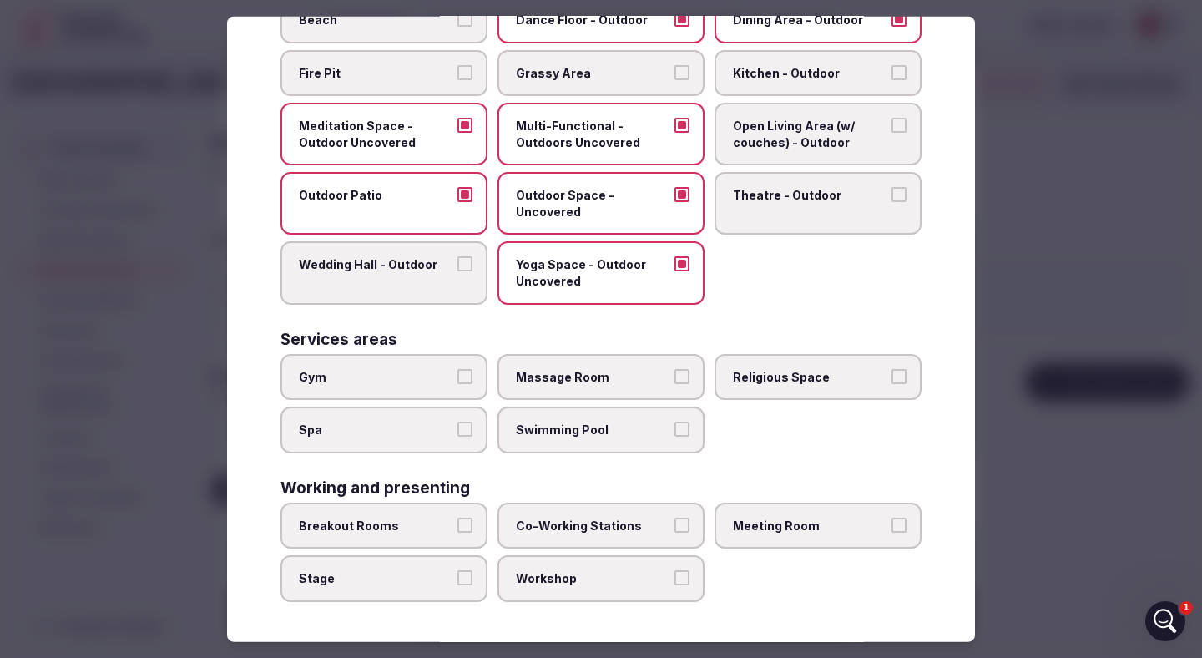
click at [472, 530] on button "Breakout Rooms" at bounding box center [465, 525] width 15 height 15
click at [685, 518] on button "Co-Working Stations" at bounding box center [682, 525] width 15 height 15
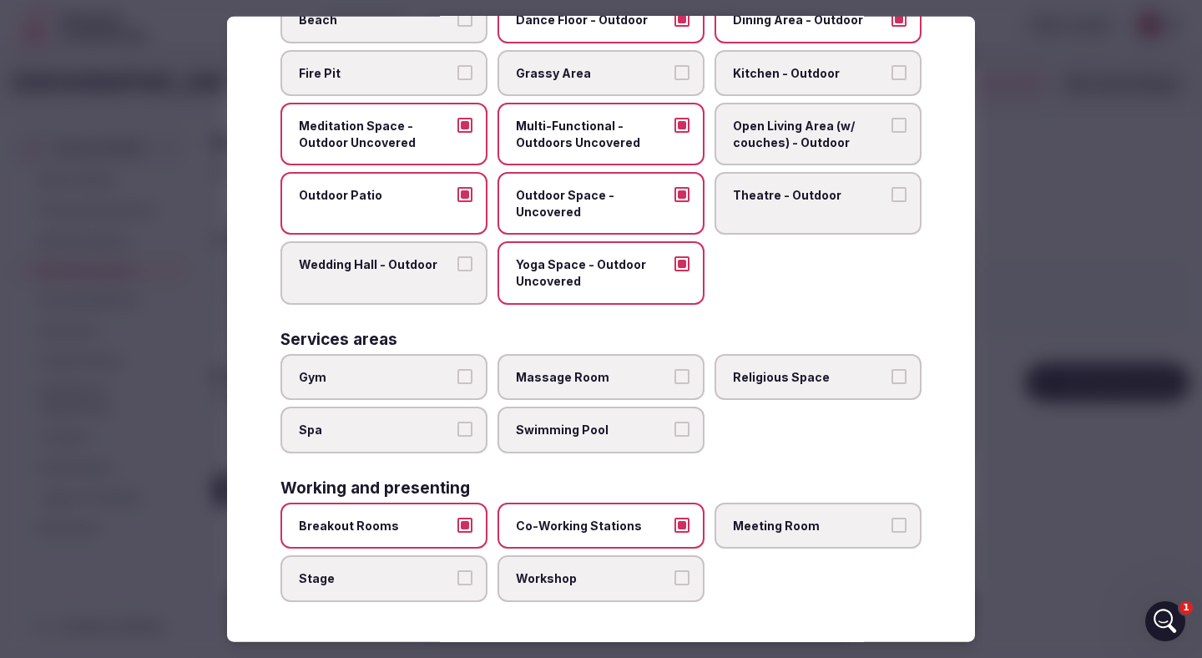
click at [904, 523] on button "Meeting Room" at bounding box center [899, 525] width 15 height 15
click at [682, 580] on button "Workshop" at bounding box center [682, 577] width 15 height 15
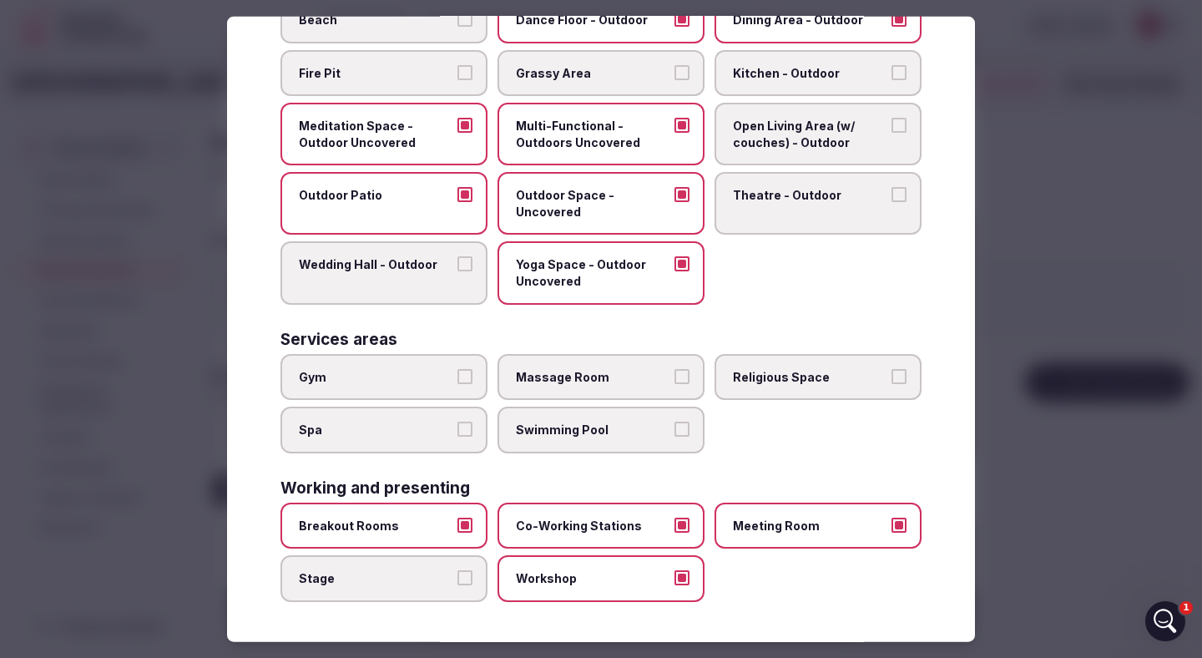
click at [1055, 284] on div at bounding box center [601, 329] width 1202 height 658
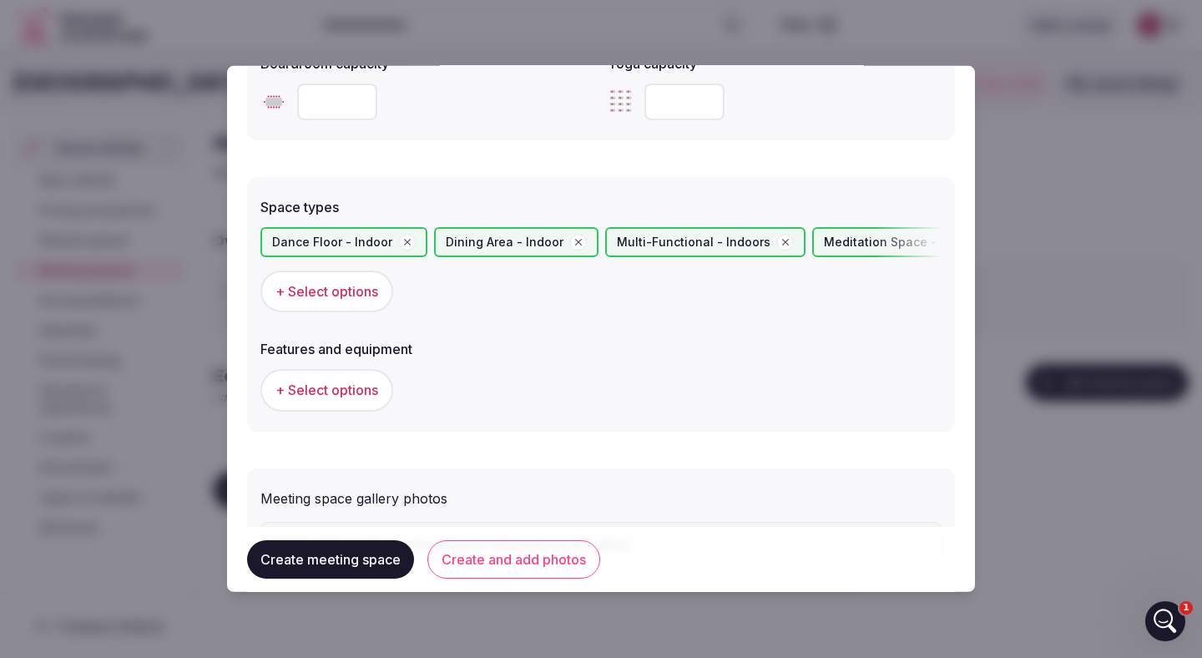
scroll to position [942, 0]
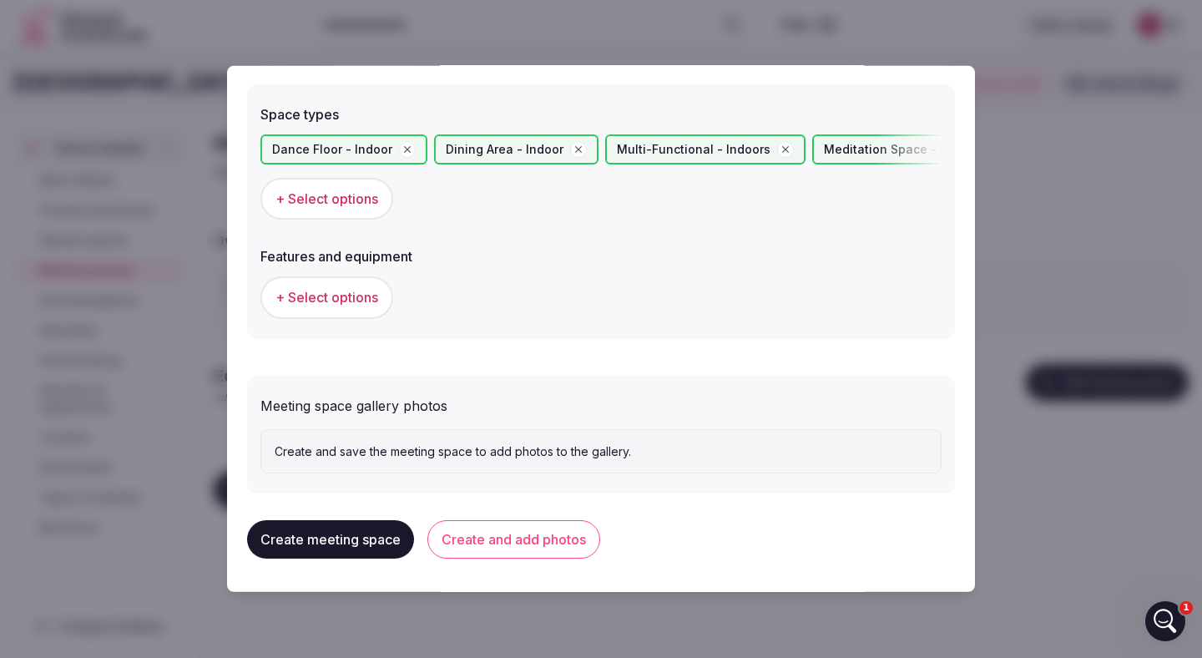
click at [354, 539] on button "Create meeting space" at bounding box center [330, 539] width 167 height 38
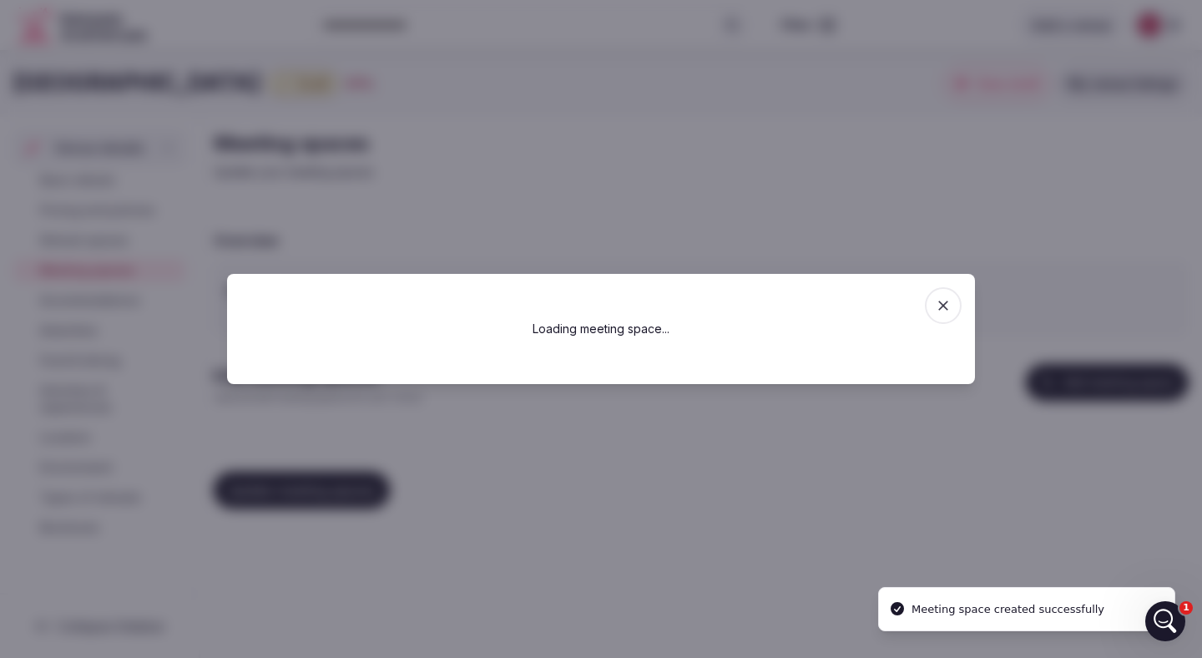
scroll to position [0, 0]
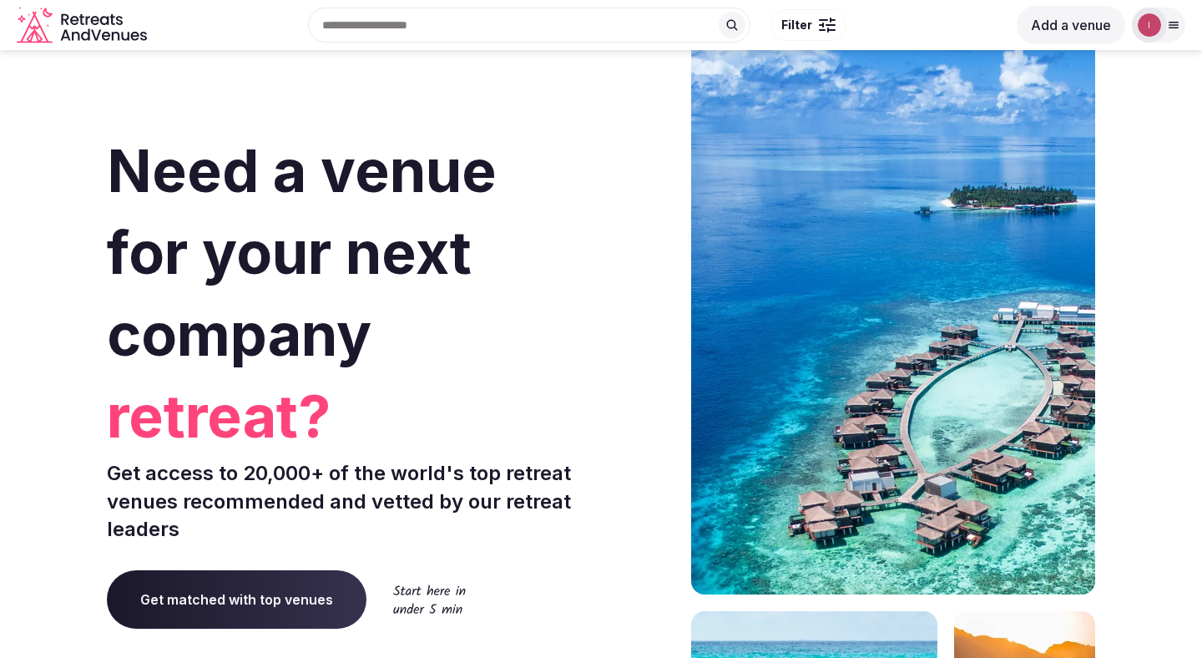
scroll to position [5, 0]
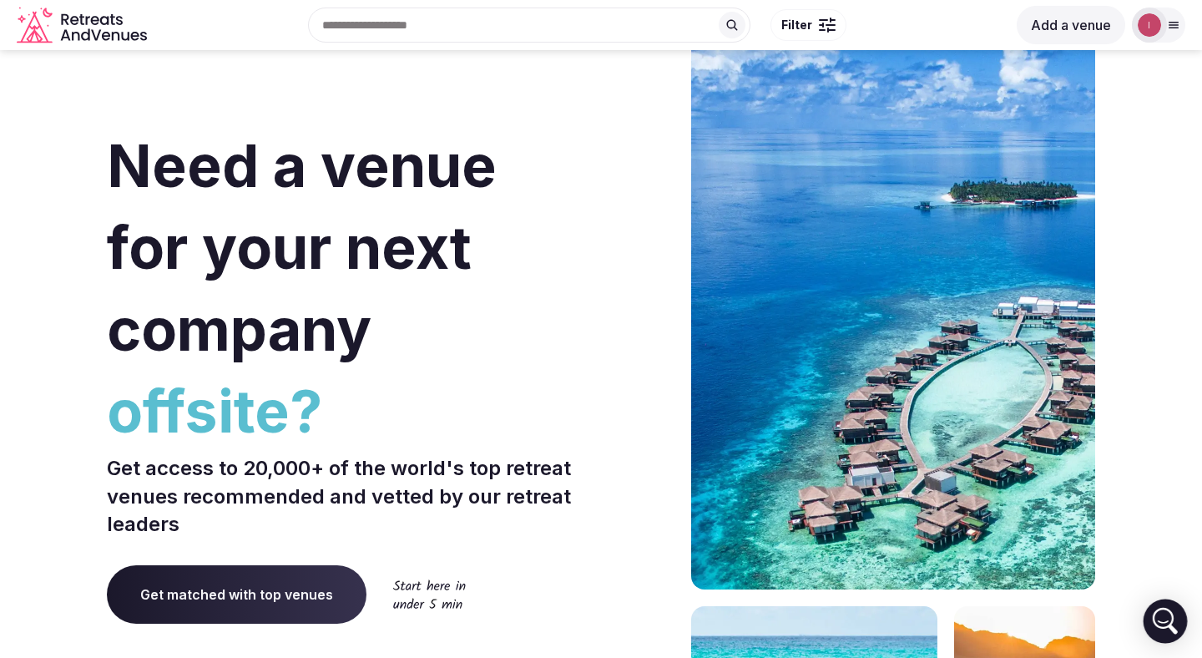
click at [1161, 615] on icon "Open Intercom Messenger" at bounding box center [1166, 621] width 40 height 40
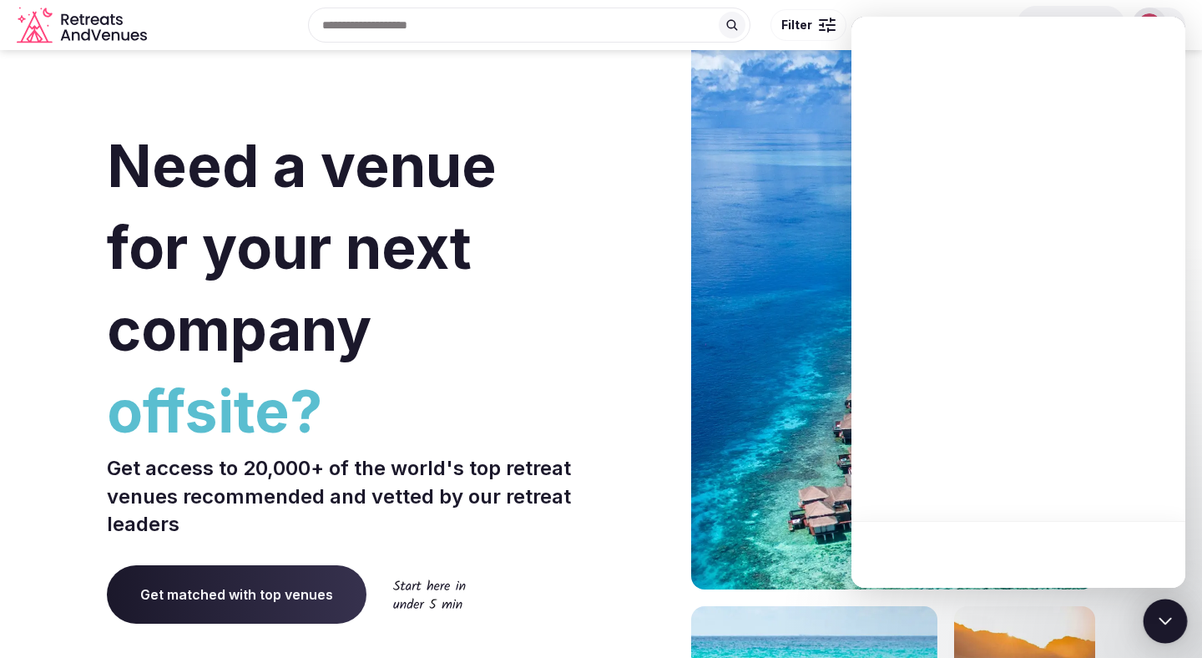
scroll to position [0, 0]
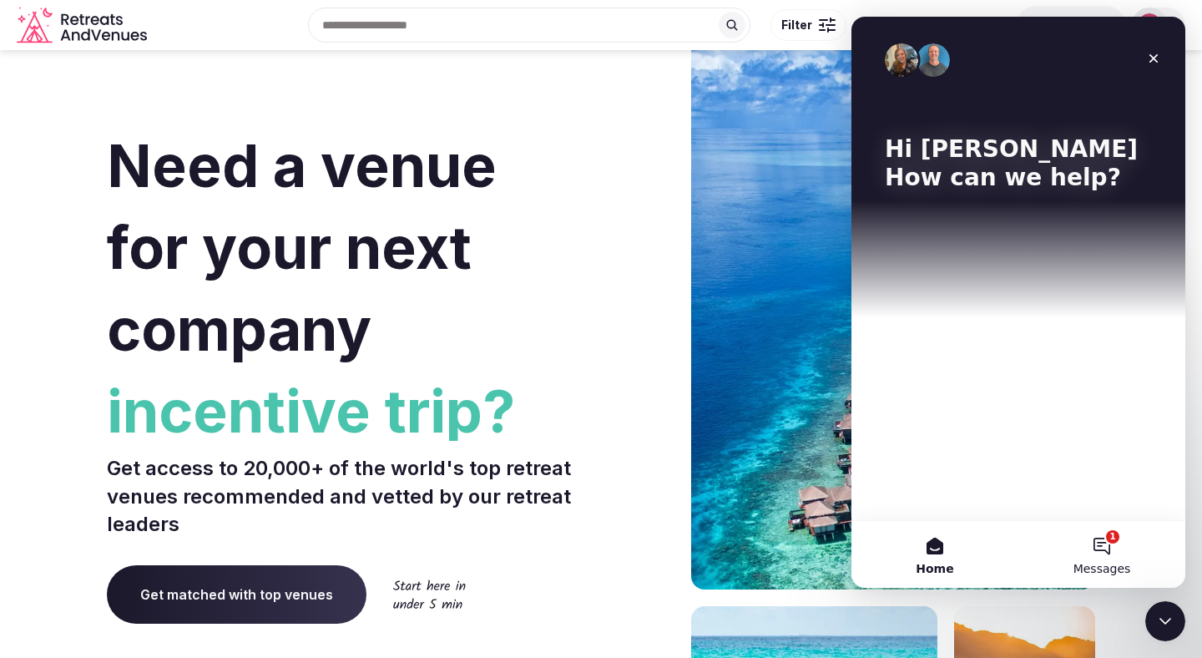
click at [1110, 551] on button "1 Messages" at bounding box center [1102, 554] width 167 height 67
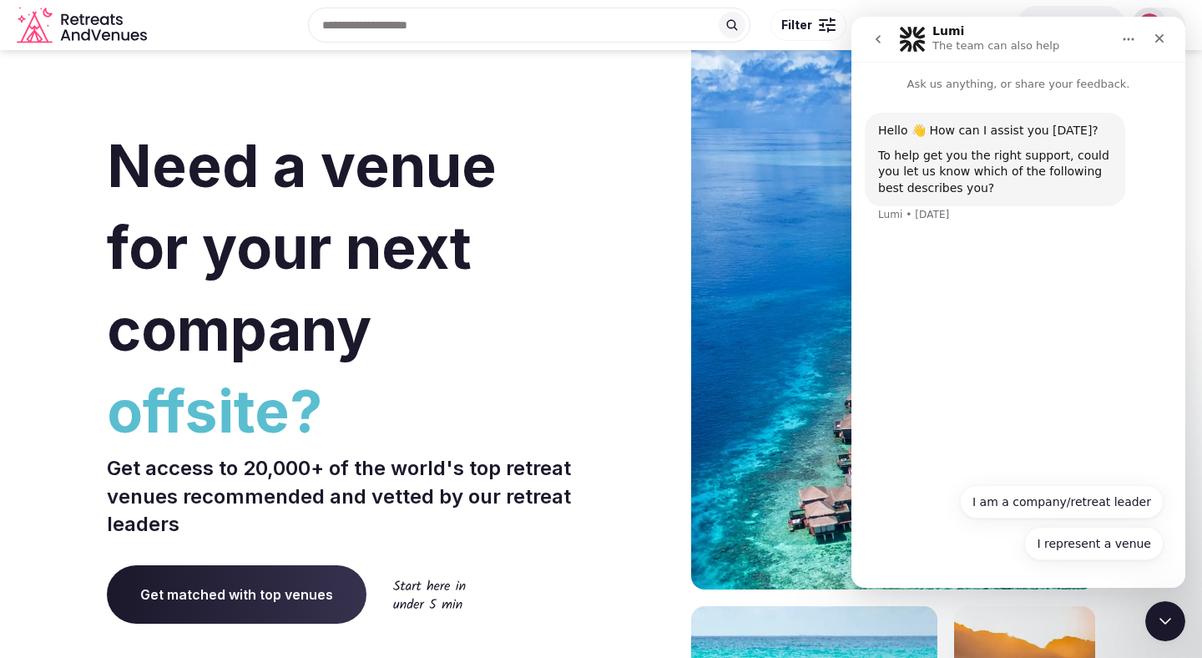
scroll to position [314, 0]
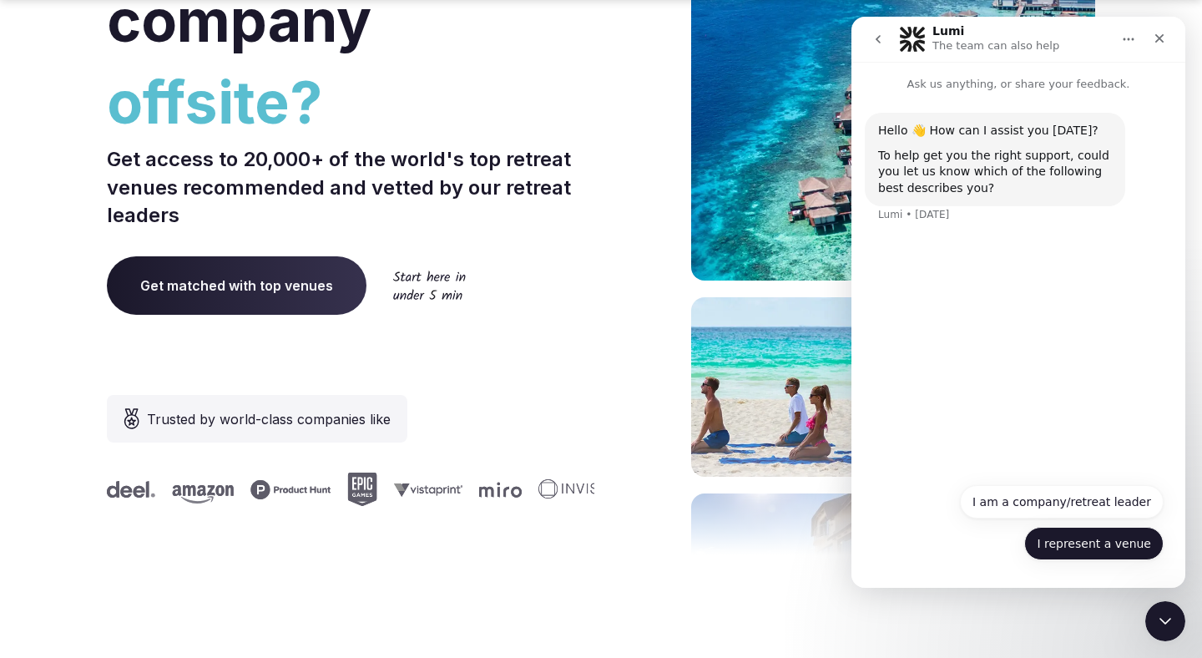
click at [1094, 551] on button "I represent a venue" at bounding box center [1093, 543] width 139 height 33
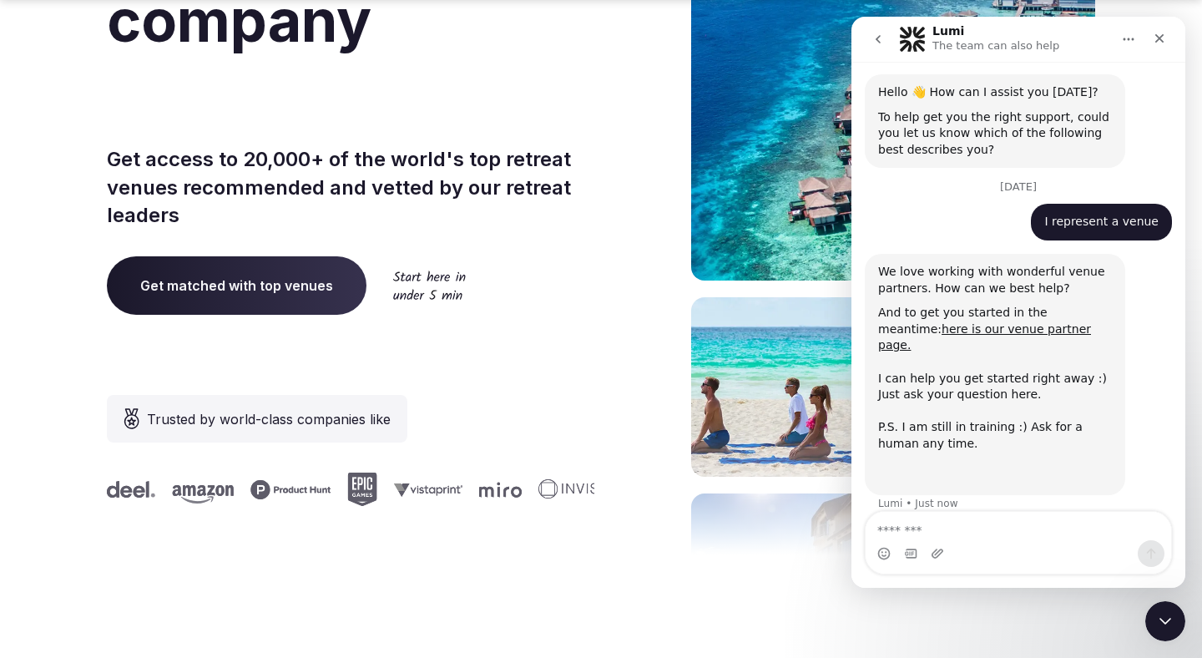
scroll to position [40, 0]
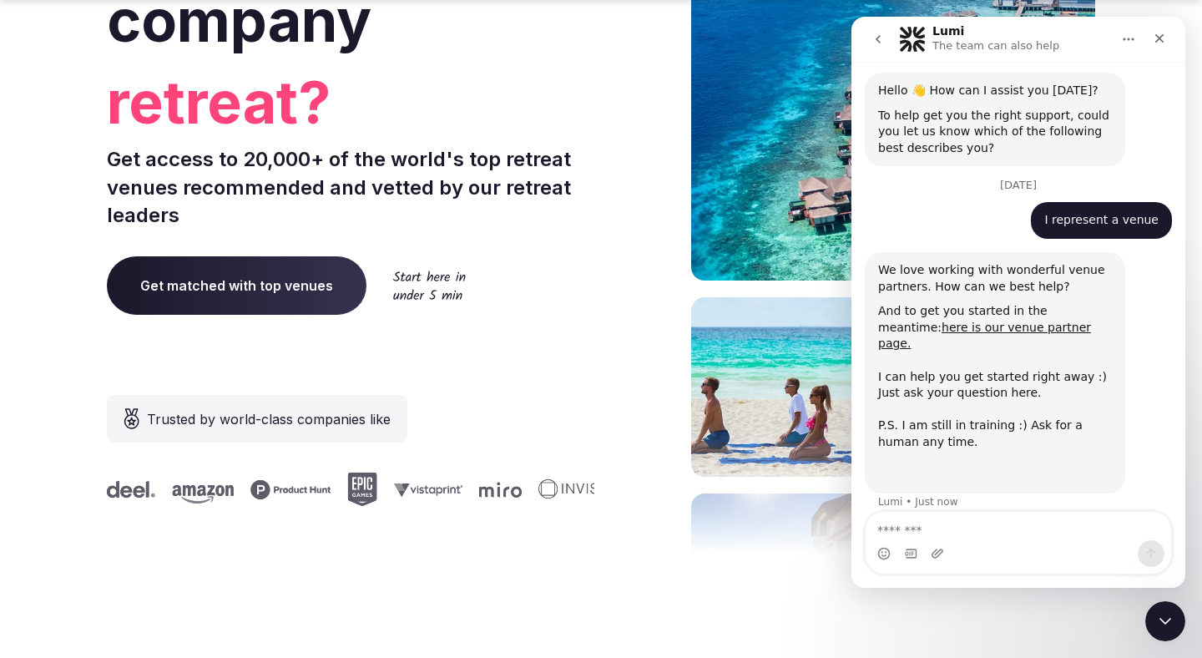
click at [984, 528] on textarea "Message…" at bounding box center [1019, 526] width 306 height 28
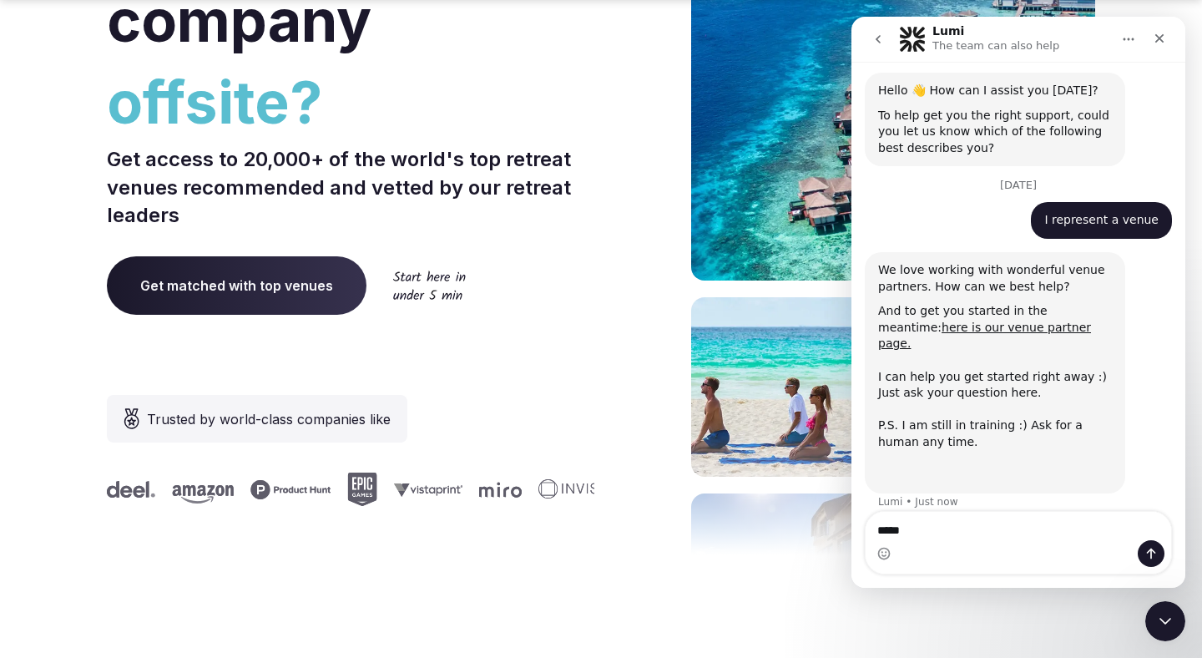
type textarea "****"
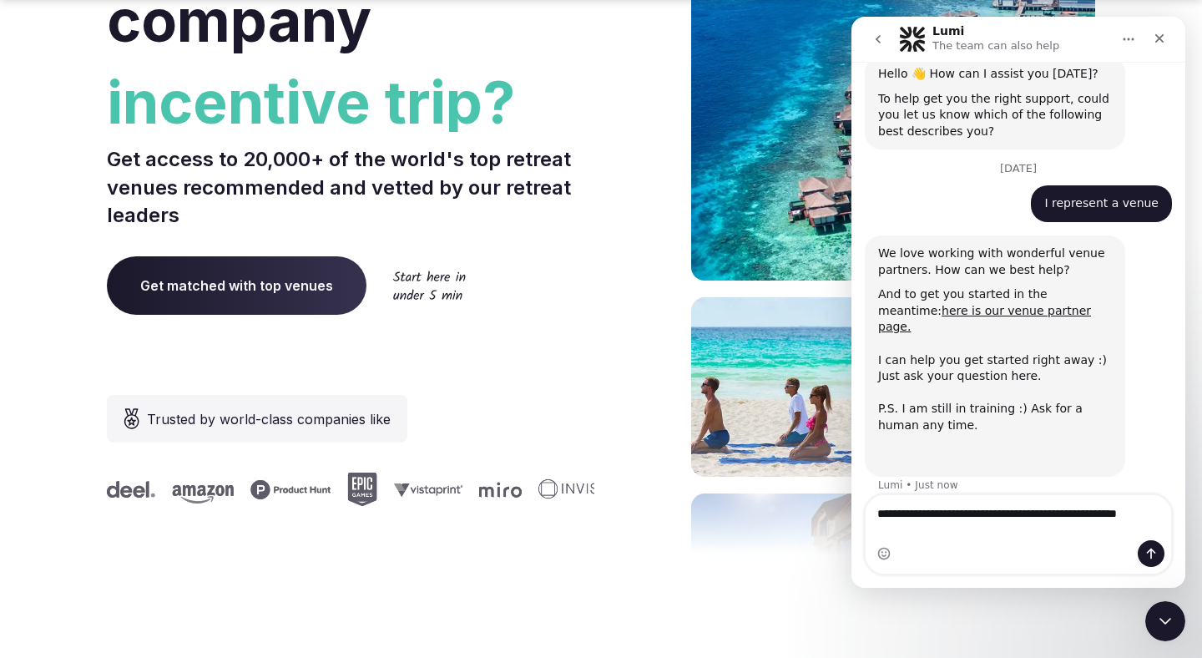
scroll to position [73, 0]
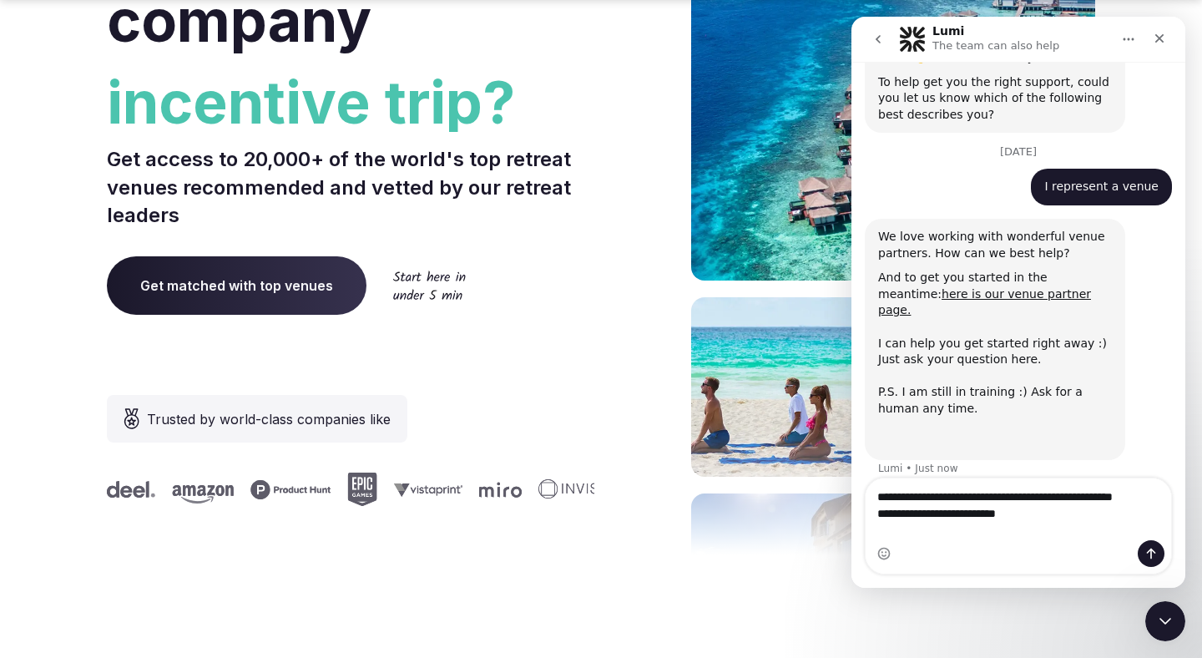
type textarea "**********"
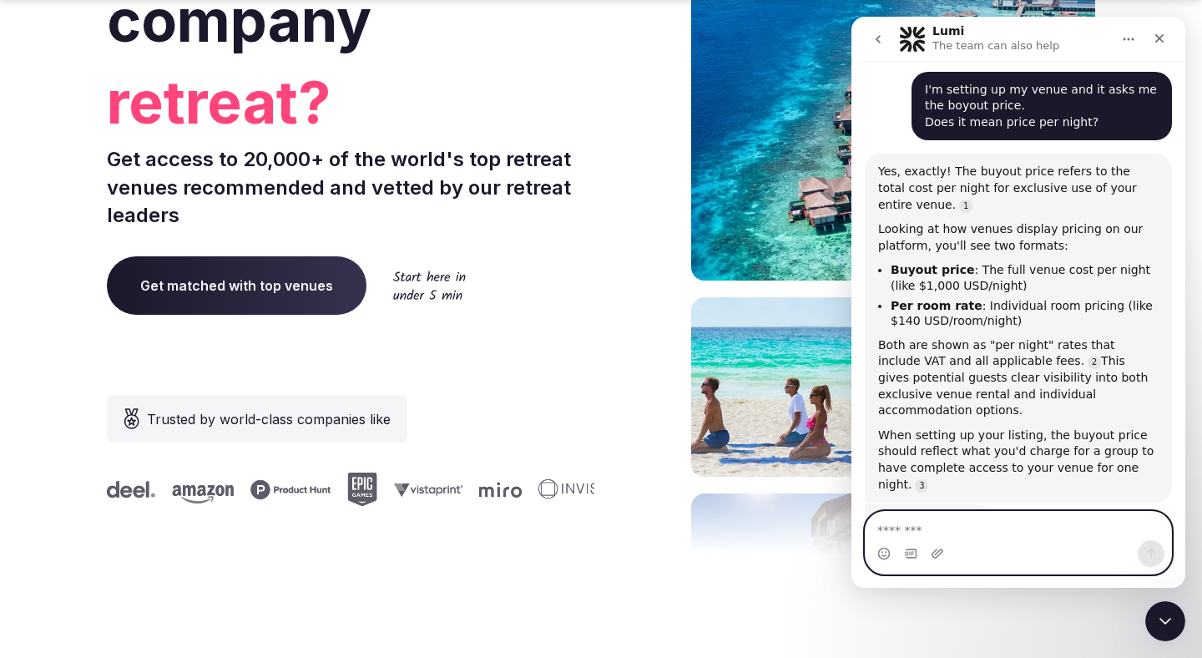
scroll to position [500, 0]
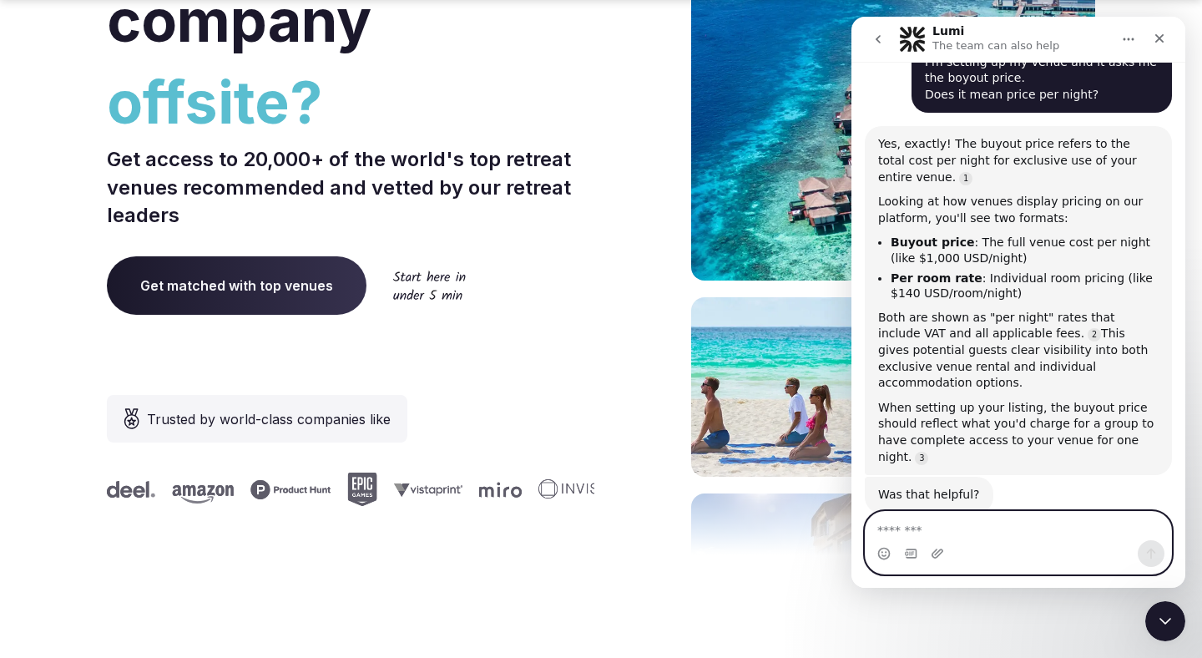
click at [984, 529] on textarea "Message…" at bounding box center [1019, 526] width 306 height 28
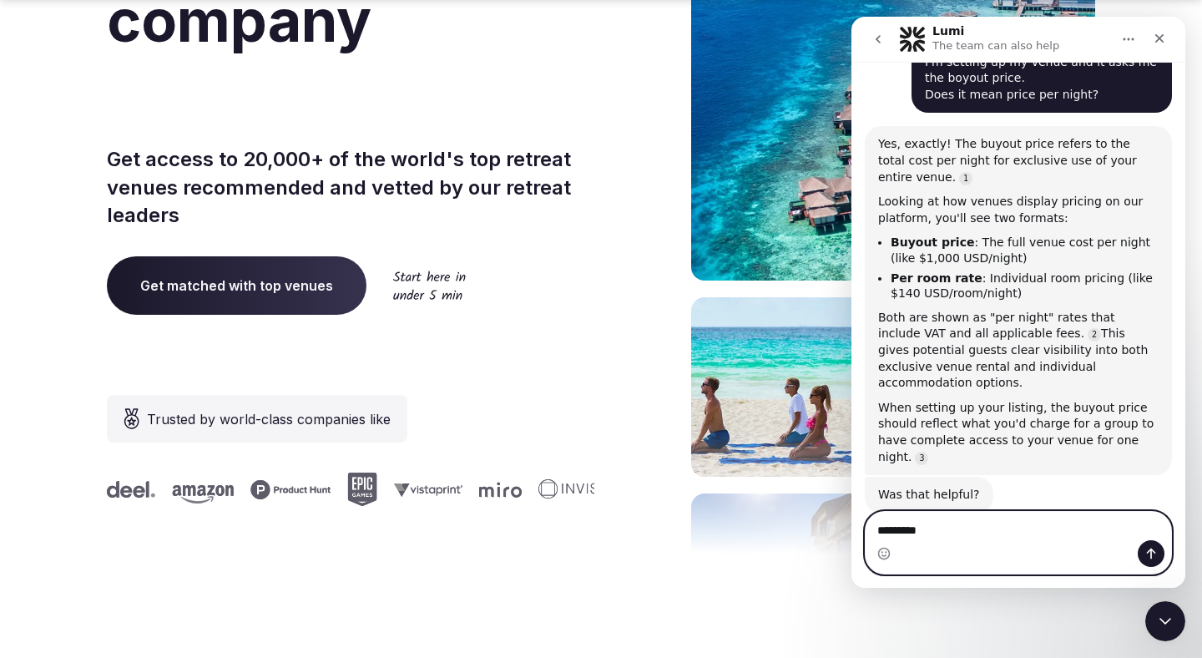
type textarea "*********"
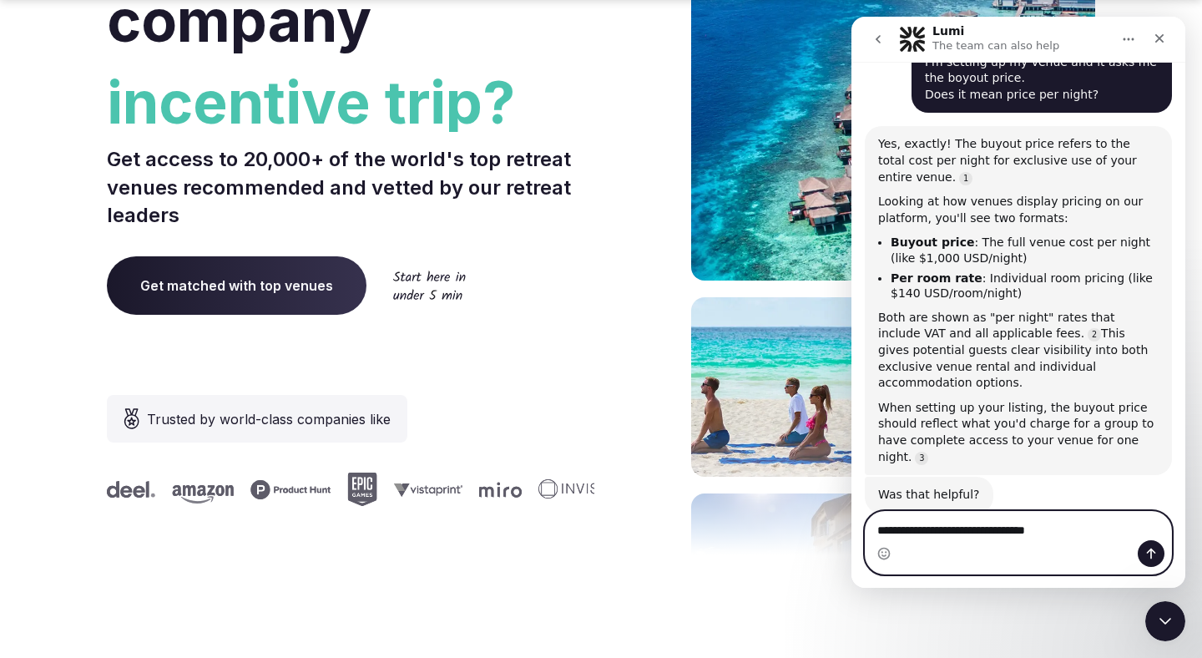
type textarea "**********"
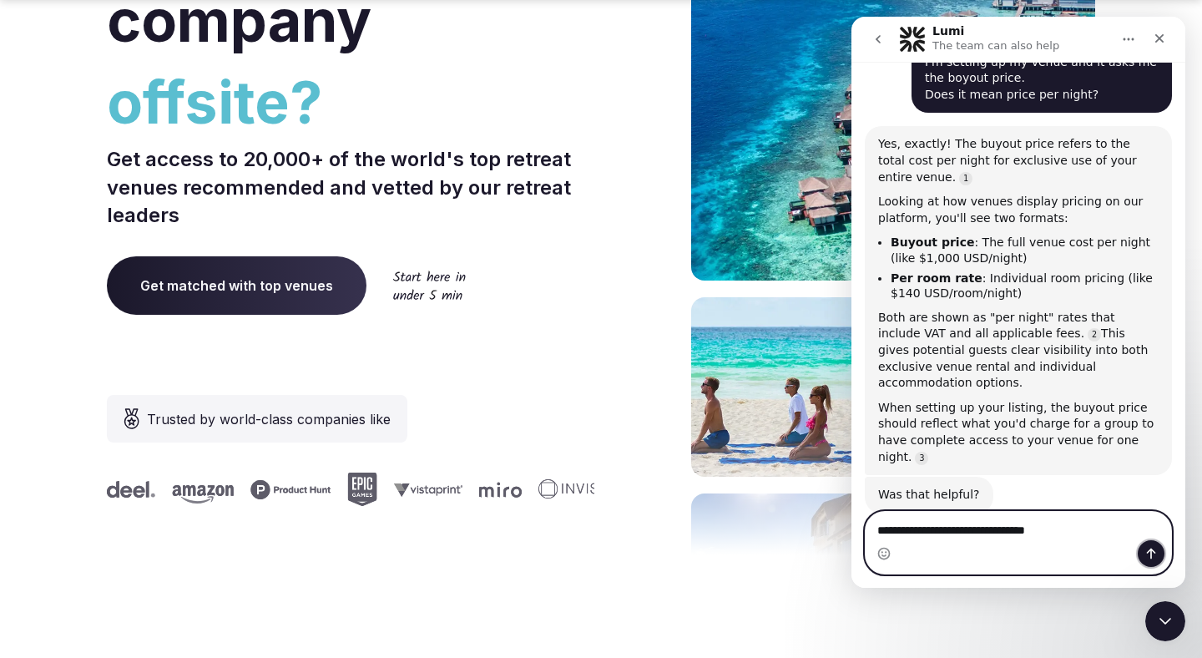
click at [1145, 554] on icon "Send a message…" at bounding box center [1151, 553] width 13 height 13
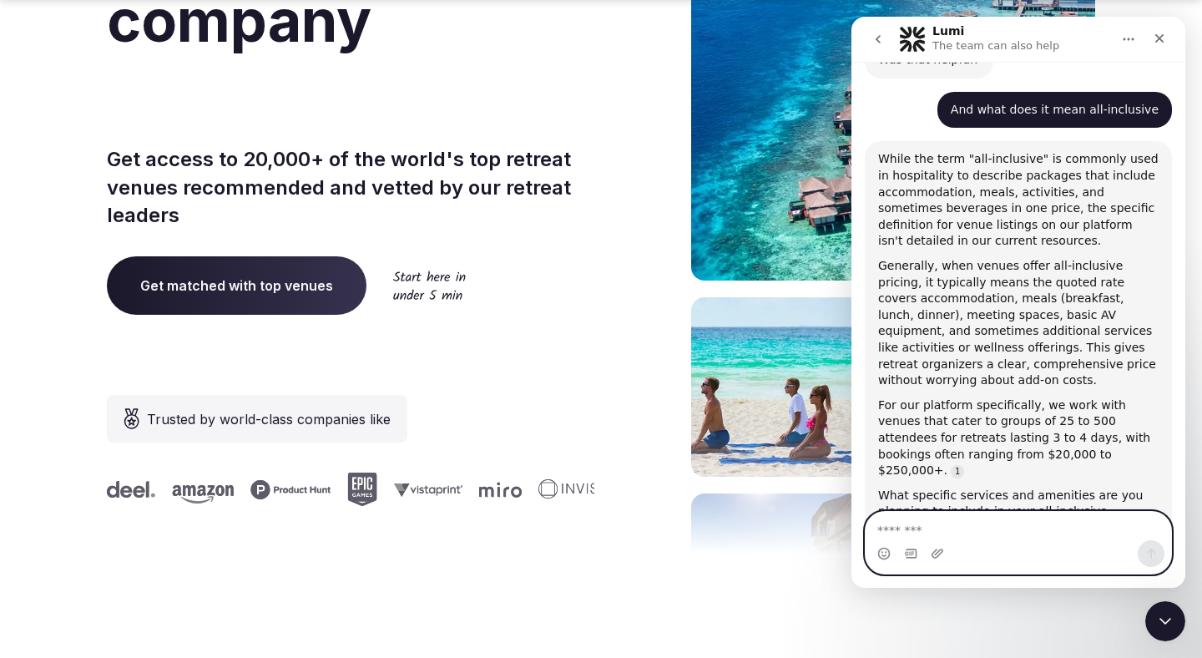
scroll to position [1055, 0]
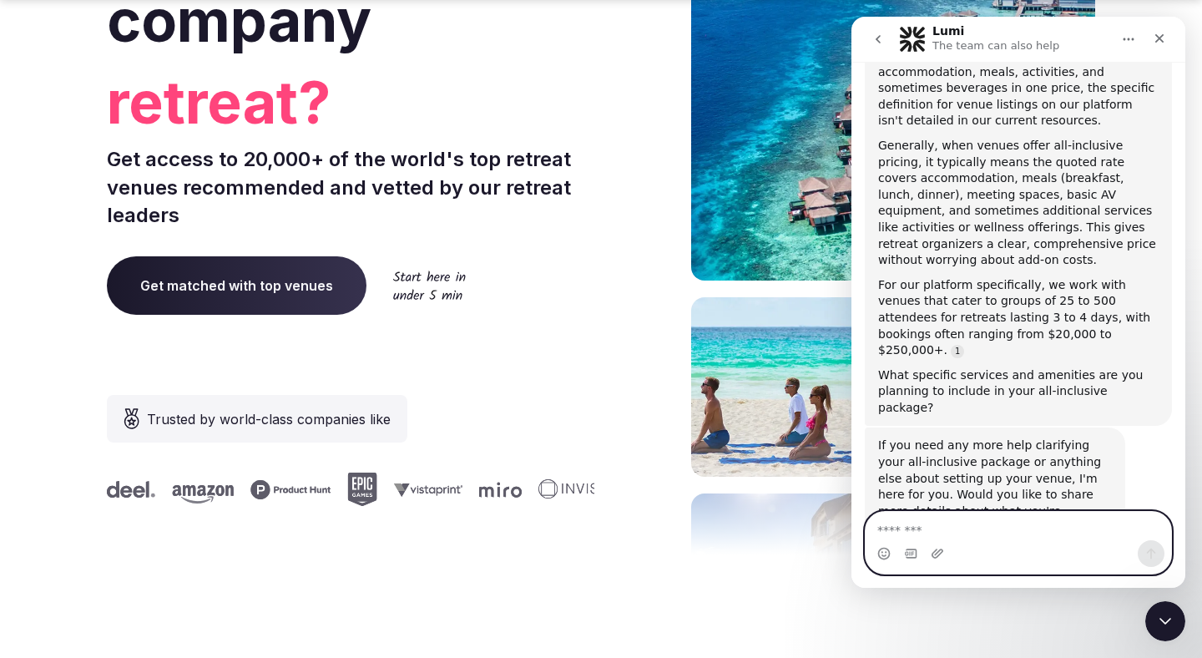
click at [972, 513] on textarea "Message…" at bounding box center [1019, 526] width 306 height 28
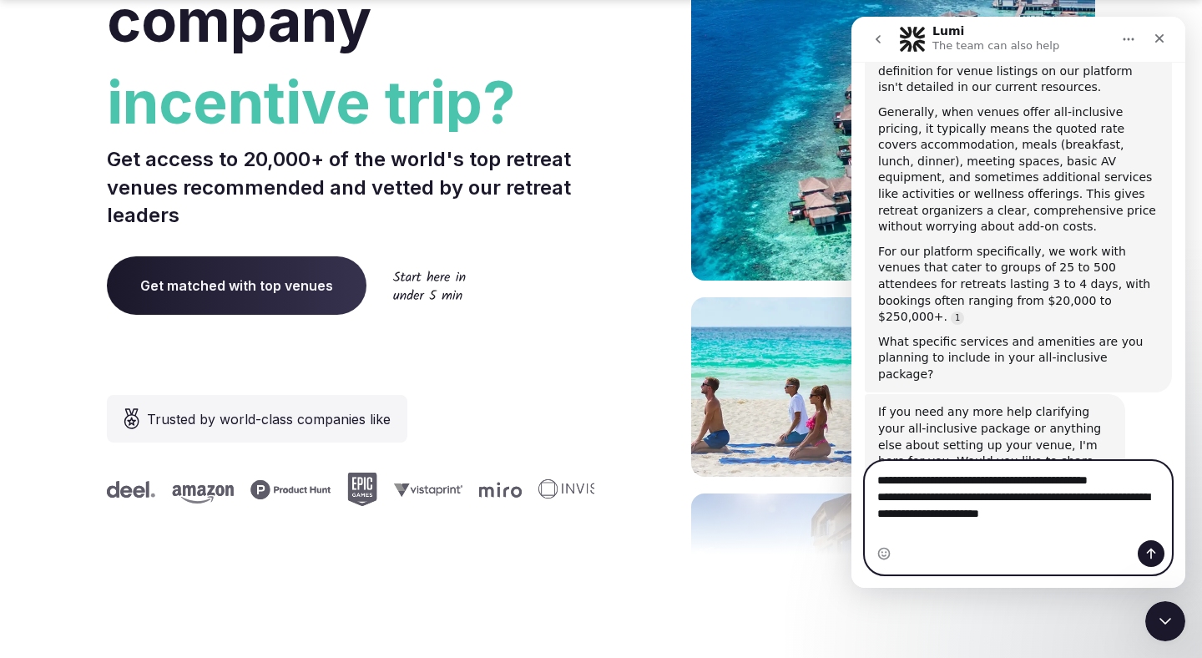
scroll to position [1105, 0]
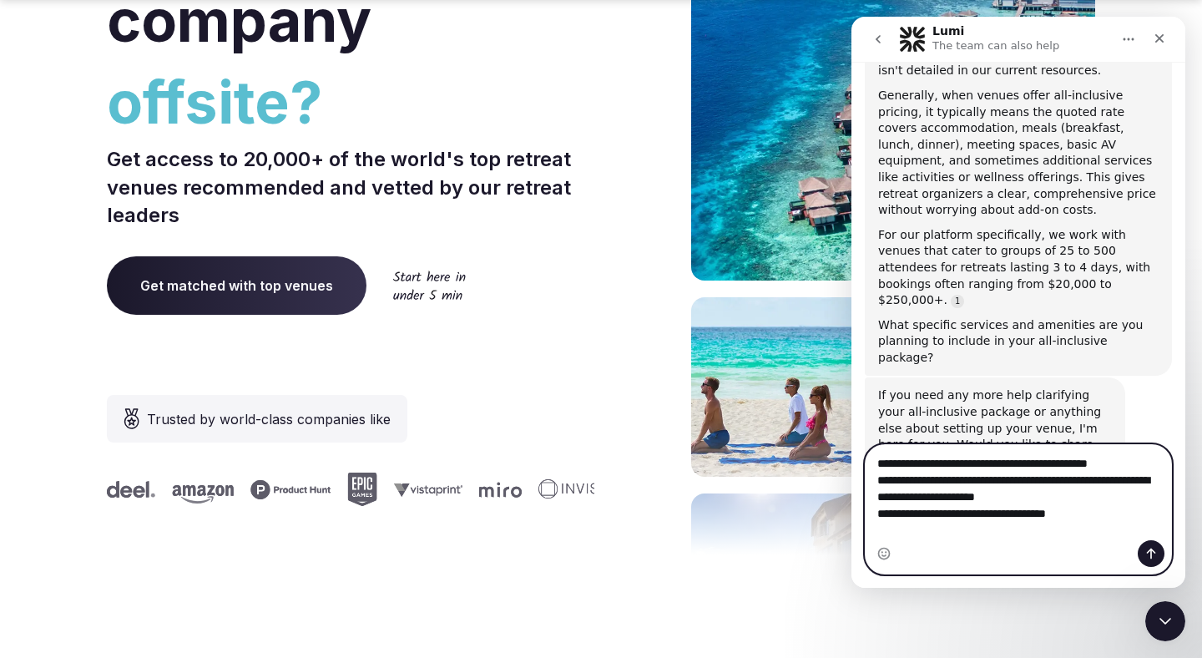
type textarea "**********"
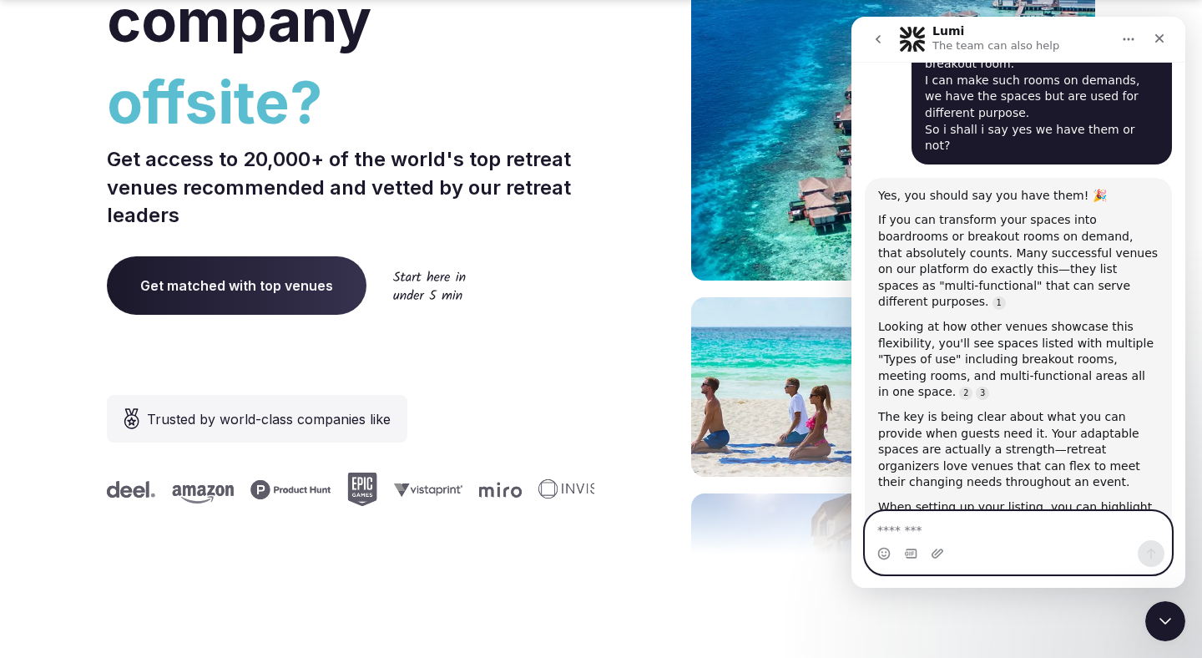
scroll to position [1604, 0]
